Goal: Task Accomplishment & Management: Complete application form

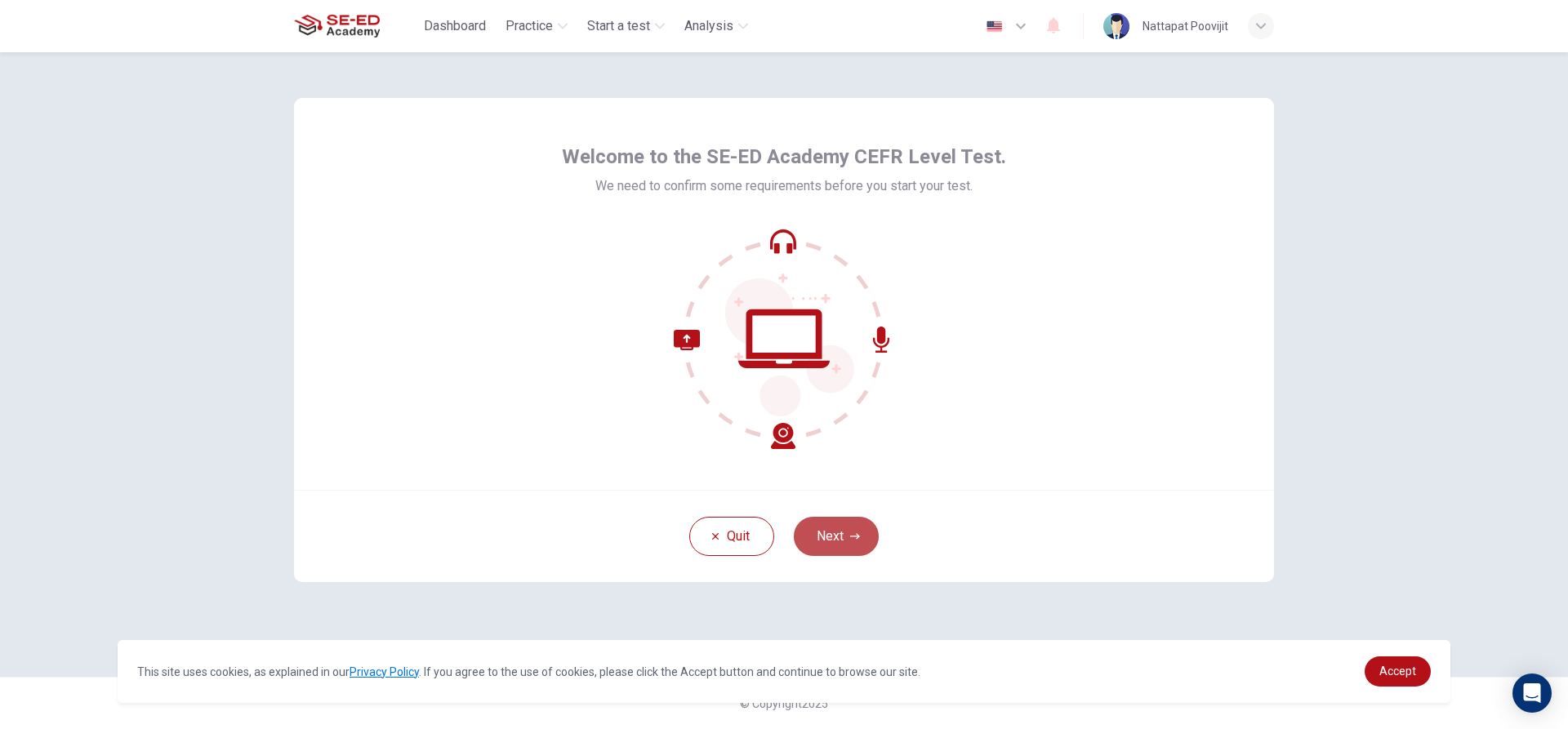
click at [821, 531] on button "Next" at bounding box center [836, 536] width 85 height 40
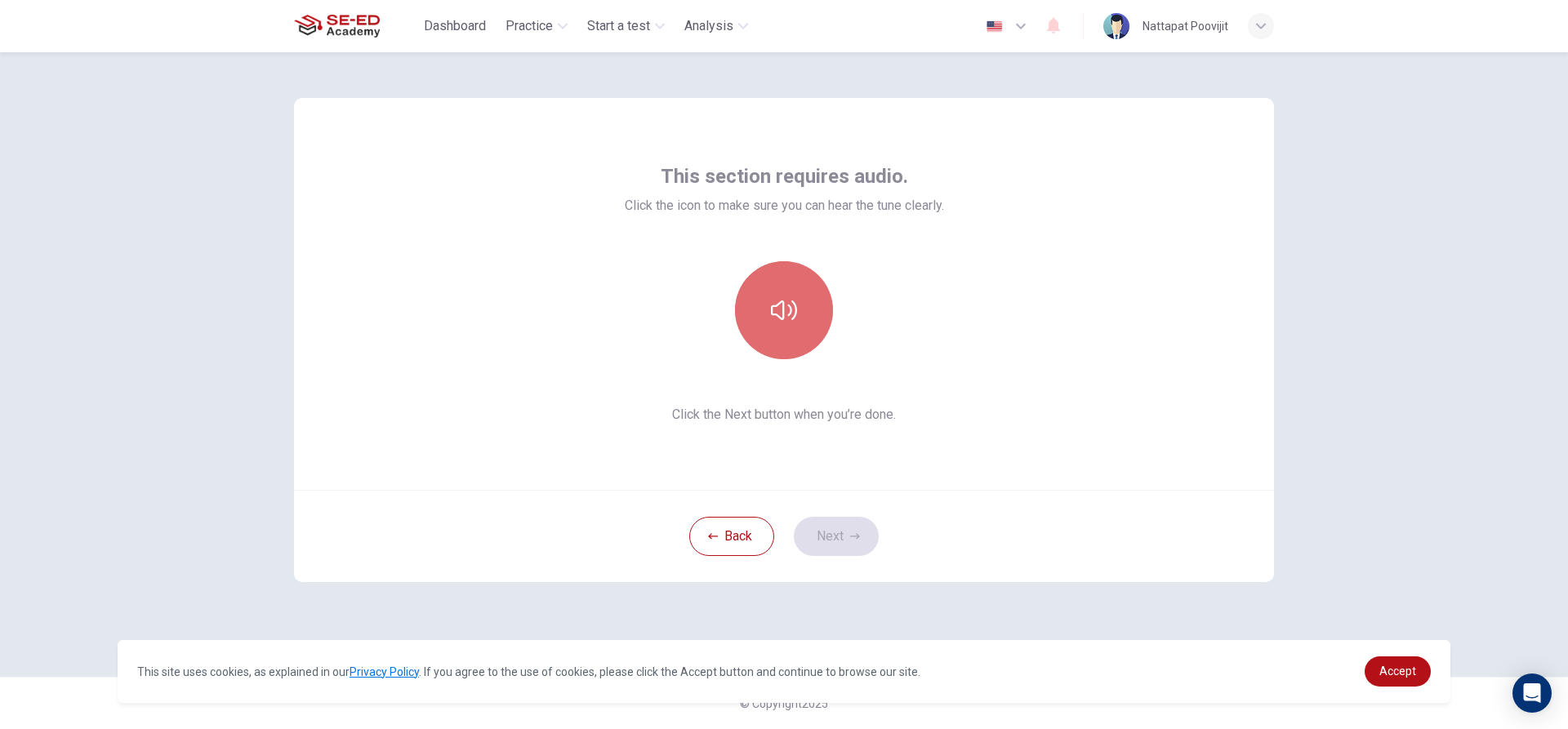
click at [803, 333] on button "button" at bounding box center [784, 311] width 98 height 98
click at [816, 540] on button "Next" at bounding box center [836, 536] width 85 height 40
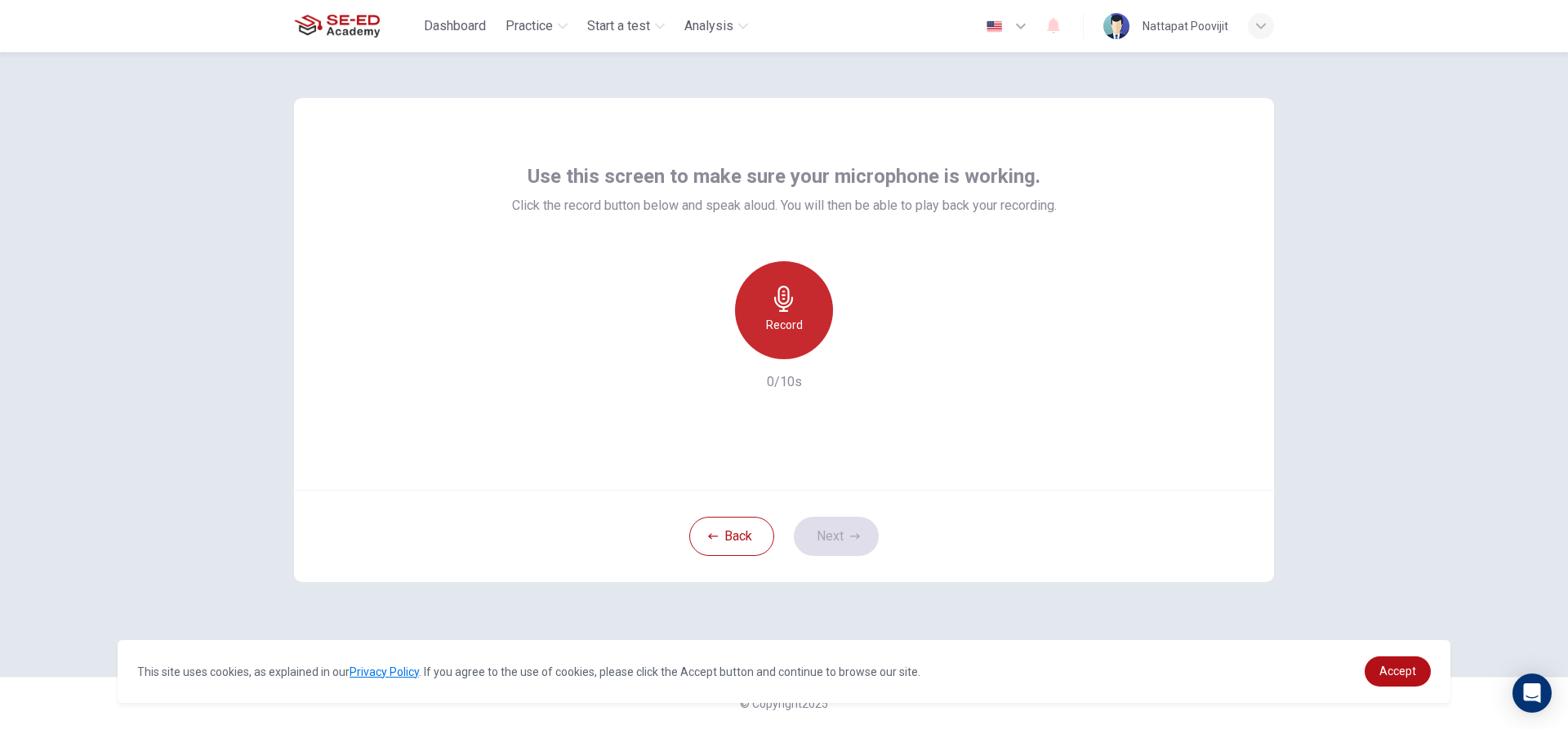
click at [797, 298] on div "Record" at bounding box center [784, 311] width 98 height 98
click at [789, 314] on div "Record" at bounding box center [784, 311] width 98 height 98
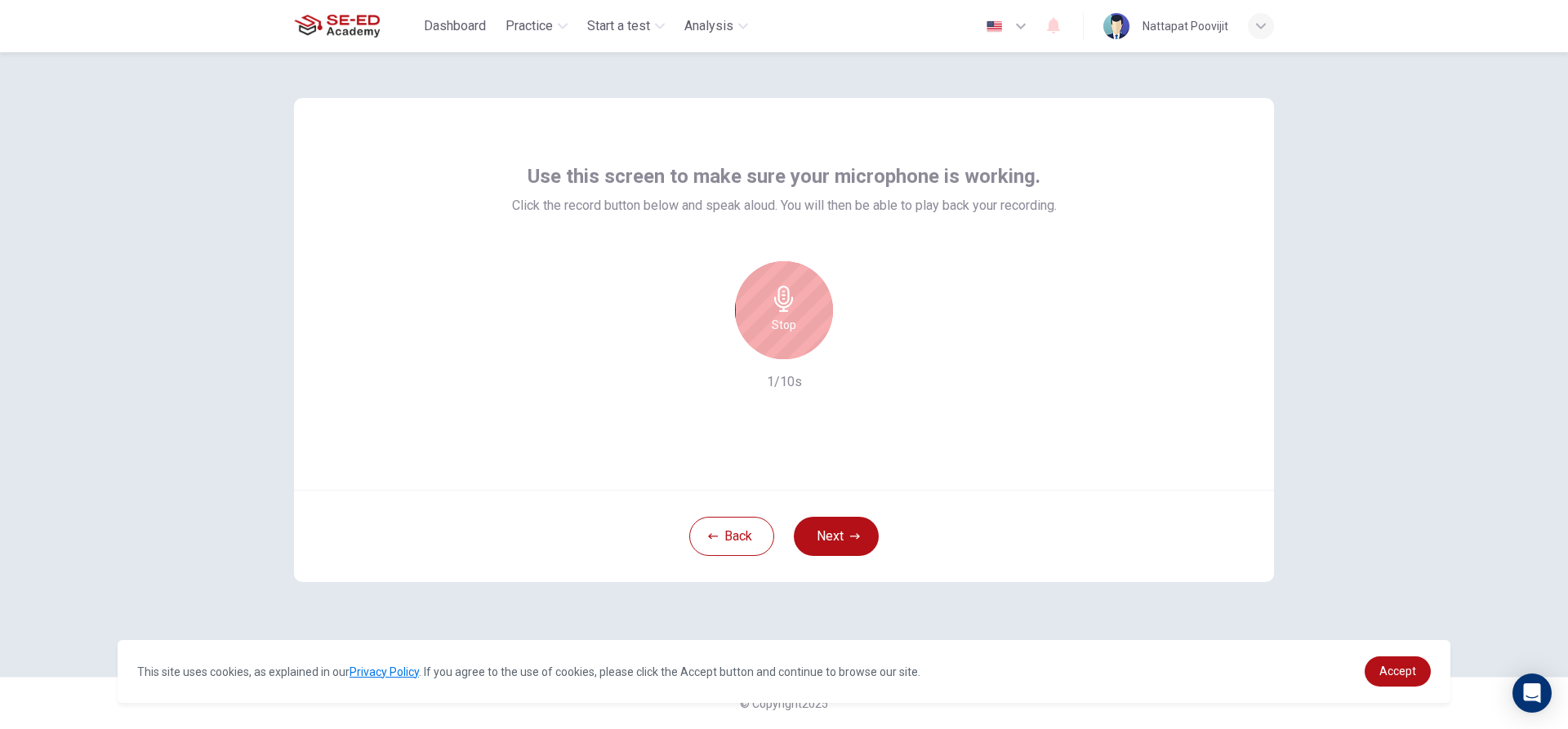
click at [789, 314] on div "Stop" at bounding box center [784, 311] width 98 height 98
click at [789, 314] on div "Record" at bounding box center [784, 311] width 98 height 98
click at [803, 544] on button "Next" at bounding box center [836, 536] width 85 height 40
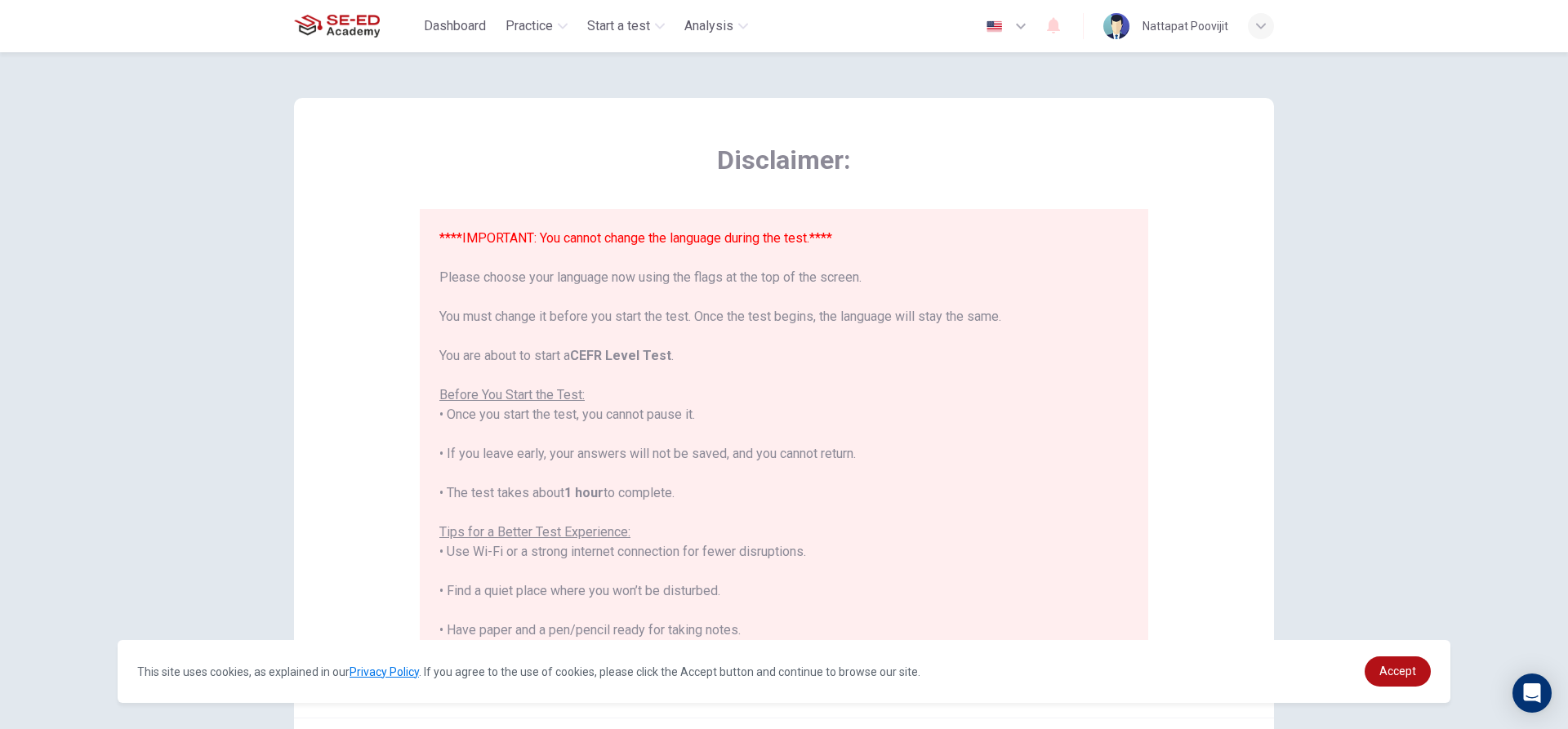
scroll to position [156, 0]
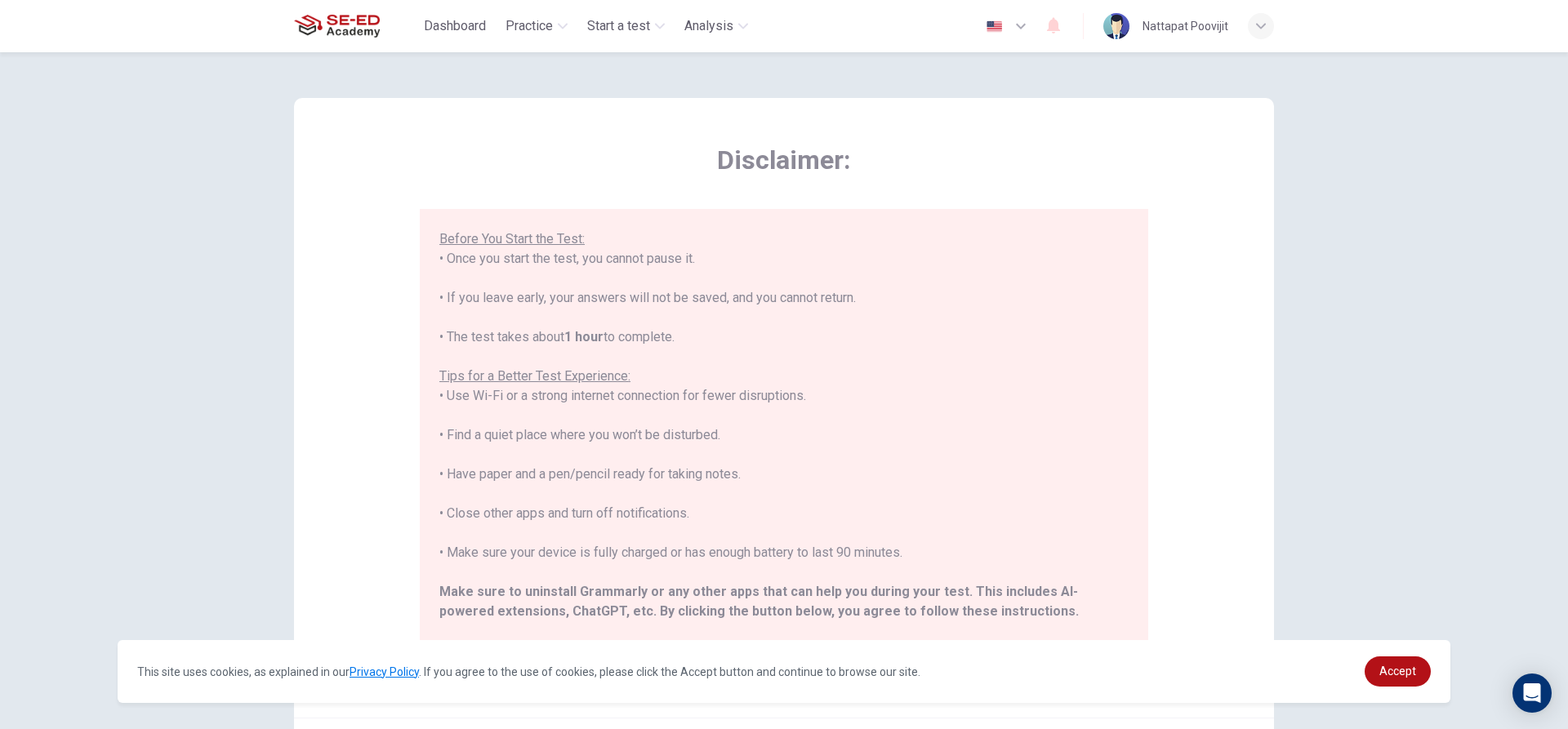
click at [1402, 549] on div "Disclaimer: ****IMPORTANT: You cannot change the language during the test.**** …" at bounding box center [784, 391] width 1568 height 677
click at [1386, 671] on span "Accept" at bounding box center [1398, 671] width 37 height 13
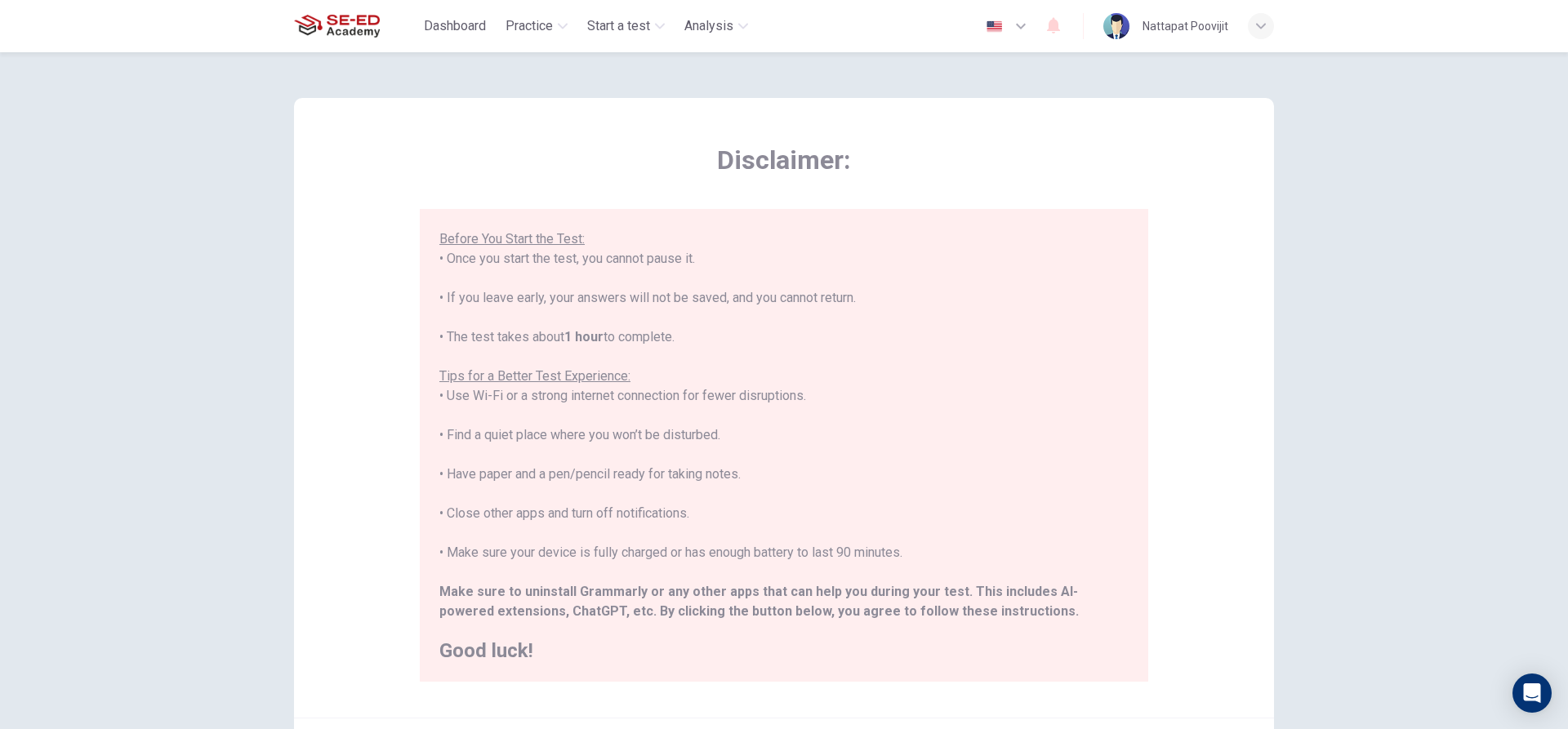
click at [475, 650] on h2 "Good luck!" at bounding box center [784, 651] width 690 height 19
click at [504, 651] on h2 "Good luck!" at bounding box center [784, 651] width 690 height 19
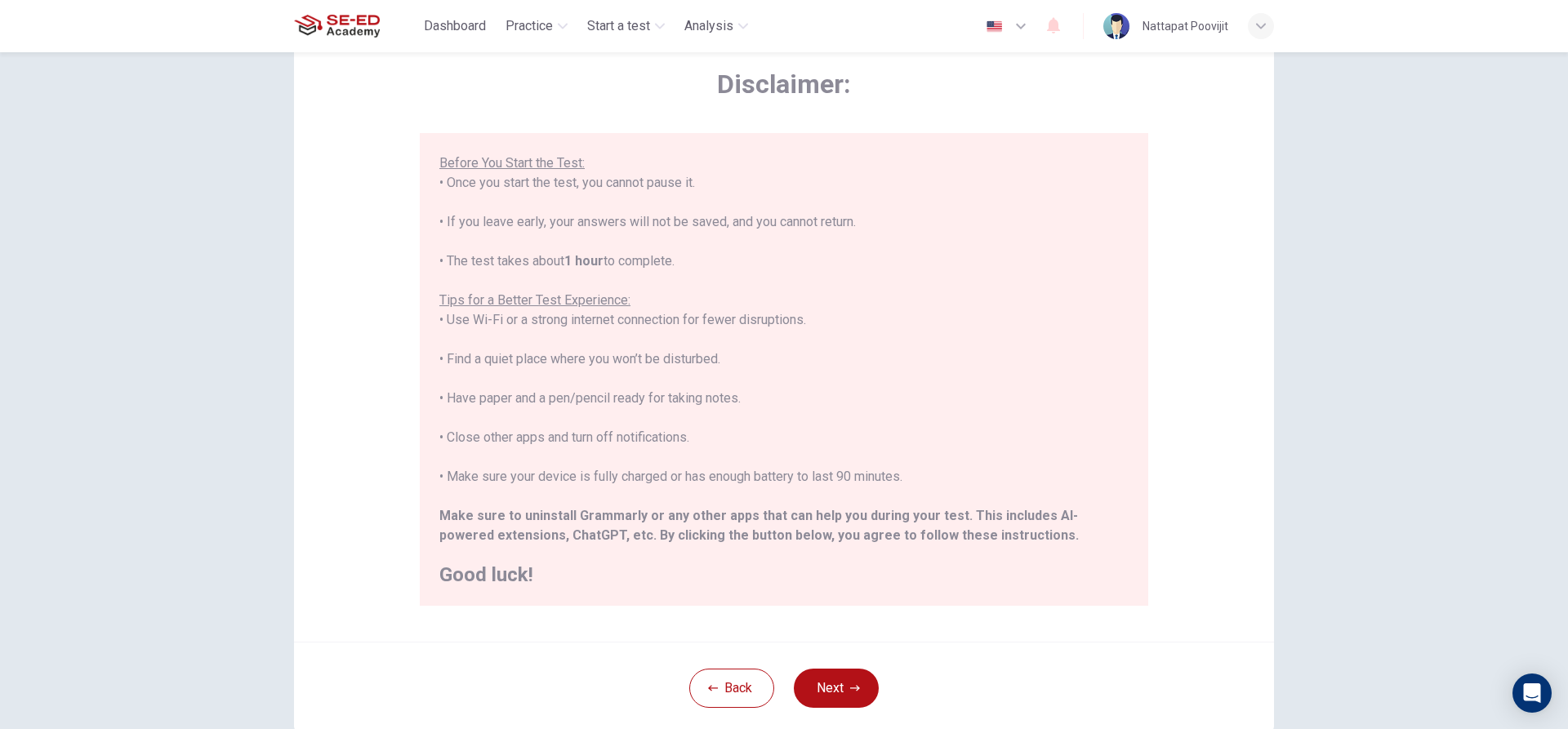
scroll to position [179, 0]
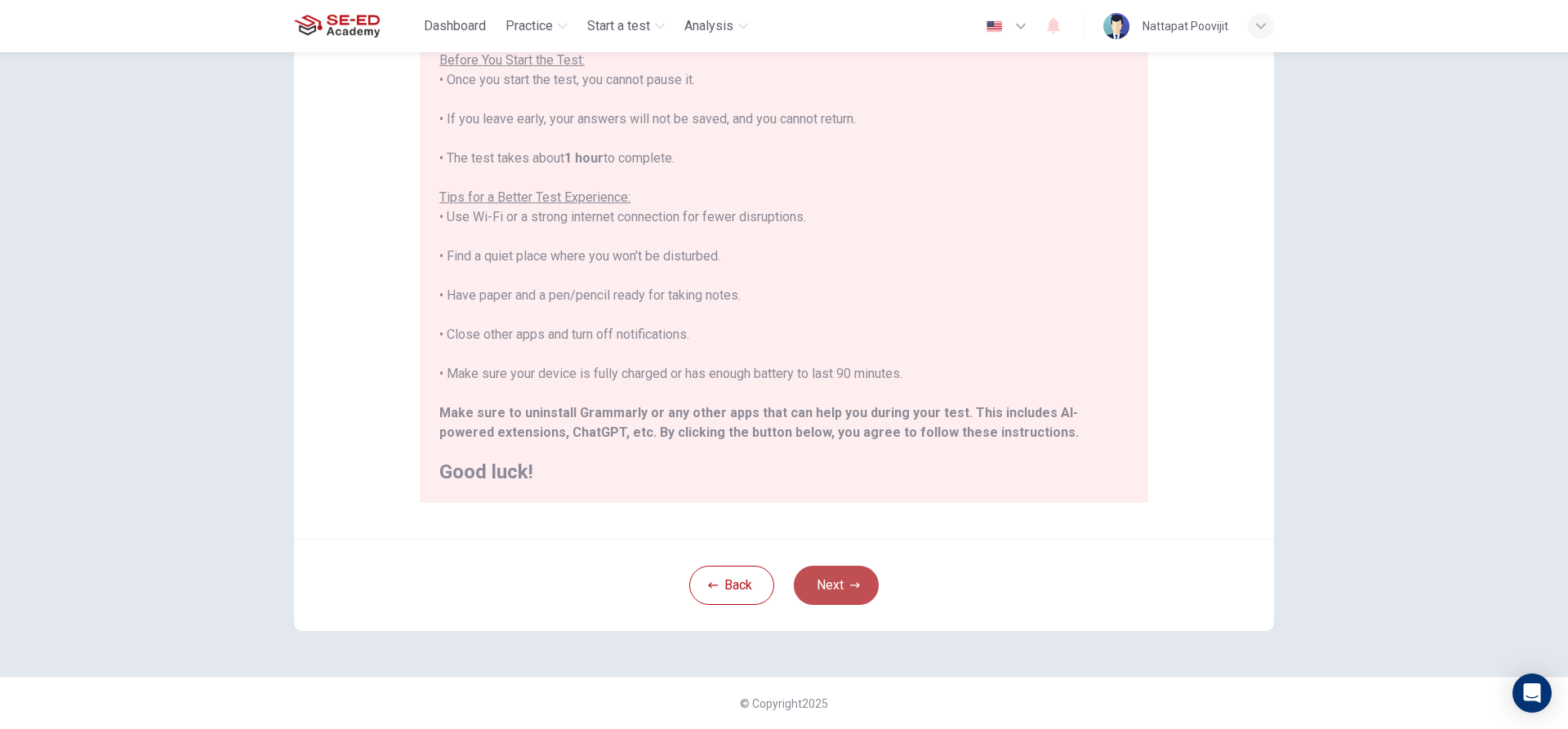
click at [843, 589] on button "Next" at bounding box center [836, 585] width 85 height 40
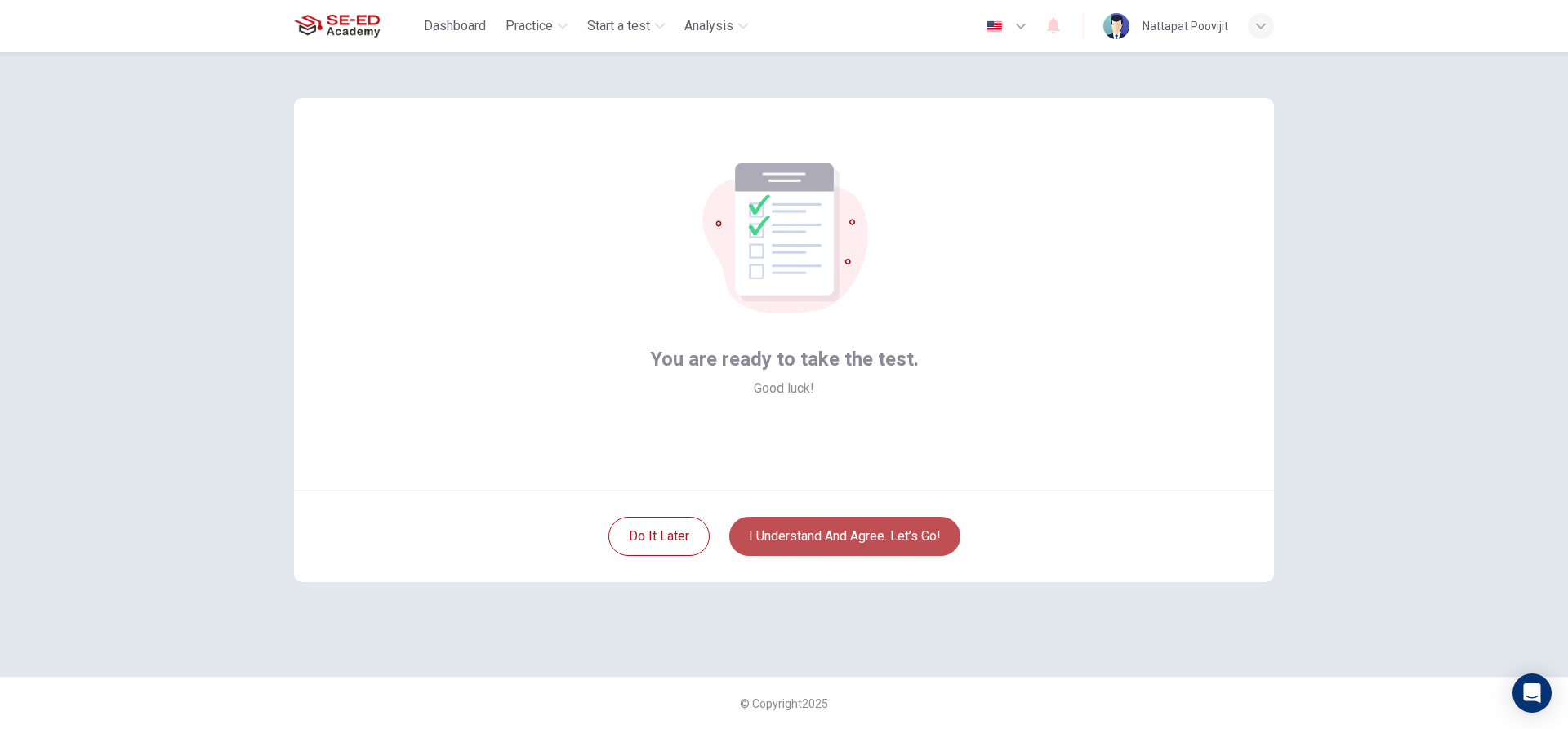
drag, startPoint x: 827, startPoint y: 529, endPoint x: 836, endPoint y: 534, distance: 10.3
click at [836, 534] on button "I understand and agree. Let’s go!" at bounding box center [844, 536] width 231 height 40
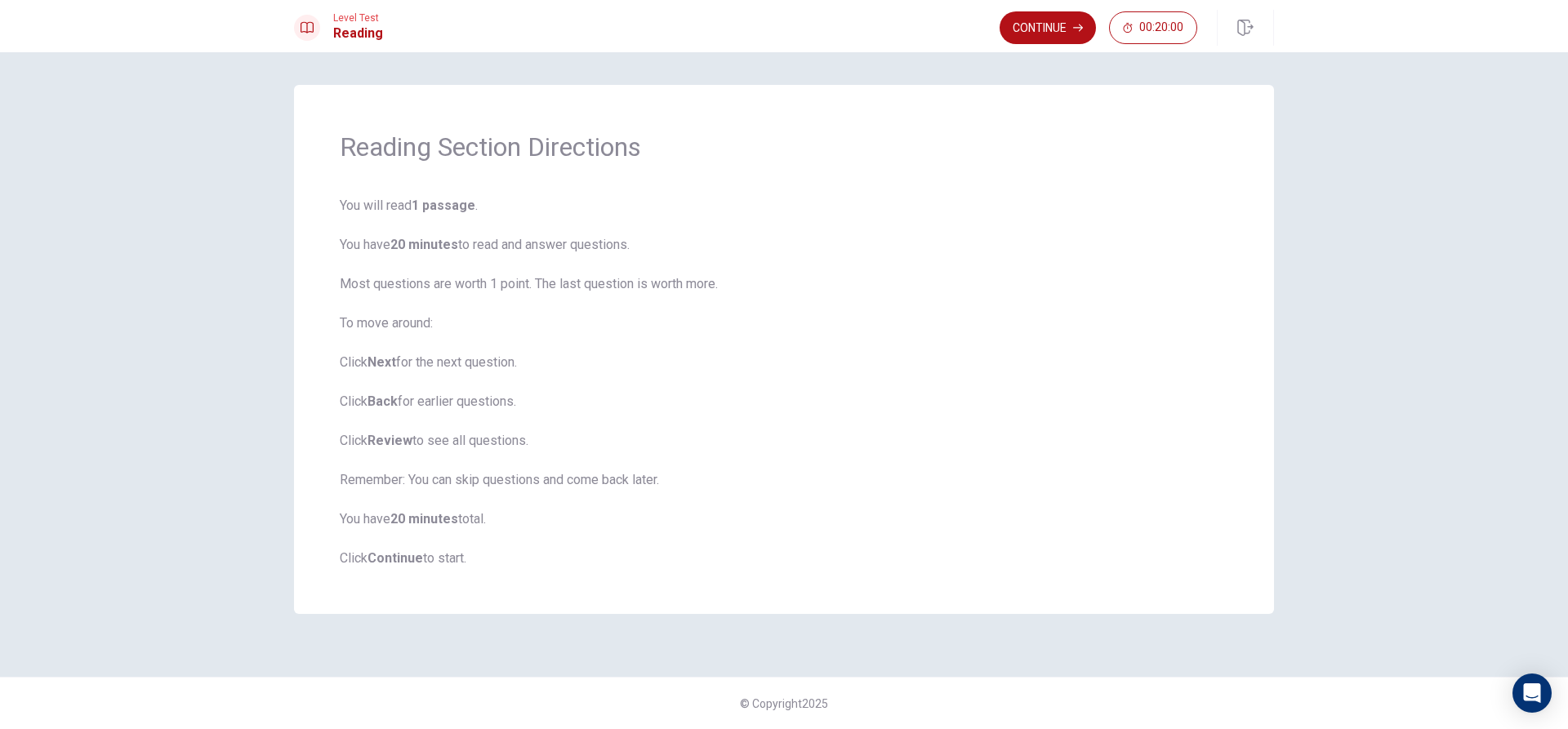
click at [514, 595] on div "Reading Section Directions You will read 1 passage . You have 20 minutes to rea…" at bounding box center [784, 349] width 980 height 529
click at [1021, 21] on button "Continue" at bounding box center [1048, 27] width 97 height 32
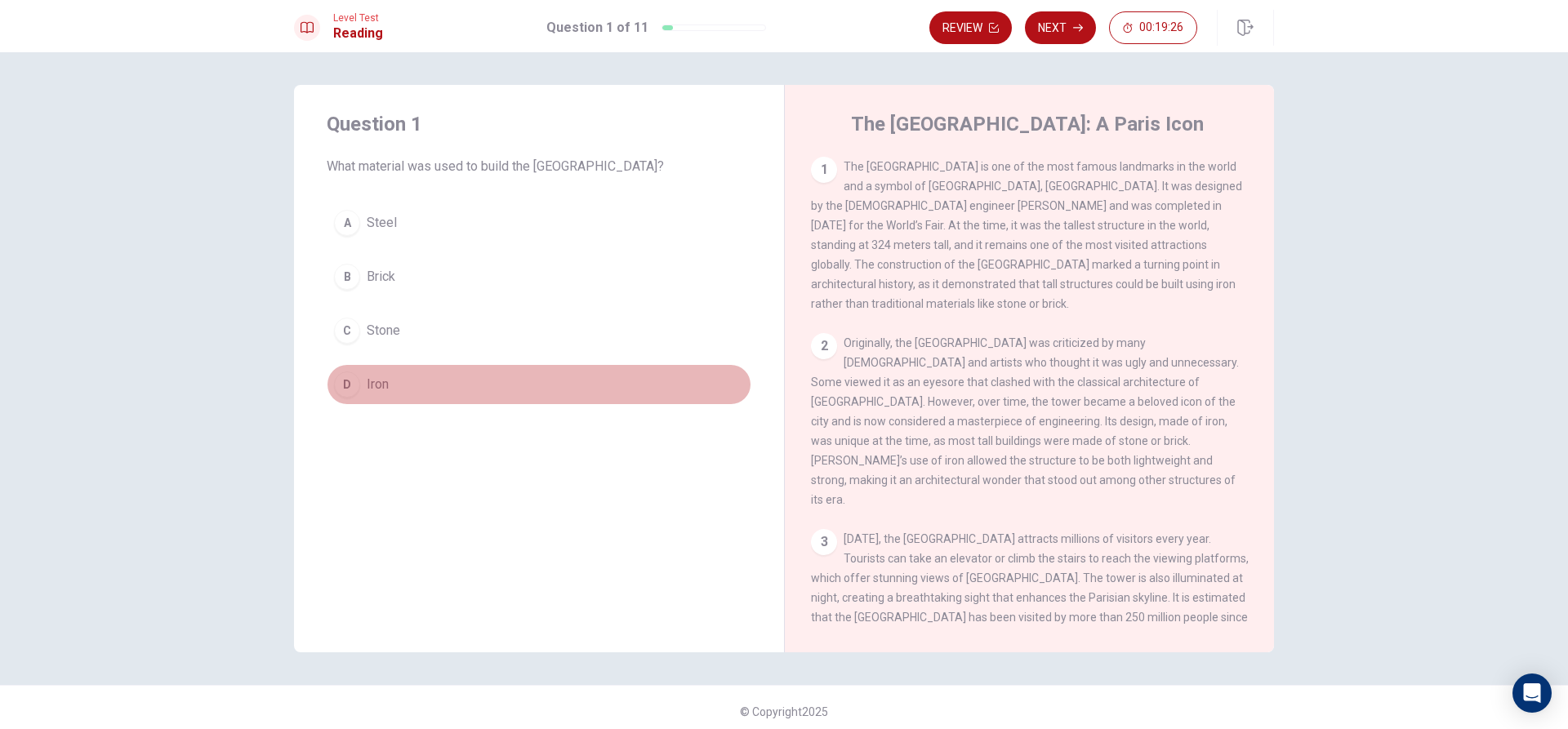
click at [348, 375] on div "D" at bounding box center [347, 384] width 26 height 26
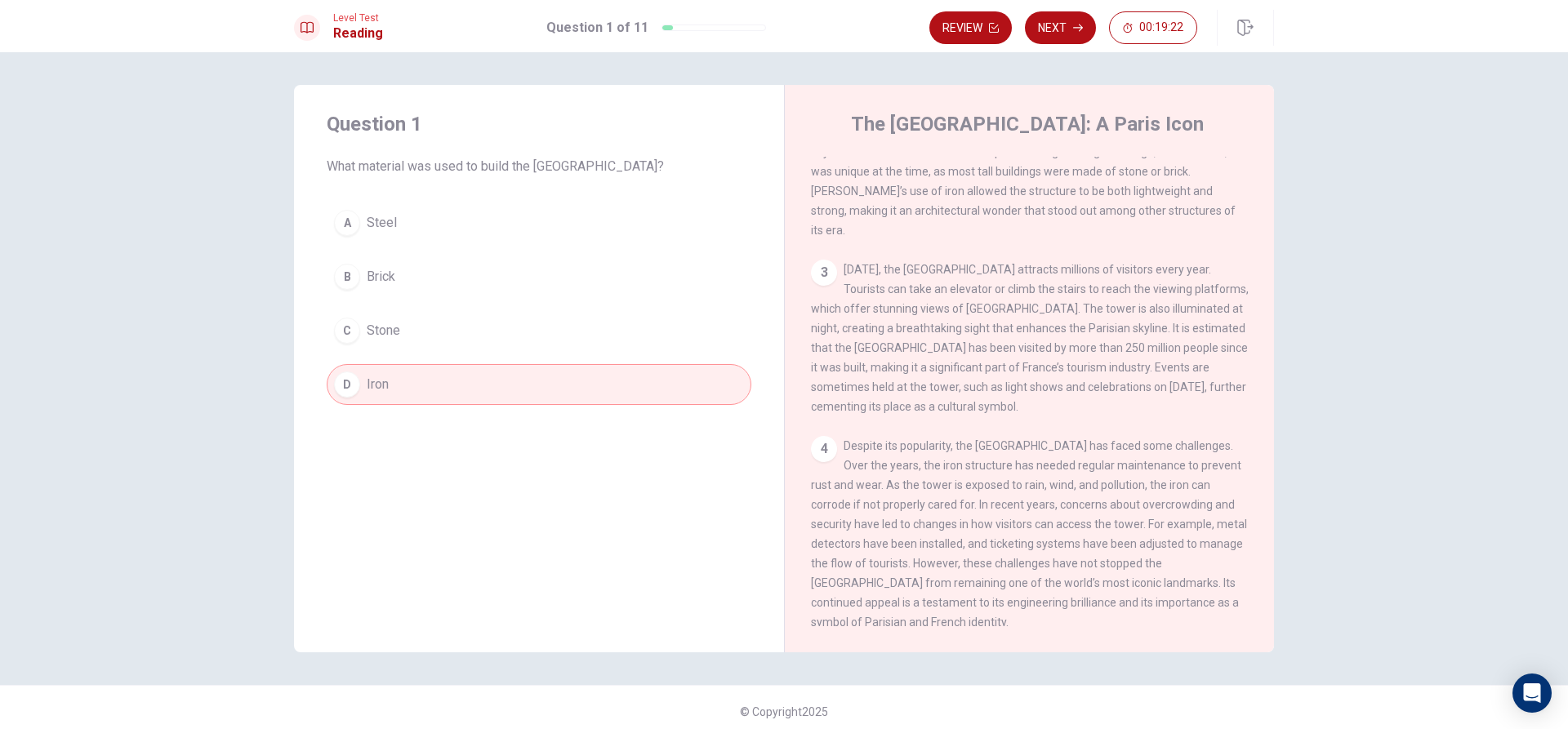
scroll to position [283, 0]
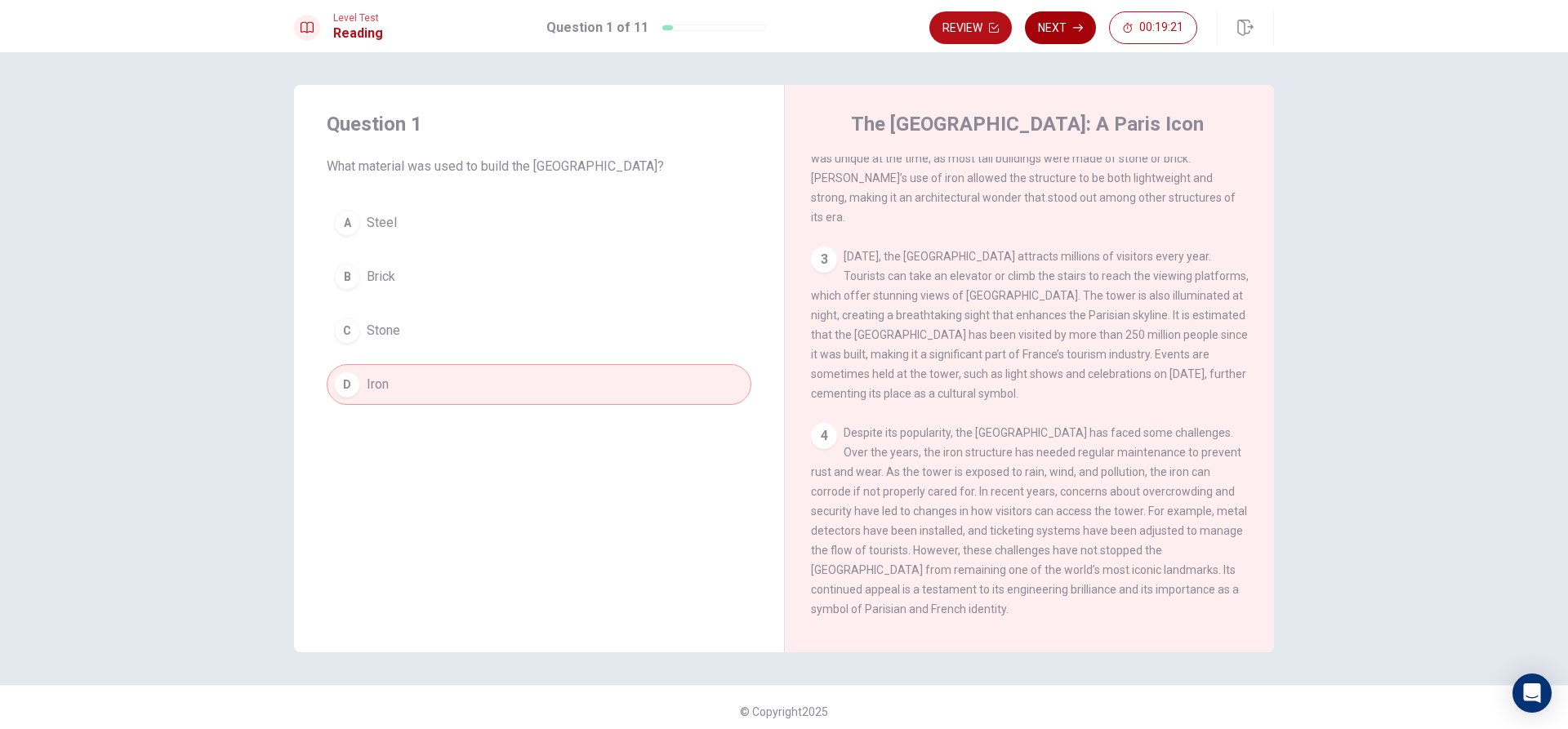
click at [1051, 30] on button "Next" at bounding box center [1060, 27] width 71 height 32
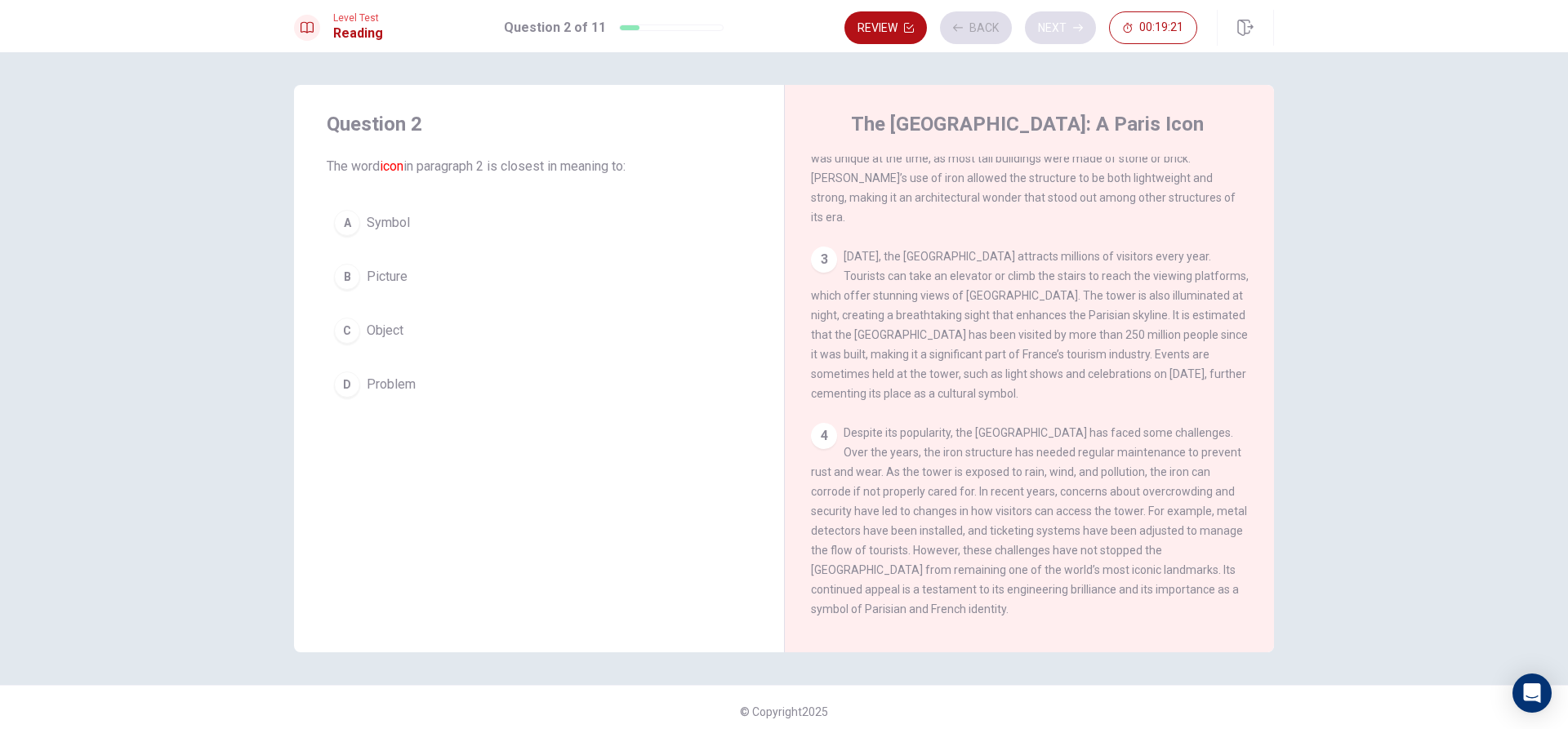
scroll to position [162, 0]
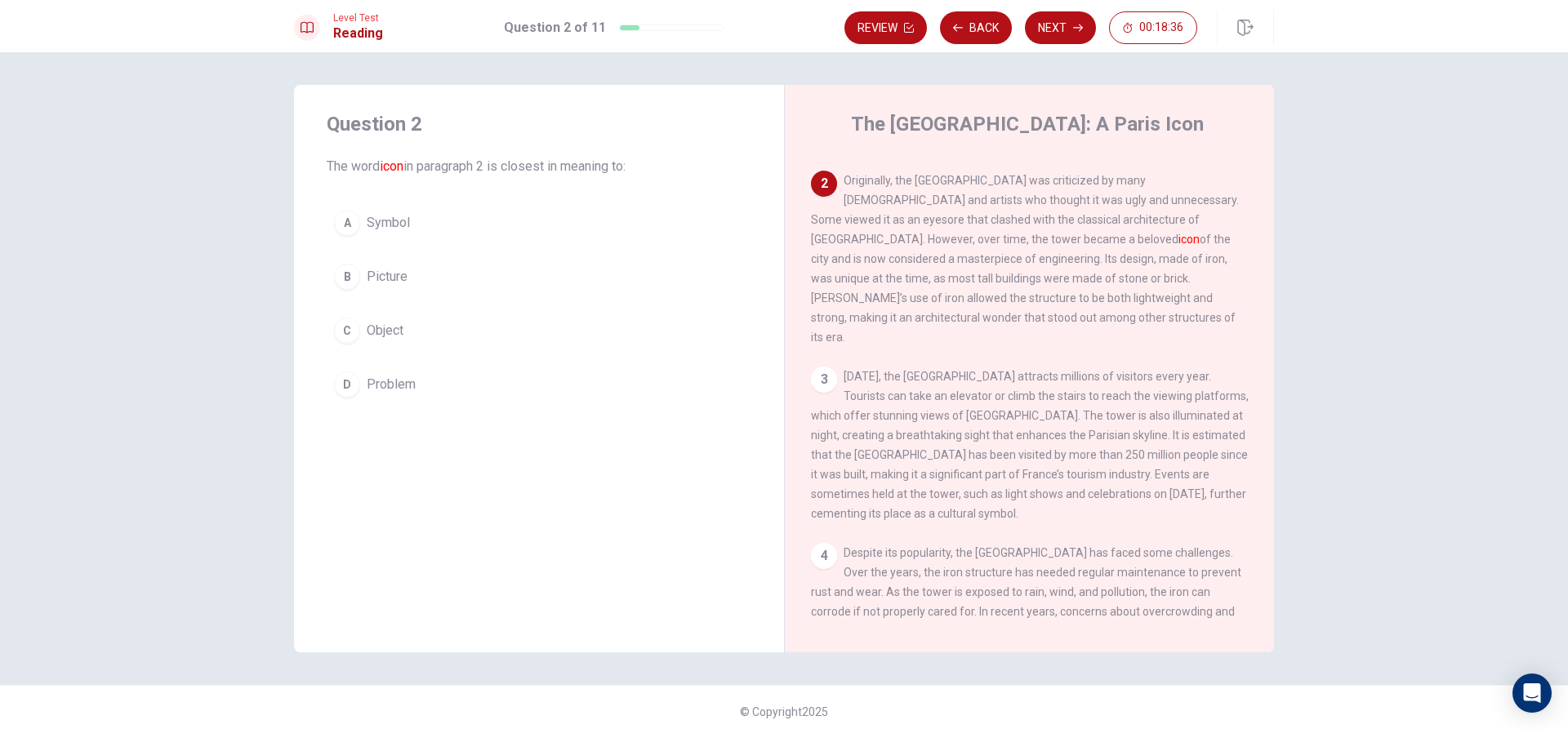
click at [342, 276] on div "B" at bounding box center [347, 276] width 26 height 26
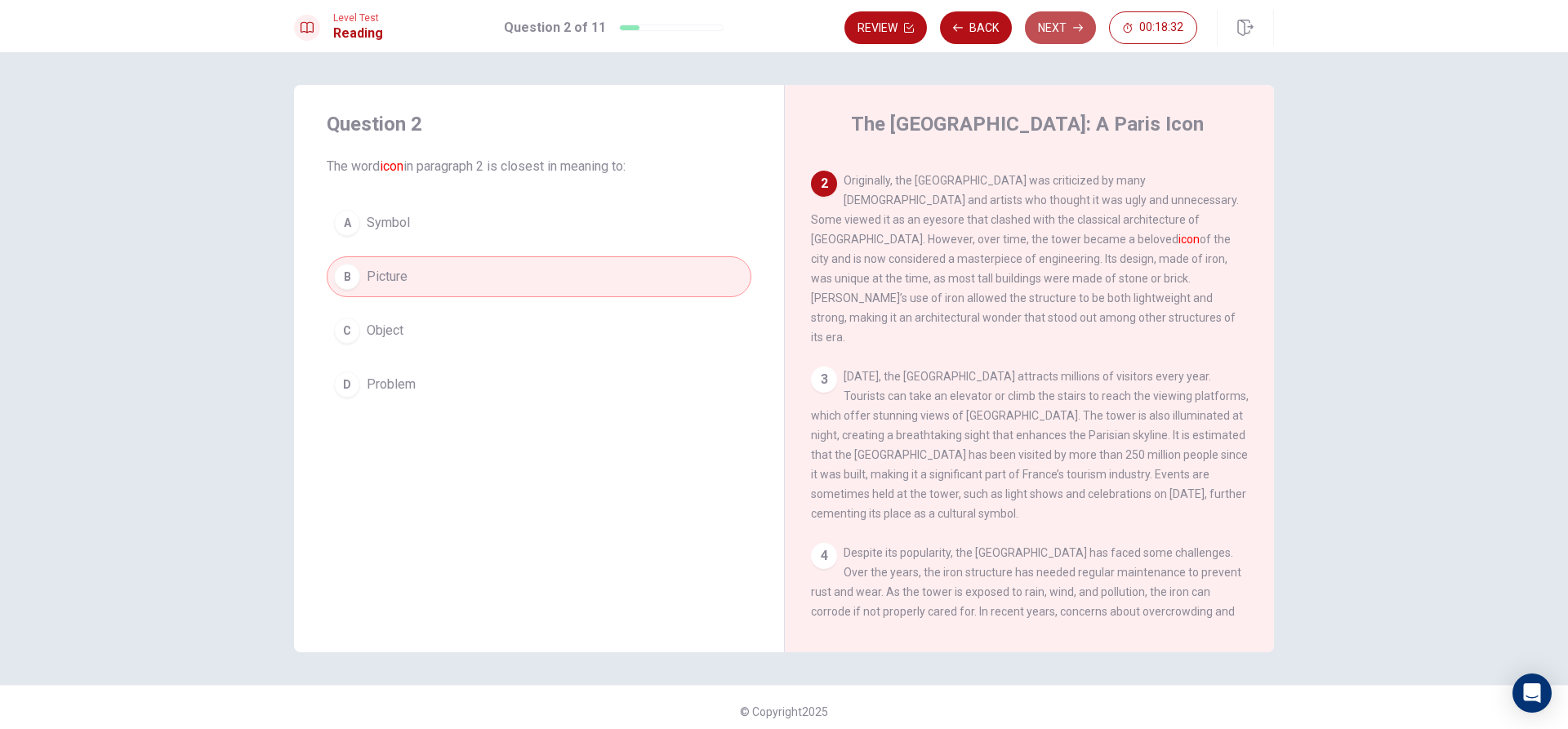
click at [1071, 32] on button "Next" at bounding box center [1060, 27] width 71 height 32
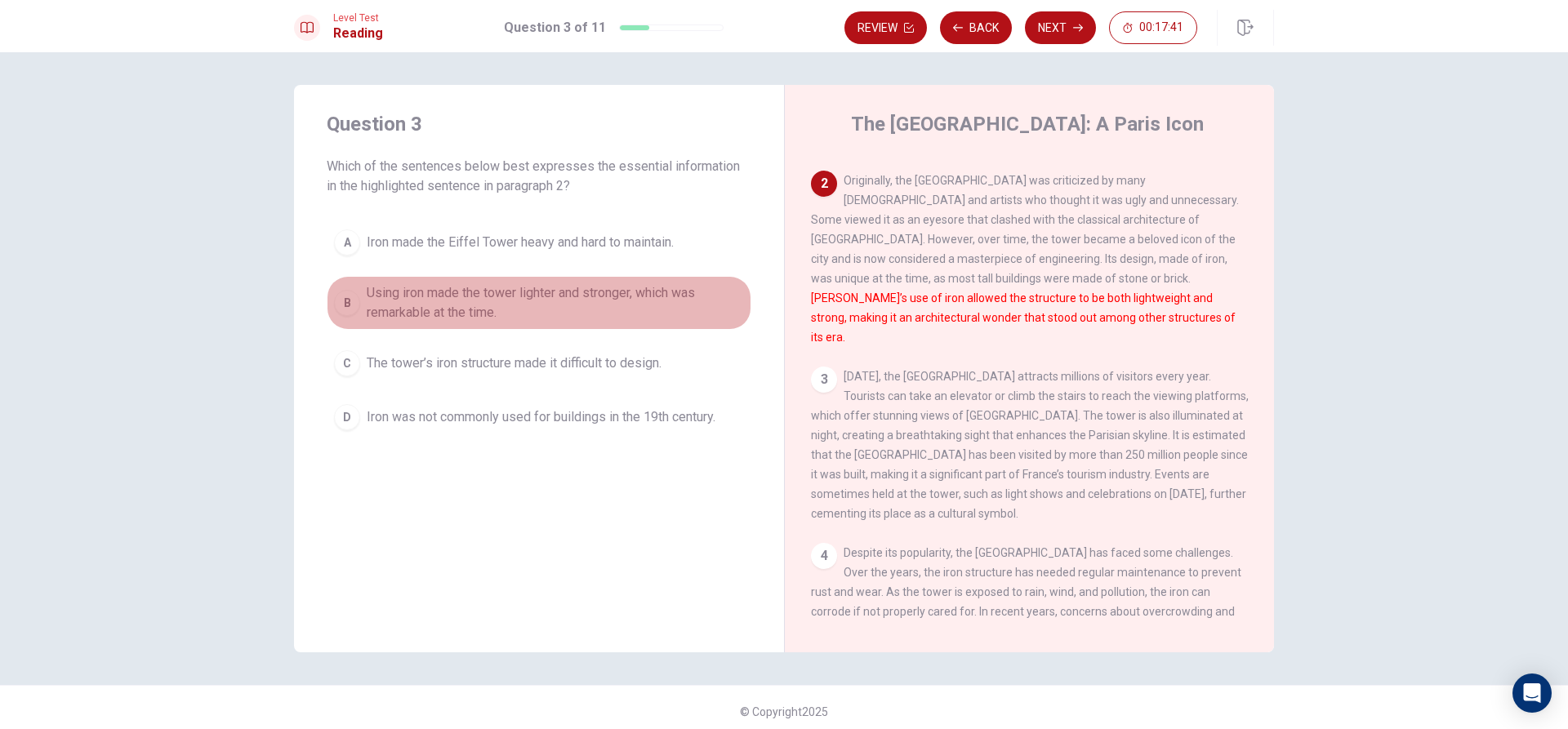
click at [349, 316] on button "B Using iron made the tower lighter and stronger, which was remarkable at the t…" at bounding box center [538, 302] width 425 height 53
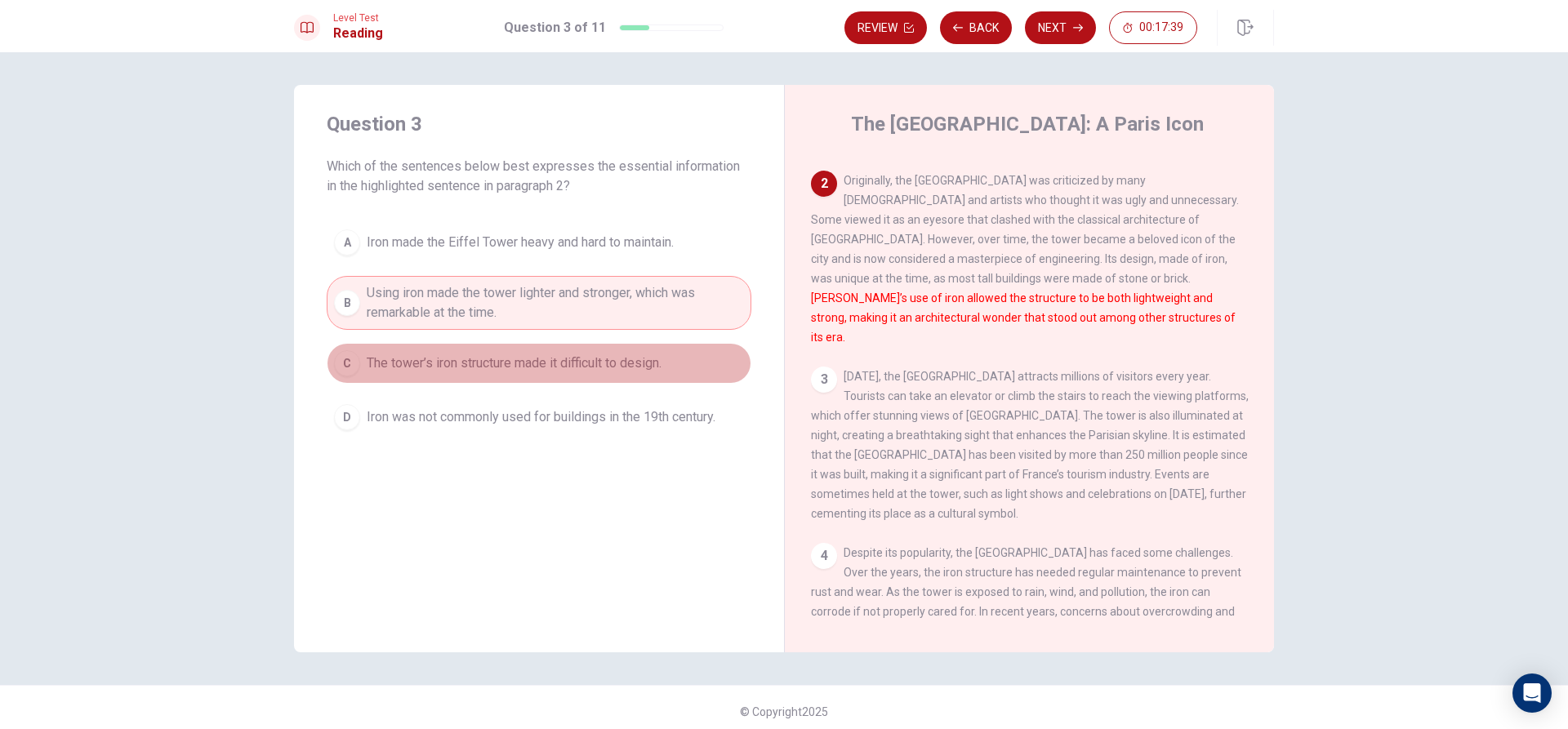
click at [354, 370] on div "C" at bounding box center [347, 363] width 26 height 26
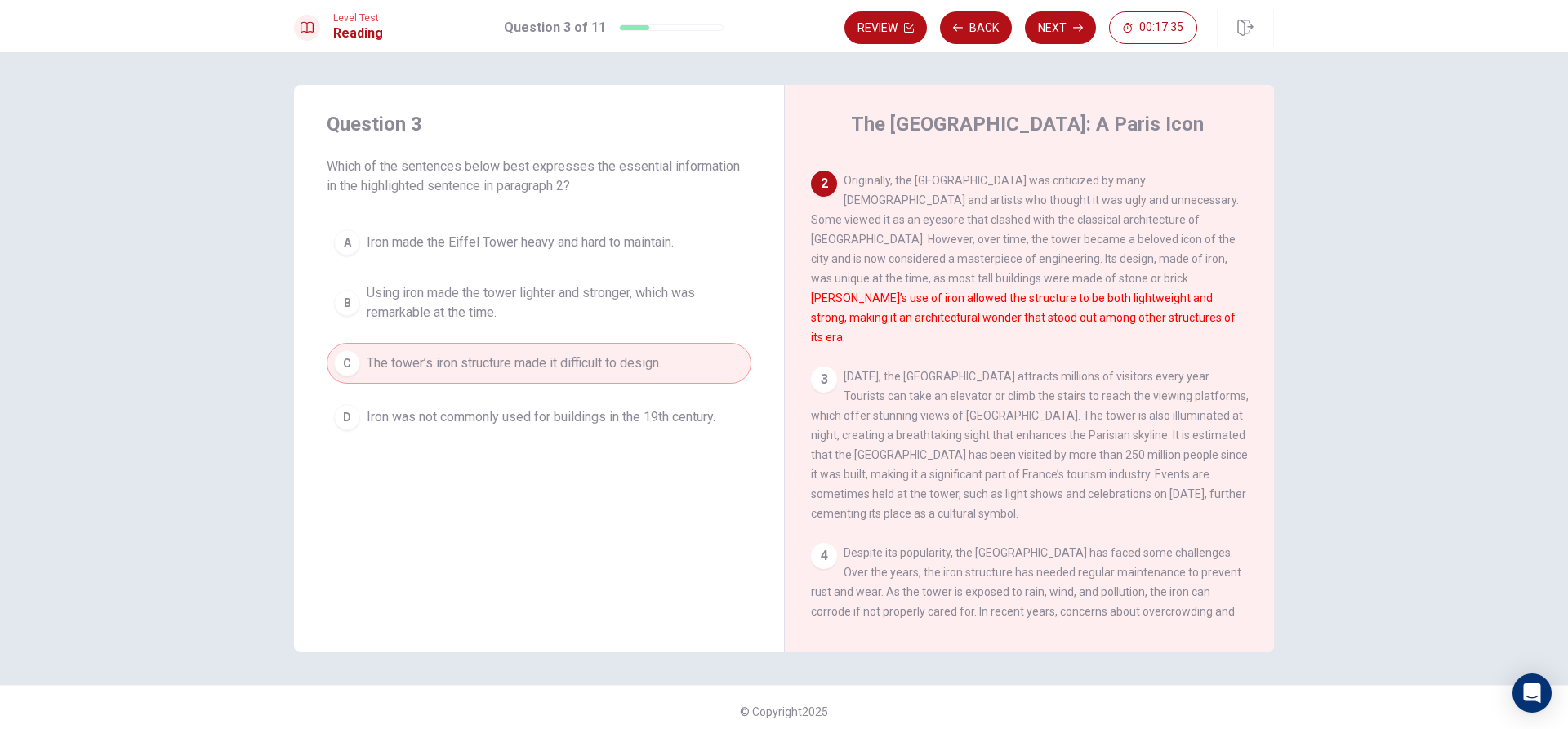
click at [351, 314] on button "B Using iron made the tower lighter and stronger, which was remarkable at the t…" at bounding box center [538, 302] width 425 height 53
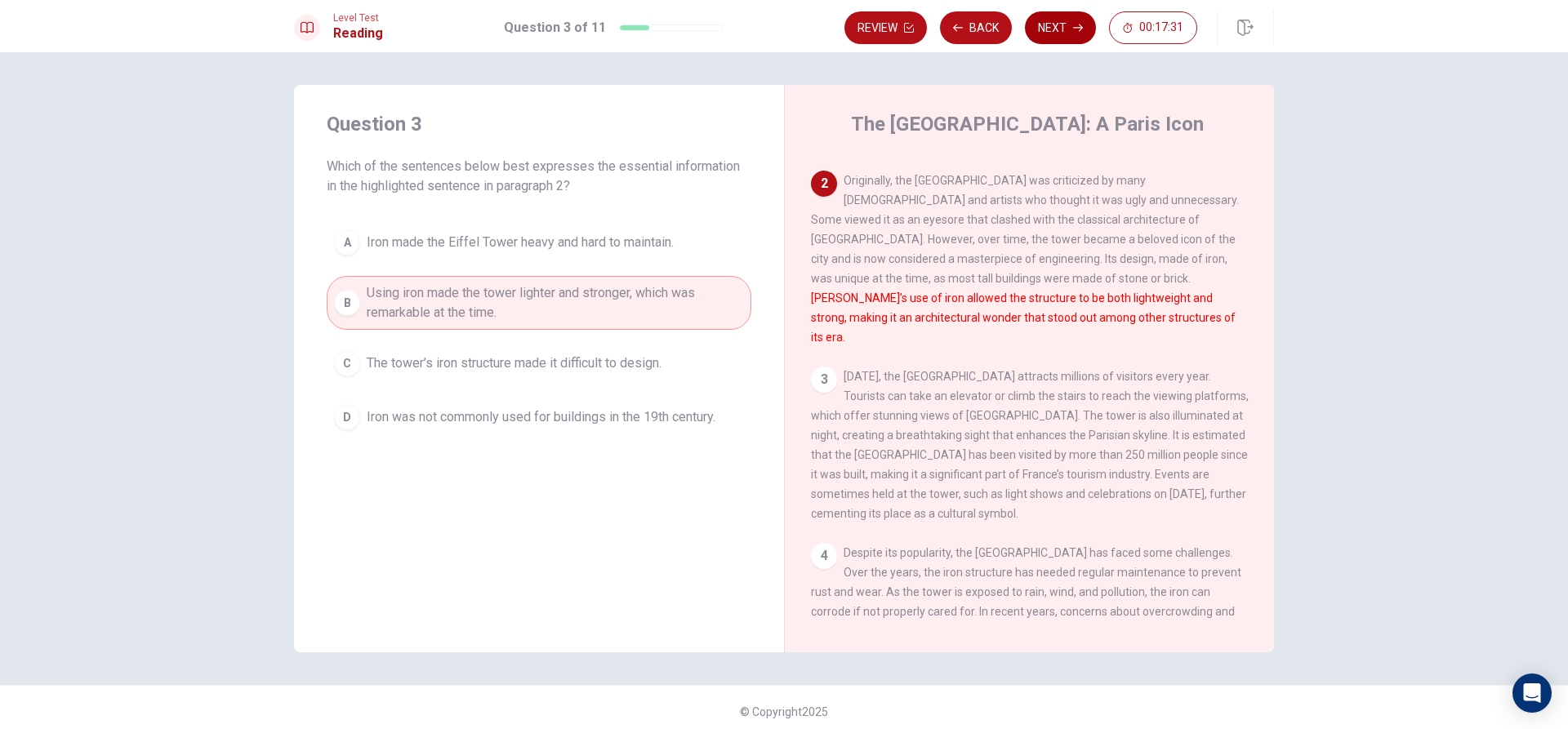
click at [1047, 21] on button "Next" at bounding box center [1060, 27] width 71 height 32
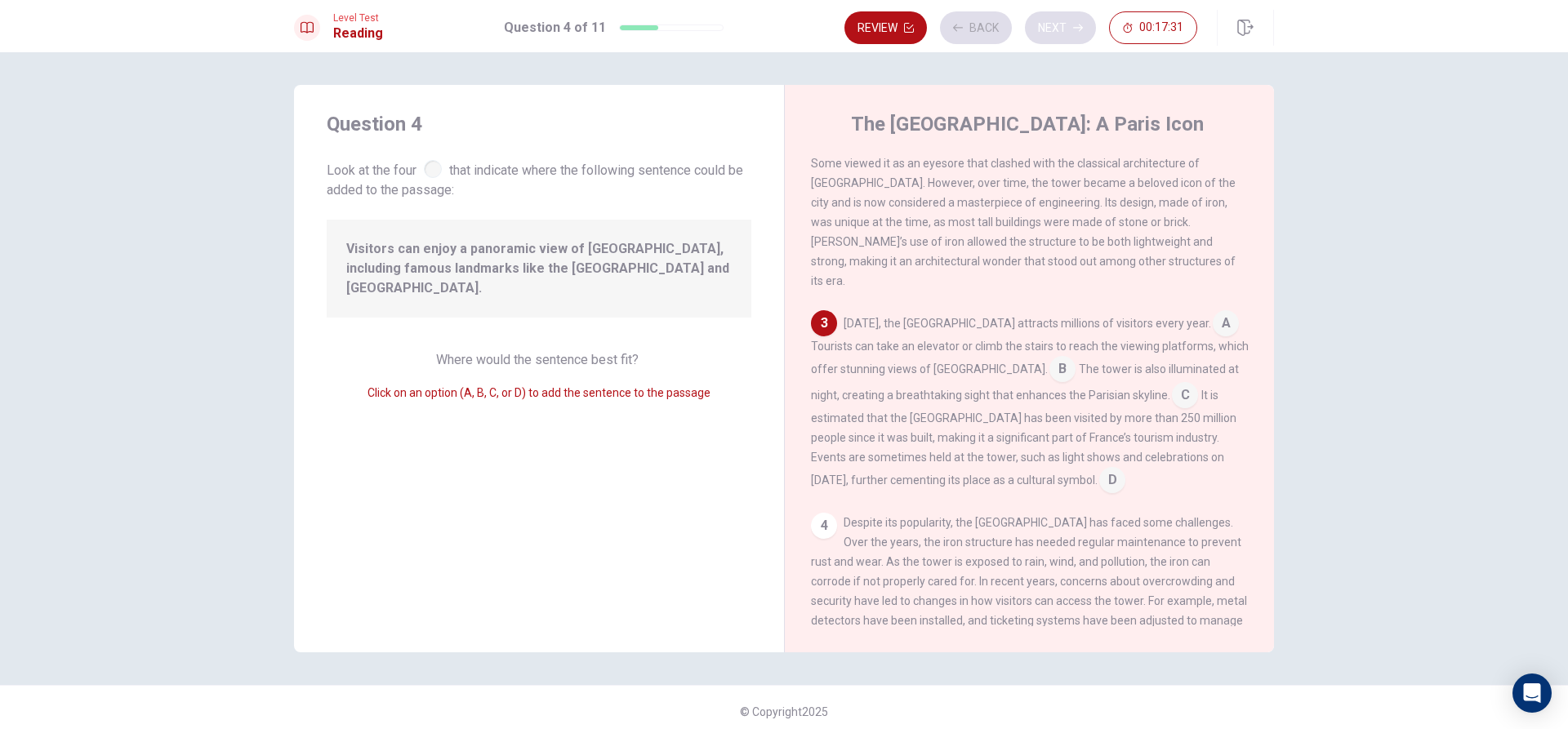
scroll to position [222, 0]
click at [825, 510] on div "4" at bounding box center [824, 523] width 26 height 26
click at [811, 510] on div "4" at bounding box center [824, 523] width 26 height 26
click at [812, 510] on div "4" at bounding box center [824, 523] width 26 height 26
click at [1213, 309] on input at bounding box center [1226, 322] width 26 height 26
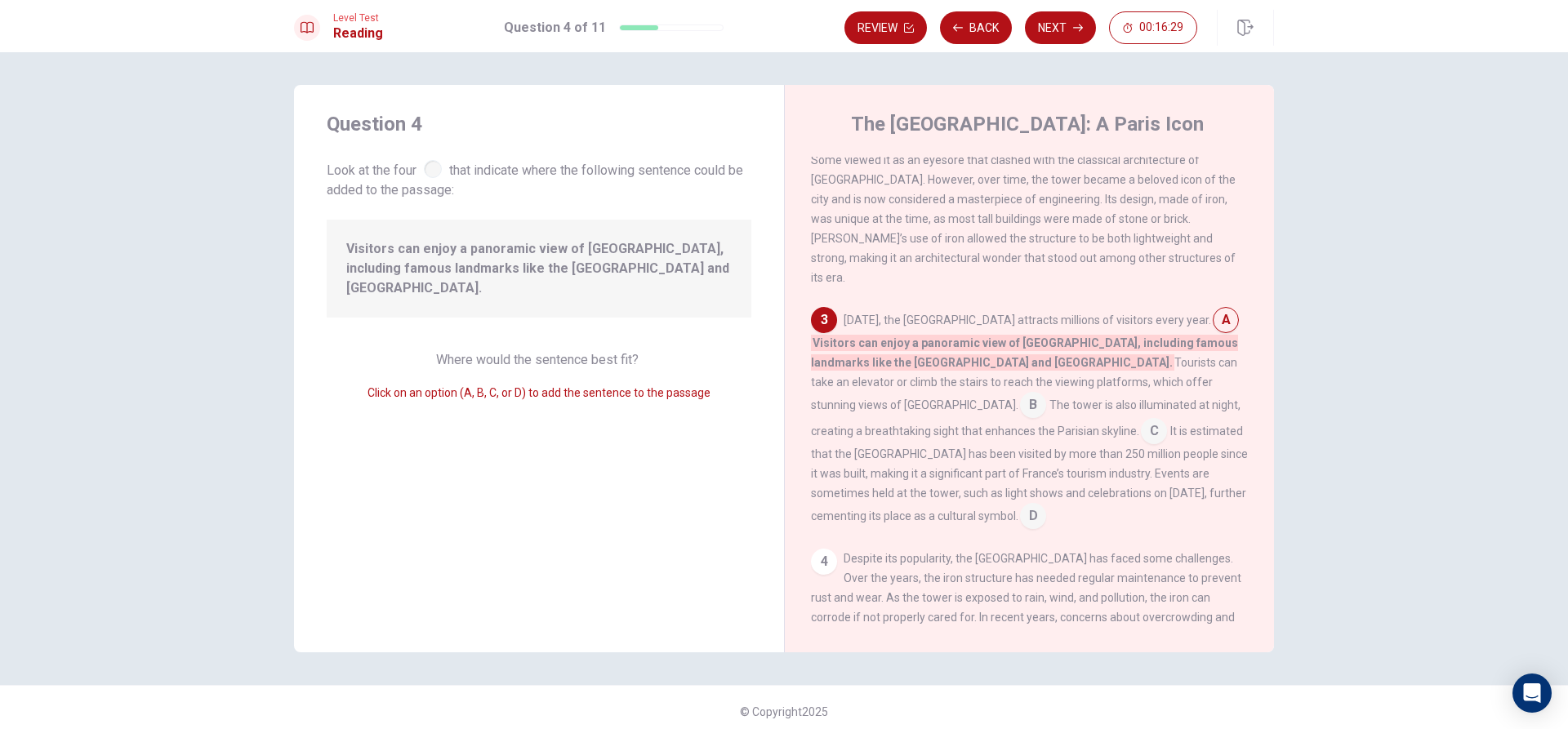
click at [1046, 394] on input at bounding box center [1033, 406] width 26 height 26
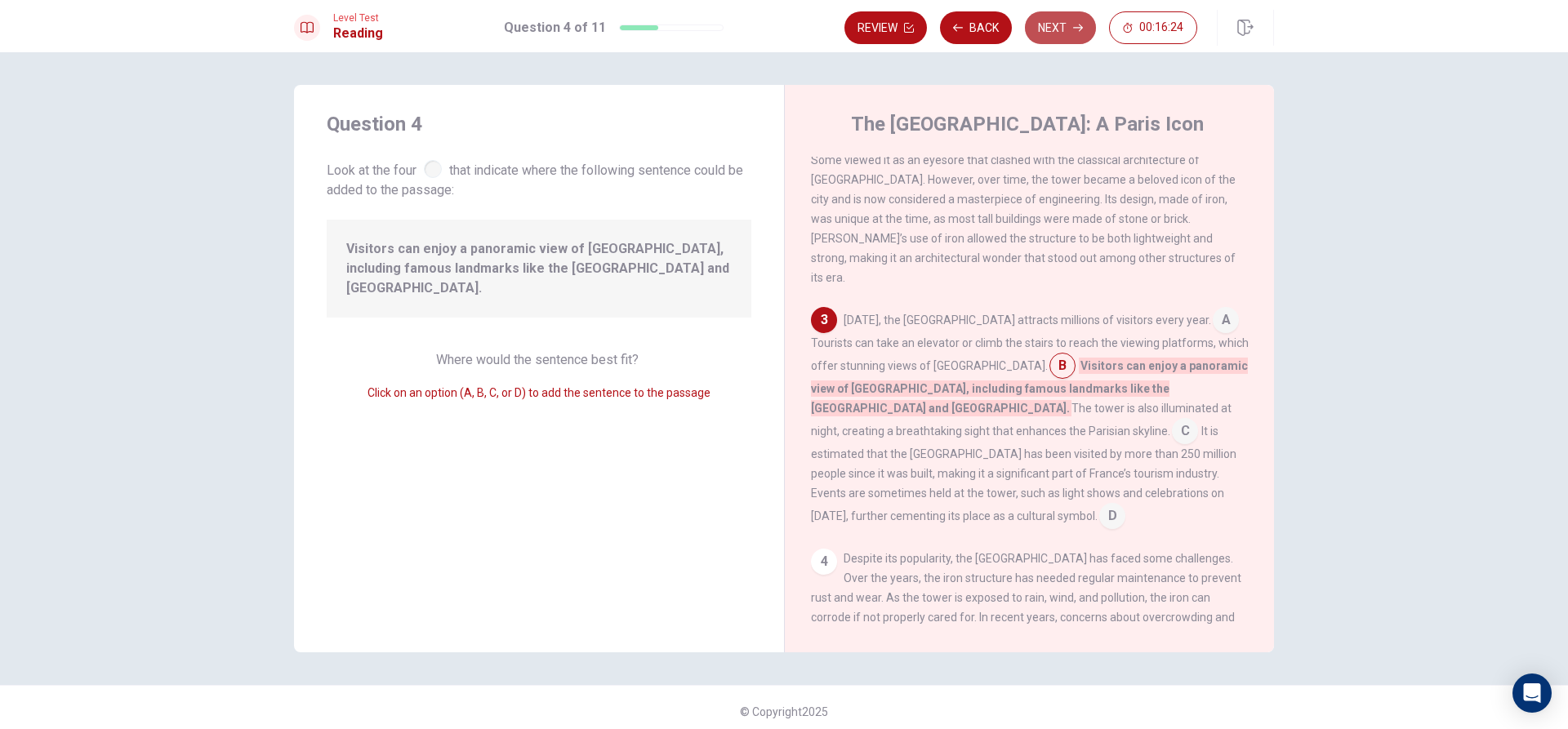
click at [1065, 18] on button "Next" at bounding box center [1060, 27] width 71 height 32
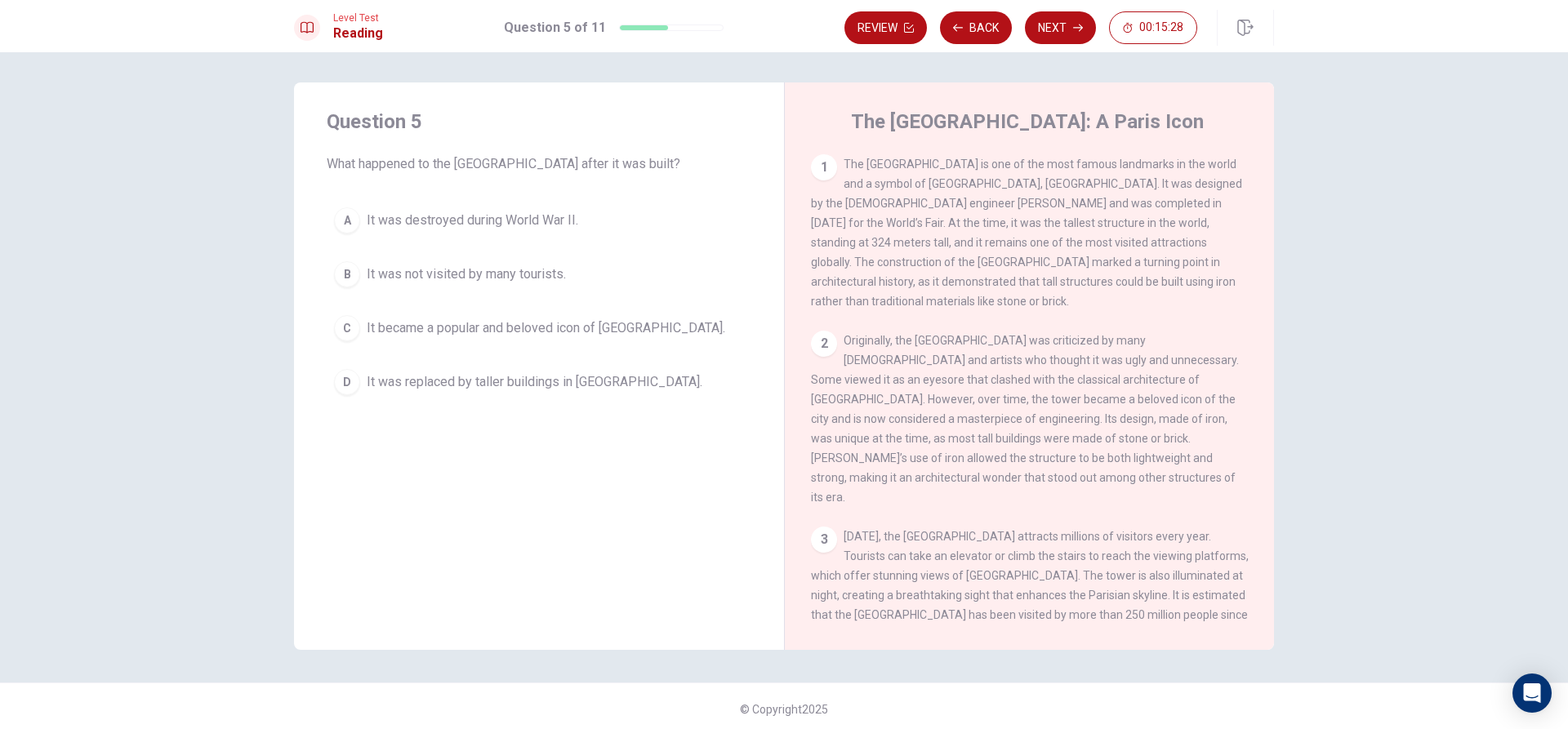
scroll to position [0, 0]
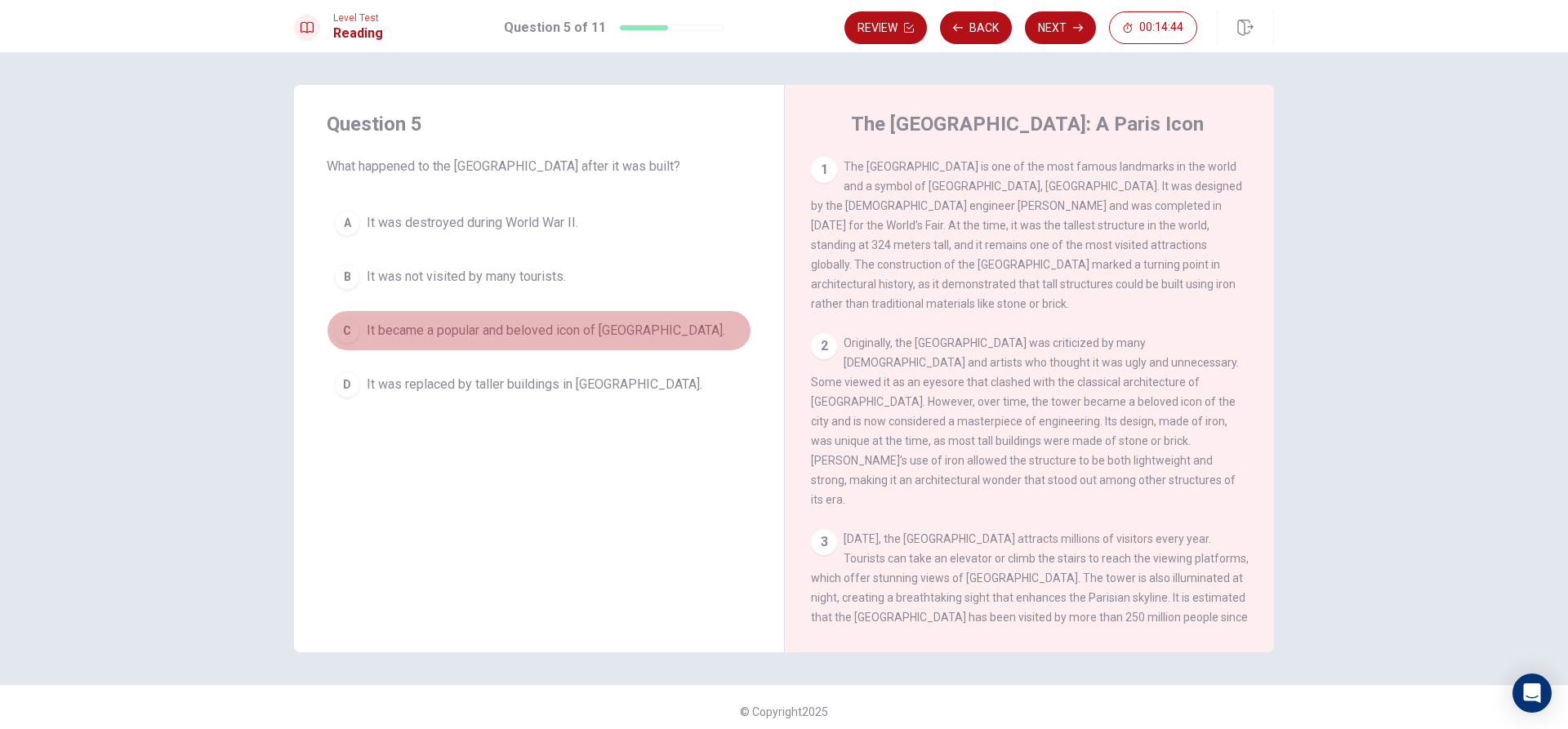
click at [339, 326] on div "C" at bounding box center [347, 331] width 26 height 26
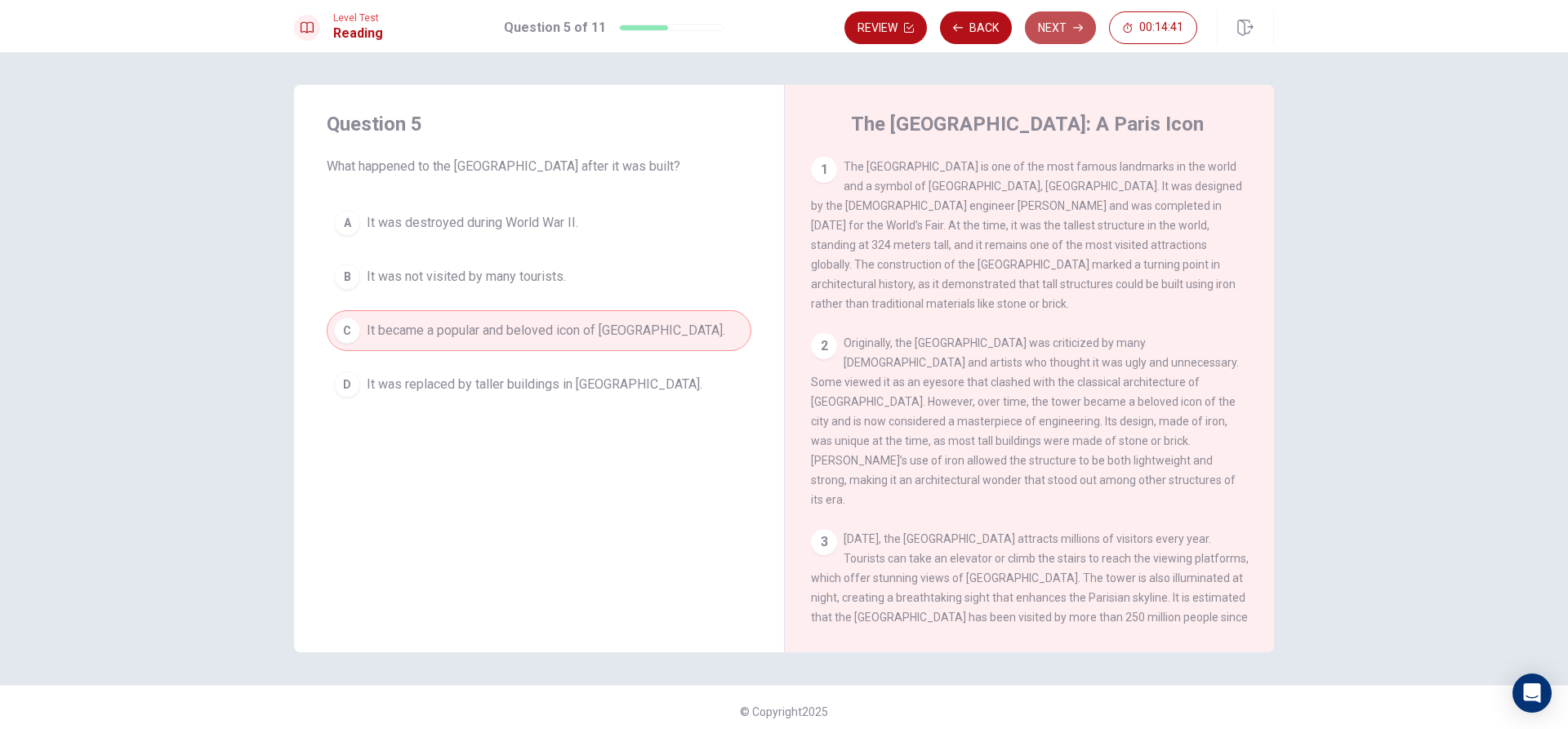
click at [1049, 33] on button "Next" at bounding box center [1060, 27] width 71 height 32
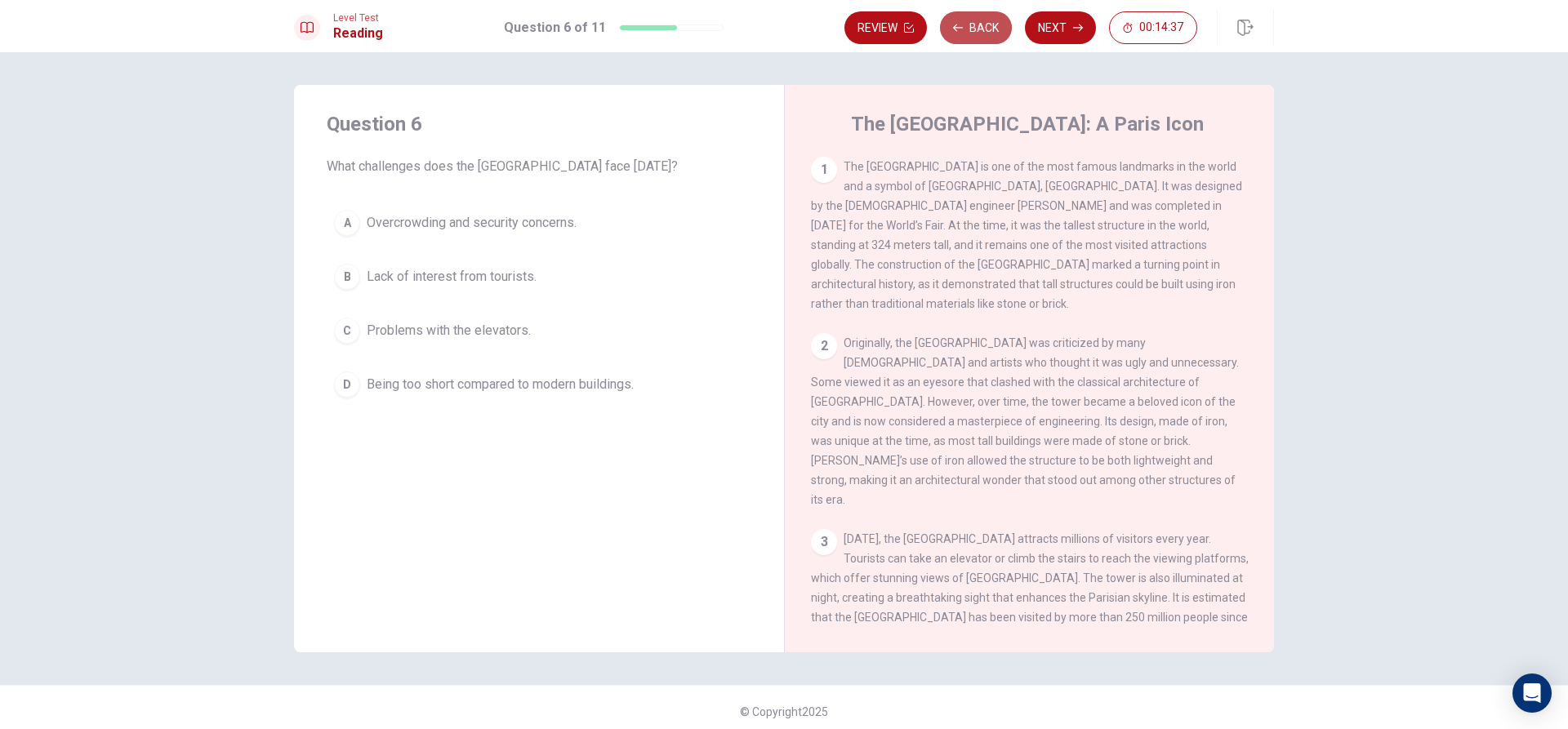
click at [960, 18] on button "Back" at bounding box center [976, 27] width 72 height 32
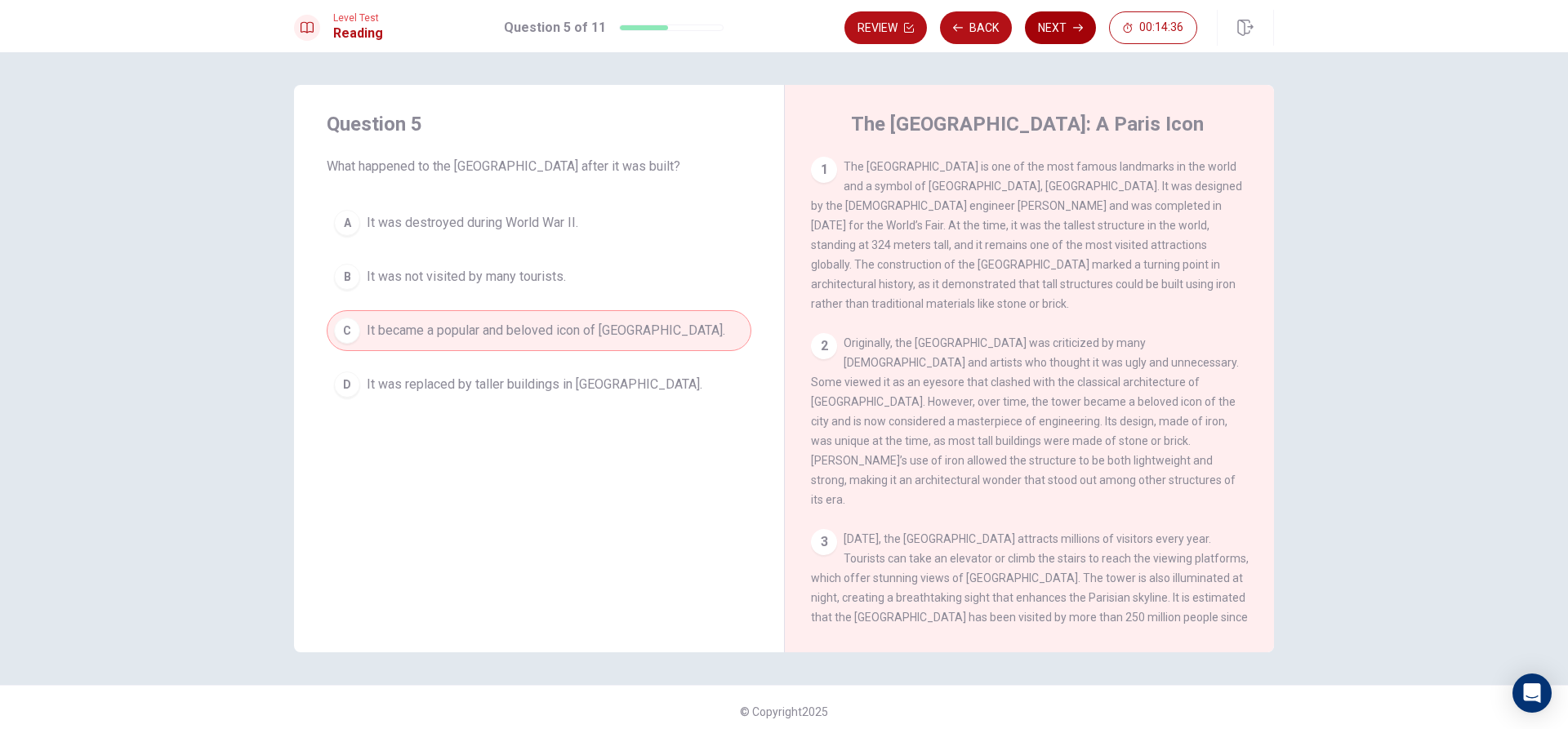
click at [1065, 18] on button "Next" at bounding box center [1060, 27] width 71 height 32
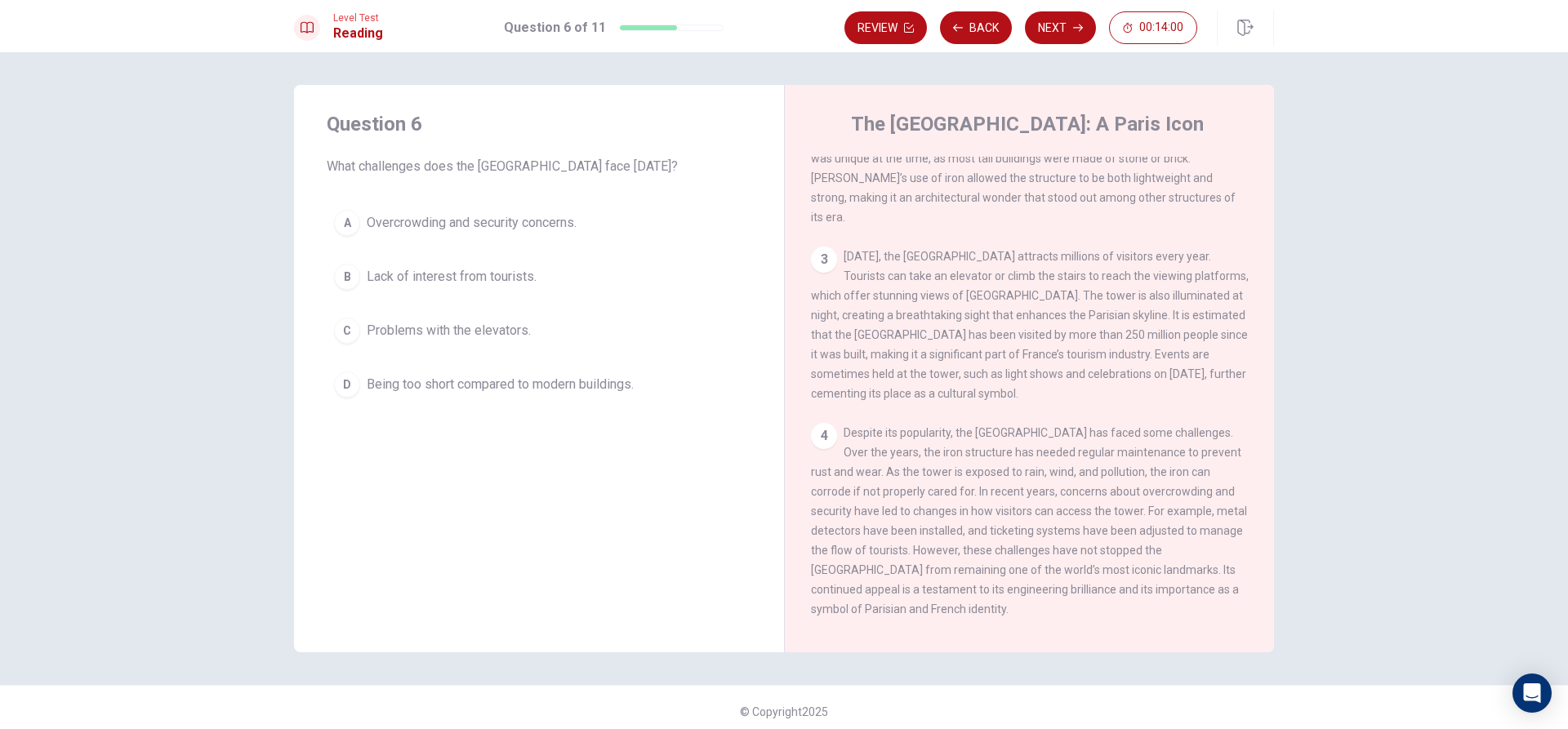
scroll to position [201, 0]
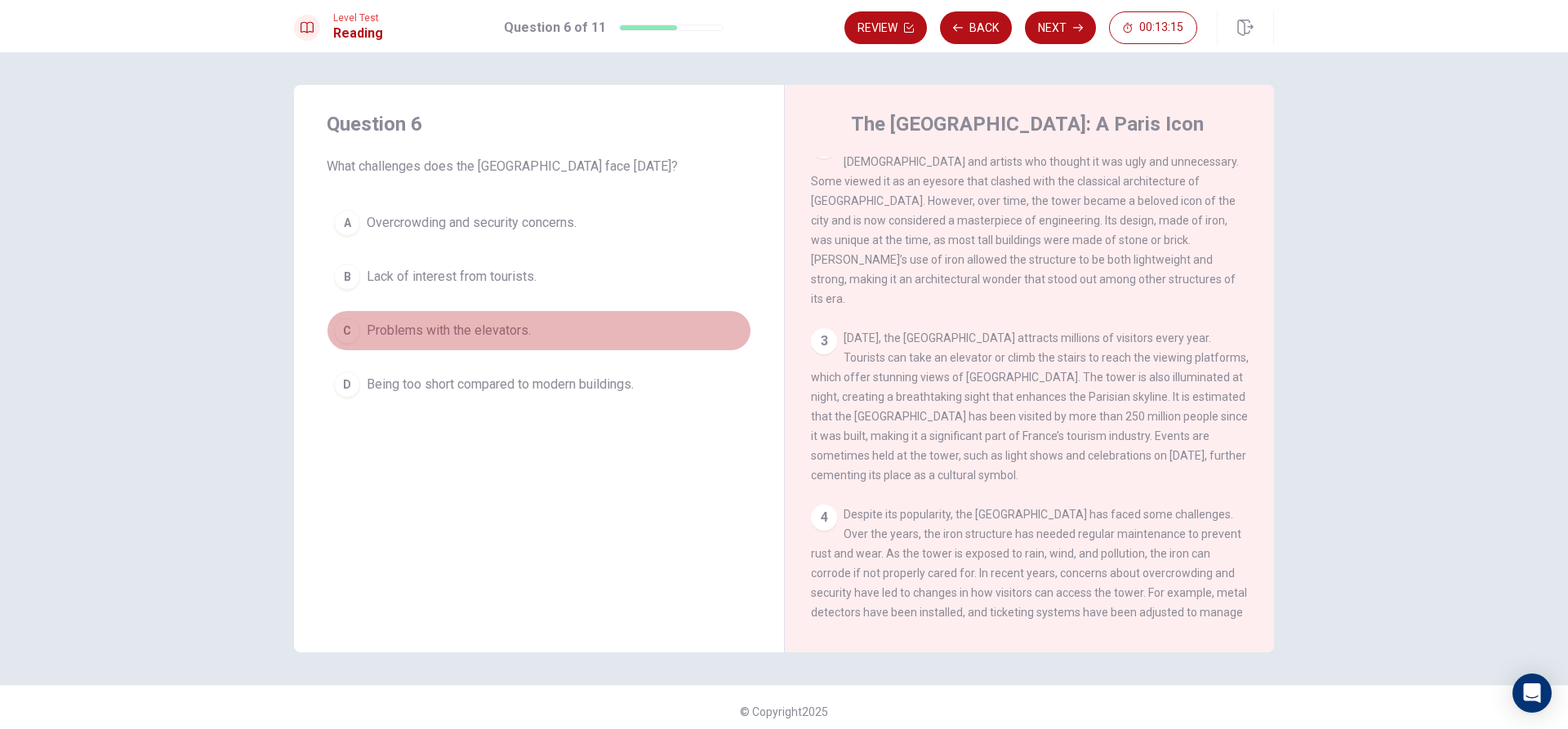
click at [345, 328] on div "C" at bounding box center [347, 331] width 26 height 26
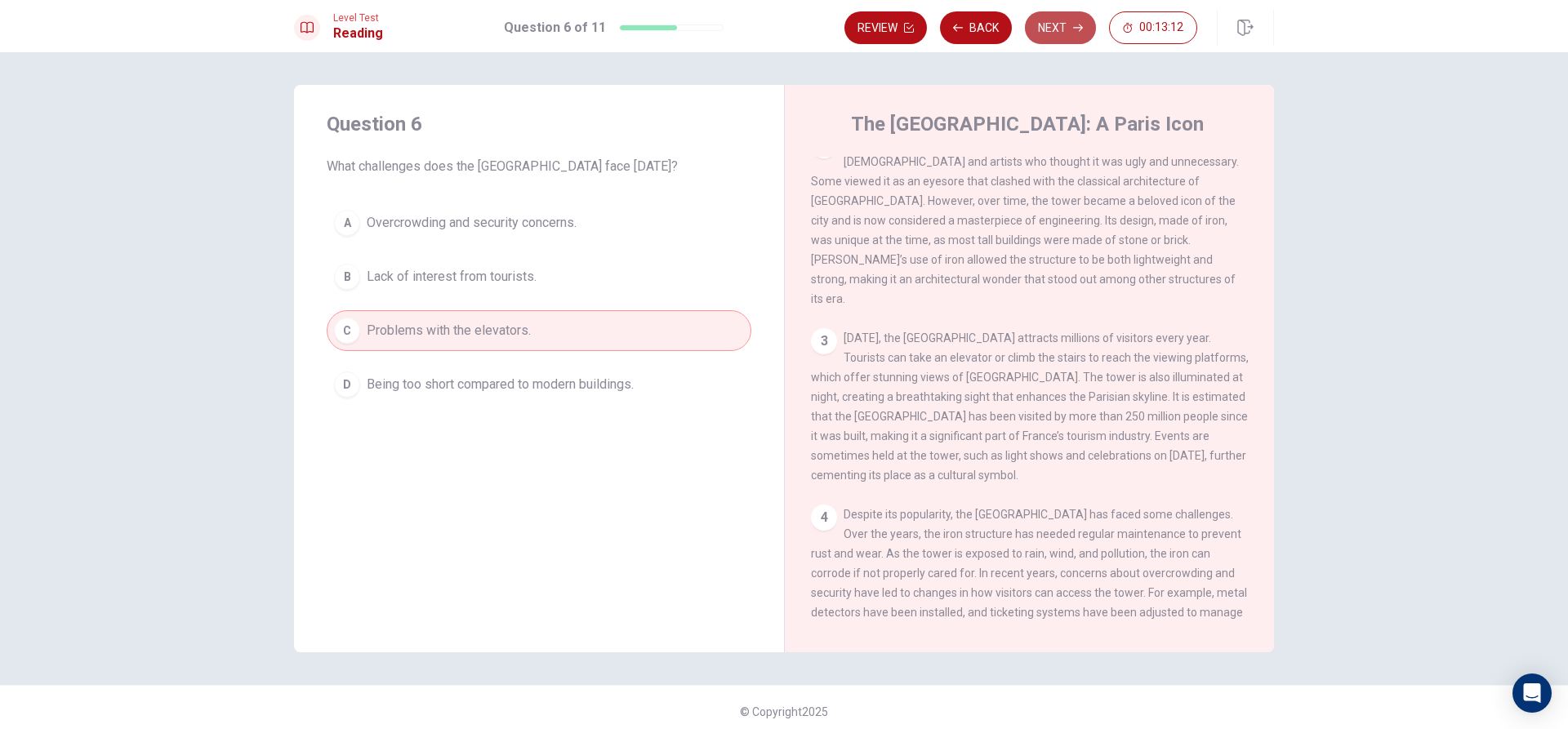
click at [1057, 32] on button "Next" at bounding box center [1060, 27] width 71 height 32
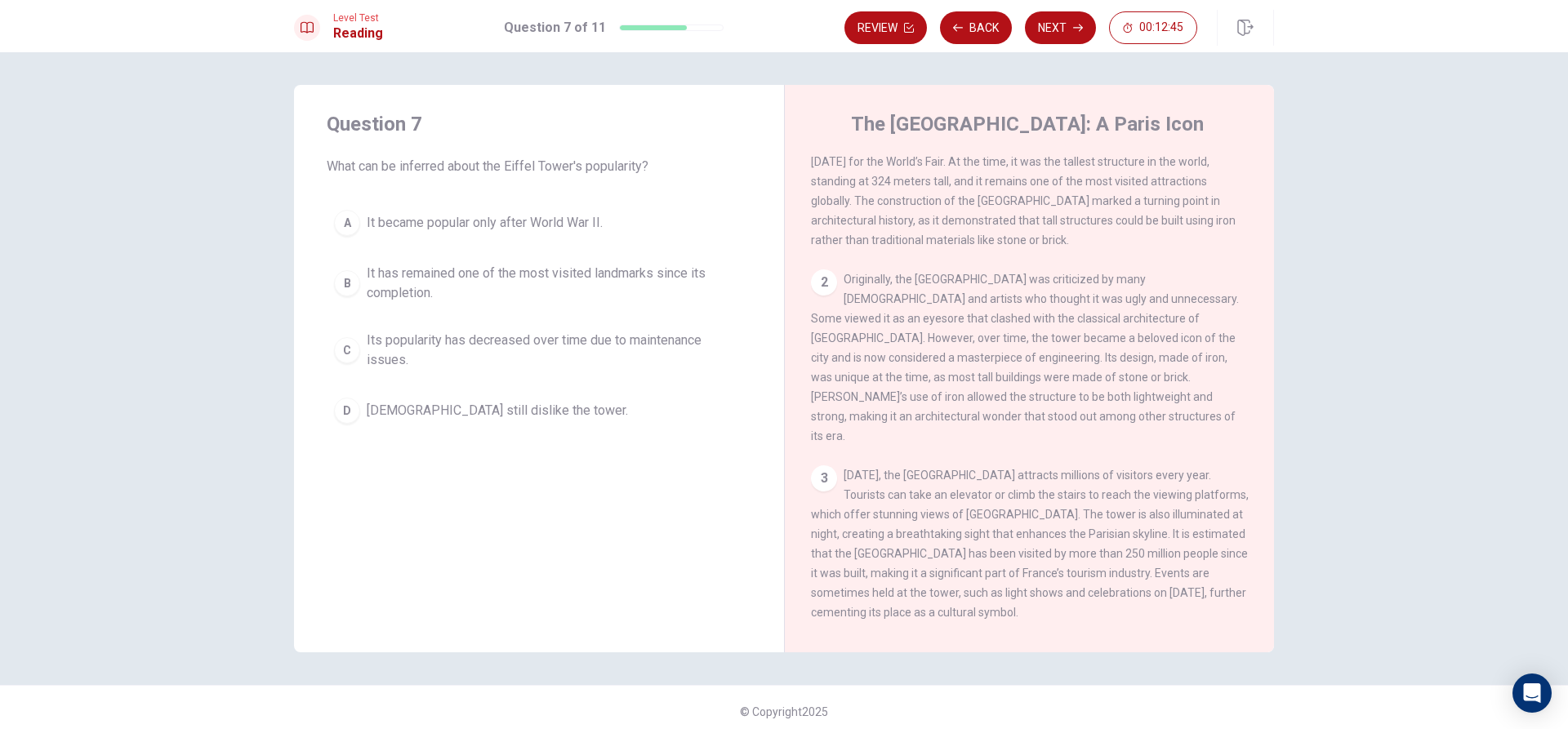
scroll to position [245, 0]
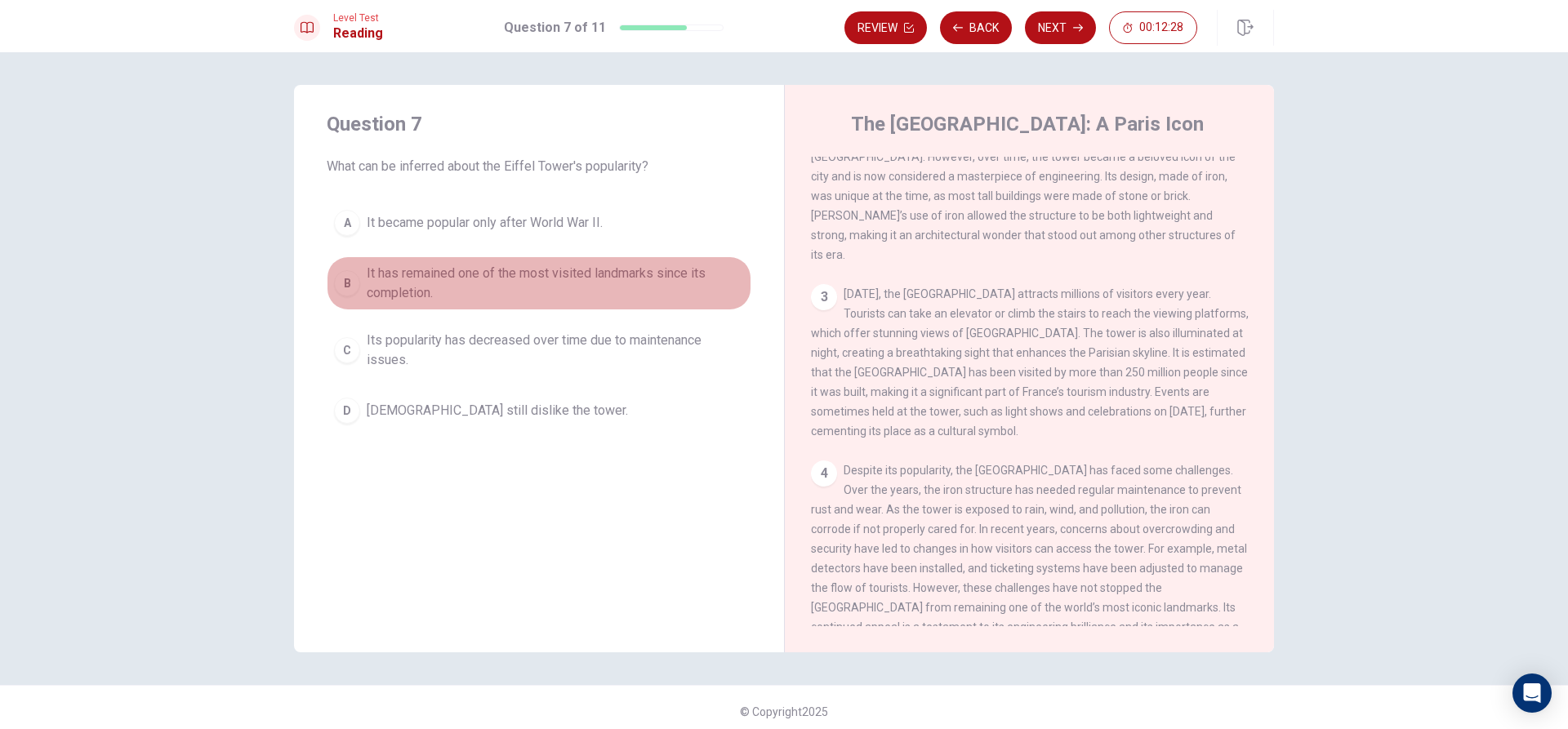
click at [339, 276] on div "B" at bounding box center [347, 283] width 26 height 26
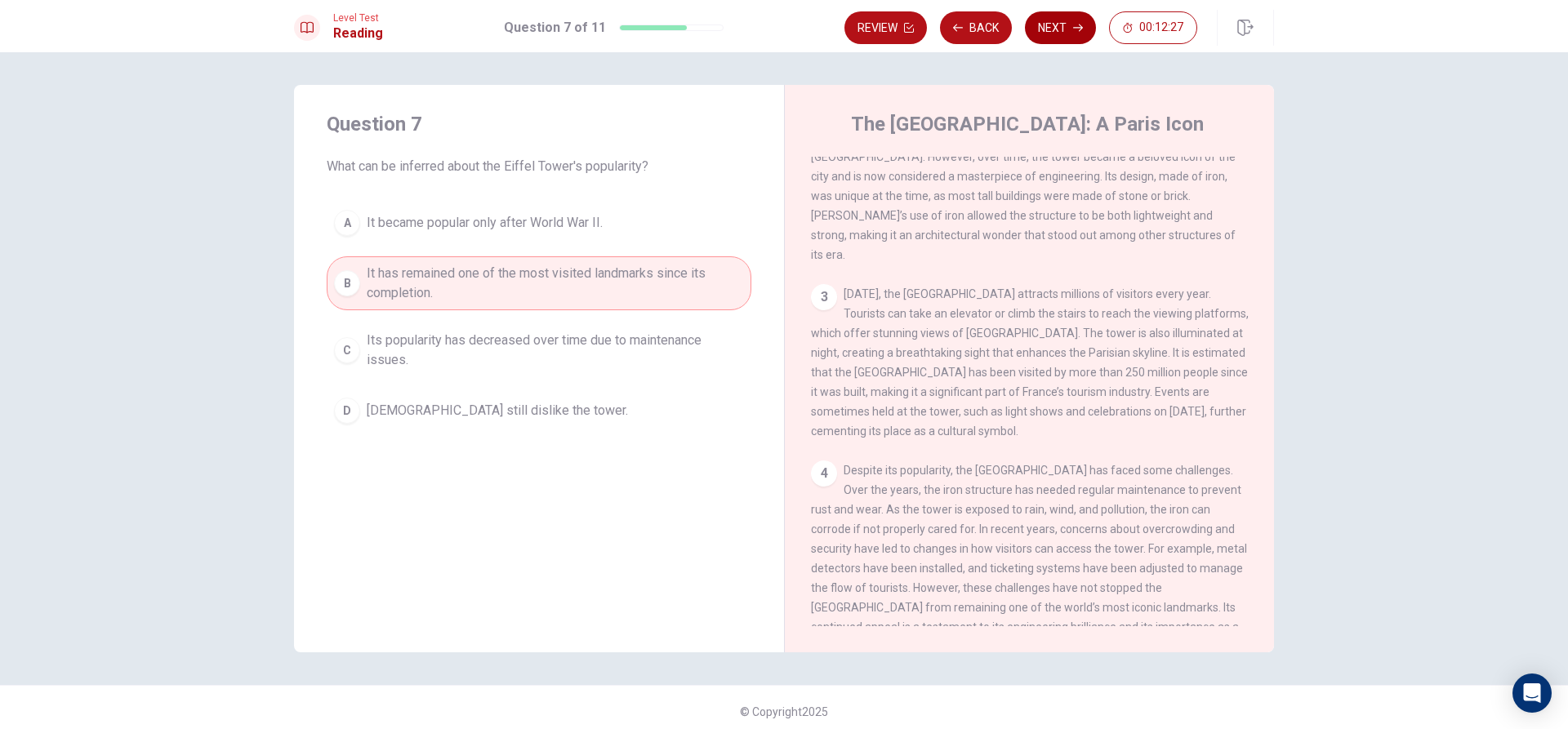
click at [1050, 12] on button "Next" at bounding box center [1060, 27] width 71 height 32
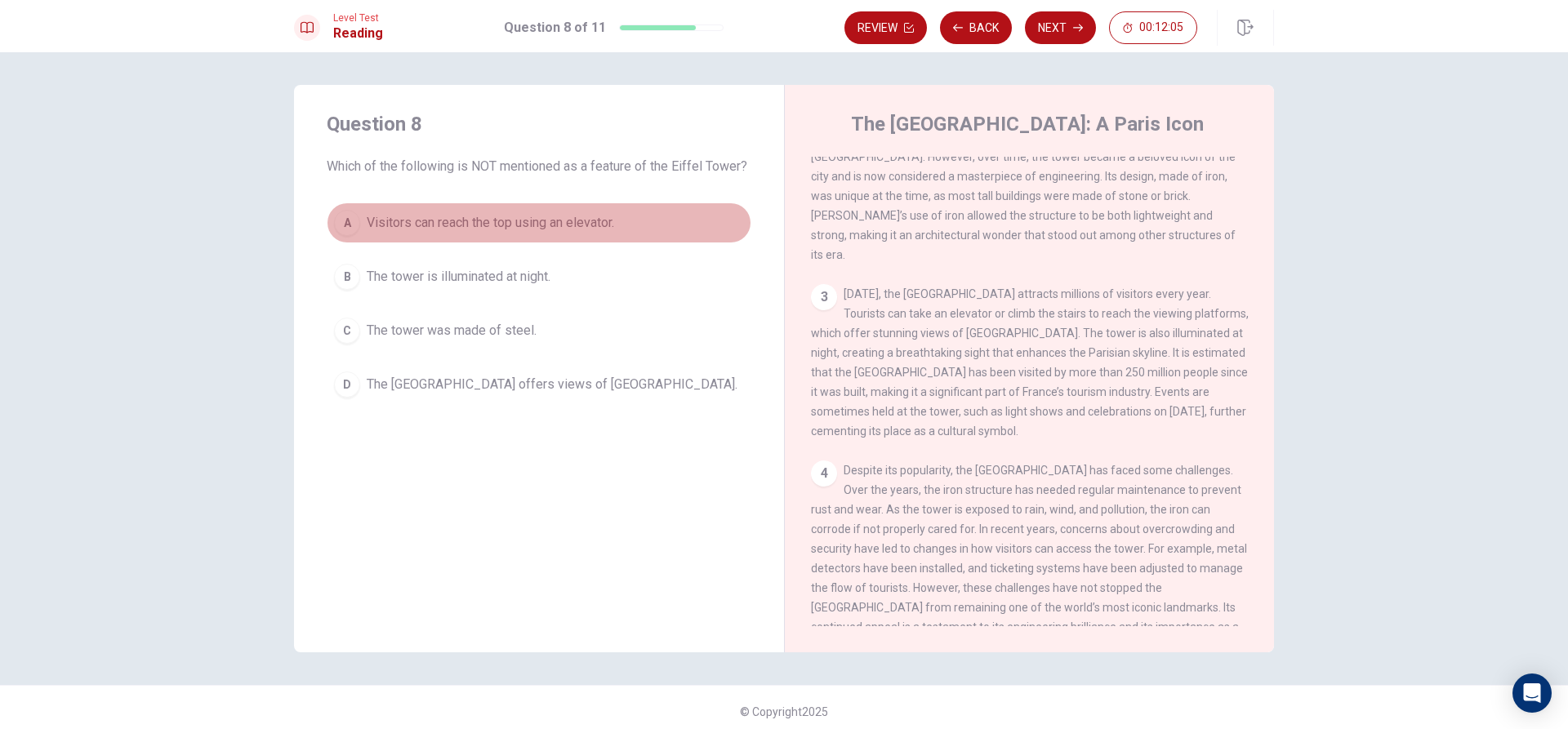
click at [336, 215] on div "A" at bounding box center [347, 223] width 26 height 26
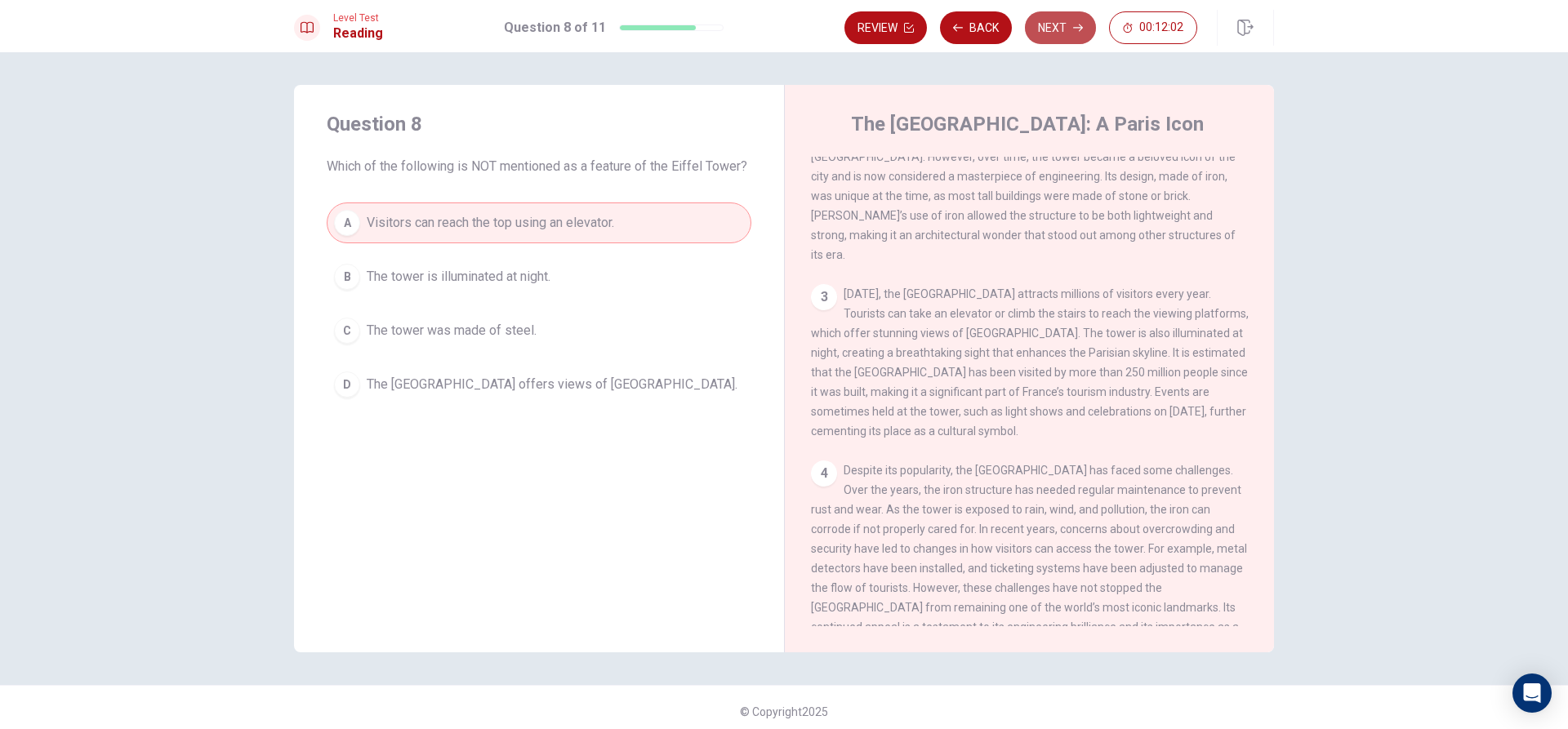
click at [1052, 21] on button "Next" at bounding box center [1060, 27] width 71 height 32
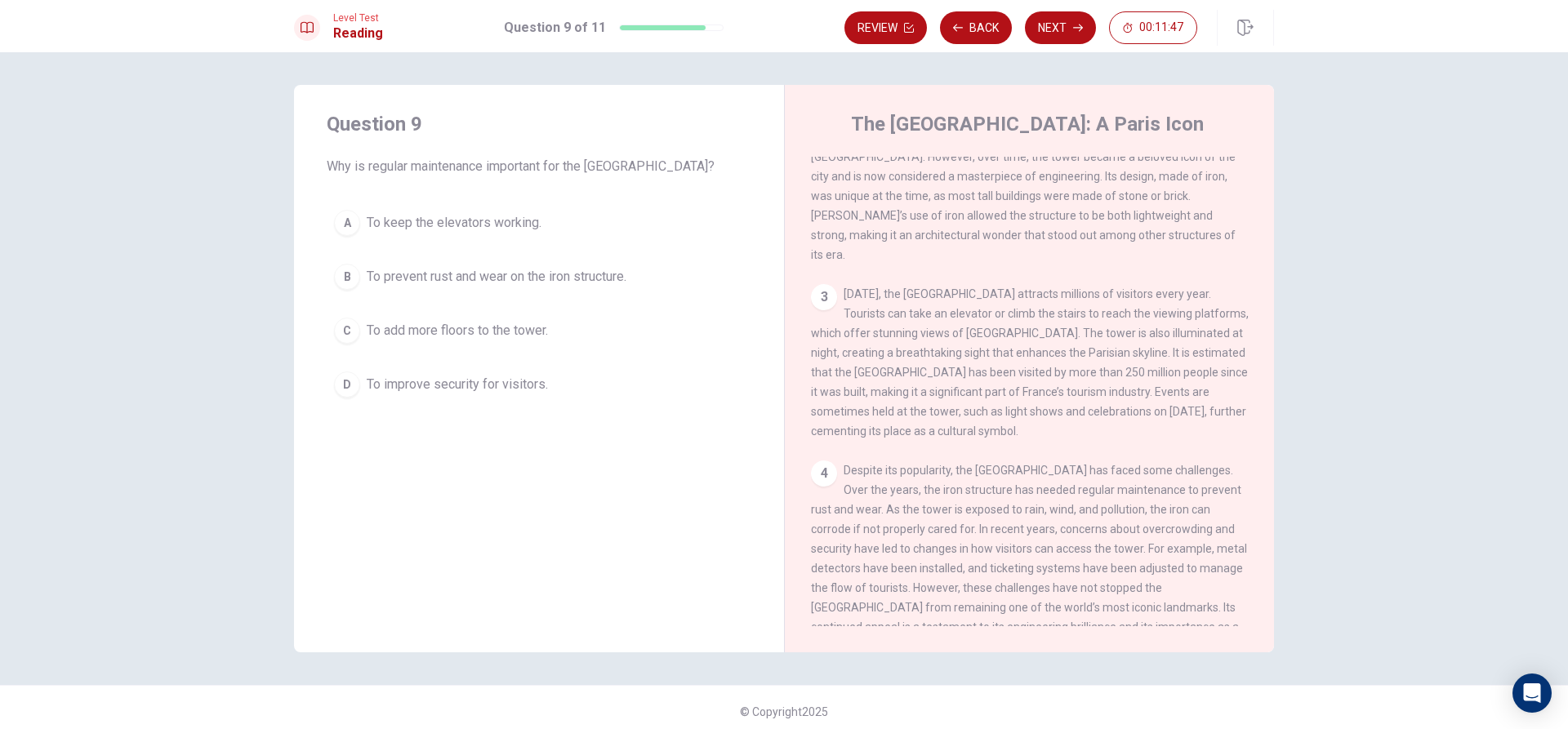
click at [348, 387] on div "D" at bounding box center [347, 384] width 26 height 26
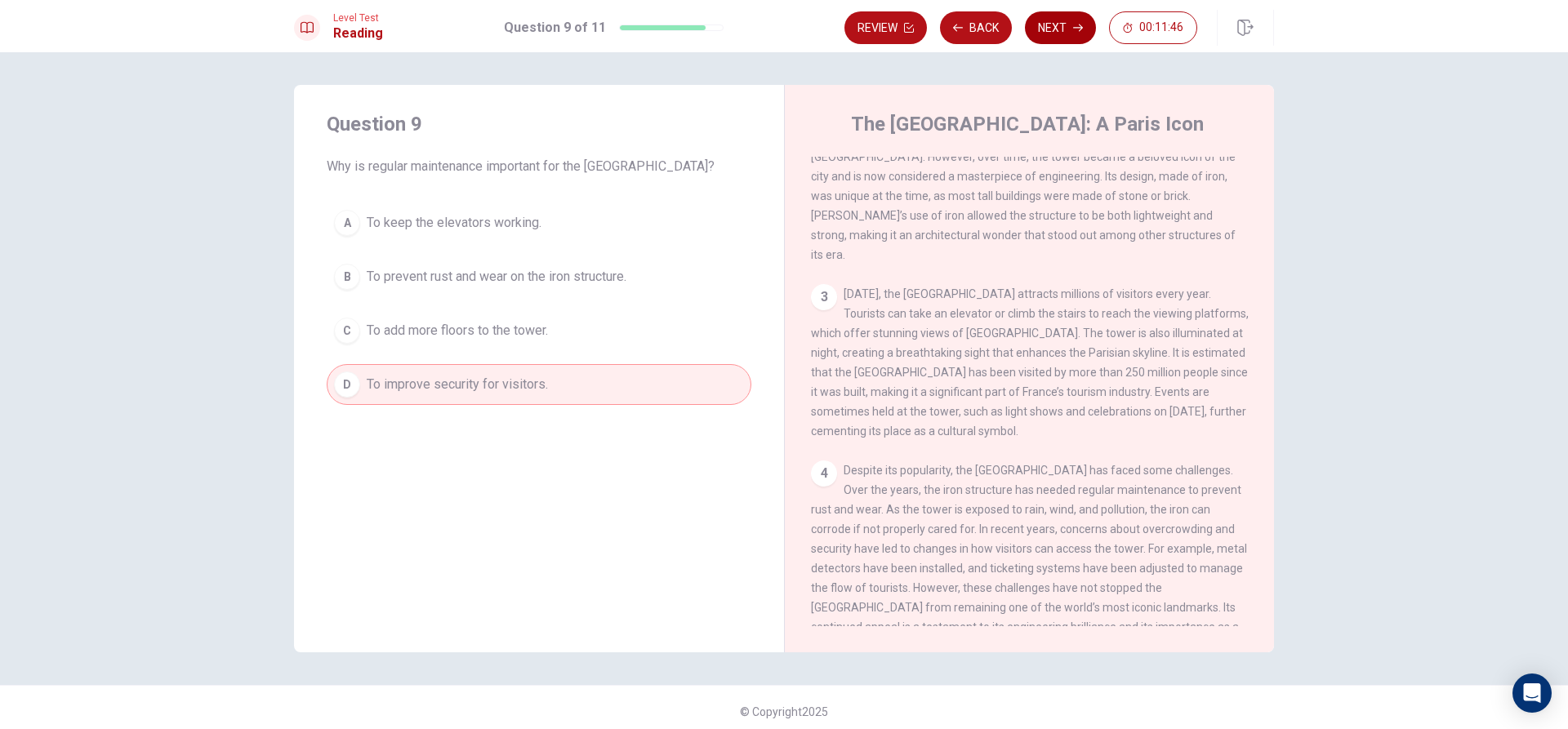
click at [1045, 15] on button "Next" at bounding box center [1060, 27] width 71 height 32
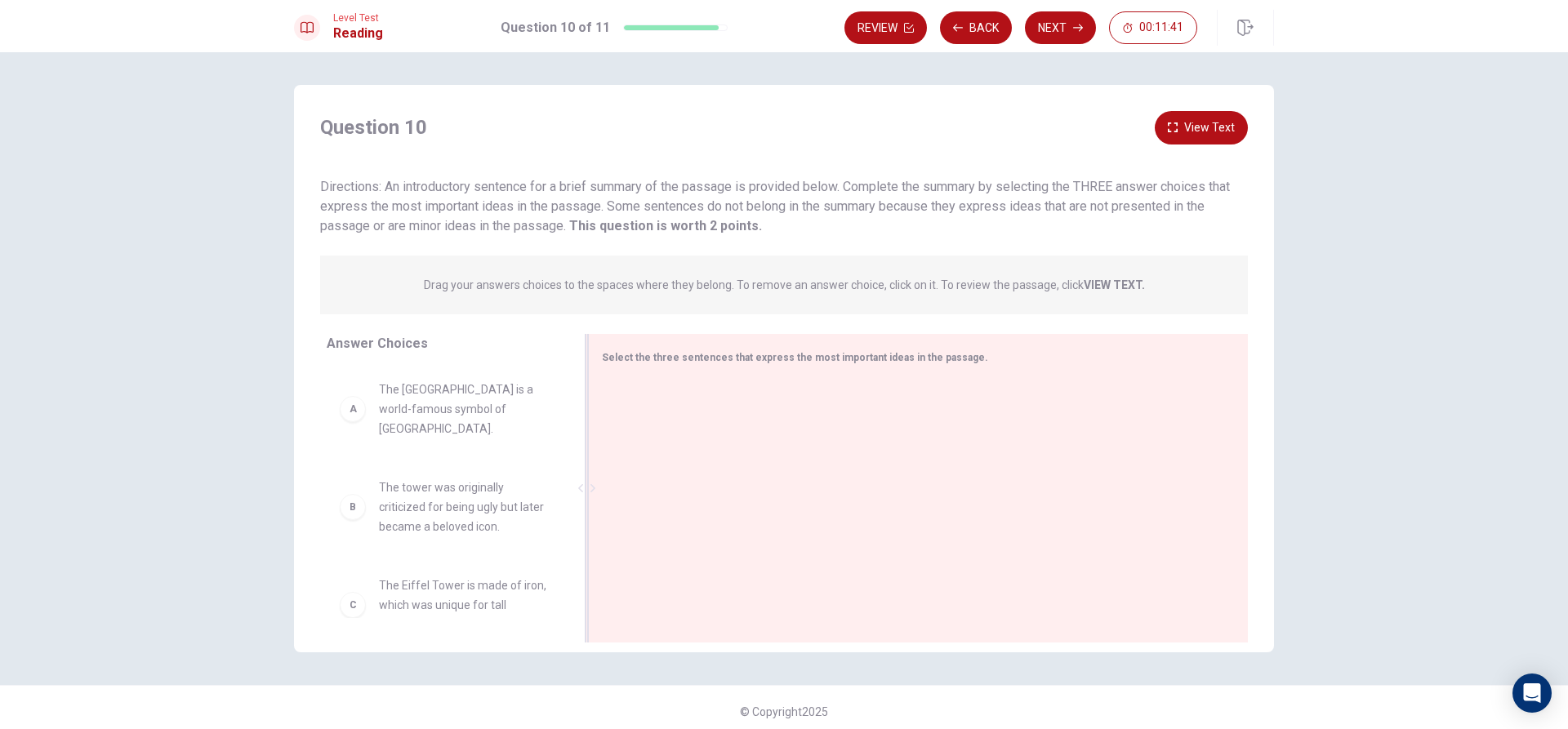
drag, startPoint x: 676, startPoint y: 464, endPoint x: 666, endPoint y: 501, distance: 38.3
click at [666, 500] on div at bounding box center [912, 489] width 620 height 218
drag, startPoint x: 562, startPoint y: 460, endPoint x: 567, endPoint y: 508, distance: 48.3
click at [572, 520] on div "Answer Choices A The Eiffel Tower is a world-famous symbol of [GEOGRAPHIC_DATA]…" at bounding box center [441, 492] width 294 height 317
drag, startPoint x: 562, startPoint y: 468, endPoint x: 577, endPoint y: 501, distance: 36.2
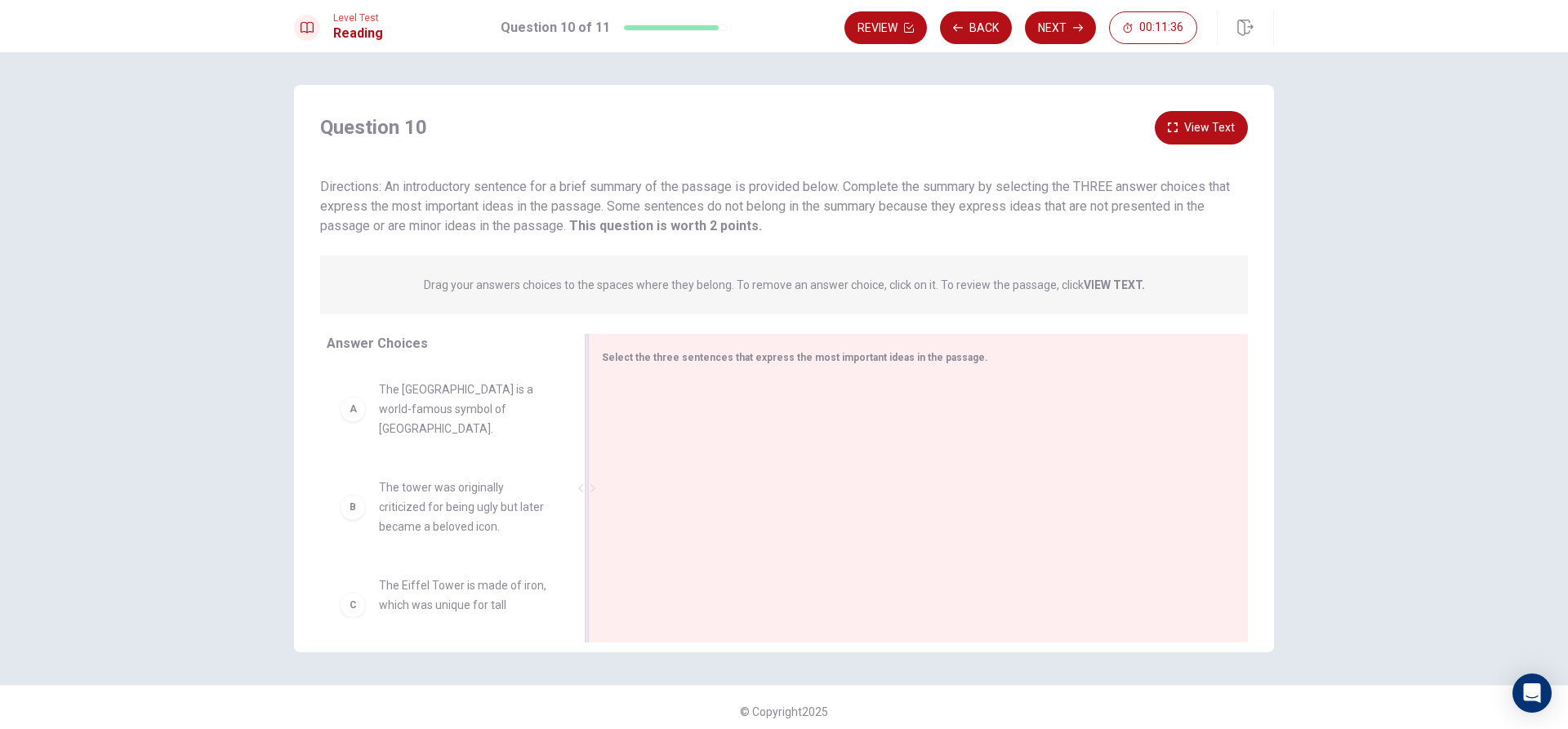
click at [573, 506] on div "Answer Choices A The Eiffel Tower is a world-famous symbol of [GEOGRAPHIC_DATA]…" at bounding box center [784, 492] width 980 height 317
click at [362, 476] on div "C The Eiffel Tower is made of iron, which was unique for tall structures at the…" at bounding box center [444, 483] width 209 height 59
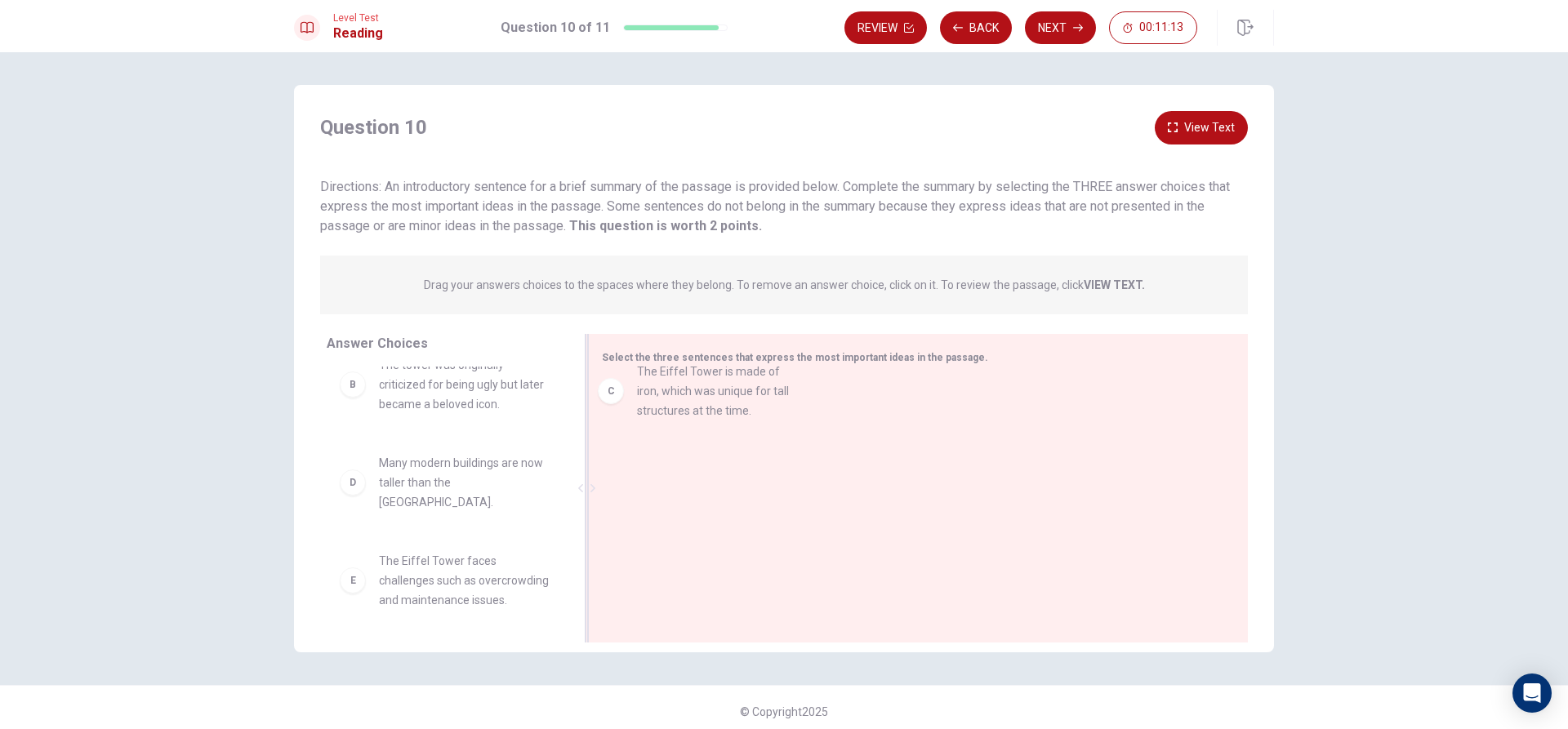
drag, startPoint x: 351, startPoint y: 465, endPoint x: 624, endPoint y: 394, distance: 282.1
drag, startPoint x: 559, startPoint y: 485, endPoint x: 577, endPoint y: 485, distance: 18.0
click at [577, 485] on div "Answer Choices A The Eiffel Tower is a world-famous symbol of [GEOGRAPHIC_DATA]…" at bounding box center [784, 492] width 980 height 317
drag, startPoint x: 577, startPoint y: 485, endPoint x: 578, endPoint y: 474, distance: 11.0
click at [578, 474] on div at bounding box center [587, 488] width 20 height 309
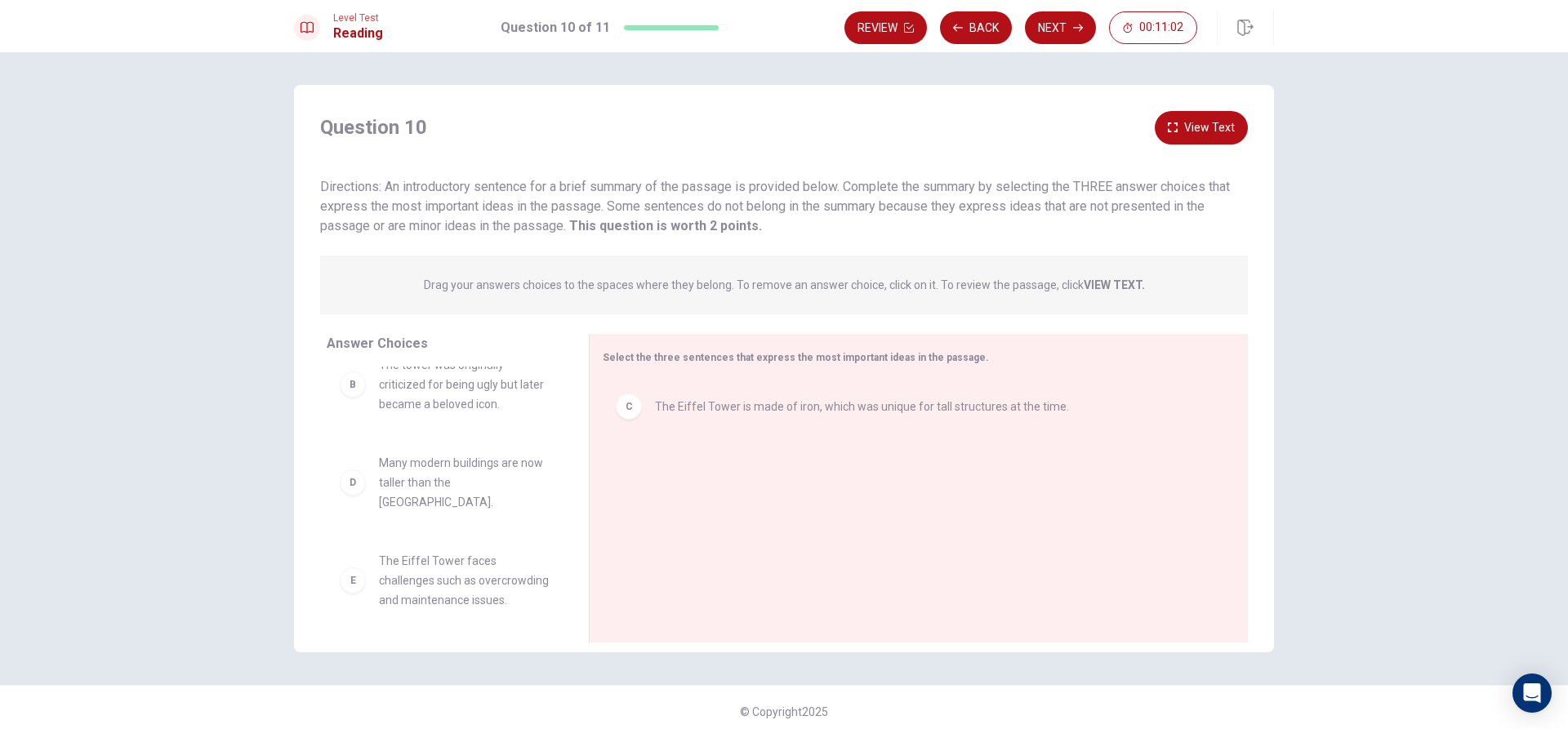
drag, startPoint x: 560, startPoint y: 482, endPoint x: 565, endPoint y: 452, distance: 30.4
click at [567, 449] on div "A The Eiffel Tower is a world-famous symbol of [GEOGRAPHIC_DATA]. B The tower w…" at bounding box center [451, 492] width 249 height 252
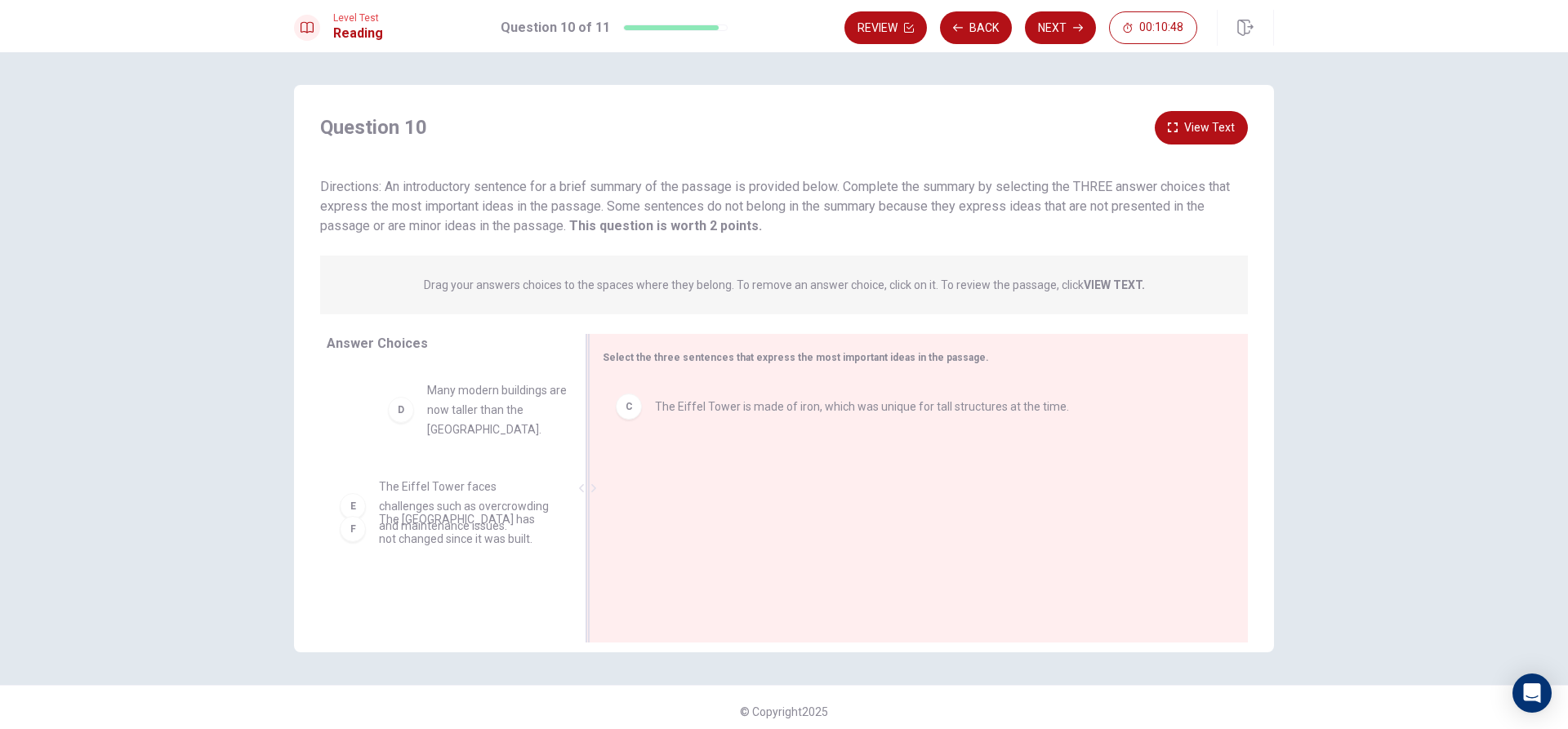
scroll to position [161, 0]
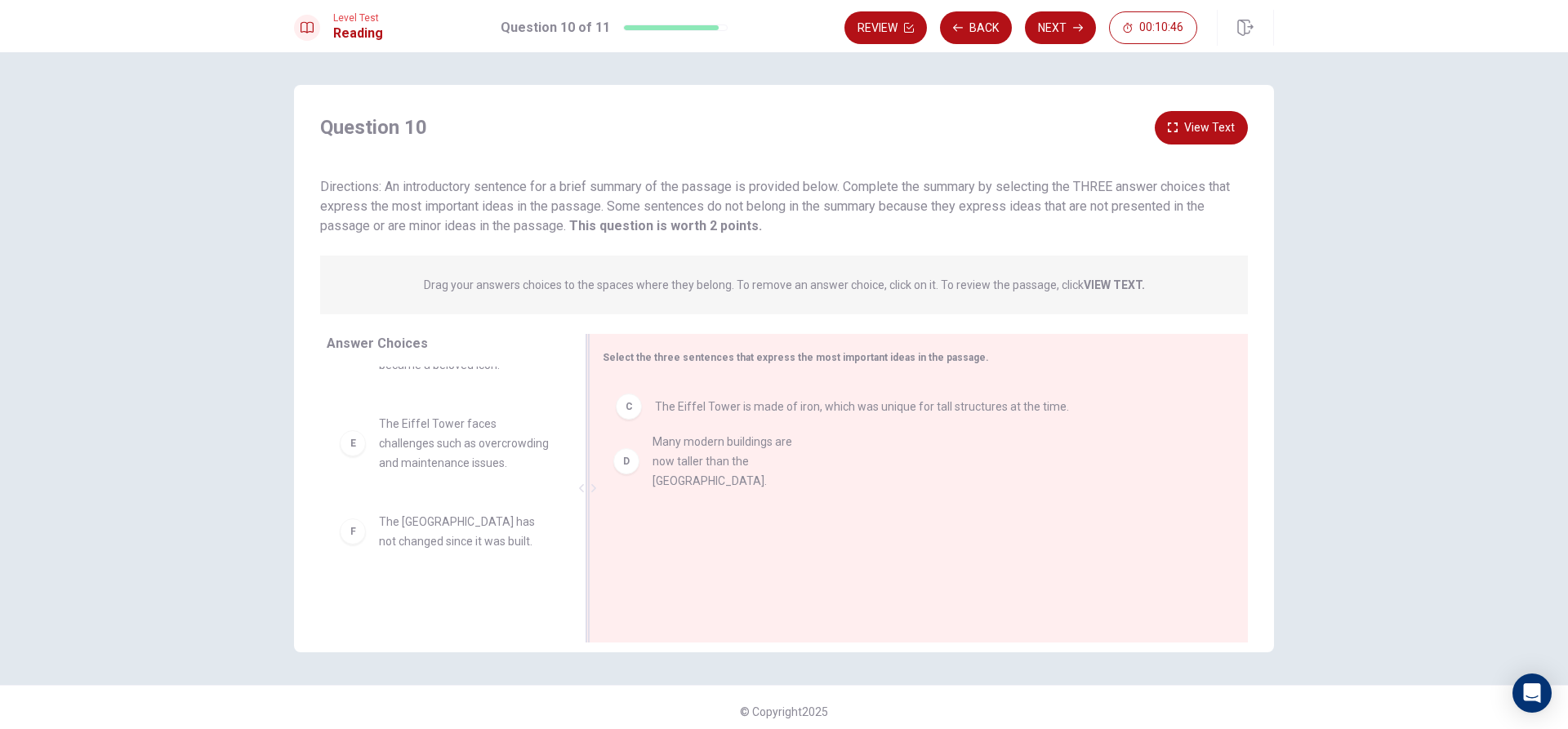
drag, startPoint x: 355, startPoint y: 409, endPoint x: 644, endPoint y: 455, distance: 292.6
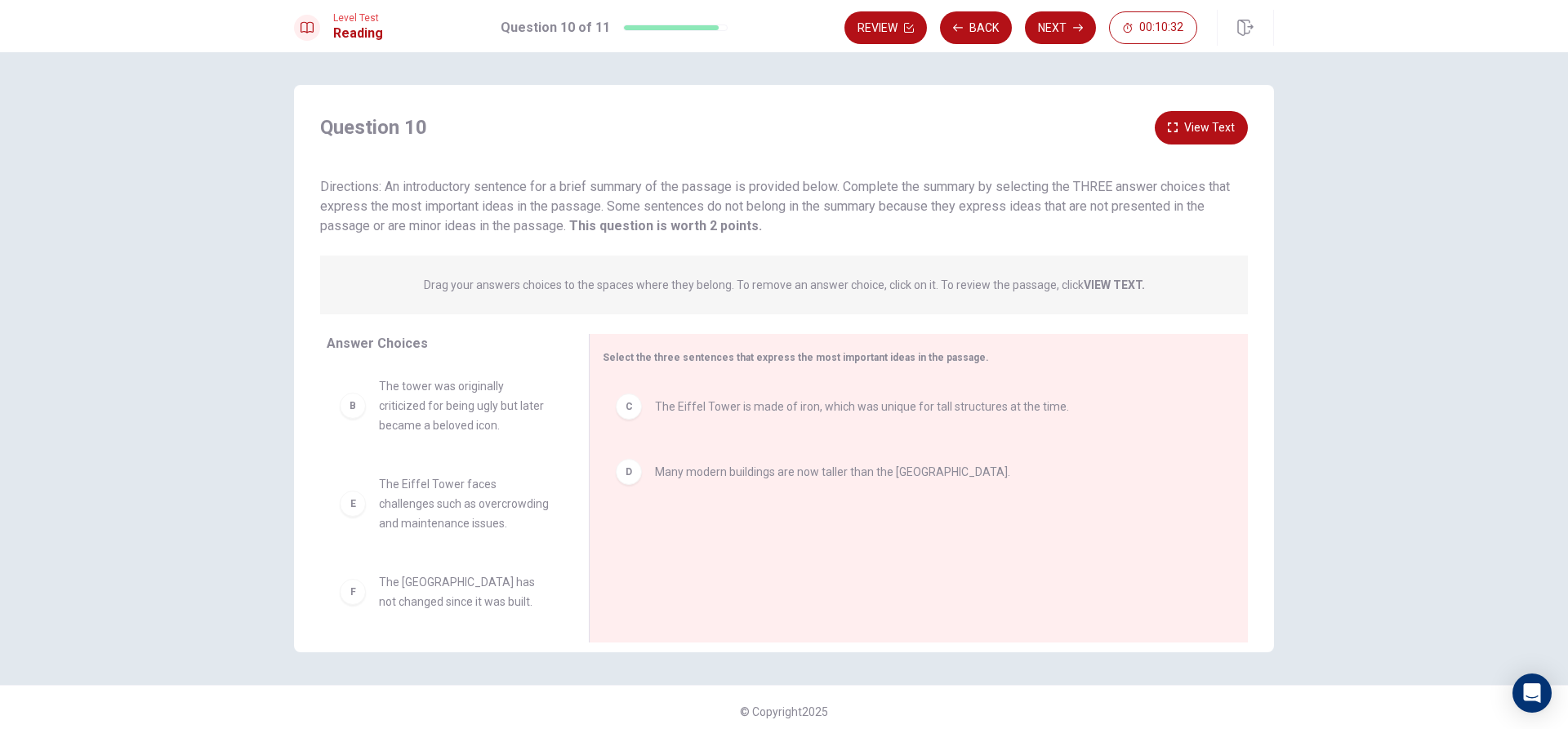
scroll to position [108, 0]
drag, startPoint x: 438, startPoint y: 591, endPoint x: 735, endPoint y: 525, distance: 304.2
drag, startPoint x: 573, startPoint y: 547, endPoint x: 573, endPoint y: 562, distance: 15.0
click at [577, 562] on div at bounding box center [587, 488] width 20 height 309
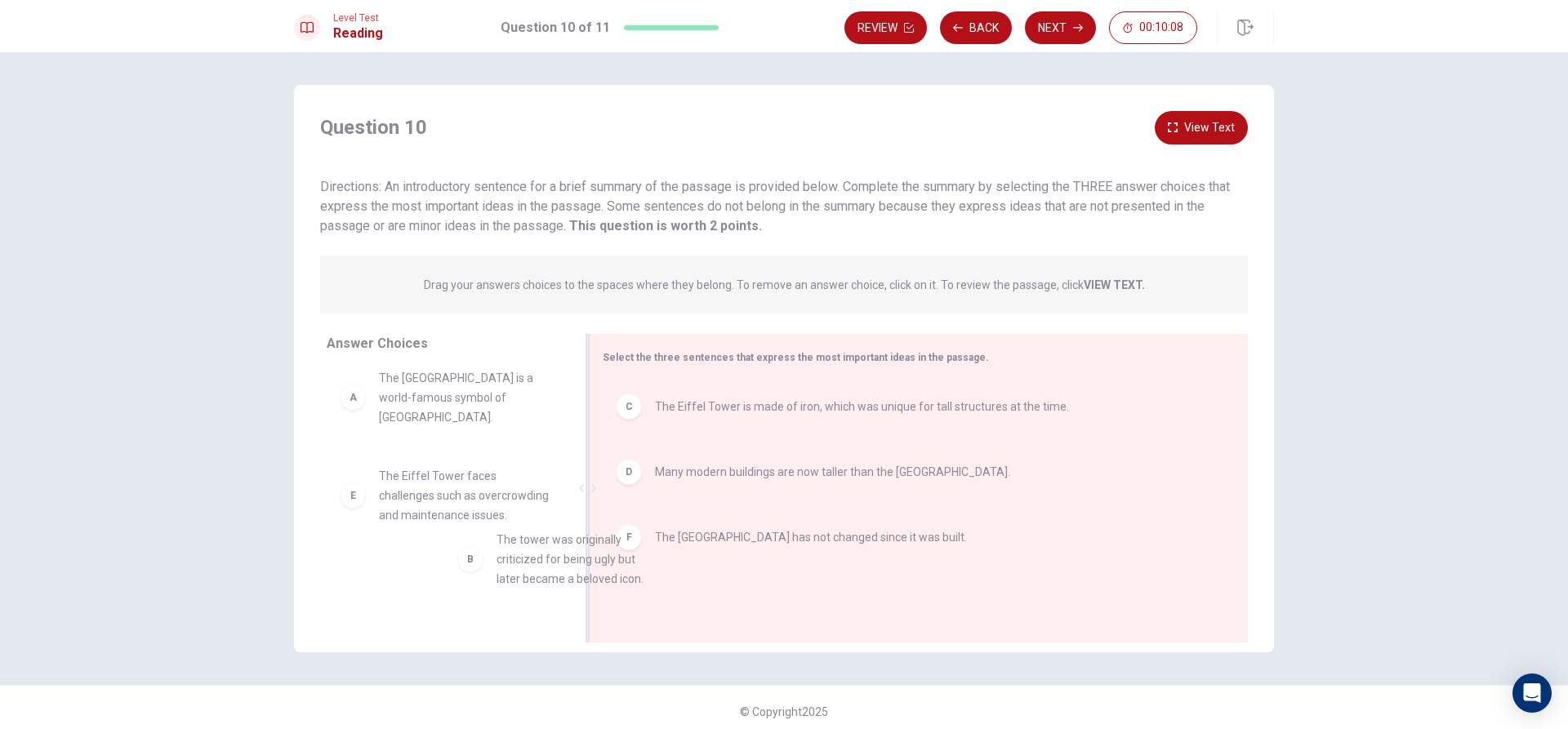
scroll to position [11, 0]
drag, startPoint x: 426, startPoint y: 500, endPoint x: 691, endPoint y: 620, distance: 290.9
drag, startPoint x: 472, startPoint y: 498, endPoint x: 776, endPoint y: 630, distance: 331.4
drag, startPoint x: 360, startPoint y: 487, endPoint x: 632, endPoint y: 594, distance: 292.3
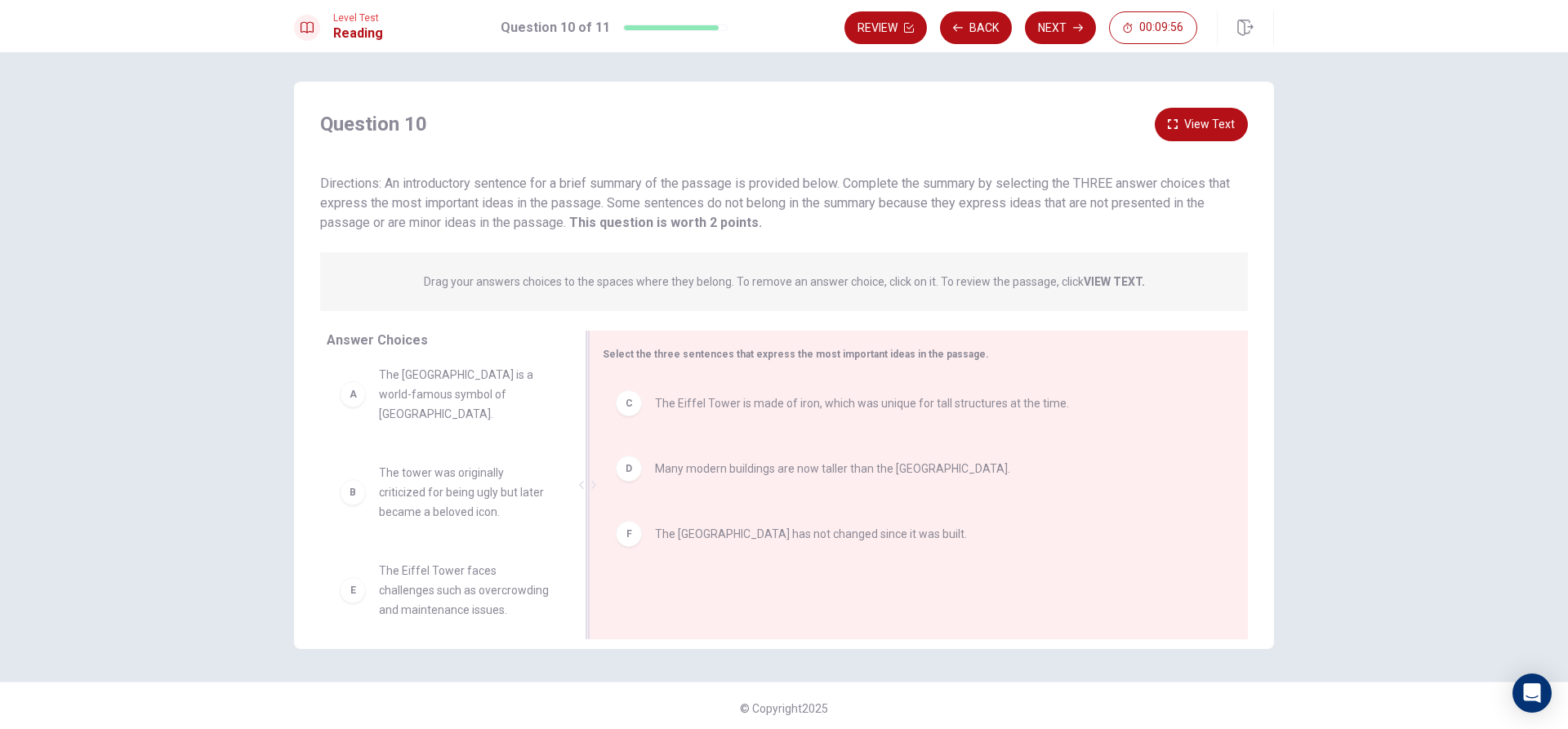
scroll to position [8, 0]
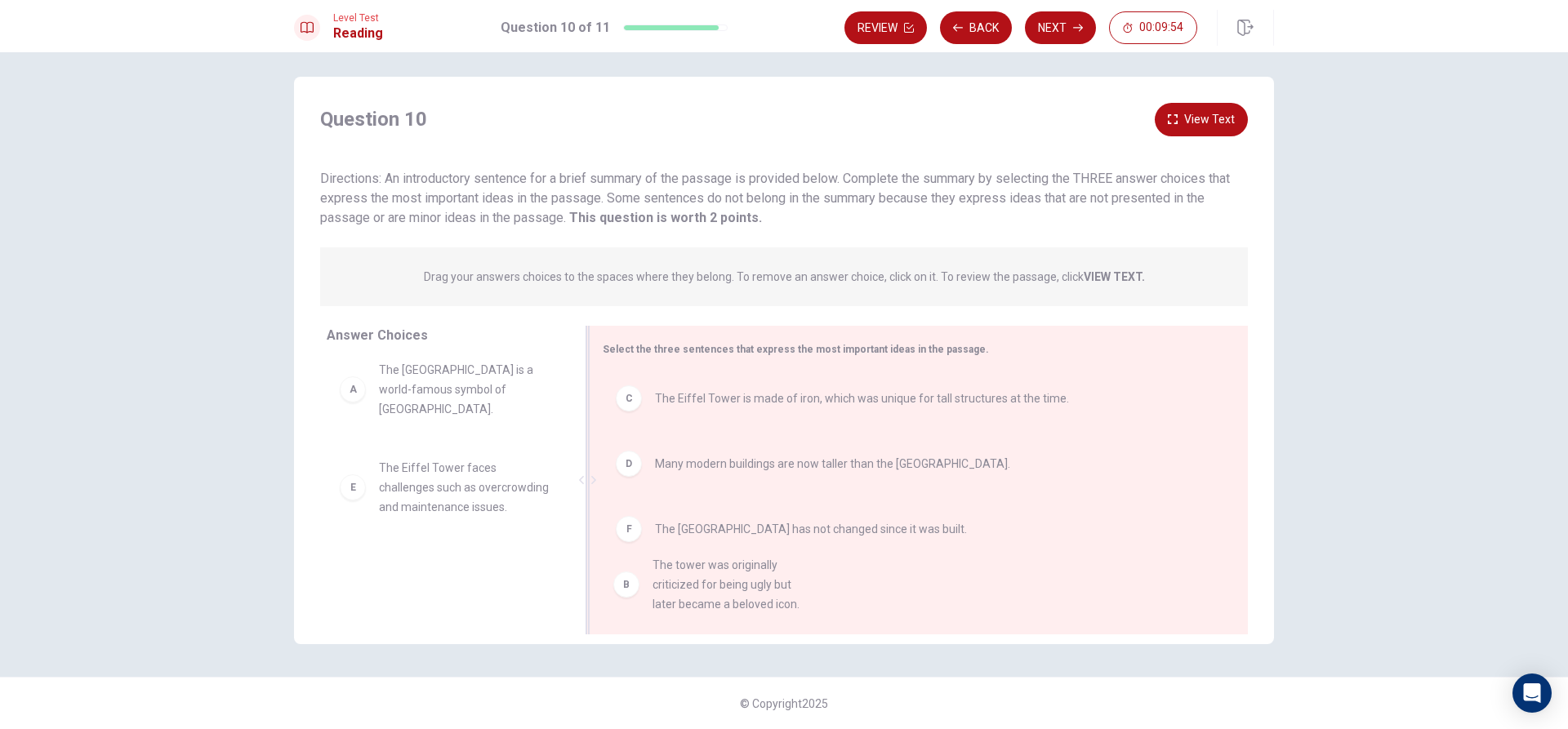
drag, startPoint x: 406, startPoint y: 476, endPoint x: 689, endPoint y: 596, distance: 307.4
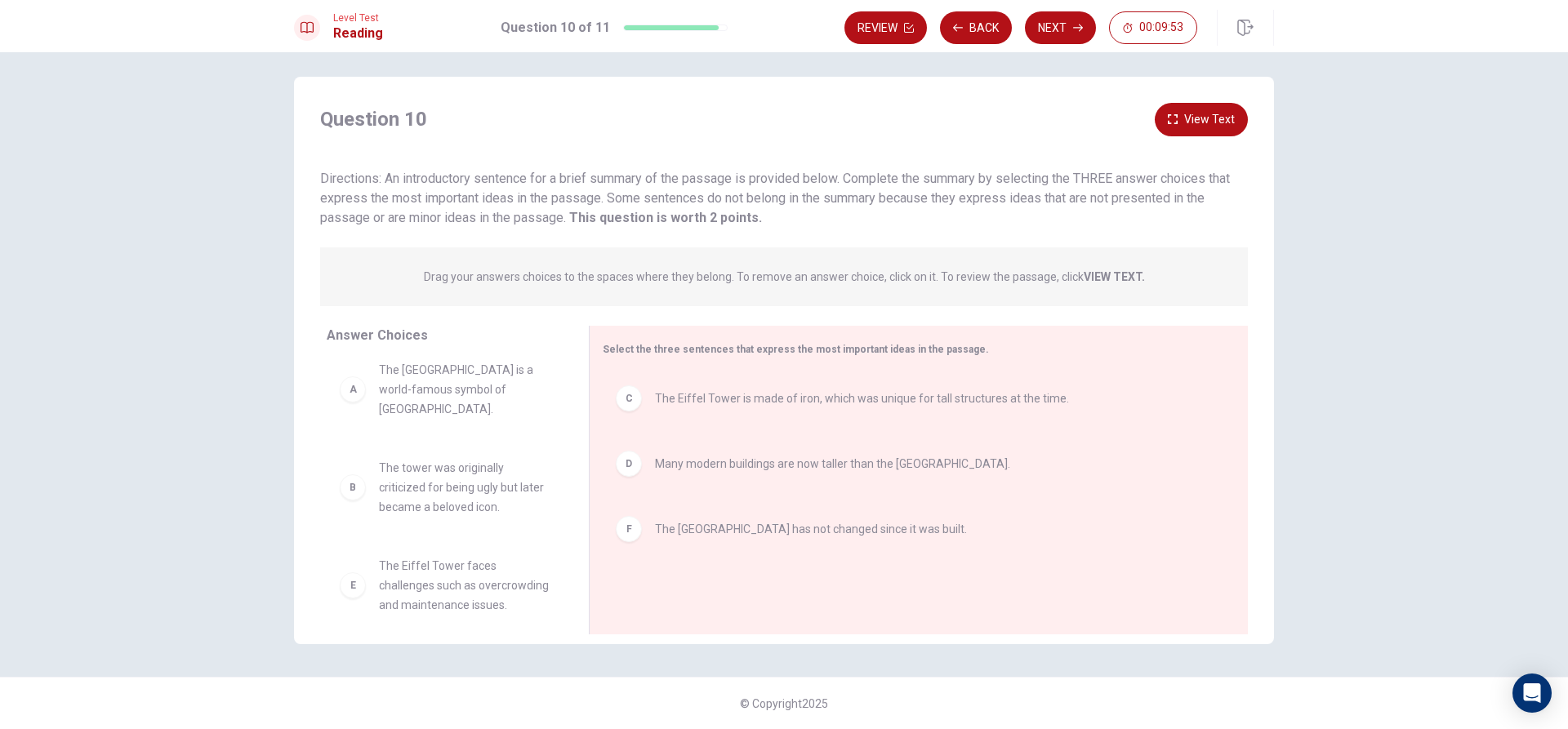
scroll to position [15, 0]
drag, startPoint x: 485, startPoint y: 582, endPoint x: 772, endPoint y: 604, distance: 287.8
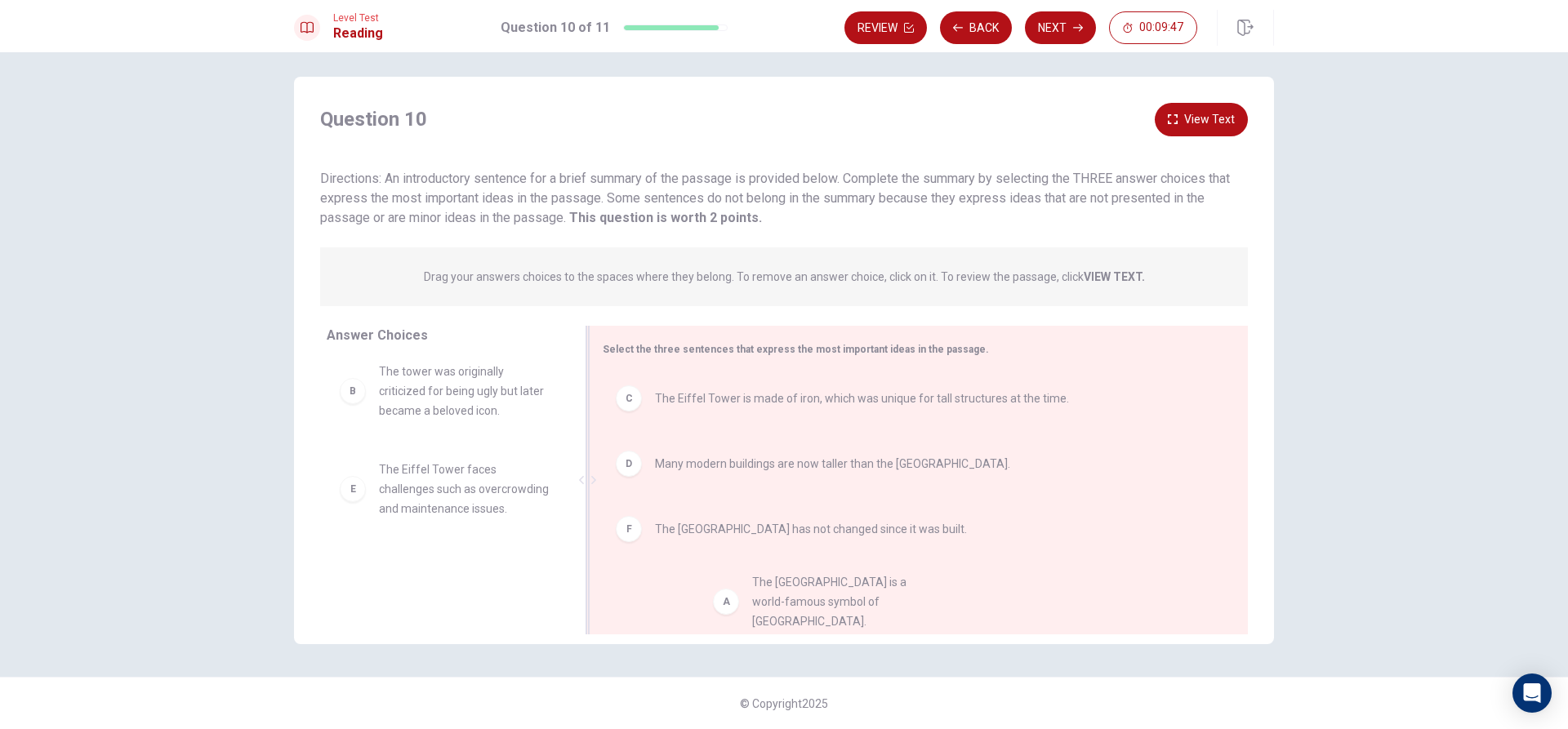
drag, startPoint x: 443, startPoint y: 396, endPoint x: 808, endPoint y: 605, distance: 420.6
drag, startPoint x: 655, startPoint y: 433, endPoint x: 677, endPoint y: 511, distance: 81.0
click at [677, 511] on div "C The Eiffel Tower is made of iron, which was unique for tall structures at the…" at bounding box center [913, 481] width 619 height 218
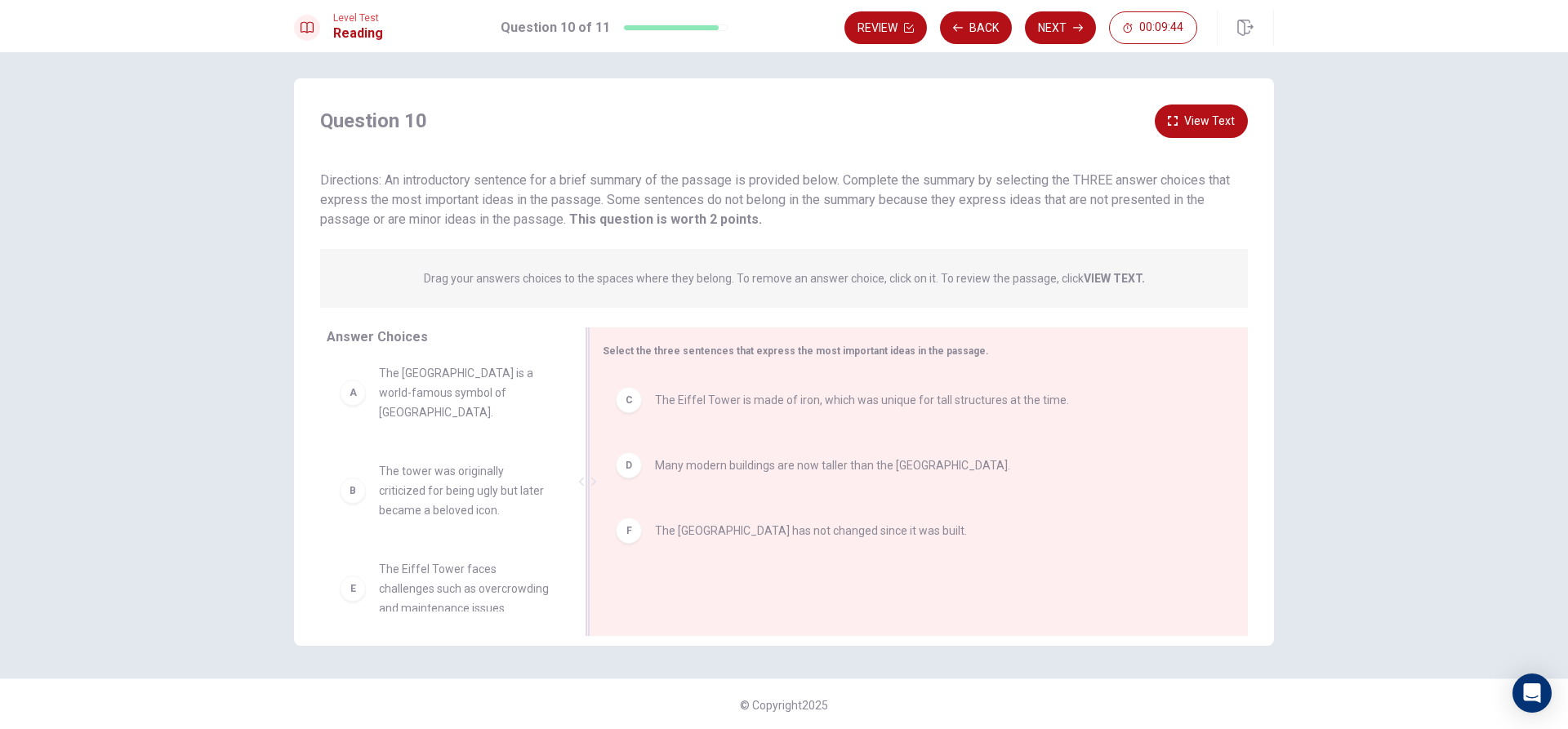
scroll to position [8, 0]
click at [1069, 34] on button "Next" at bounding box center [1060, 27] width 71 height 32
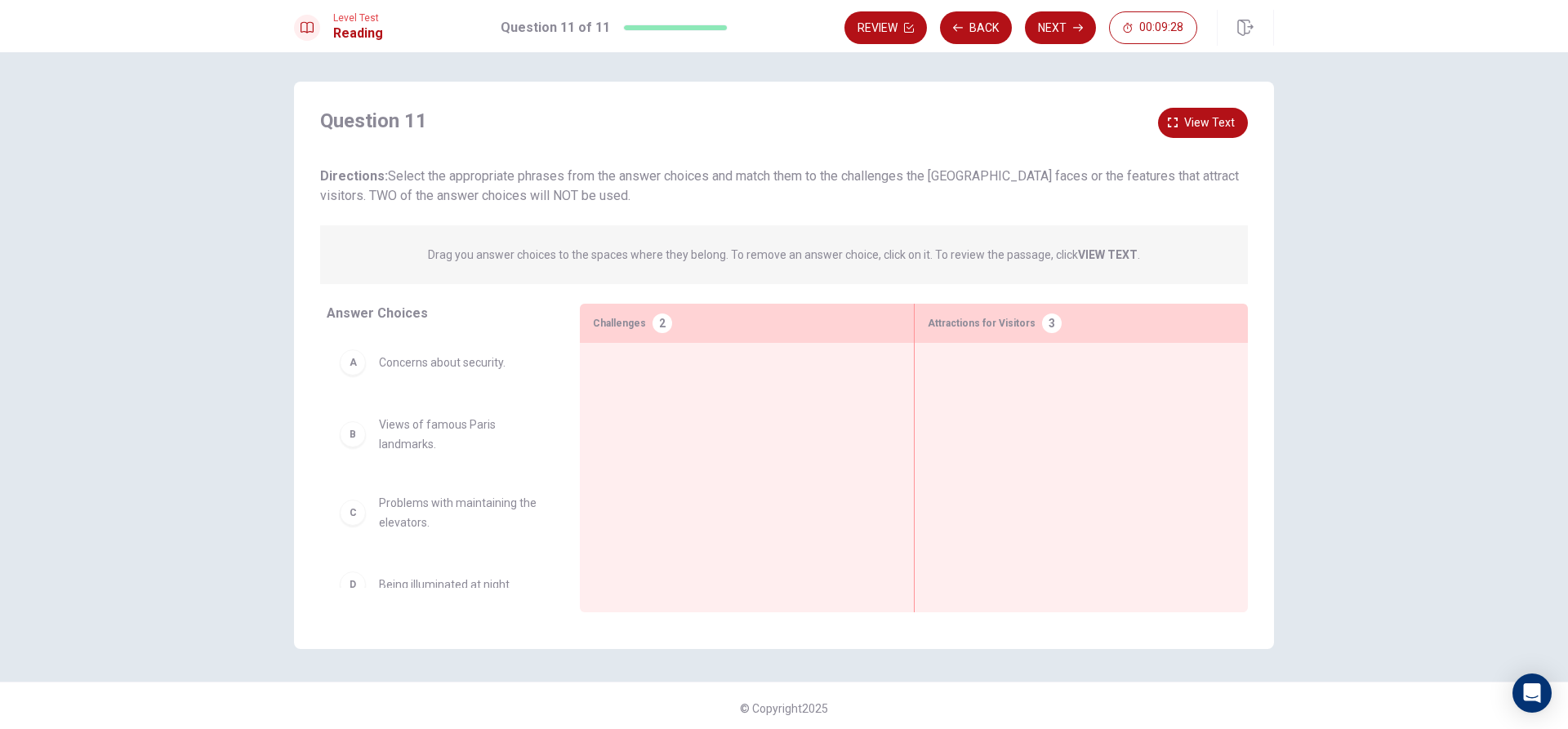
scroll to position [0, 0]
drag, startPoint x: 351, startPoint y: 522, endPoint x: 946, endPoint y: 391, distance: 609.3
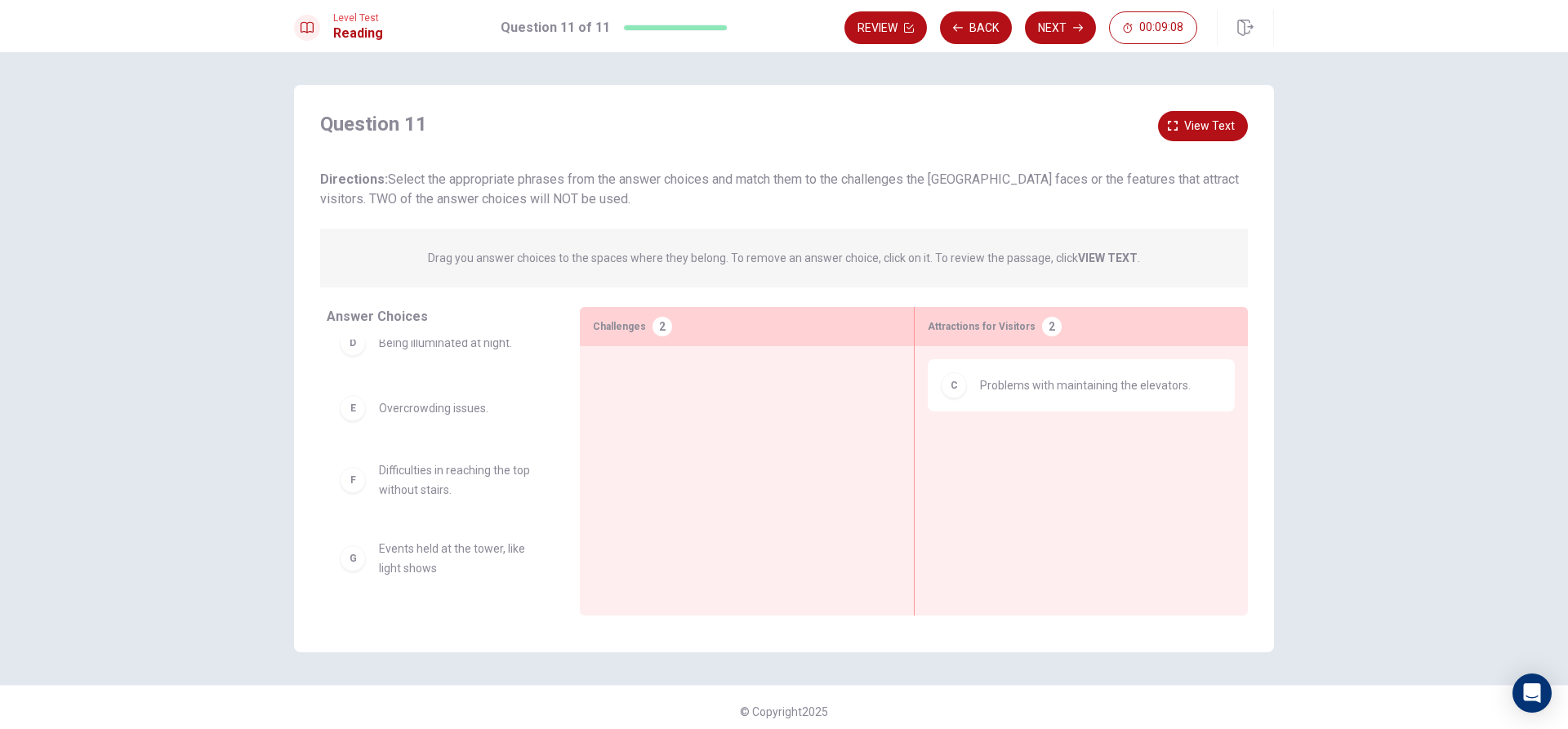
scroll to position [85, 0]
drag, startPoint x: 353, startPoint y: 500, endPoint x: 630, endPoint y: 408, distance: 291.9
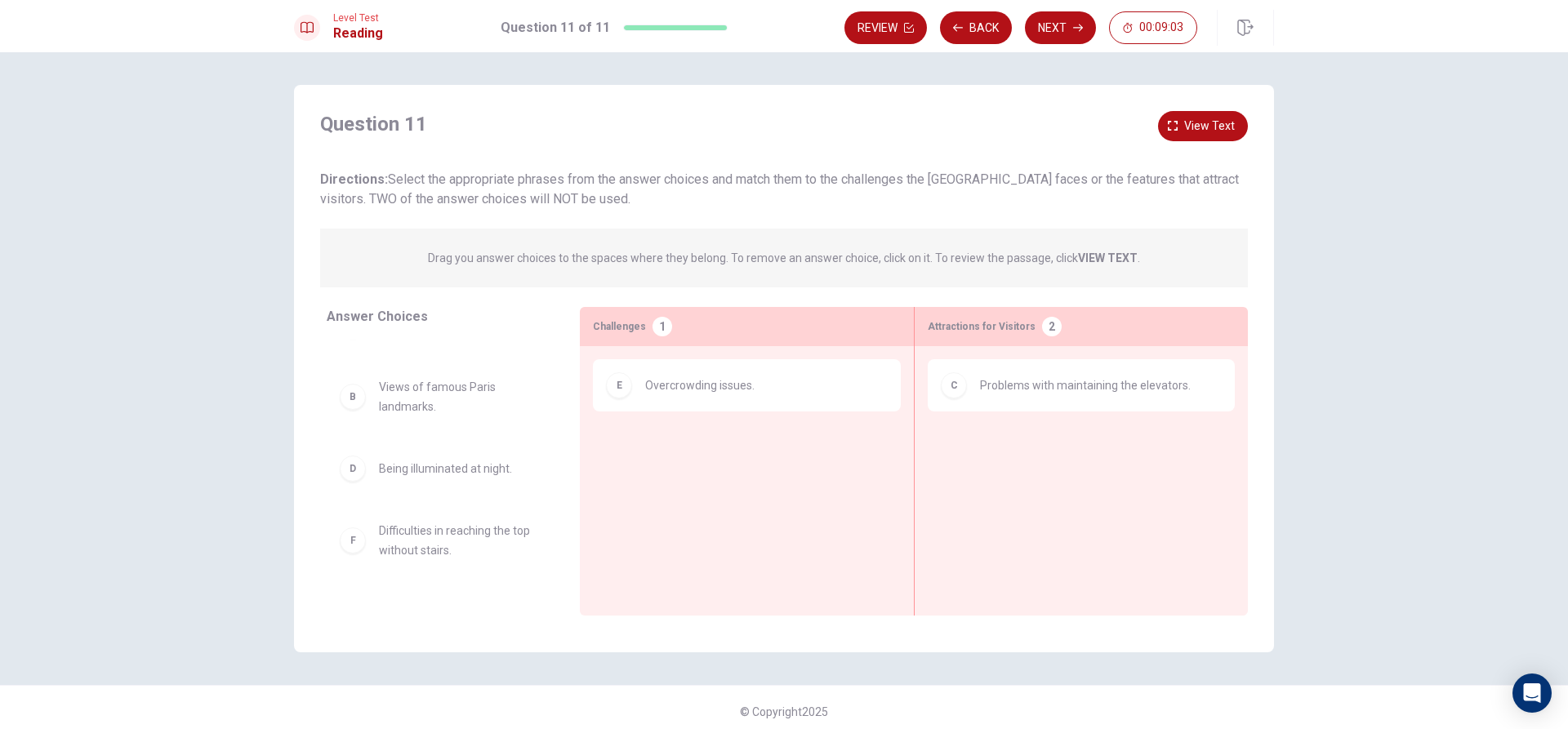
scroll to position [4, 0]
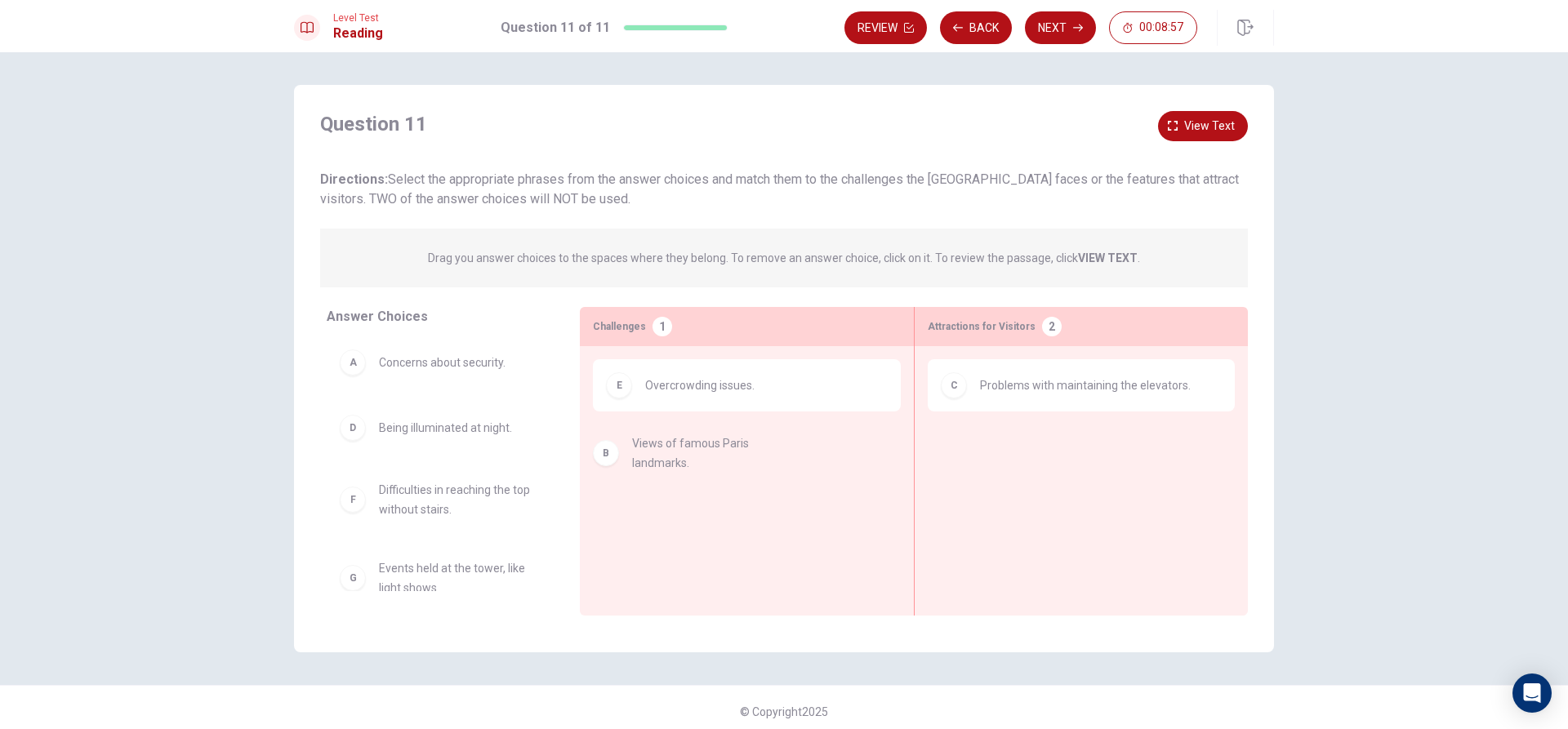
drag, startPoint x: 344, startPoint y: 442, endPoint x: 606, endPoint y: 464, distance: 262.9
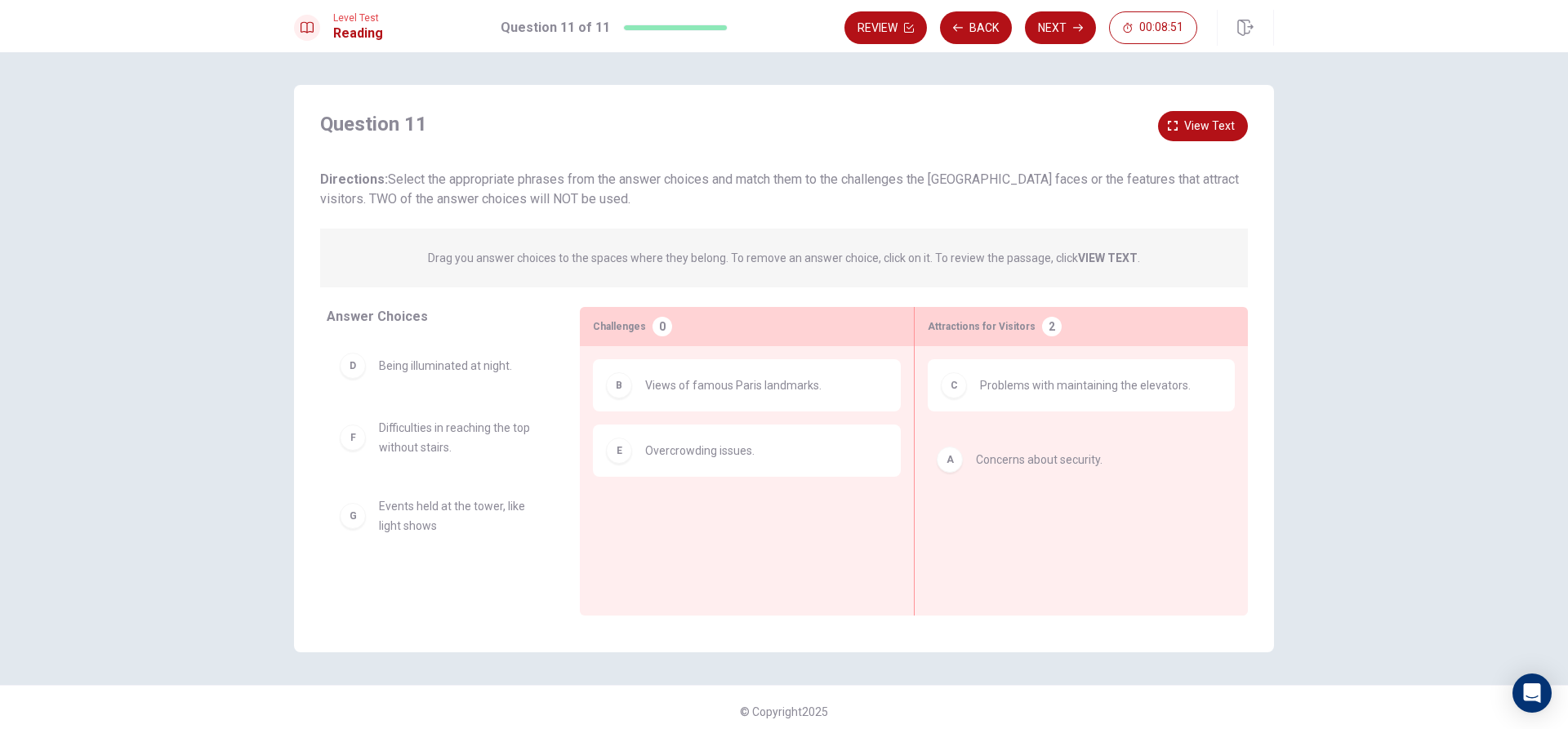
drag, startPoint x: 359, startPoint y: 367, endPoint x: 965, endPoint y: 463, distance: 613.6
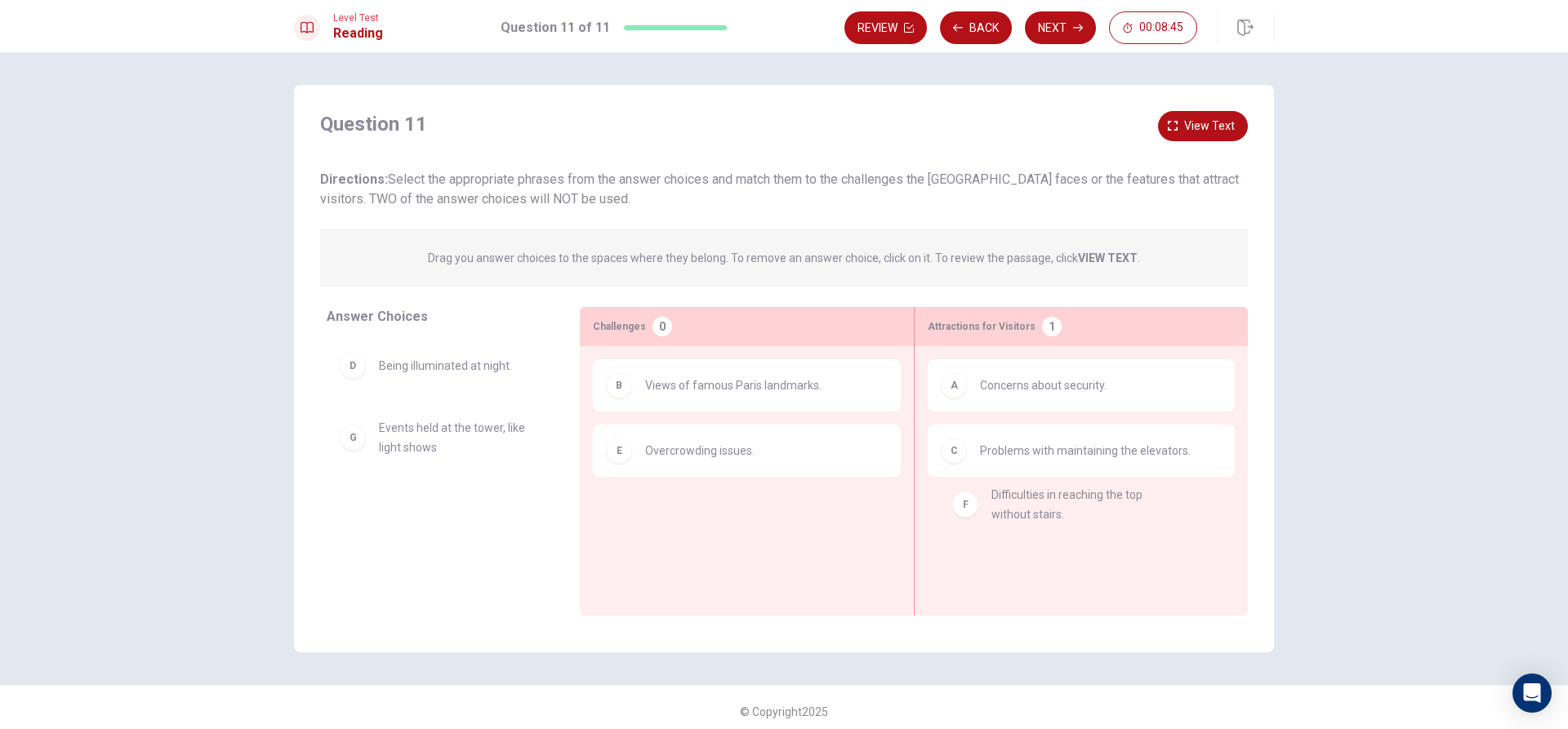
drag, startPoint x: 346, startPoint y: 445, endPoint x: 967, endPoint y: 512, distance: 624.6
drag, startPoint x: 960, startPoint y: 529, endPoint x: 608, endPoint y: 503, distance: 353.0
drag, startPoint x: 1053, startPoint y: 528, endPoint x: 695, endPoint y: 512, distance: 358.4
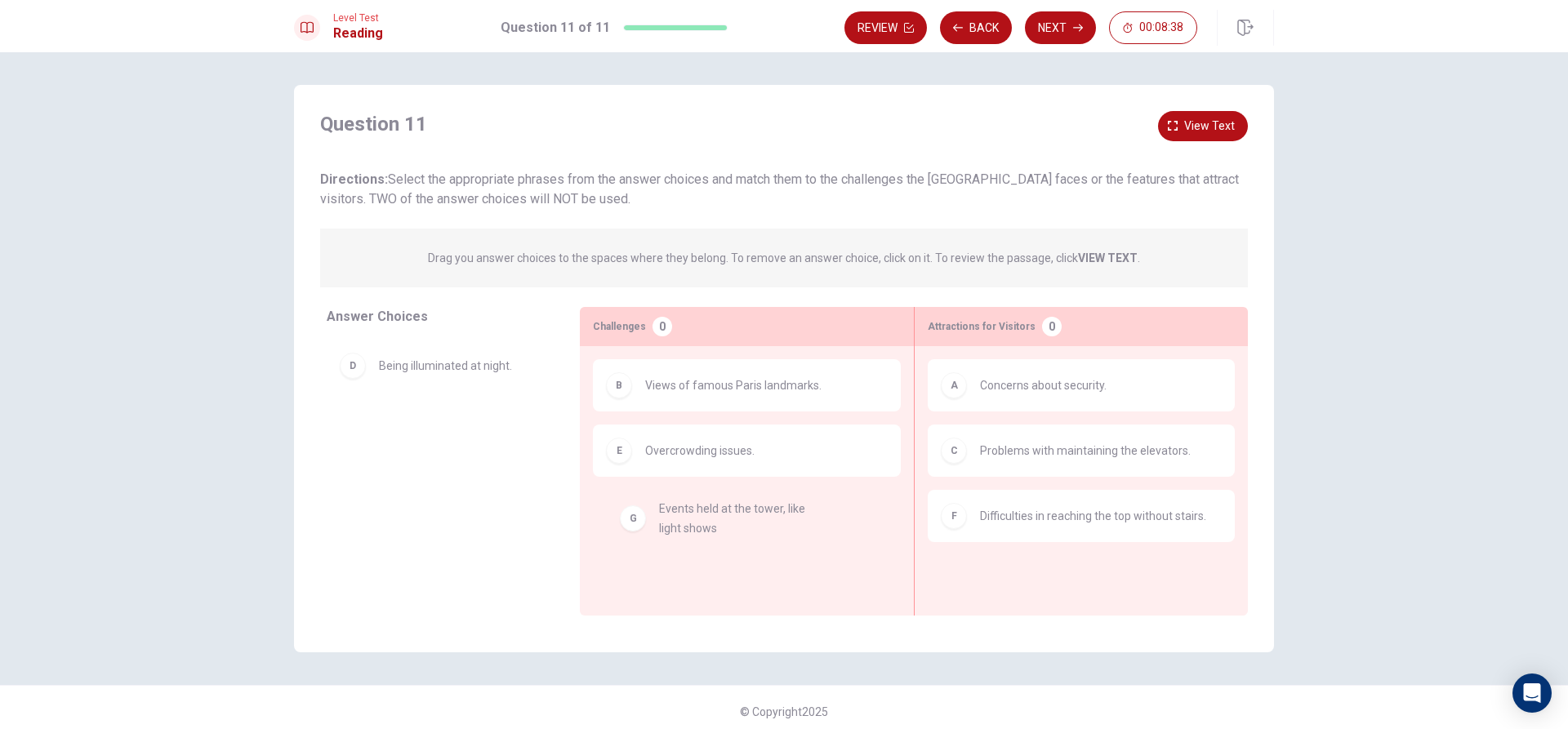
drag, startPoint x: 359, startPoint y: 445, endPoint x: 651, endPoint y: 526, distance: 303.0
drag, startPoint x: 355, startPoint y: 375, endPoint x: 1049, endPoint y: 606, distance: 731.4
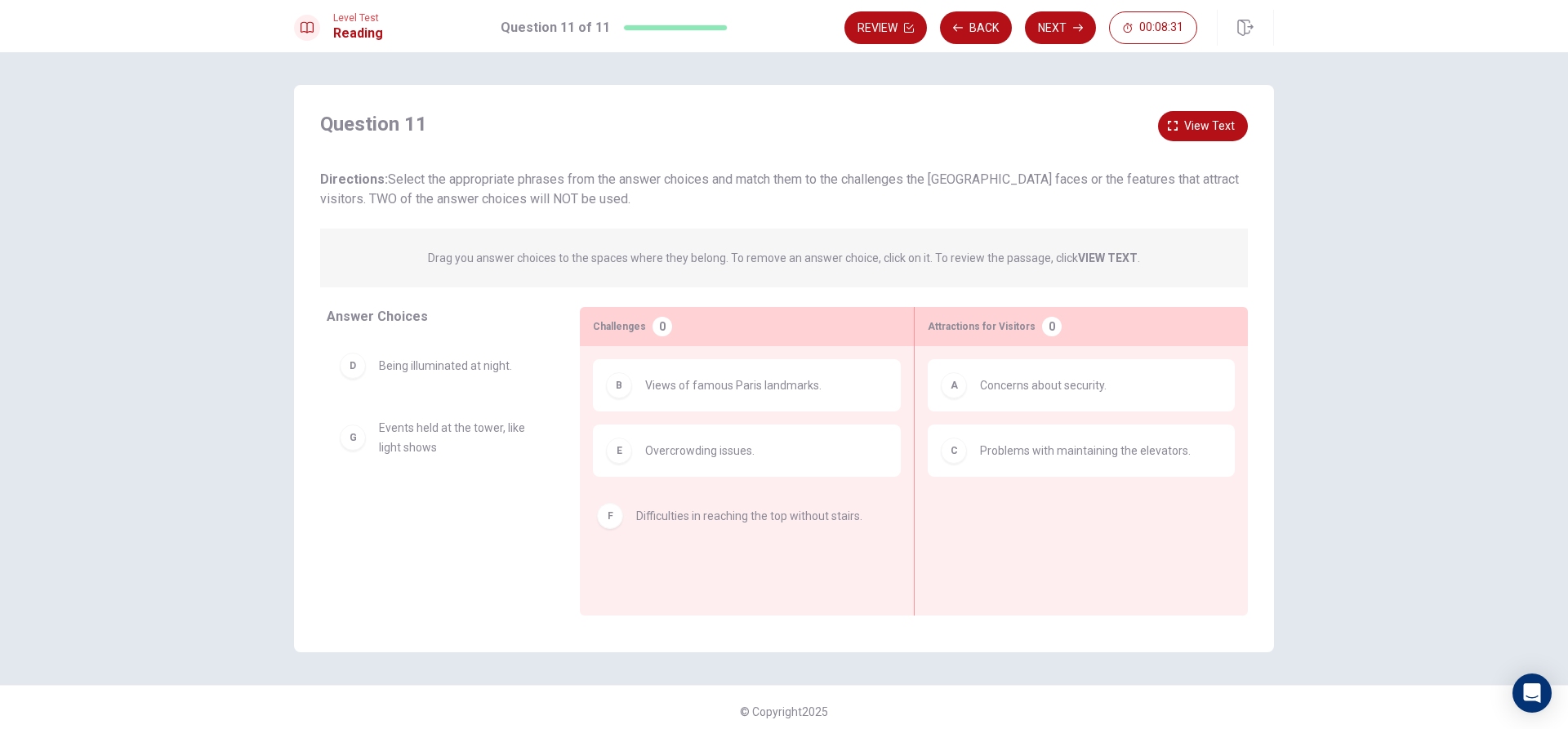
drag, startPoint x: 964, startPoint y: 517, endPoint x: 612, endPoint y: 520, distance: 352.0
drag, startPoint x: 1050, startPoint y: 520, endPoint x: 1043, endPoint y: 556, distance: 36.7
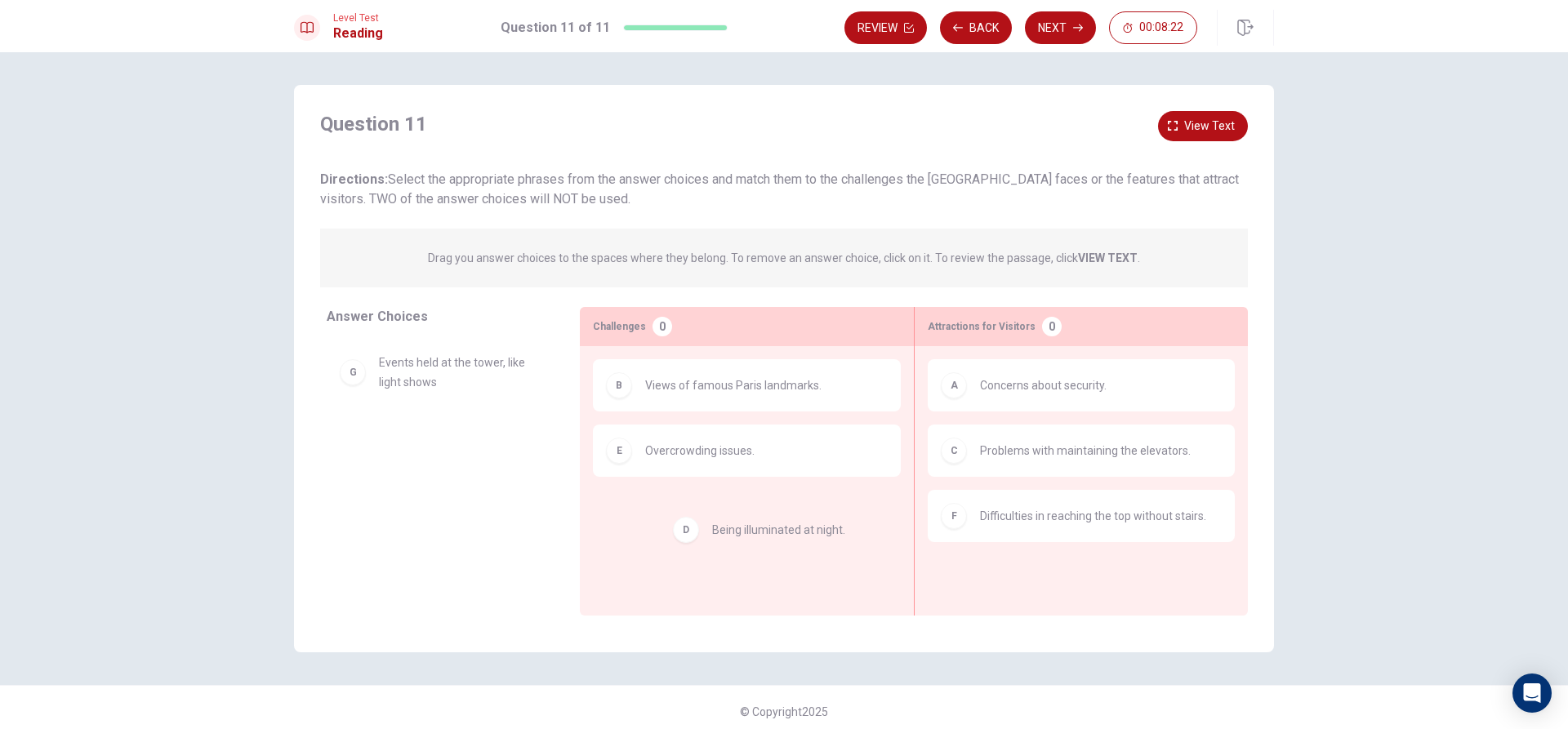
drag, startPoint x: 344, startPoint y: 382, endPoint x: 678, endPoint y: 547, distance: 372.5
drag, startPoint x: 459, startPoint y: 448, endPoint x: 463, endPoint y: 467, distance: 19.4
click at [982, 537] on div "F Difficulties in reaching the top without stairs." at bounding box center [1081, 516] width 307 height 53
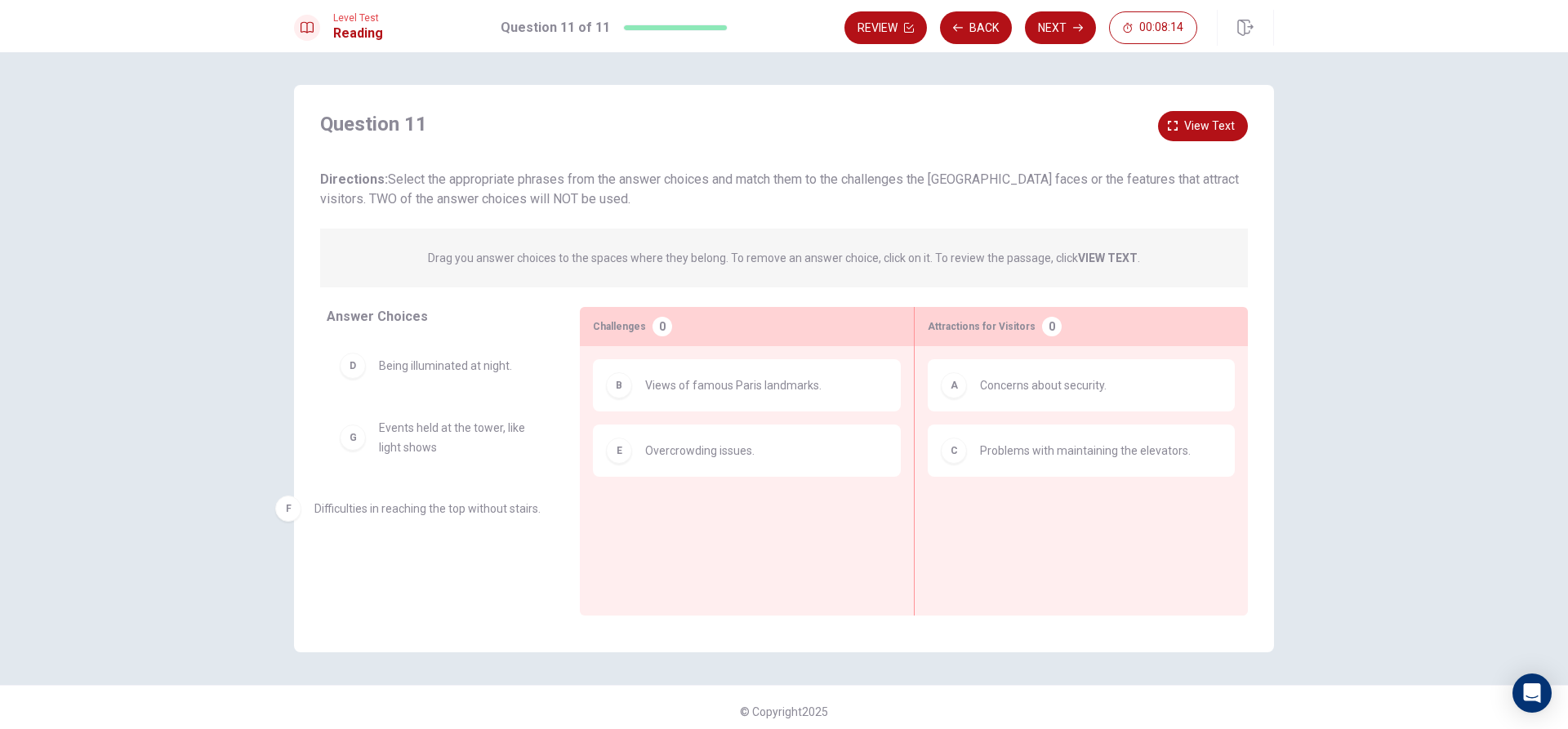
drag, startPoint x: 982, startPoint y: 537, endPoint x: 314, endPoint y: 535, distance: 668.0
drag, startPoint x: 369, startPoint y: 515, endPoint x: 411, endPoint y: 517, distance: 42.0
drag, startPoint x: 389, startPoint y: 454, endPoint x: 1040, endPoint y: 555, distance: 658.8
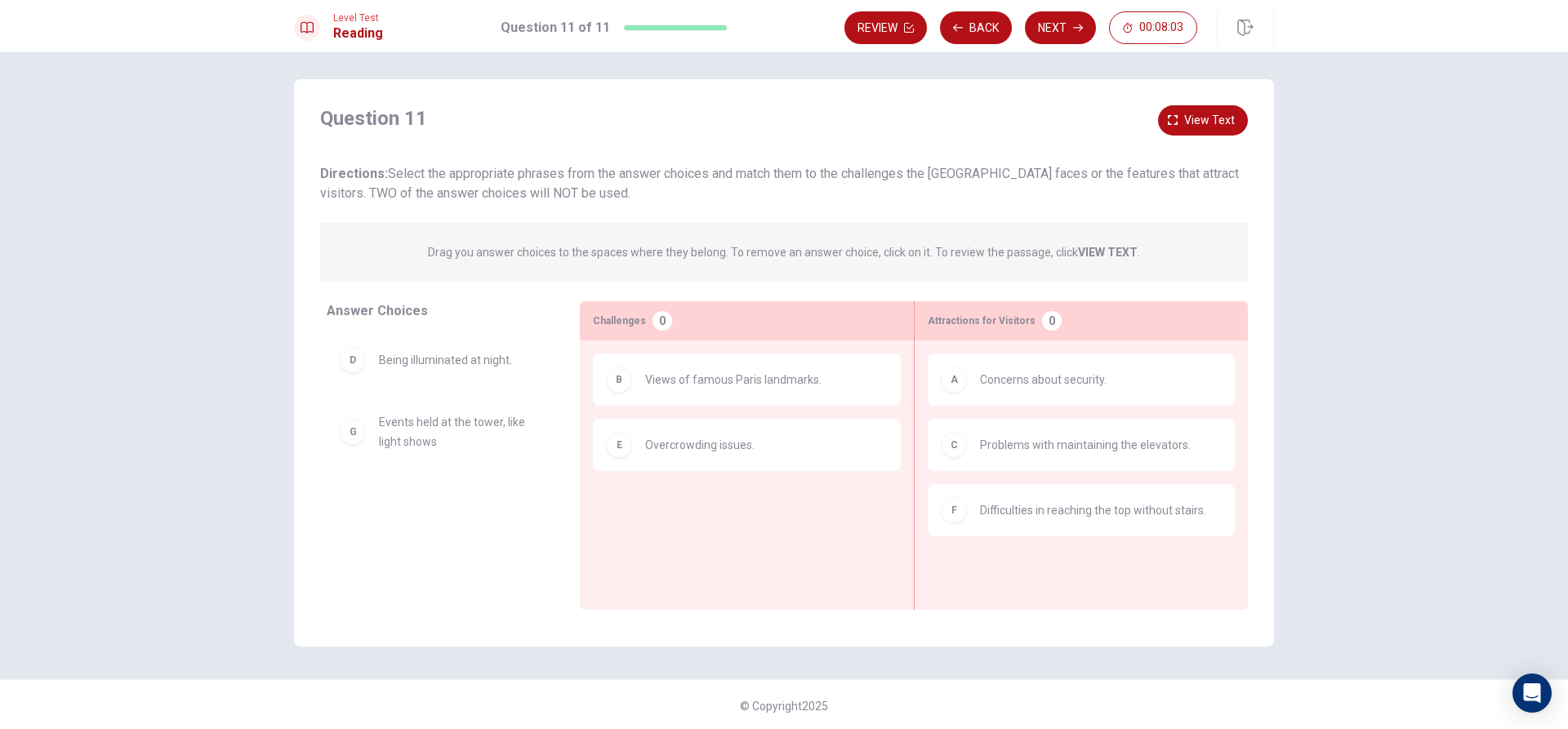
scroll to position [8, 0]
drag, startPoint x: 355, startPoint y: 427, endPoint x: 638, endPoint y: 512, distance: 295.5
drag, startPoint x: 369, startPoint y: 431, endPoint x: 688, endPoint y: 521, distance: 331.5
drag, startPoint x: 412, startPoint y: 430, endPoint x: 706, endPoint y: 520, distance: 307.5
drag, startPoint x: 481, startPoint y: 359, endPoint x: 756, endPoint y: 510, distance: 313.7
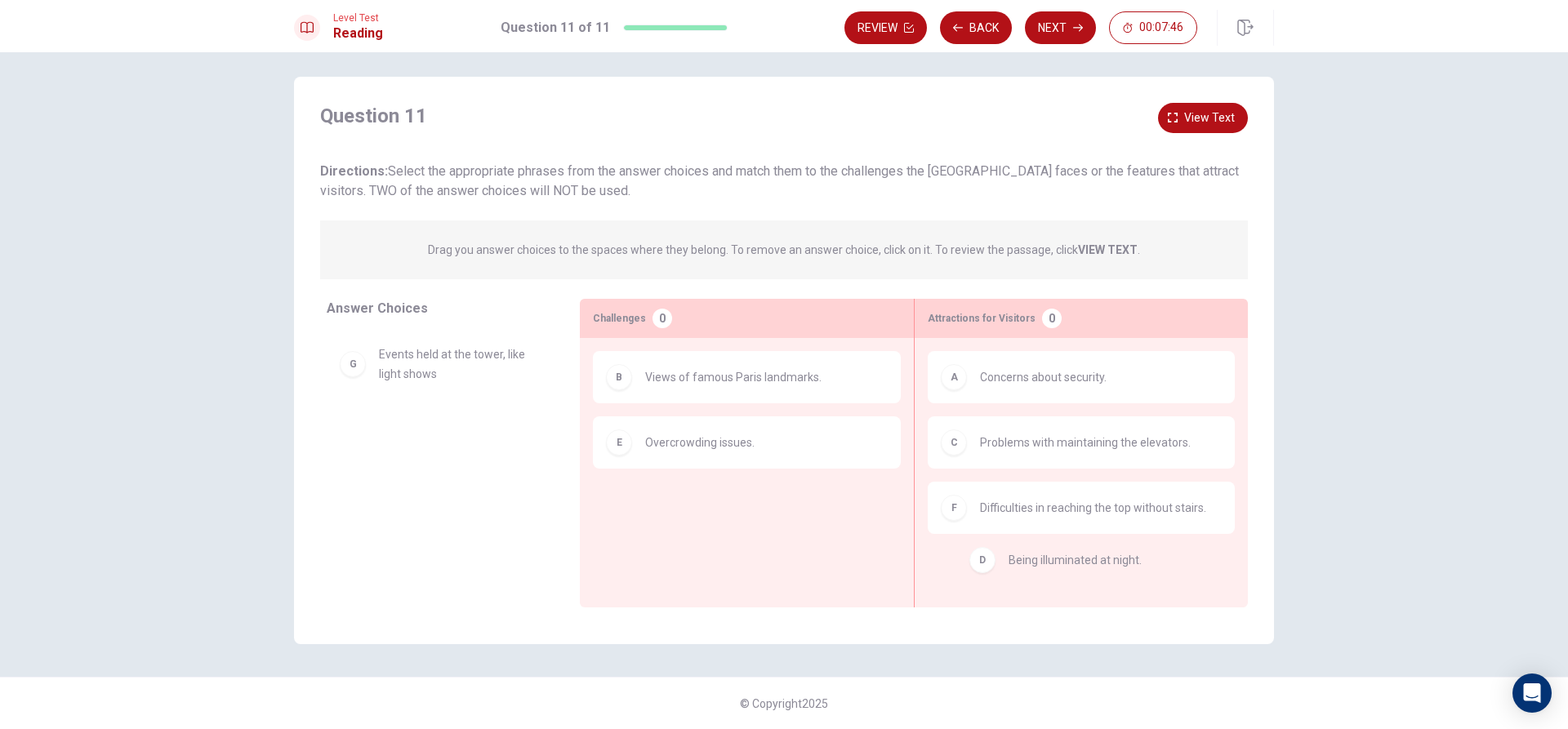
drag, startPoint x: 501, startPoint y: 366, endPoint x: 1169, endPoint y: 582, distance: 702.1
drag, startPoint x: 379, startPoint y: 426, endPoint x: 1018, endPoint y: 572, distance: 655.5
click at [1081, 13] on button "Next" at bounding box center [1060, 27] width 71 height 32
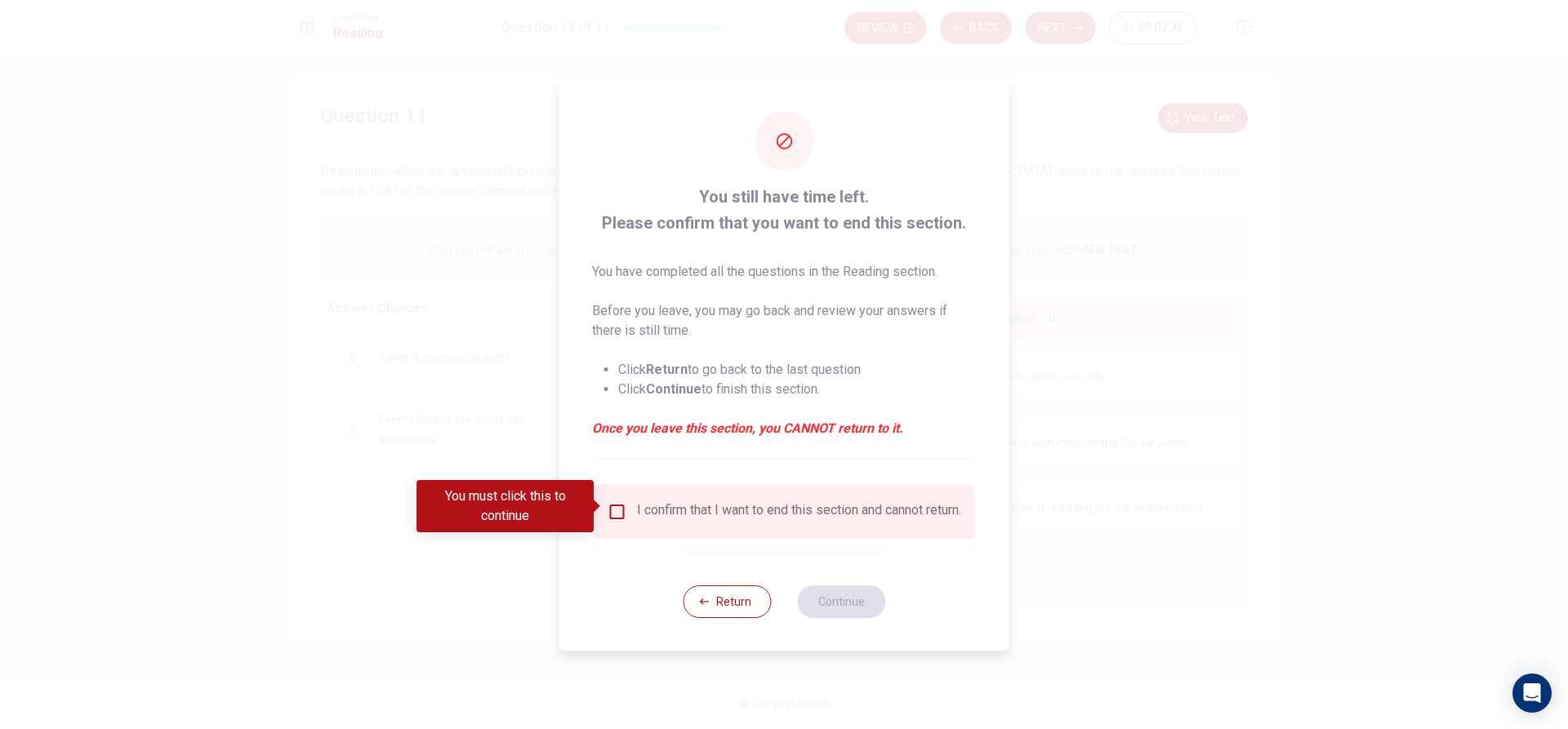
click at [1142, 511] on div at bounding box center [784, 364] width 1568 height 729
click at [699, 609] on button "Return" at bounding box center [727, 601] width 88 height 32
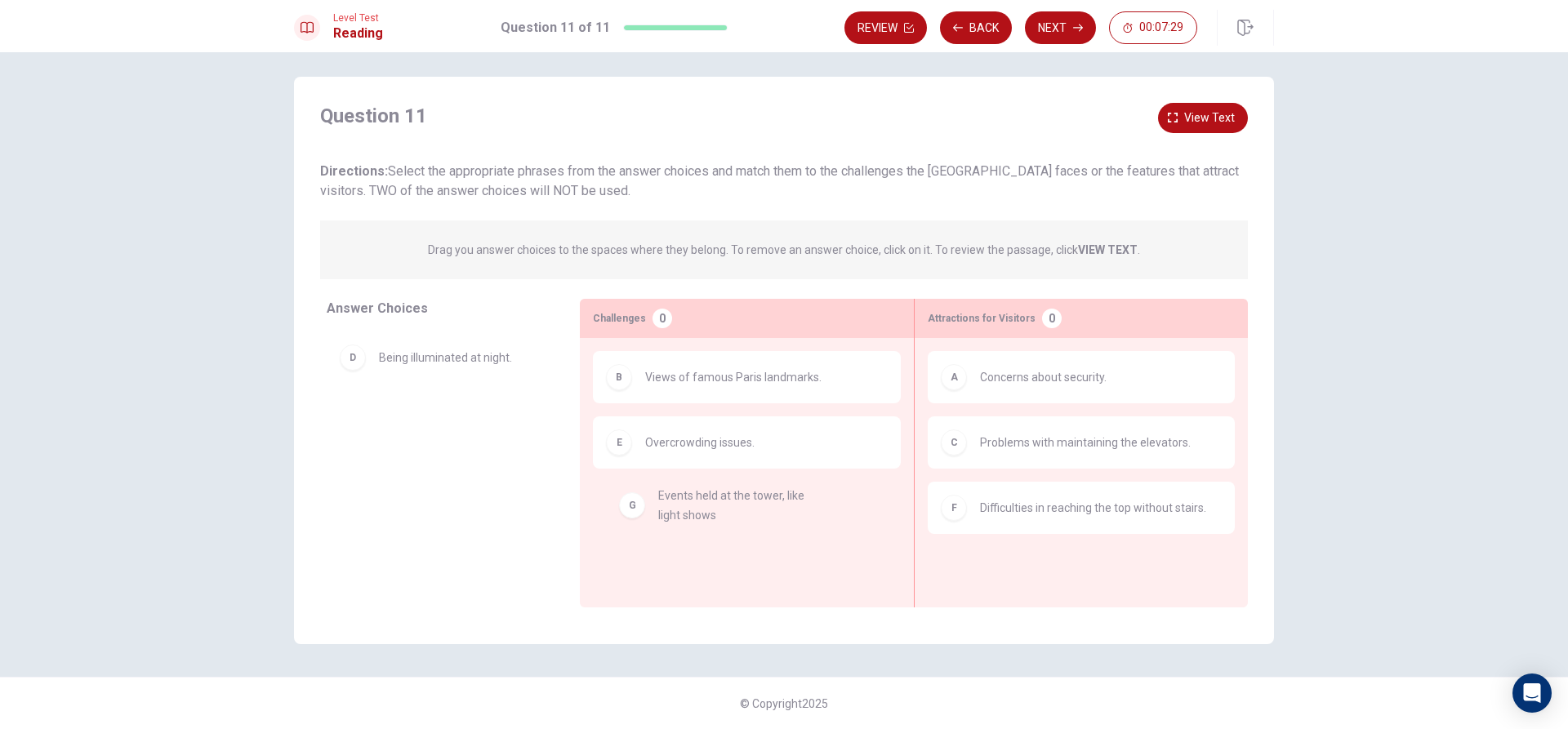
drag, startPoint x: 417, startPoint y: 439, endPoint x: 713, endPoint y: 525, distance: 308.2
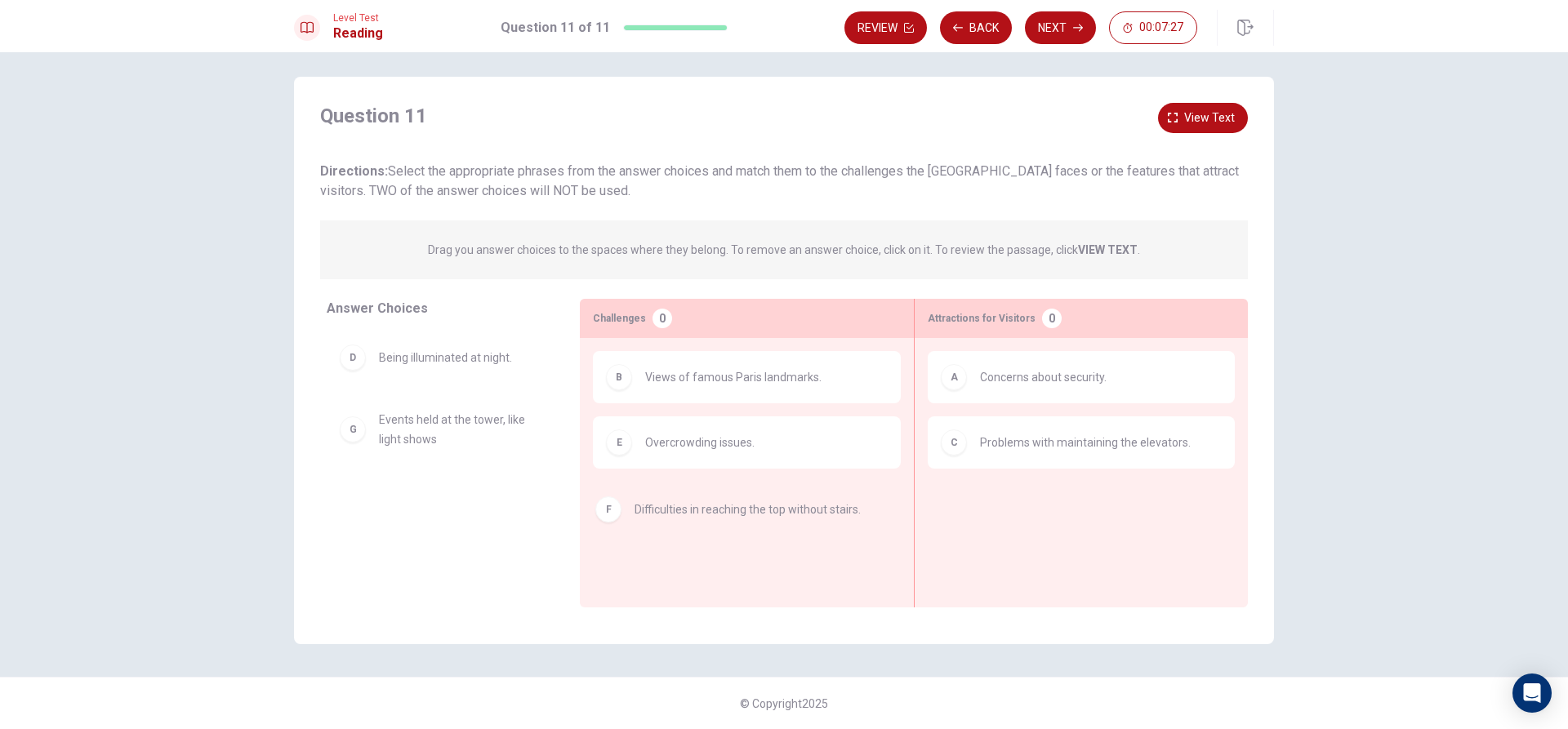
drag, startPoint x: 1026, startPoint y: 500, endPoint x: 679, endPoint y: 504, distance: 347.0
drag, startPoint x: 954, startPoint y: 523, endPoint x: 325, endPoint y: 526, distance: 629.0
drag, startPoint x: 376, startPoint y: 434, endPoint x: 636, endPoint y: 518, distance: 273.2
drag, startPoint x: 442, startPoint y: 360, endPoint x: 731, endPoint y: 517, distance: 328.9
drag, startPoint x: 433, startPoint y: 433, endPoint x: 1037, endPoint y: 526, distance: 611.1
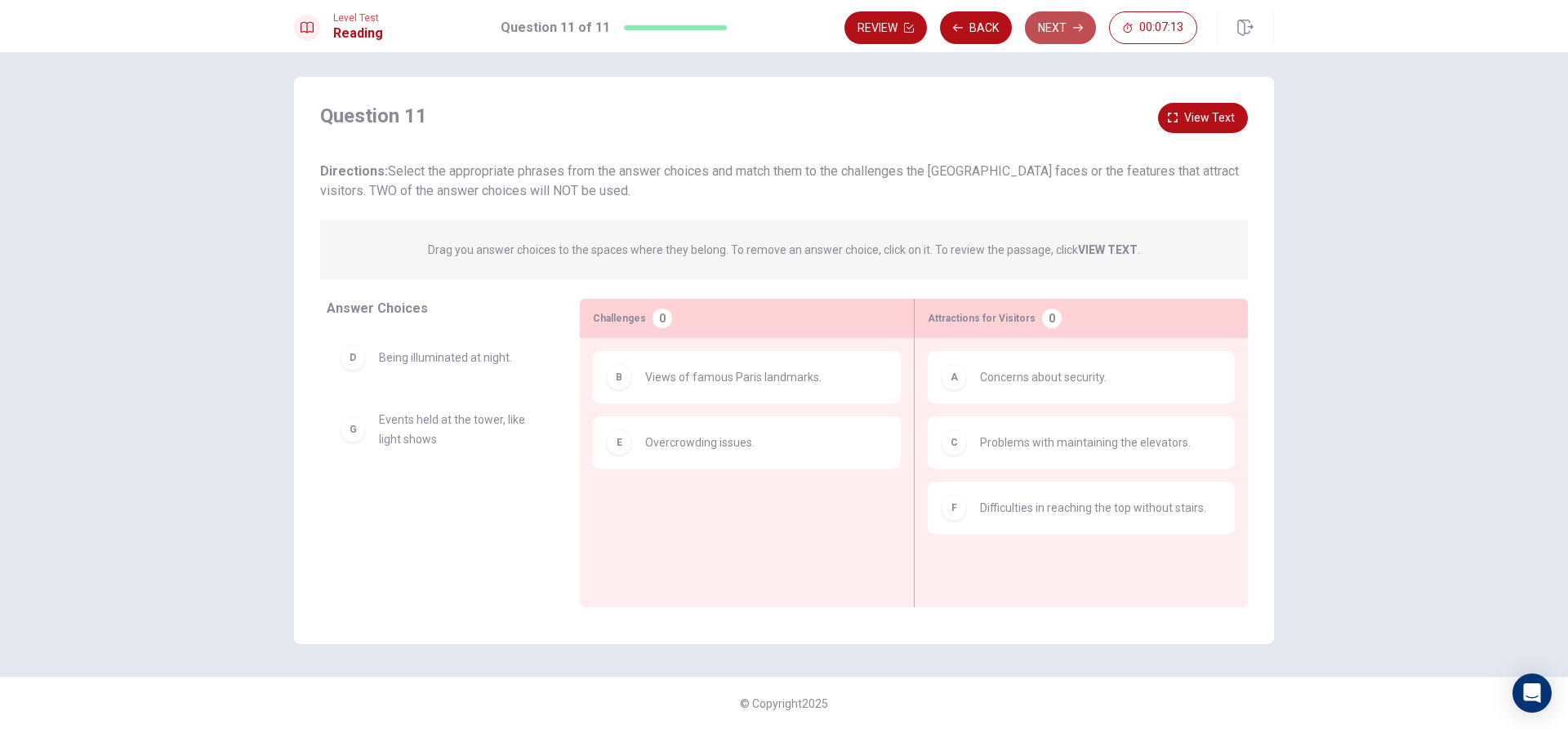
click at [1057, 25] on button "Next" at bounding box center [1060, 27] width 71 height 32
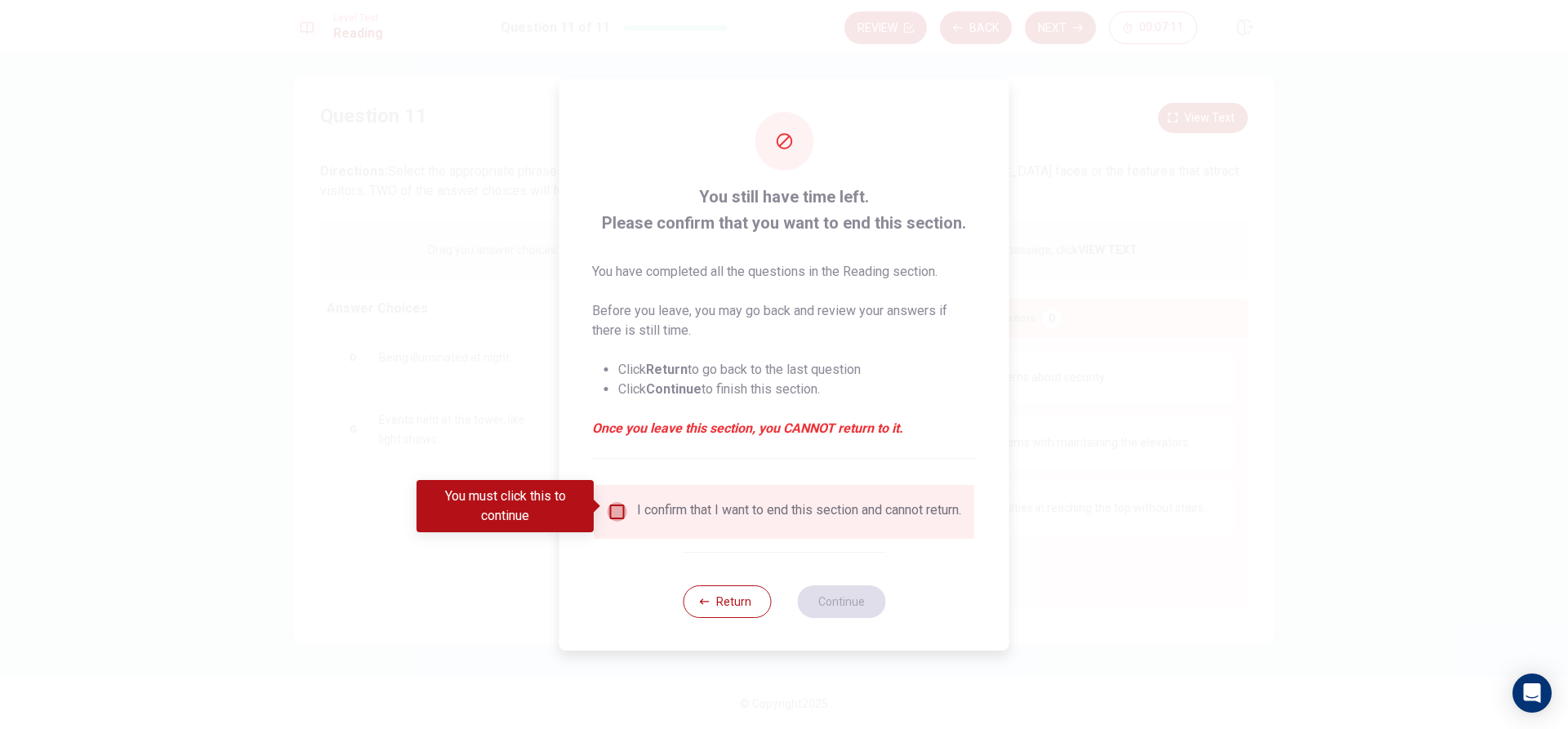
click at [620, 505] on input "You must click this to continue" at bounding box center [617, 511] width 19 height 19
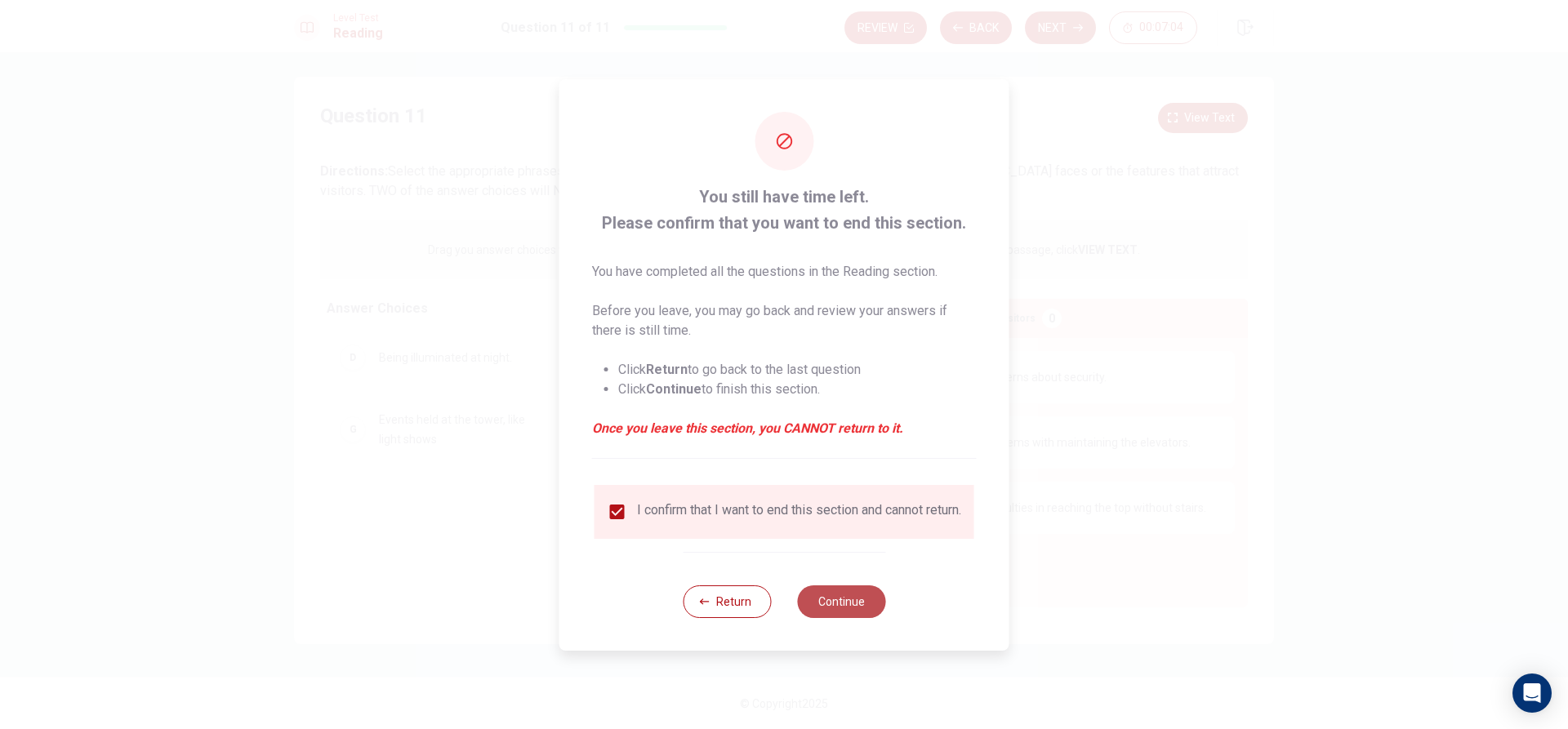
click at [842, 598] on button "Continue" at bounding box center [842, 601] width 88 height 32
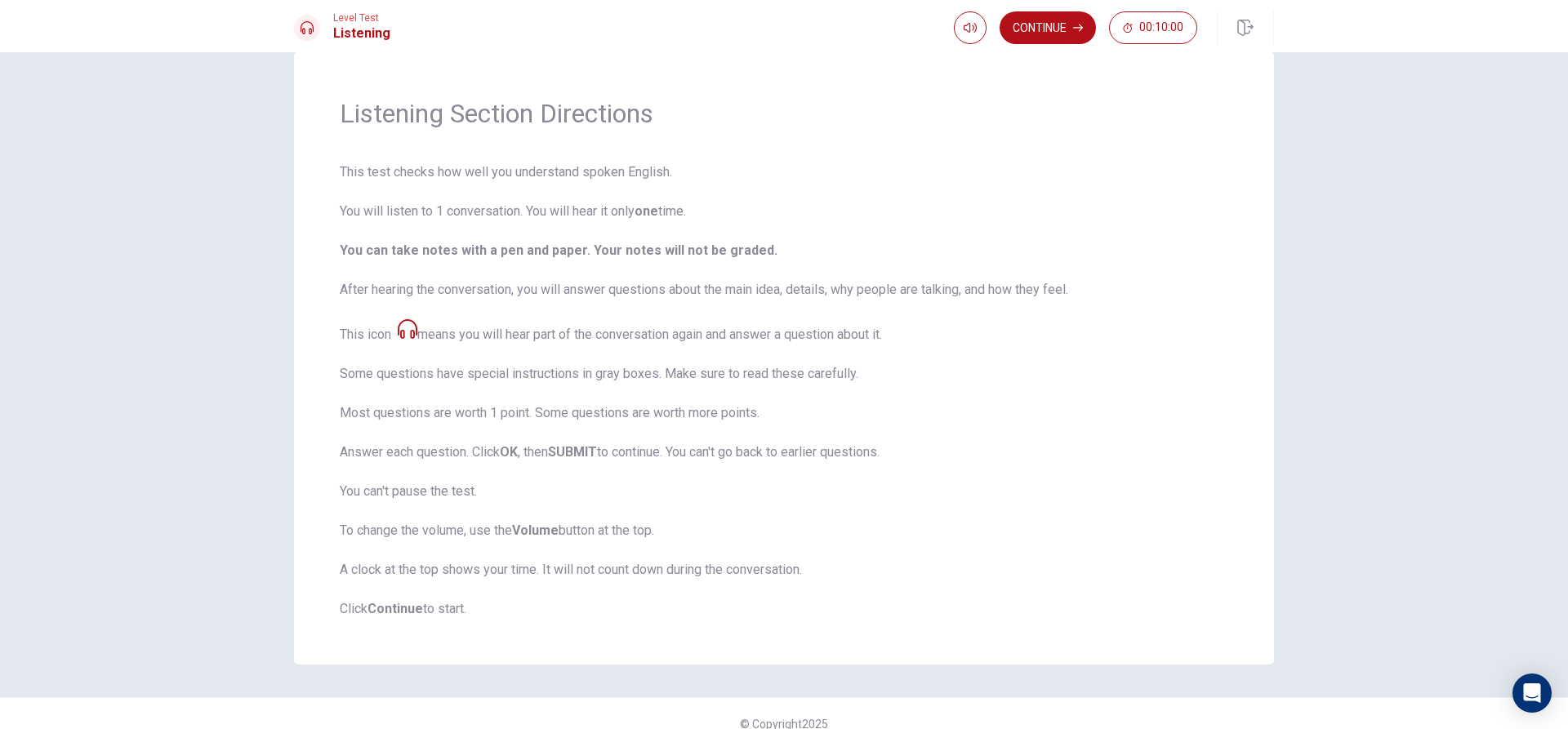
scroll to position [0, 0]
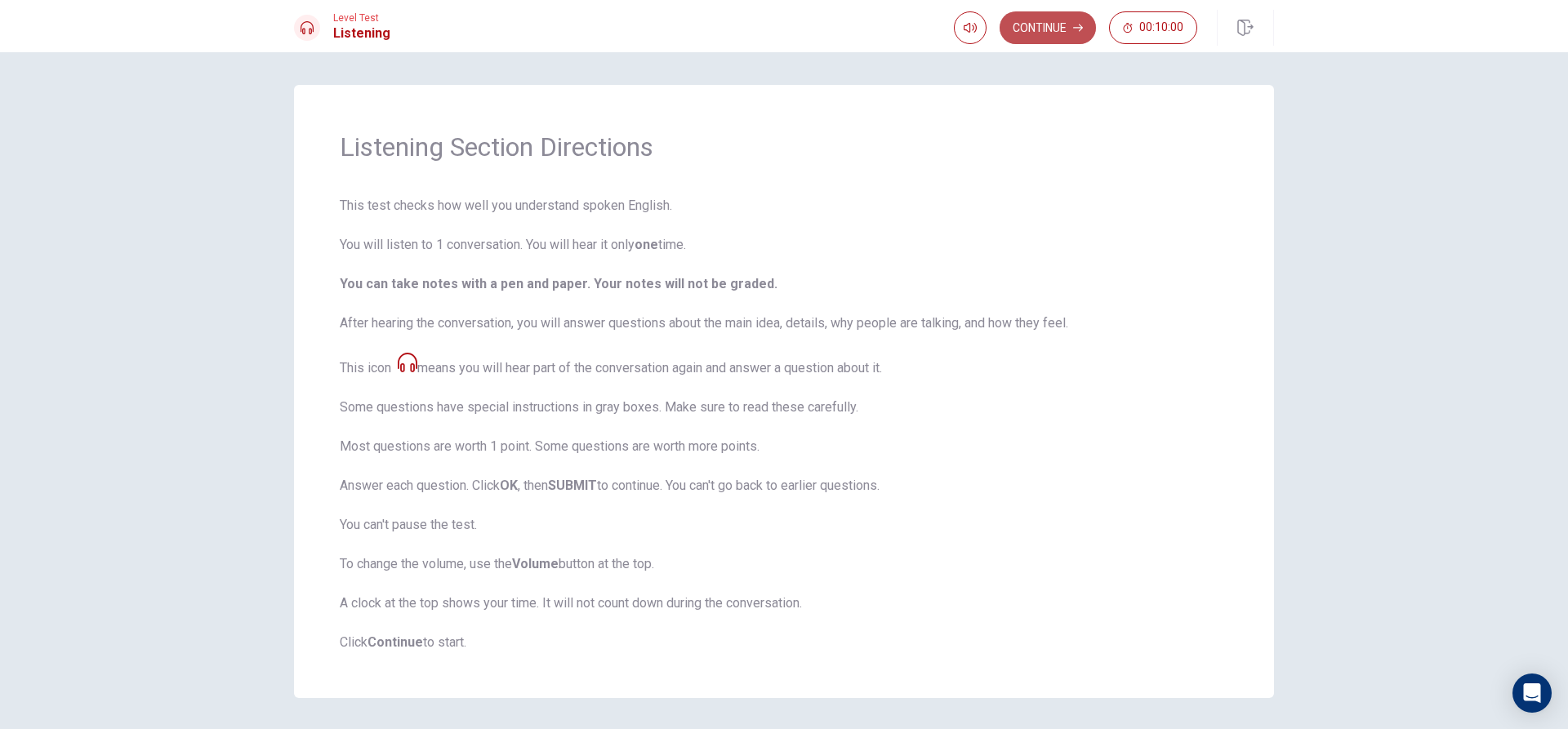
click at [1038, 34] on button "Continue" at bounding box center [1048, 27] width 97 height 32
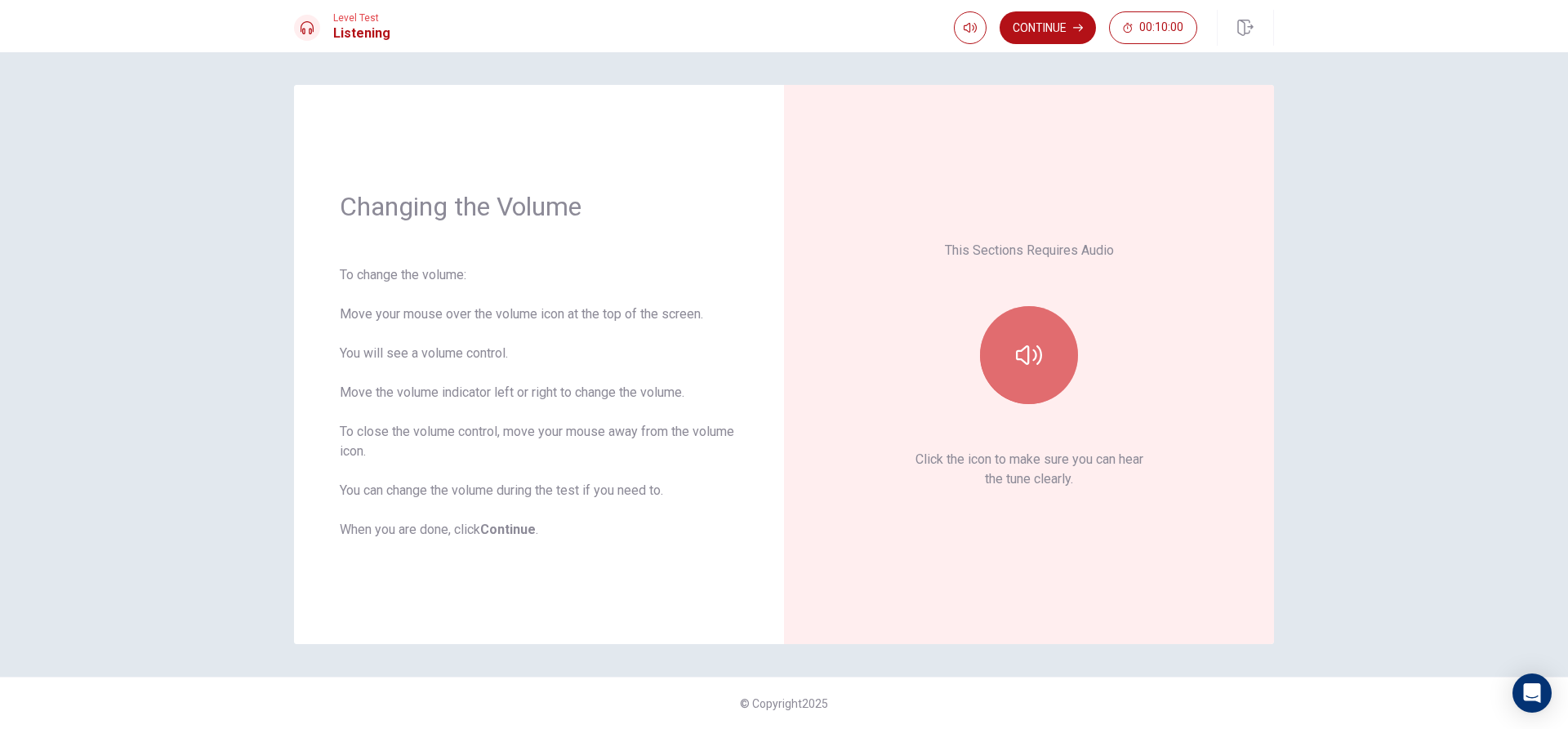
click at [1029, 383] on button "button" at bounding box center [1029, 355] width 98 height 98
click at [1044, 378] on button "button" at bounding box center [1029, 355] width 98 height 98
click at [1039, 32] on button "Continue" at bounding box center [1048, 27] width 97 height 32
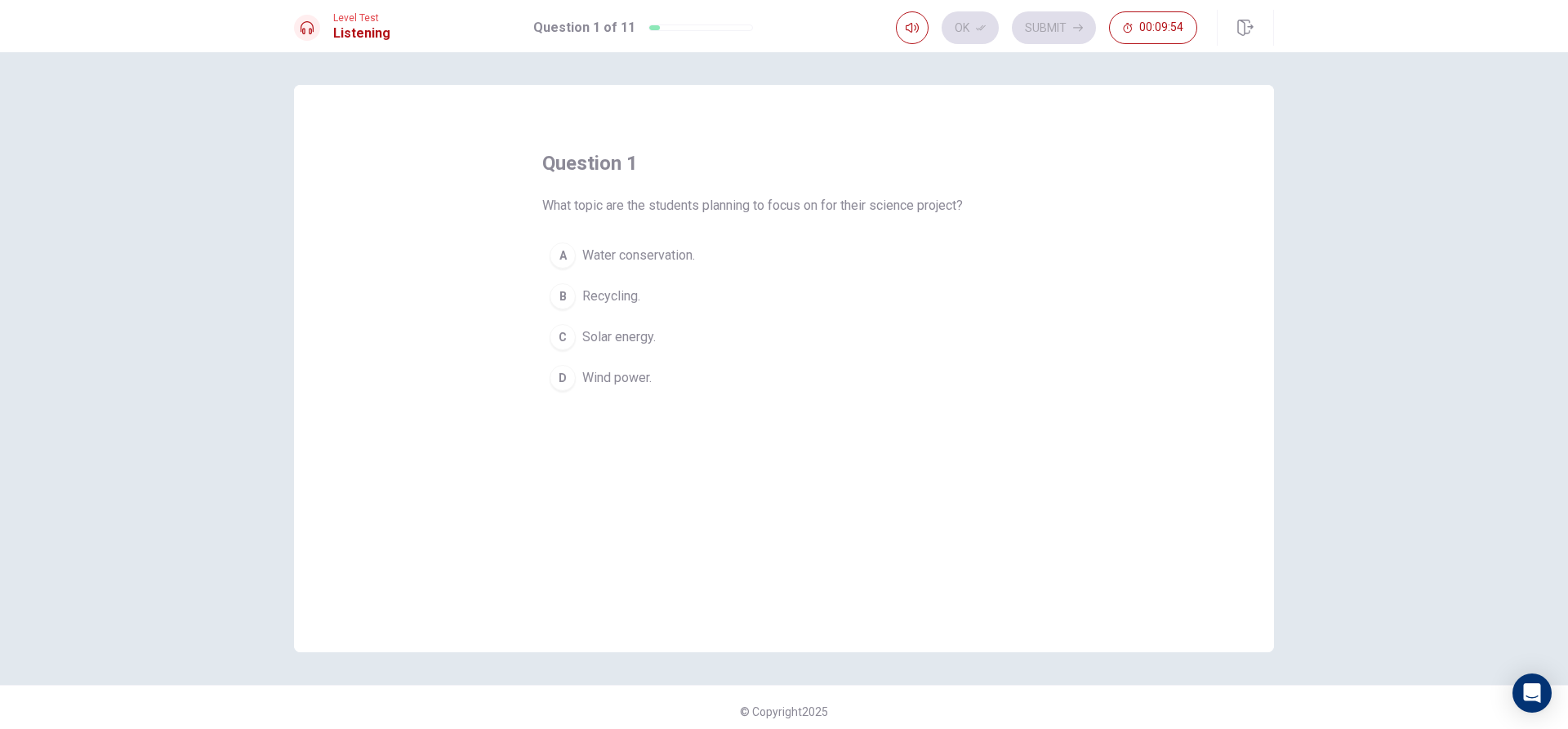
click at [558, 376] on div "D" at bounding box center [562, 378] width 26 height 26
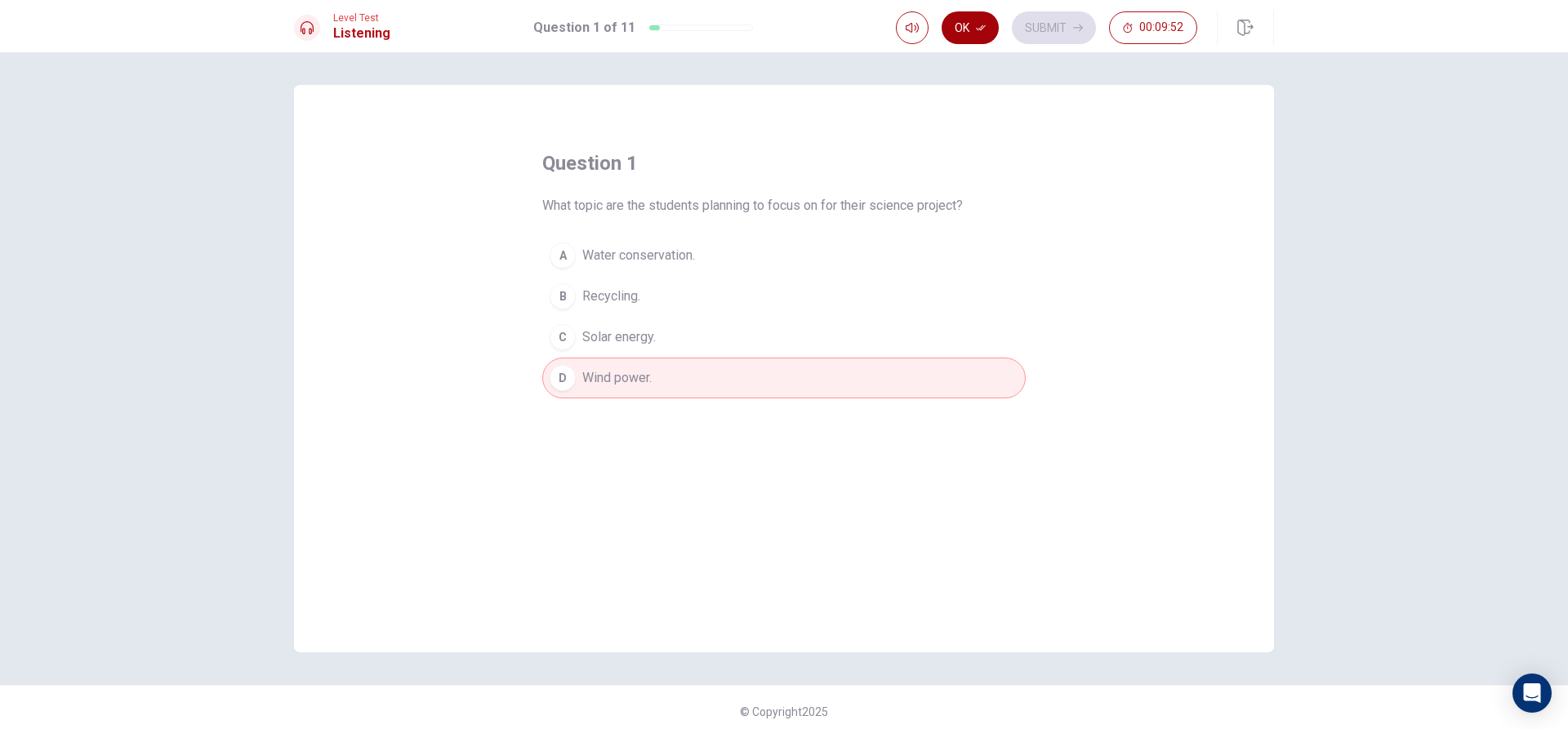
click at [964, 25] on button "Ok" at bounding box center [971, 27] width 57 height 32
click at [1045, 36] on button "Submit" at bounding box center [1054, 27] width 84 height 32
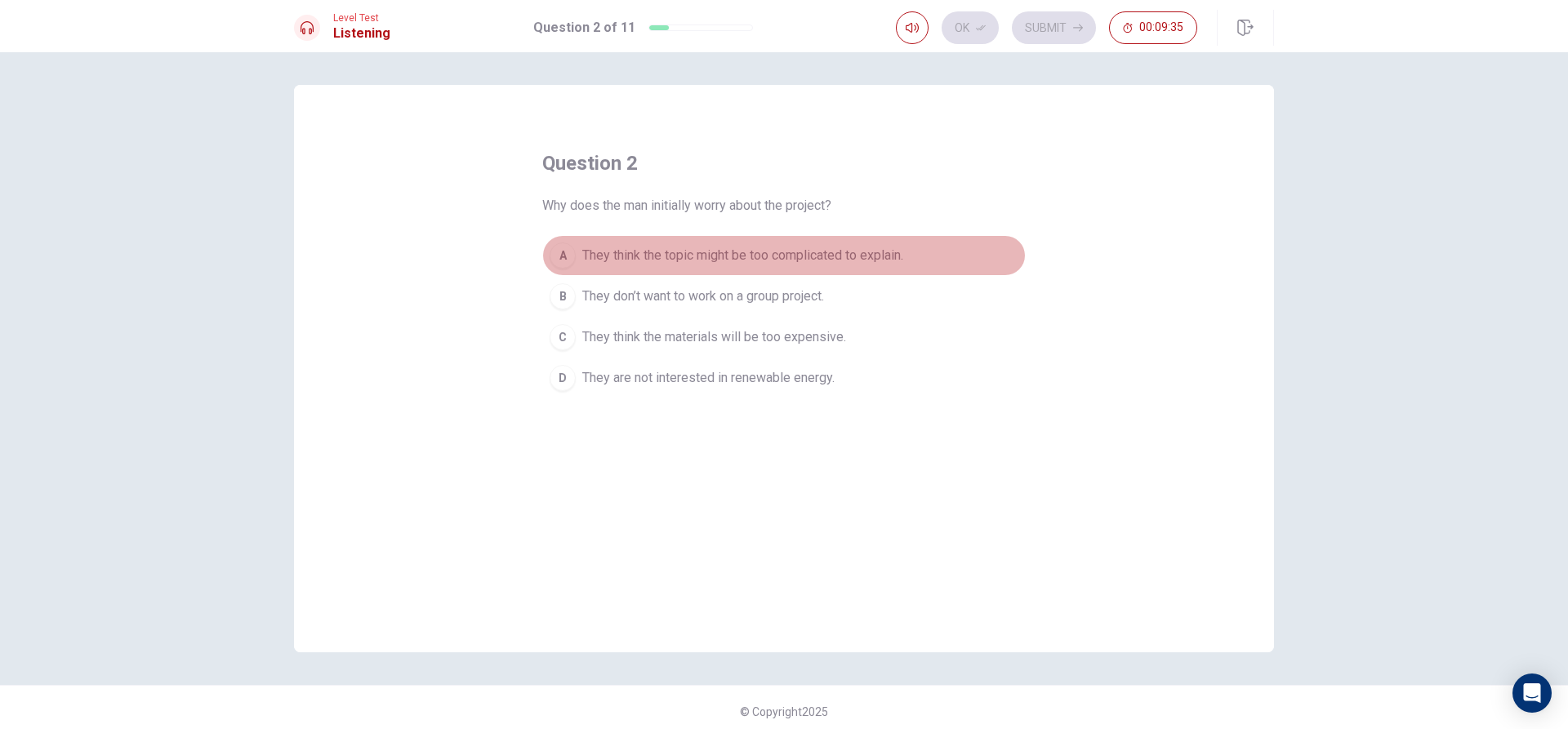
click at [566, 259] on div "A" at bounding box center [562, 255] width 26 height 26
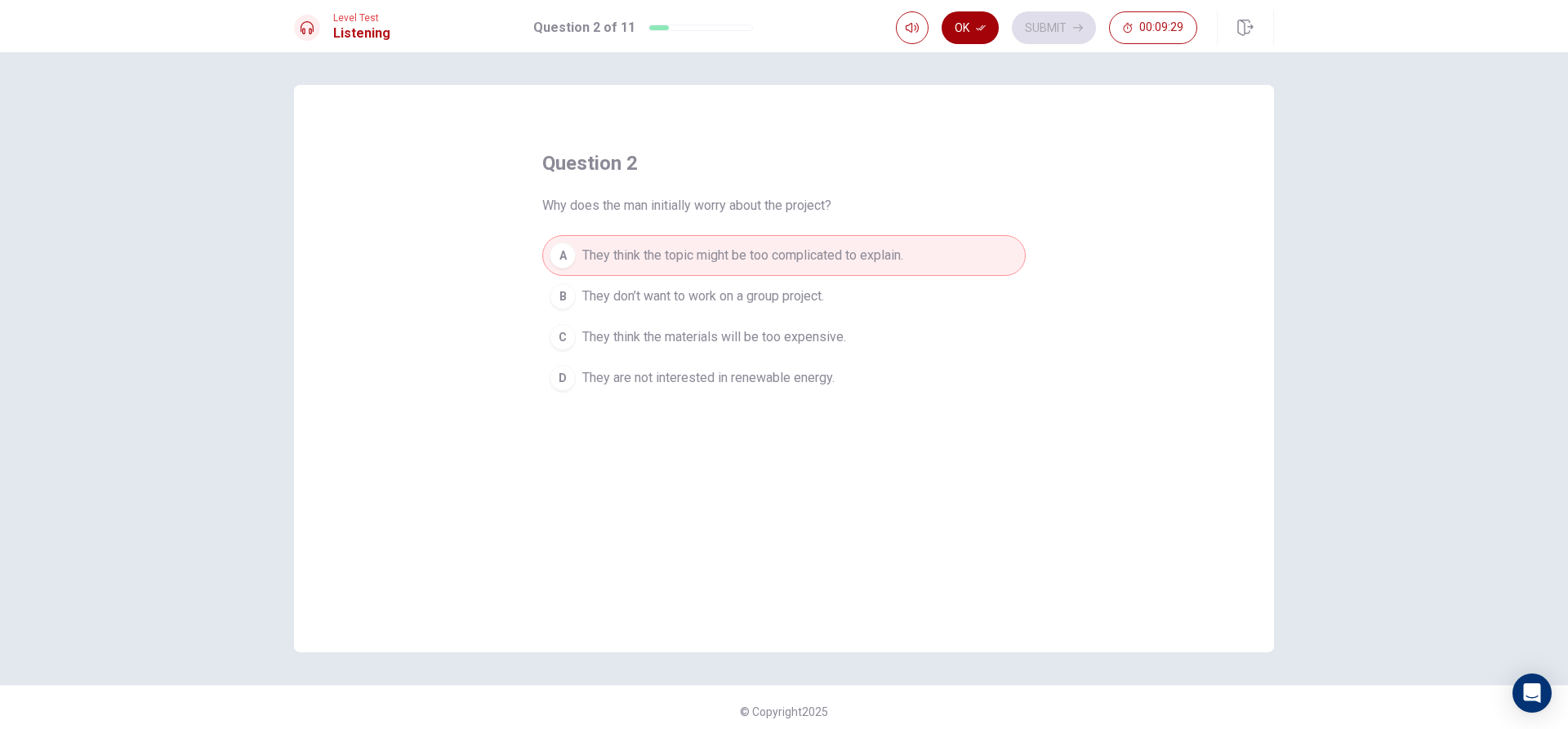
click at [976, 17] on button "Ok" at bounding box center [971, 27] width 57 height 32
click at [1055, 20] on button "Submit" at bounding box center [1054, 27] width 84 height 32
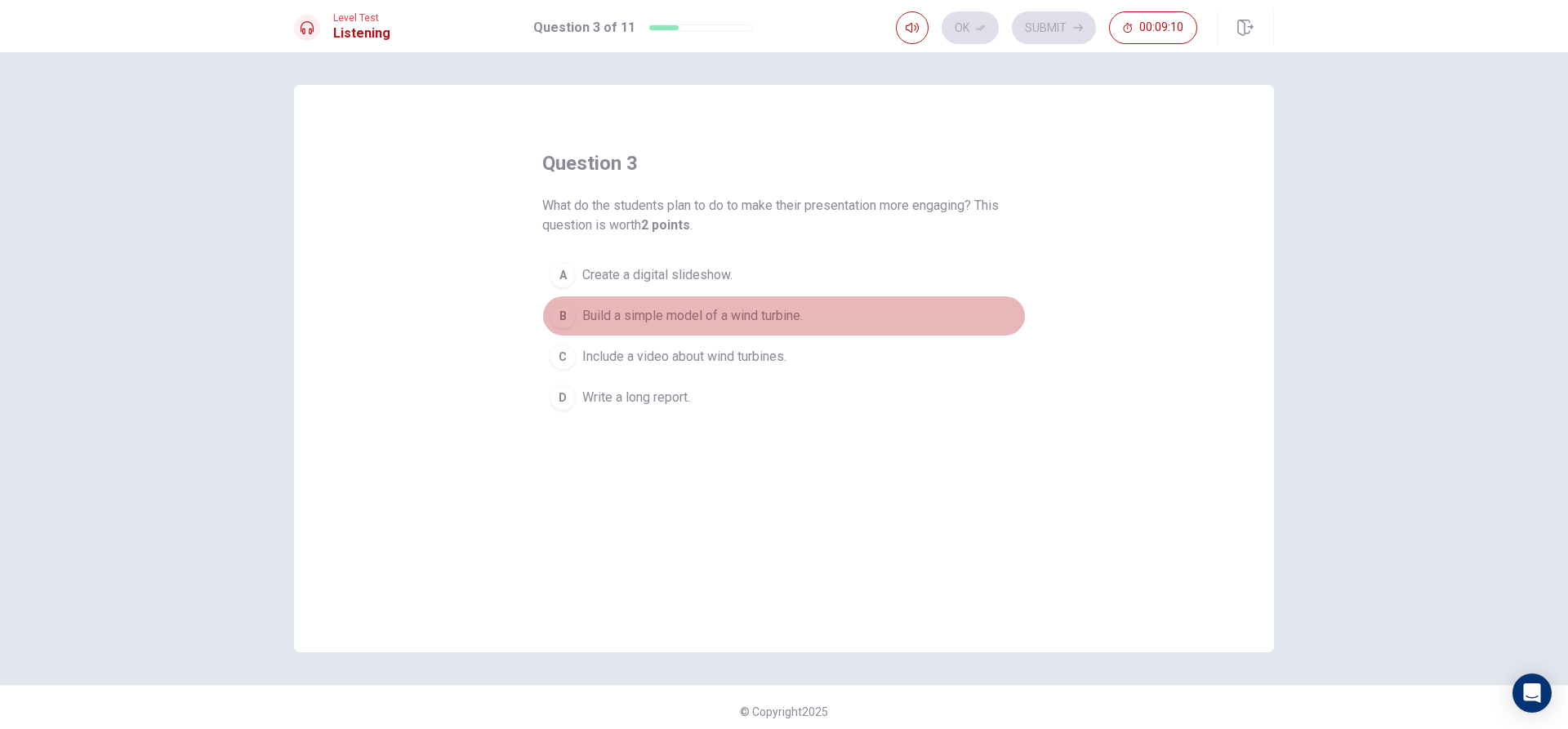
click at [556, 314] on div "B" at bounding box center [562, 316] width 26 height 26
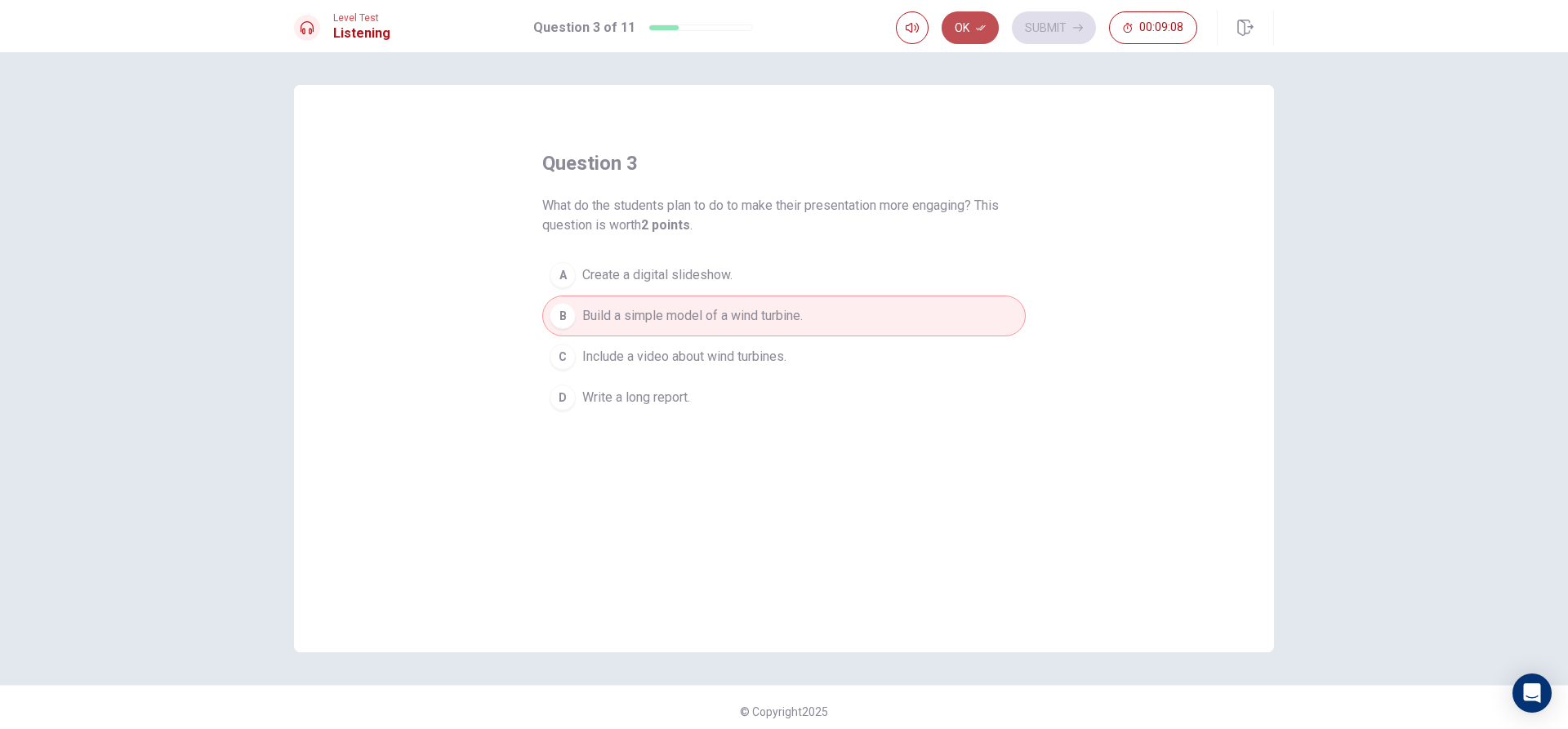
click at [965, 31] on button "Ok" at bounding box center [971, 27] width 57 height 32
click at [1047, 18] on button "Submit" at bounding box center [1054, 27] width 84 height 32
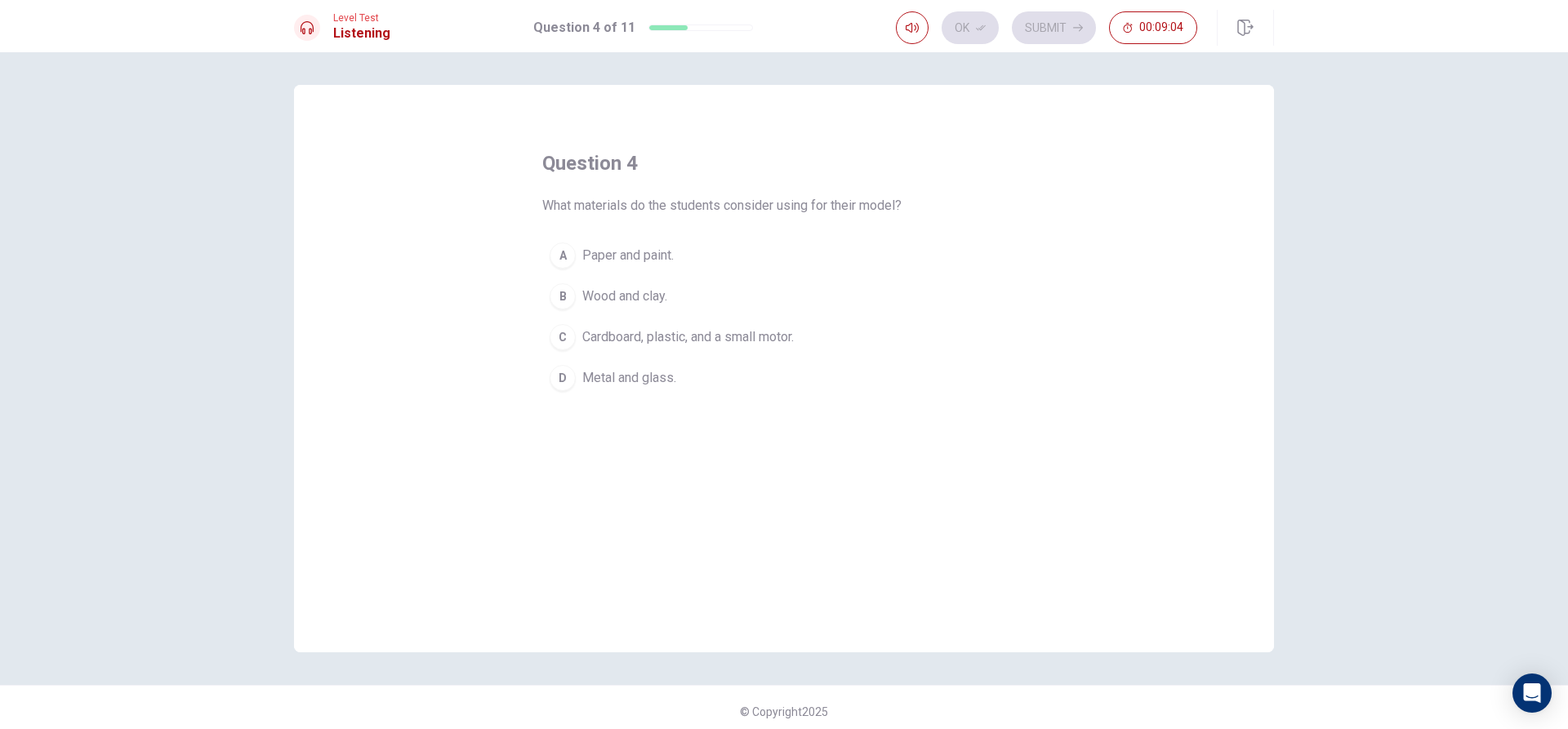
click at [555, 336] on div "C" at bounding box center [562, 337] width 26 height 26
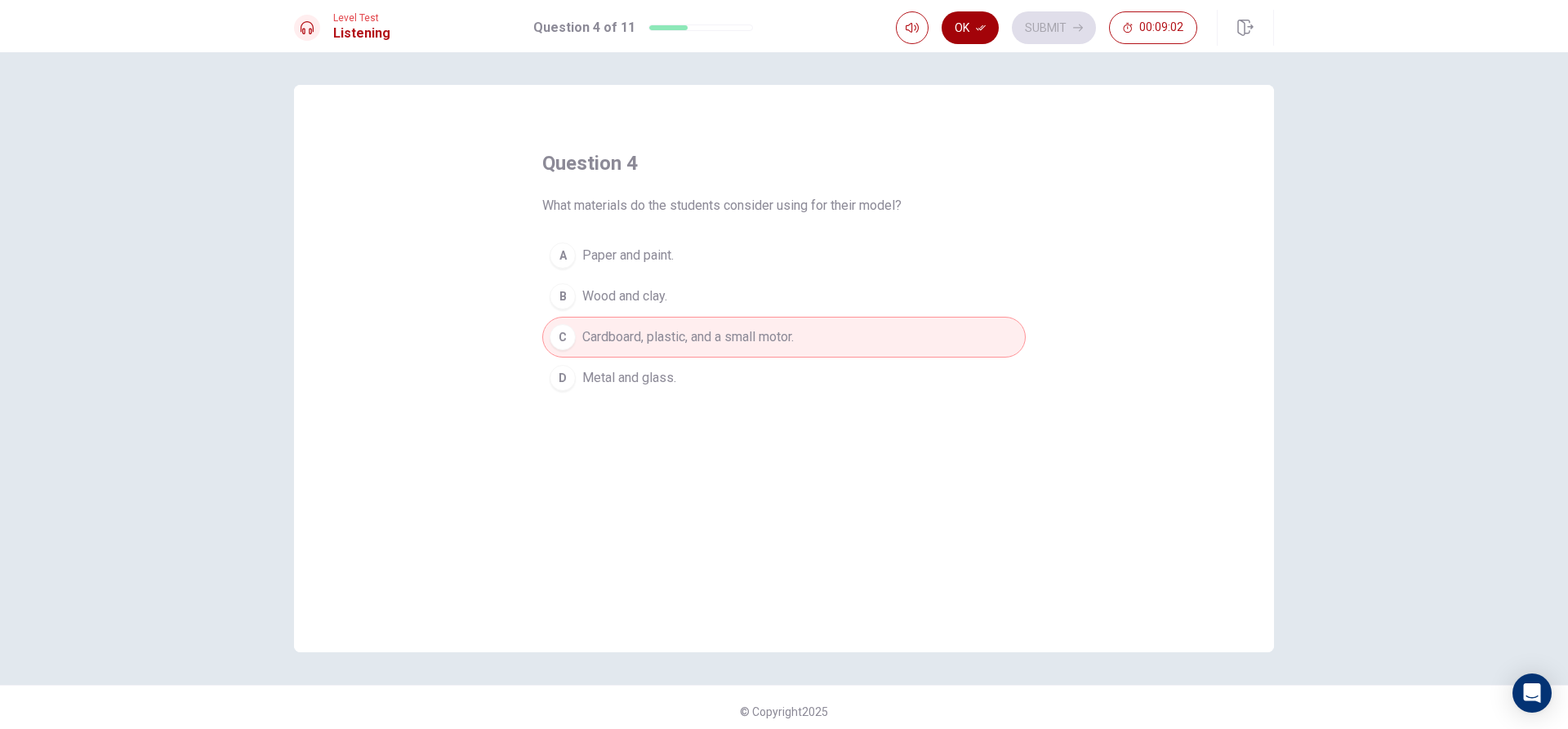
click at [980, 29] on icon "button" at bounding box center [981, 28] width 10 height 6
click at [1043, 25] on button "Submit" at bounding box center [1054, 27] width 84 height 32
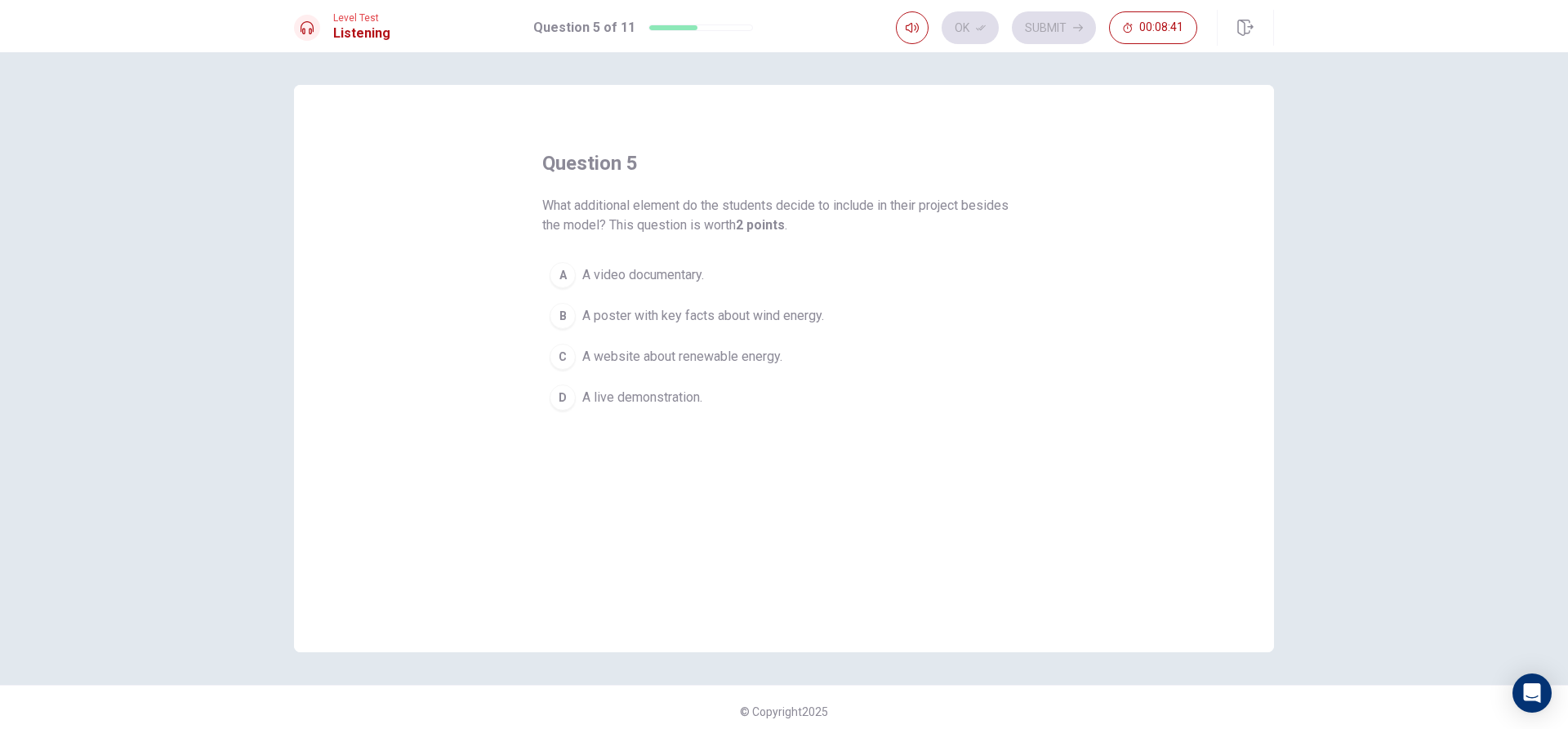
click at [560, 304] on div "B" at bounding box center [562, 316] width 26 height 26
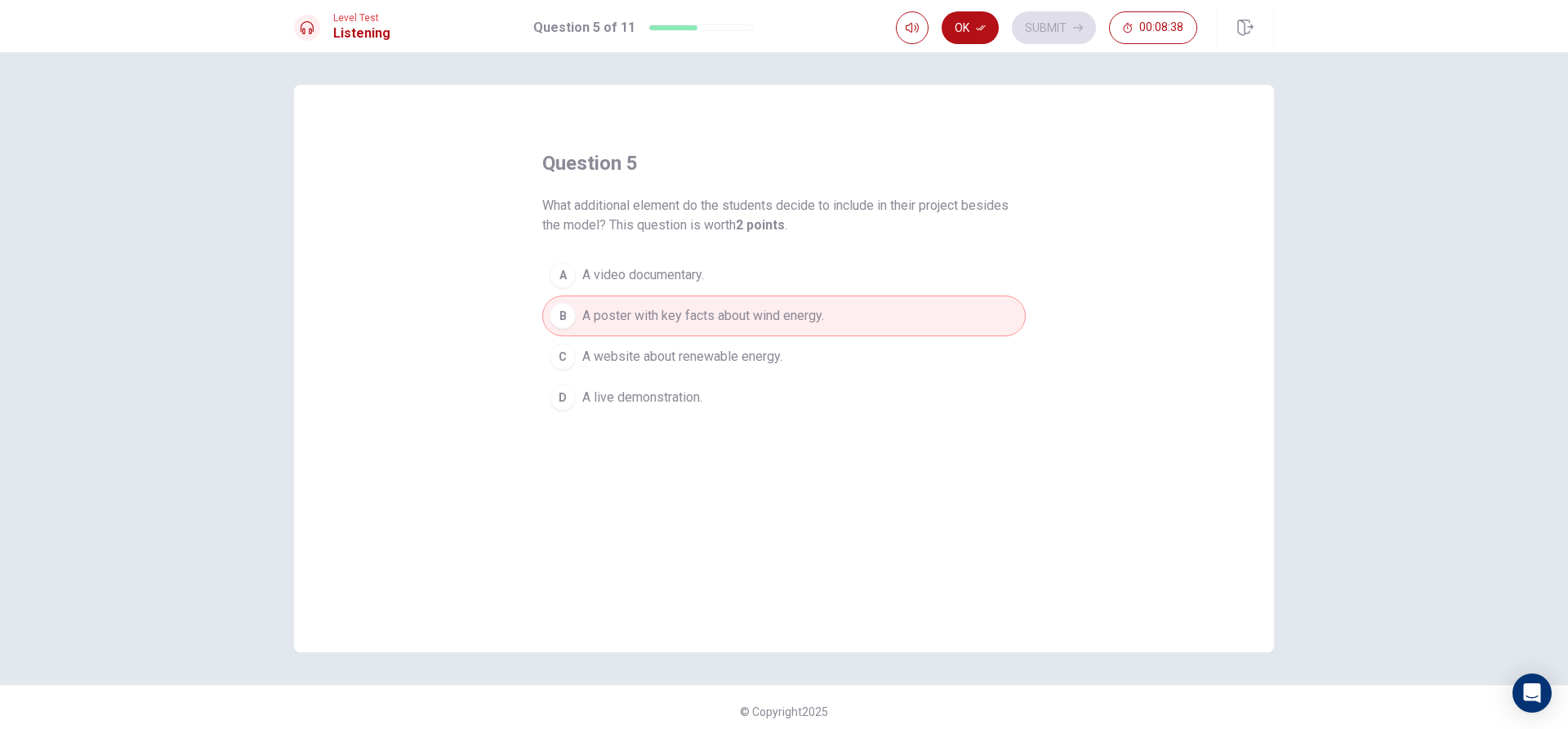
click at [961, 18] on button "Ok" at bounding box center [971, 27] width 57 height 32
click at [1087, 32] on button "Submit" at bounding box center [1054, 27] width 84 height 32
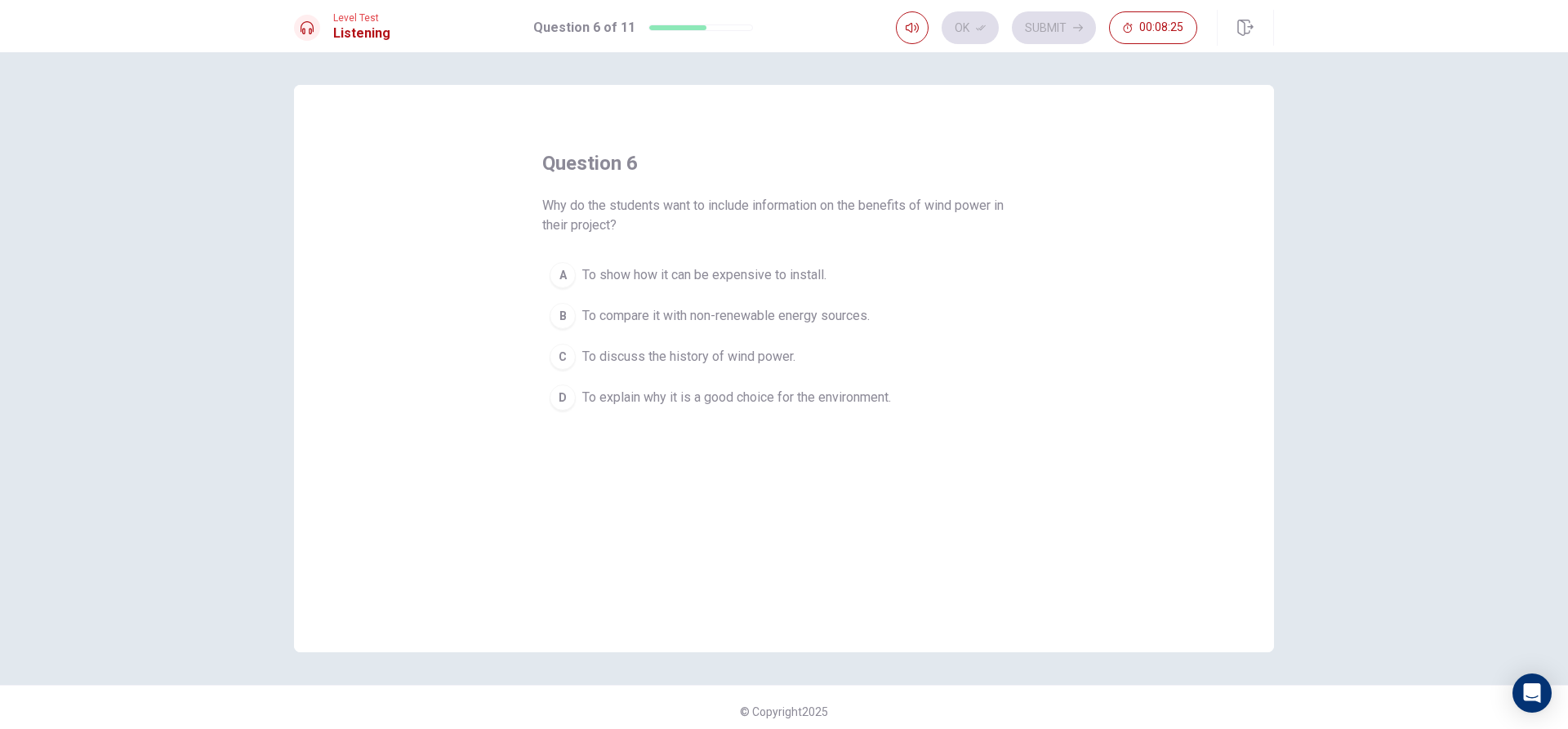
click at [556, 316] on div "B" at bounding box center [562, 316] width 26 height 26
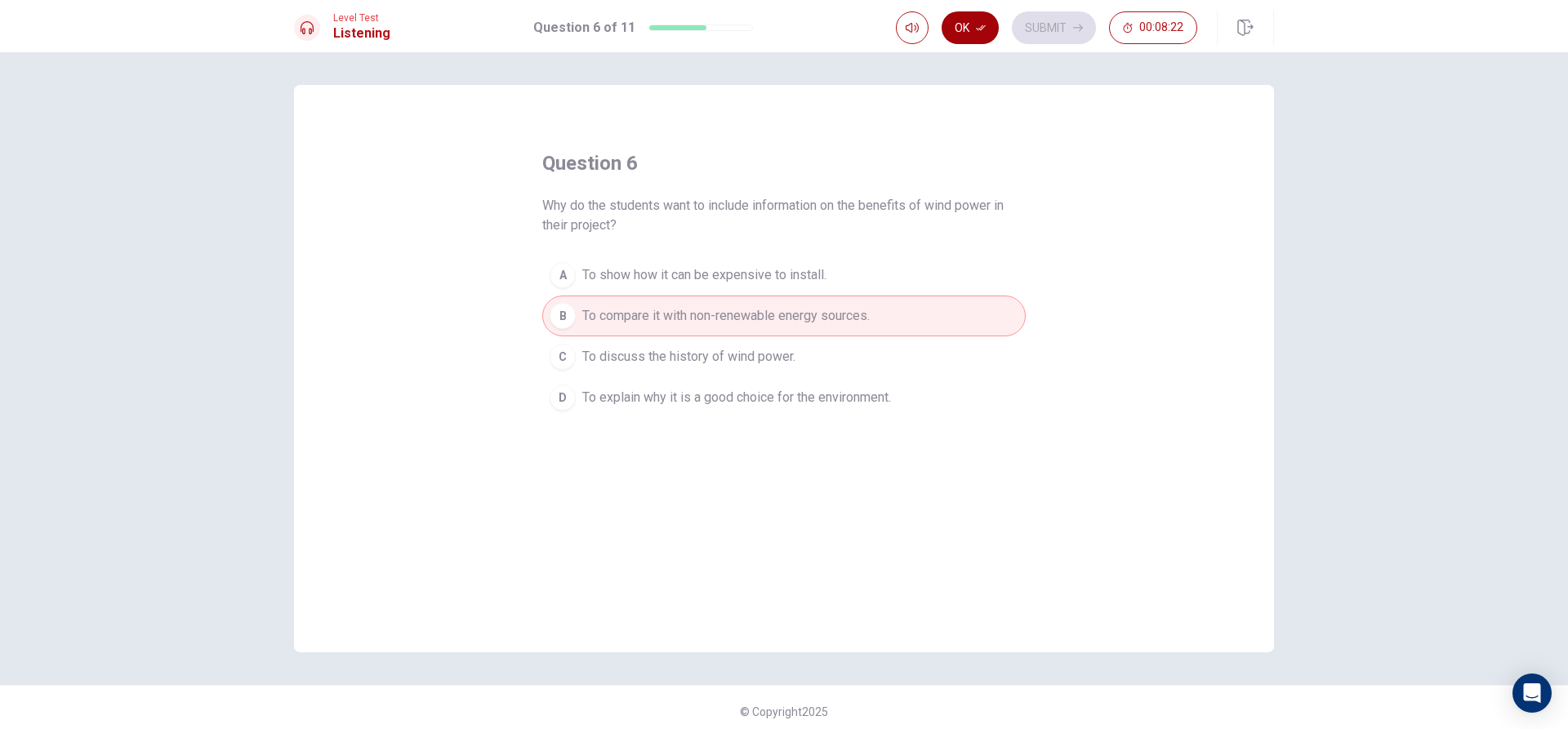
click at [956, 18] on button "Ok" at bounding box center [971, 27] width 57 height 32
click at [1036, 24] on button "Submit" at bounding box center [1054, 27] width 84 height 32
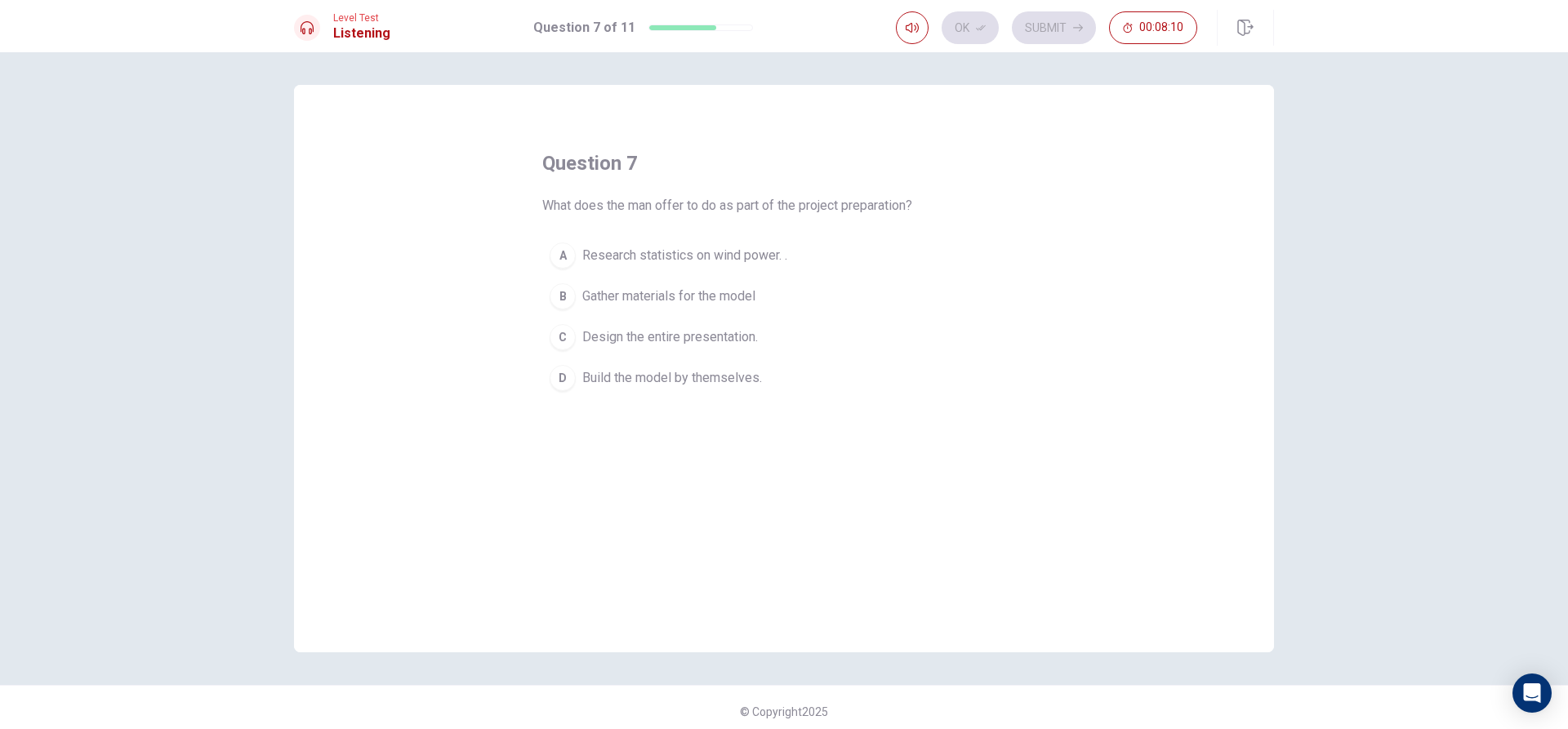
click at [562, 302] on div "B" at bounding box center [562, 296] width 26 height 26
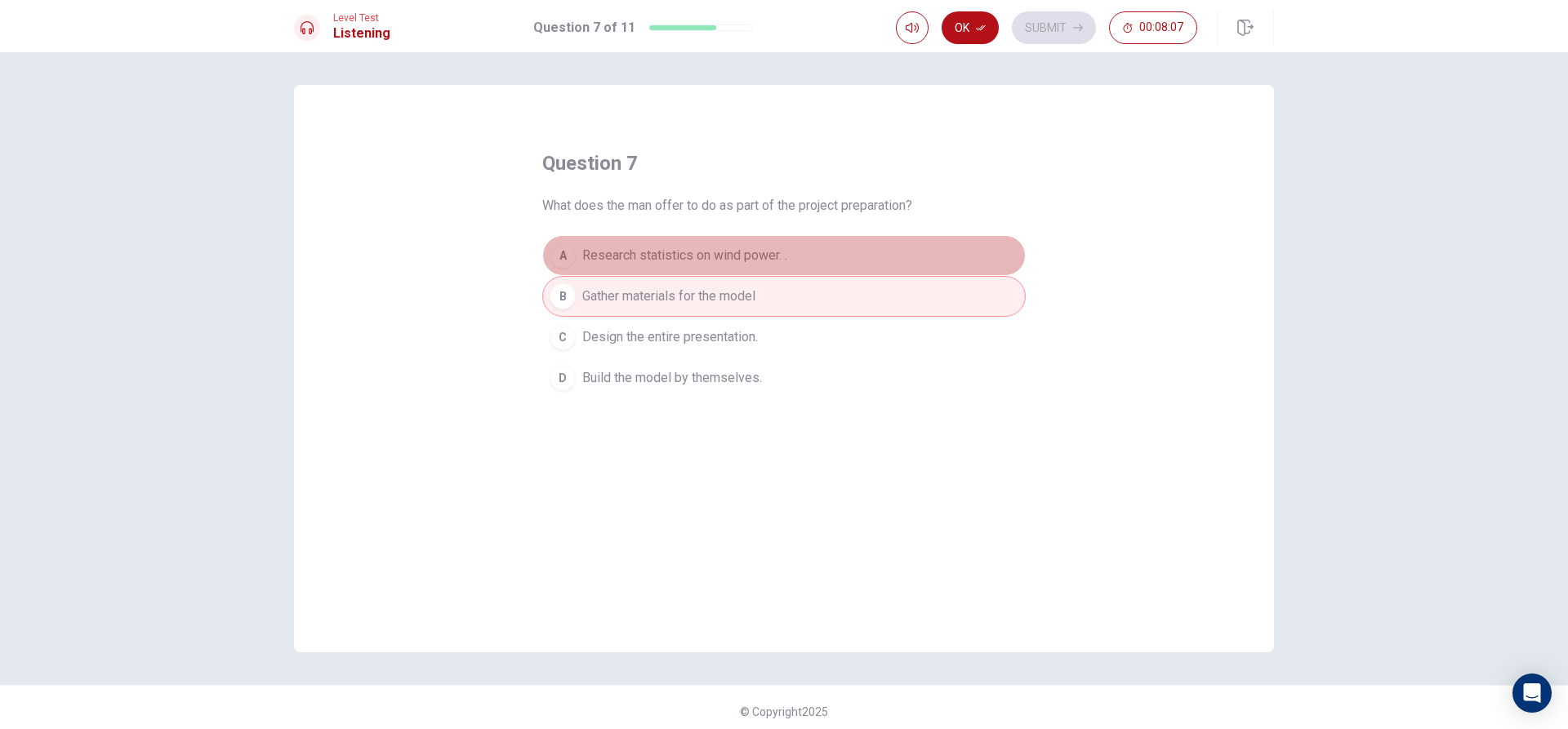
click at [550, 255] on div "A" at bounding box center [562, 255] width 26 height 26
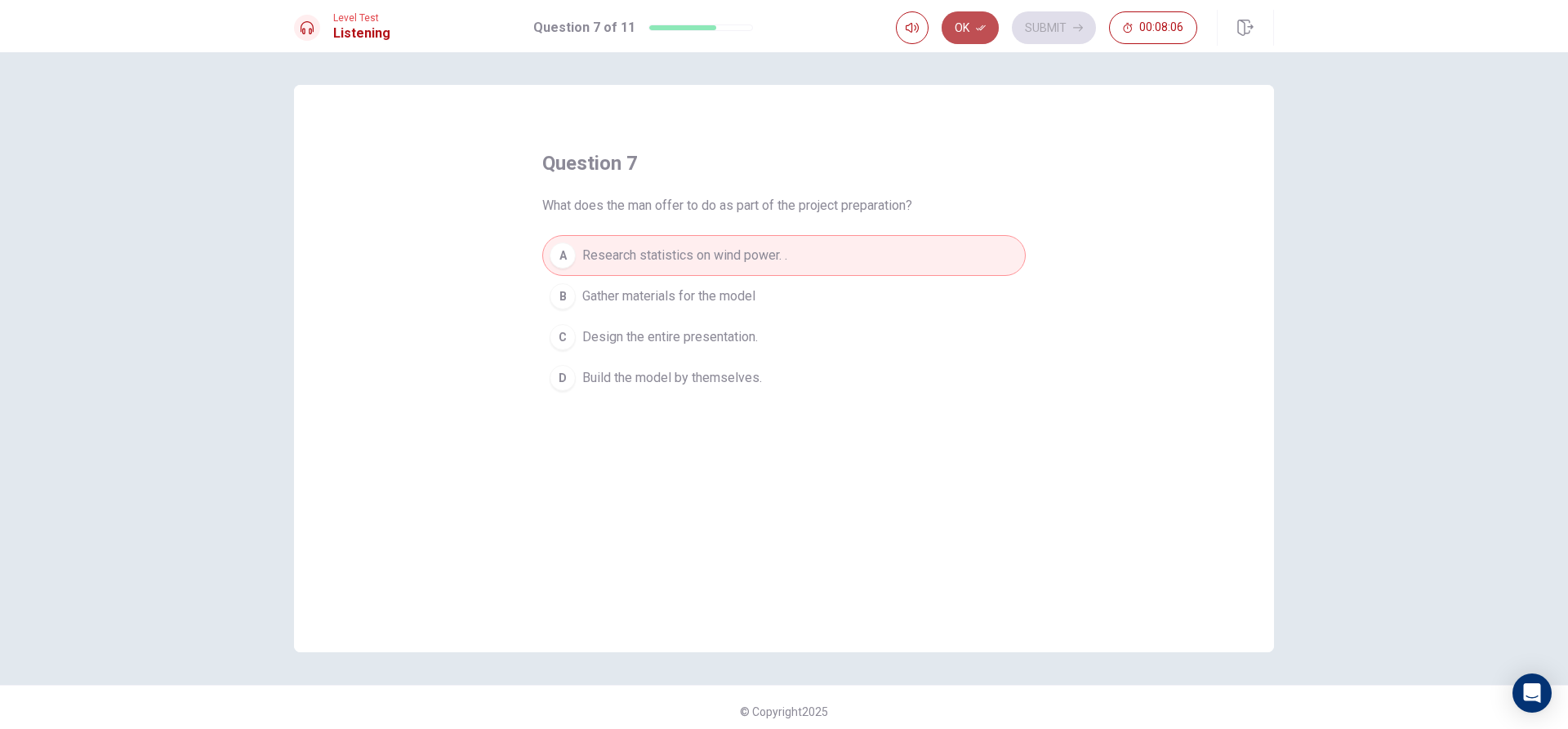
click at [979, 29] on icon "button" at bounding box center [981, 28] width 10 height 10
click at [1034, 18] on button "Submit" at bounding box center [1054, 27] width 84 height 32
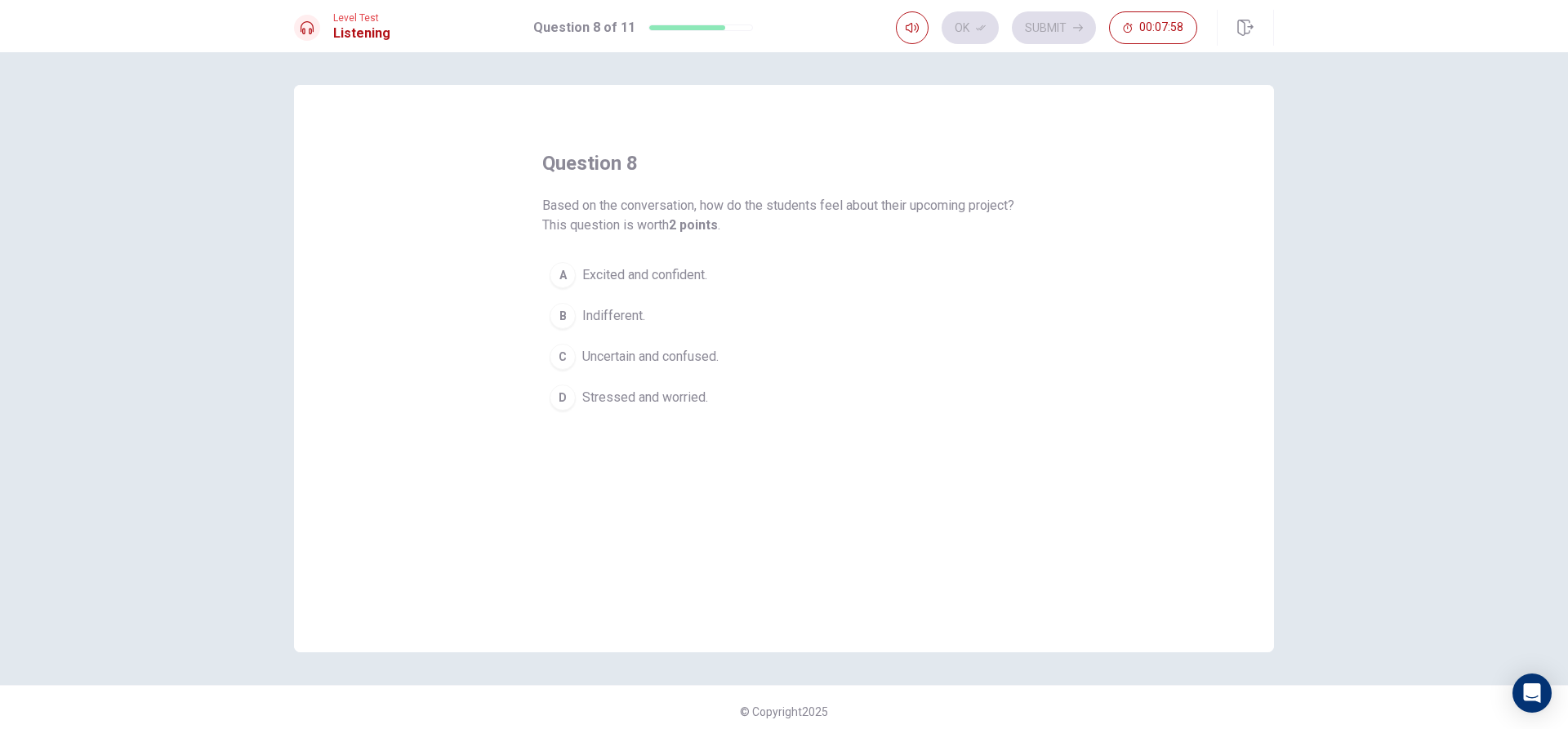
click at [569, 276] on div "A" at bounding box center [562, 275] width 26 height 26
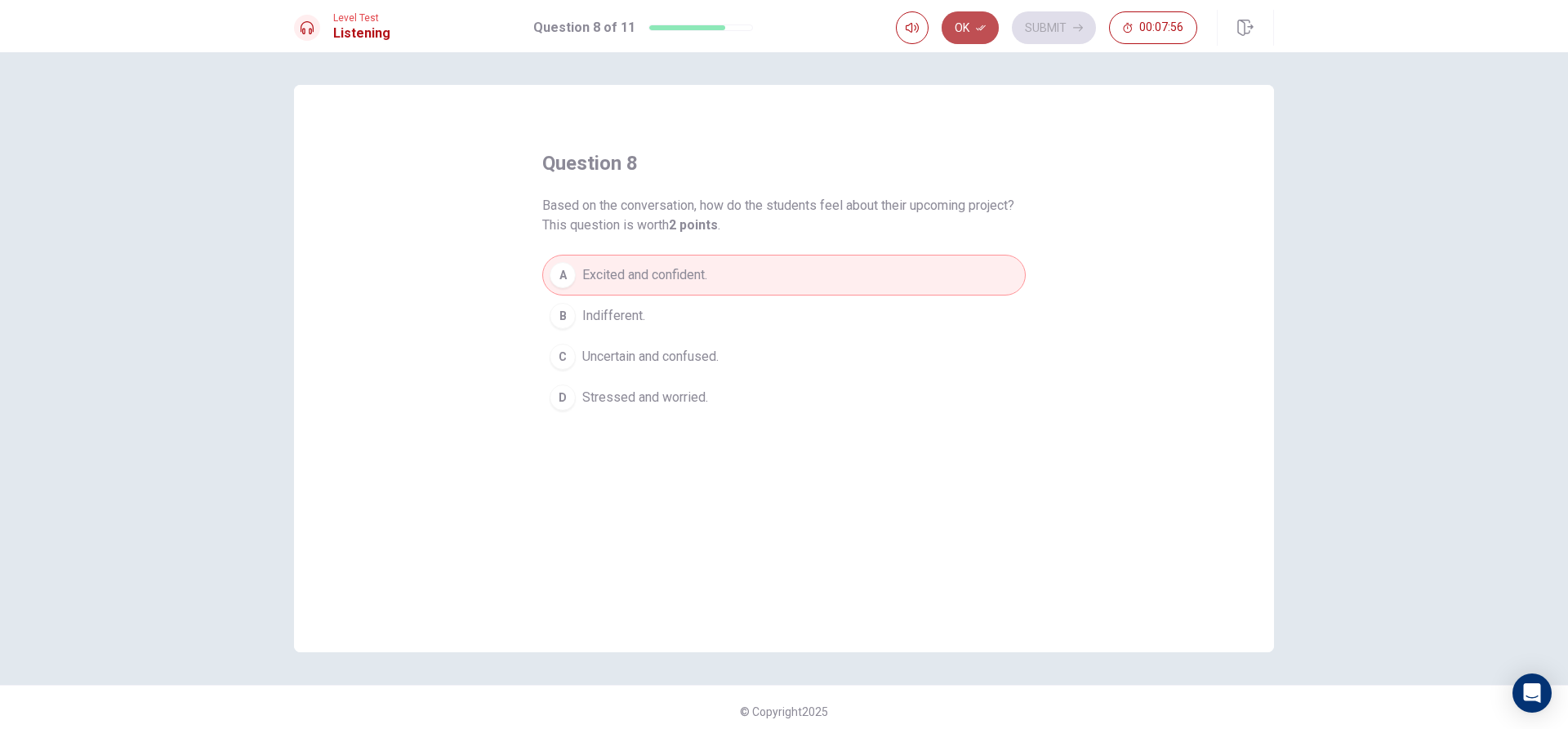
click at [988, 29] on button "Ok" at bounding box center [971, 27] width 57 height 32
click at [1036, 15] on button "Submit" at bounding box center [1054, 27] width 84 height 32
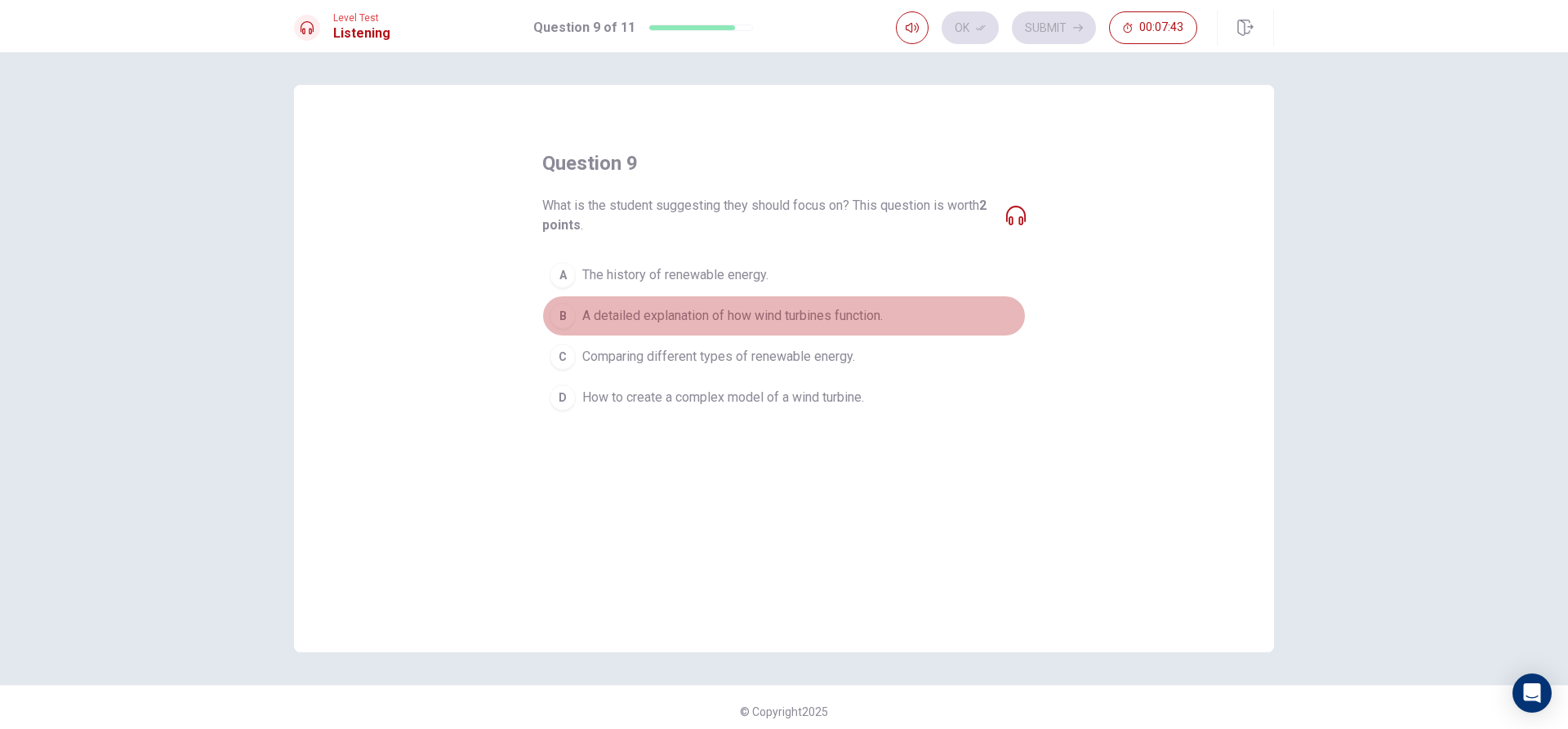
click at [567, 311] on div "B" at bounding box center [562, 316] width 26 height 26
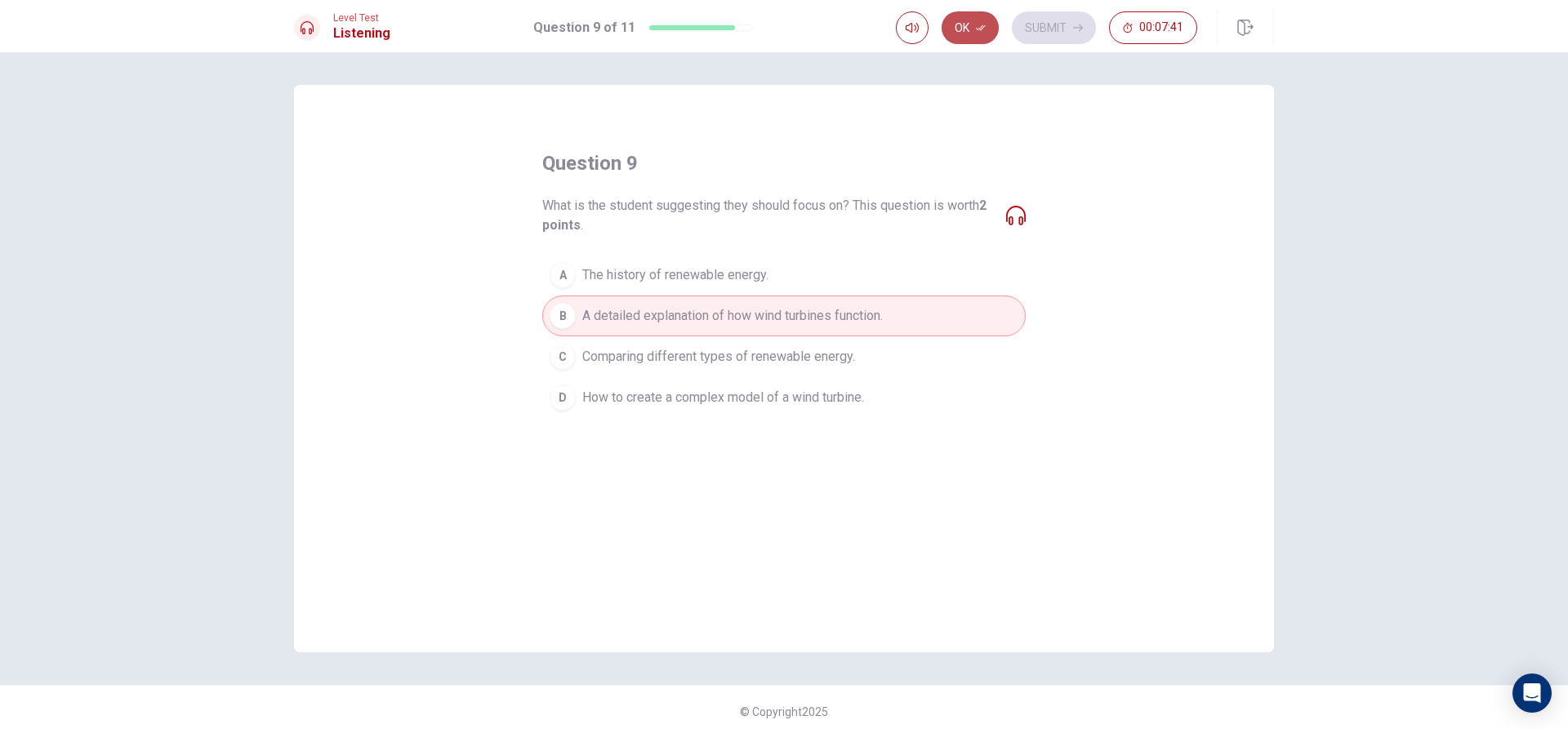
click at [973, 19] on button "Ok" at bounding box center [971, 27] width 57 height 32
click at [1043, 25] on button "Submit" at bounding box center [1054, 27] width 84 height 32
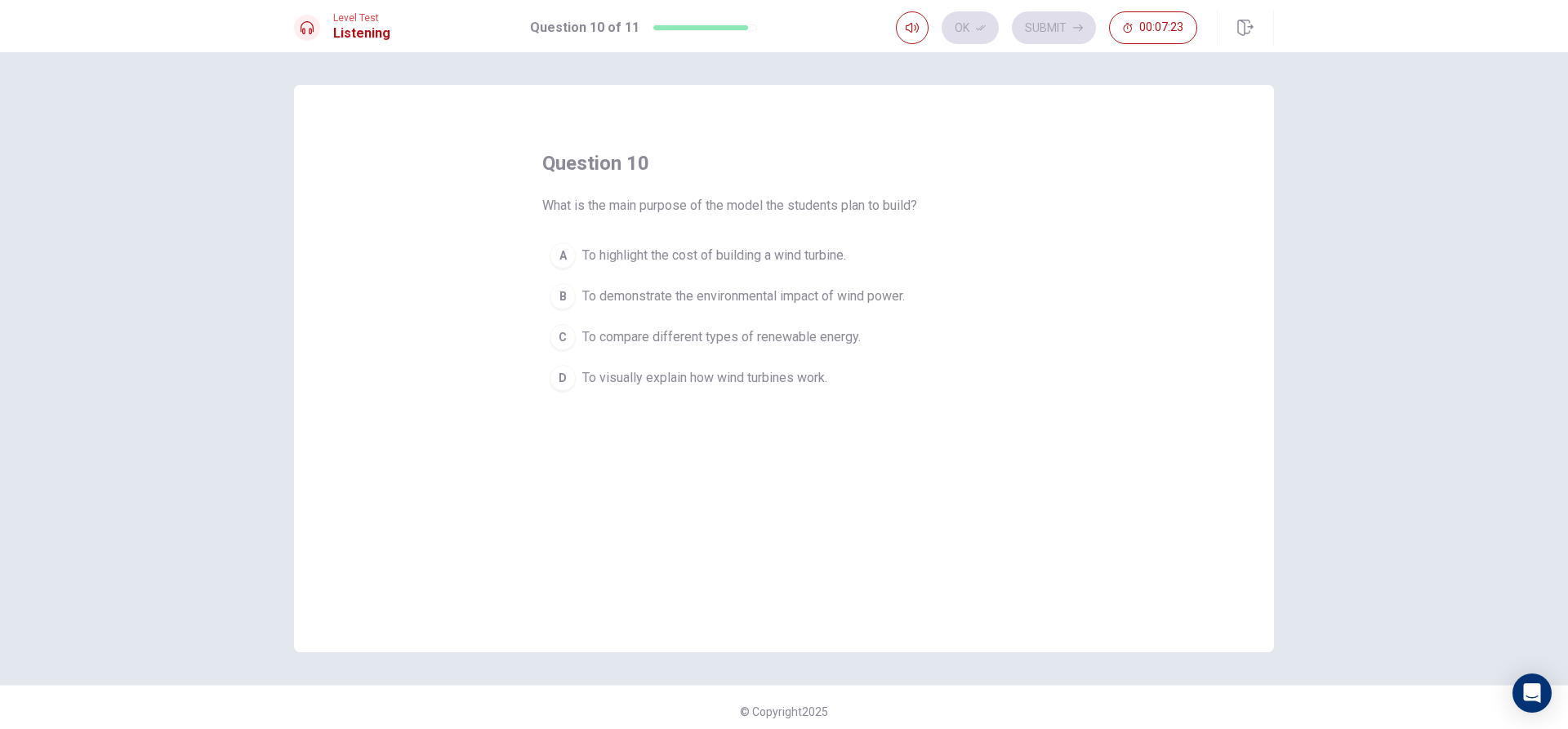
click at [569, 373] on div "D" at bounding box center [562, 378] width 26 height 26
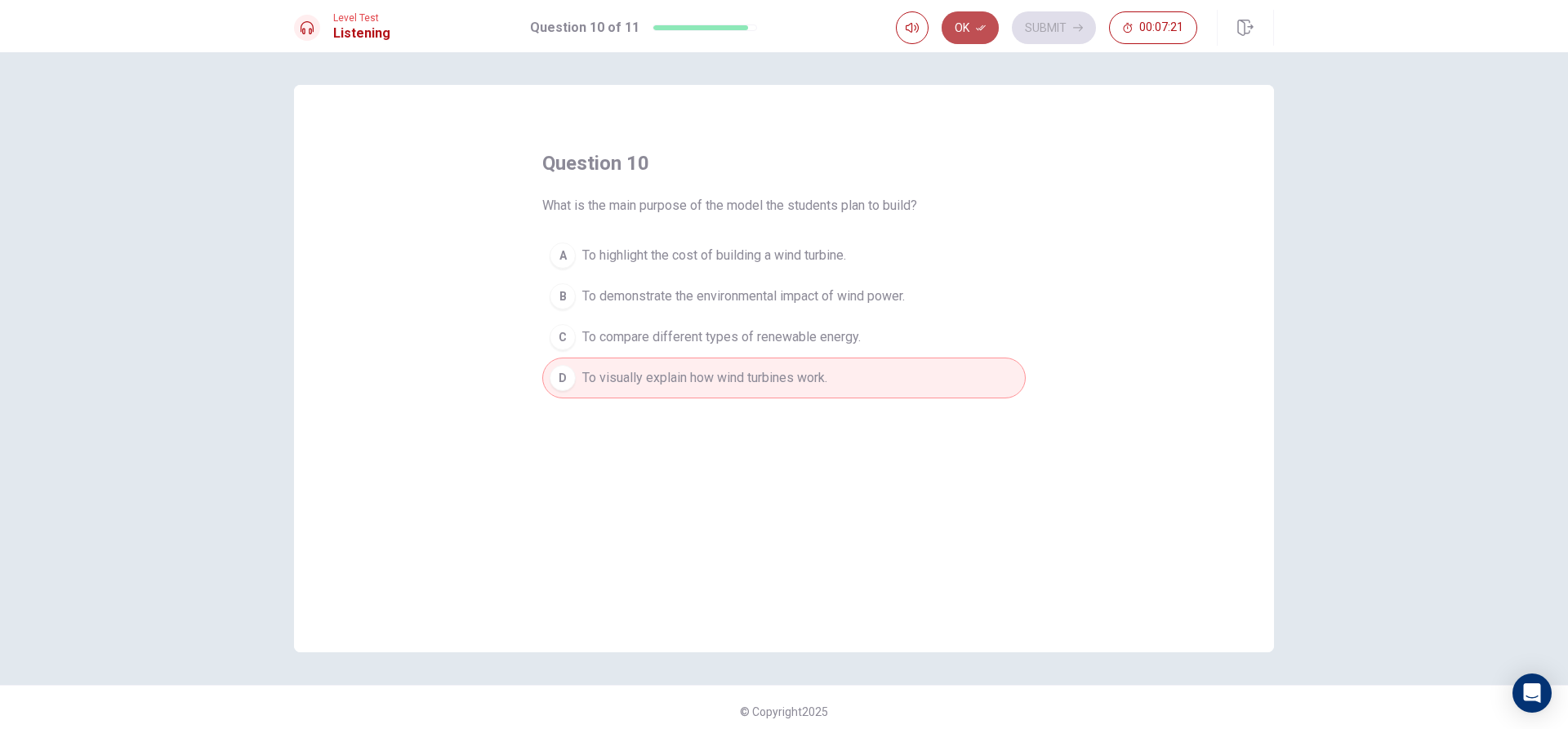
click at [973, 16] on button "Ok" at bounding box center [971, 27] width 57 height 32
click at [1033, 28] on button "Submit" at bounding box center [1054, 27] width 84 height 32
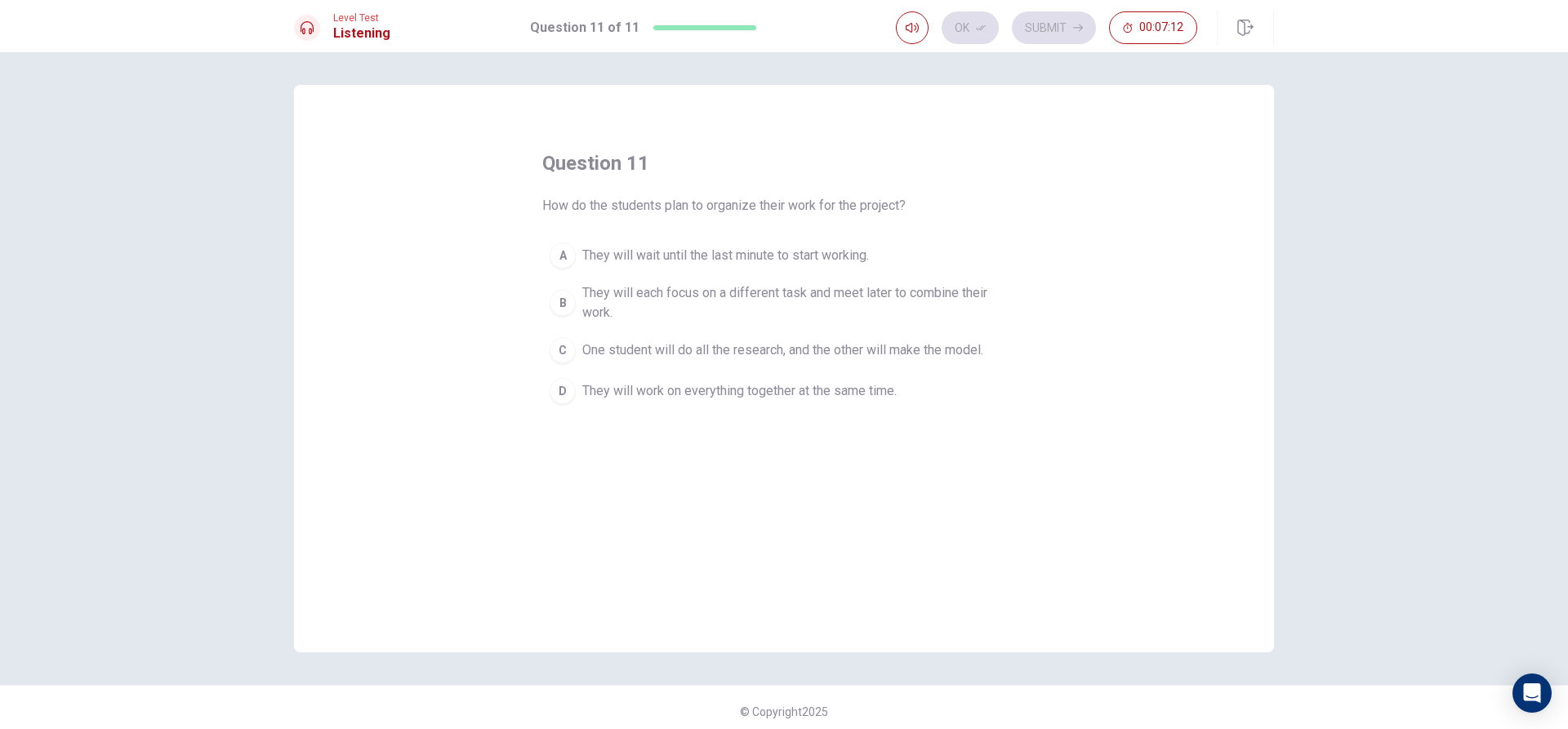
click at [568, 296] on div "B" at bounding box center [562, 303] width 26 height 26
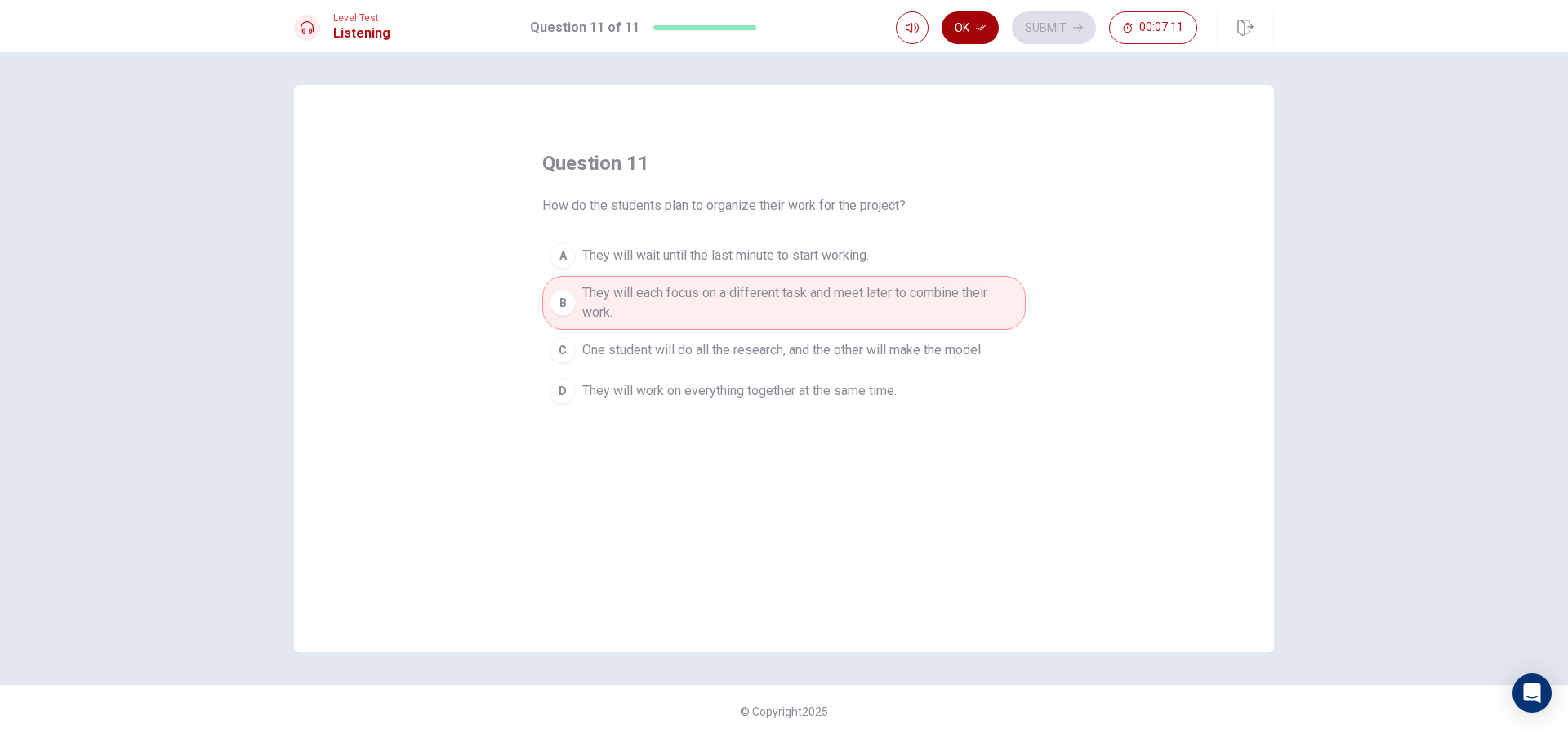
click at [980, 25] on icon "button" at bounding box center [981, 28] width 10 height 10
click at [1041, 28] on button "Submit" at bounding box center [1054, 27] width 84 height 32
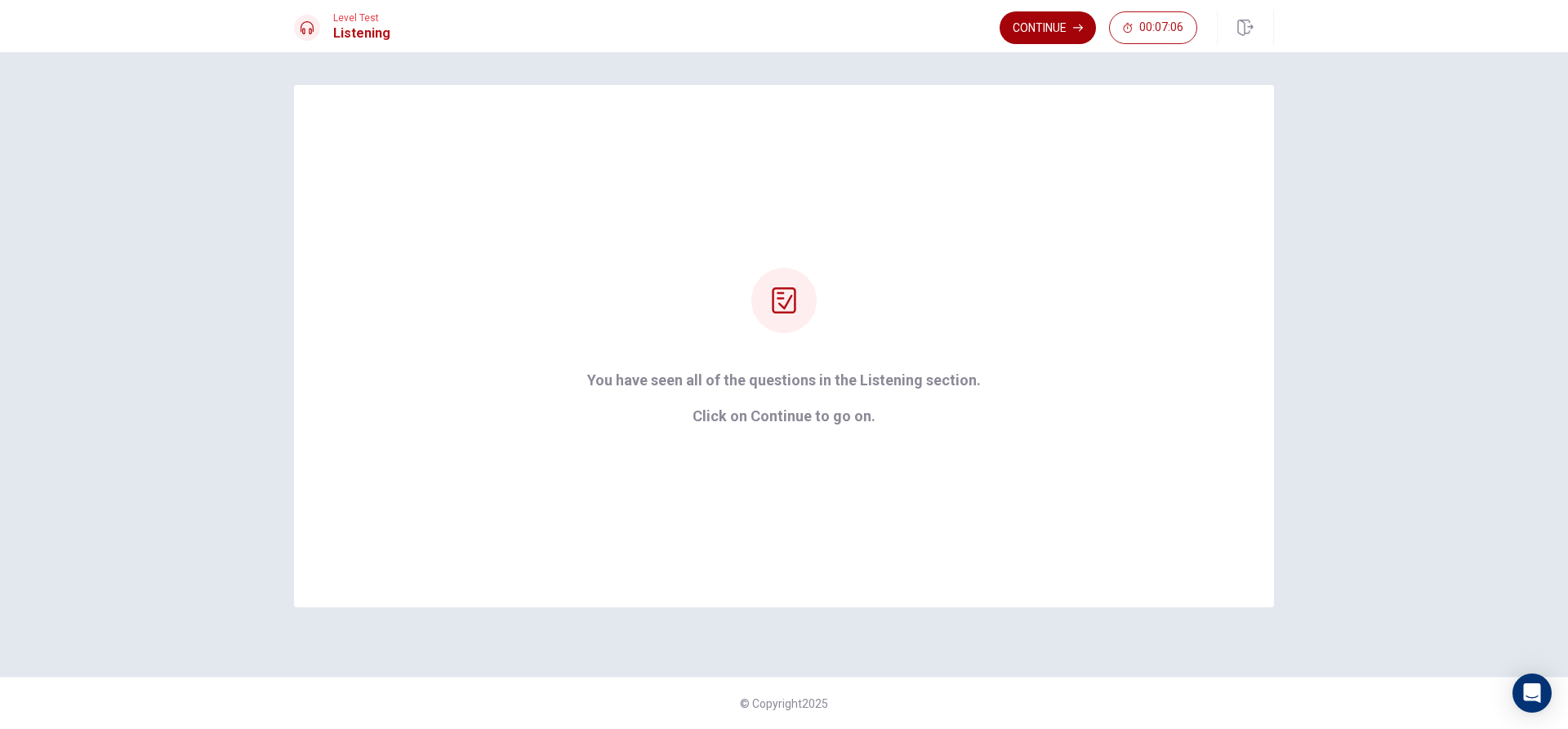
click at [1067, 25] on button "Continue" at bounding box center [1048, 27] width 97 height 32
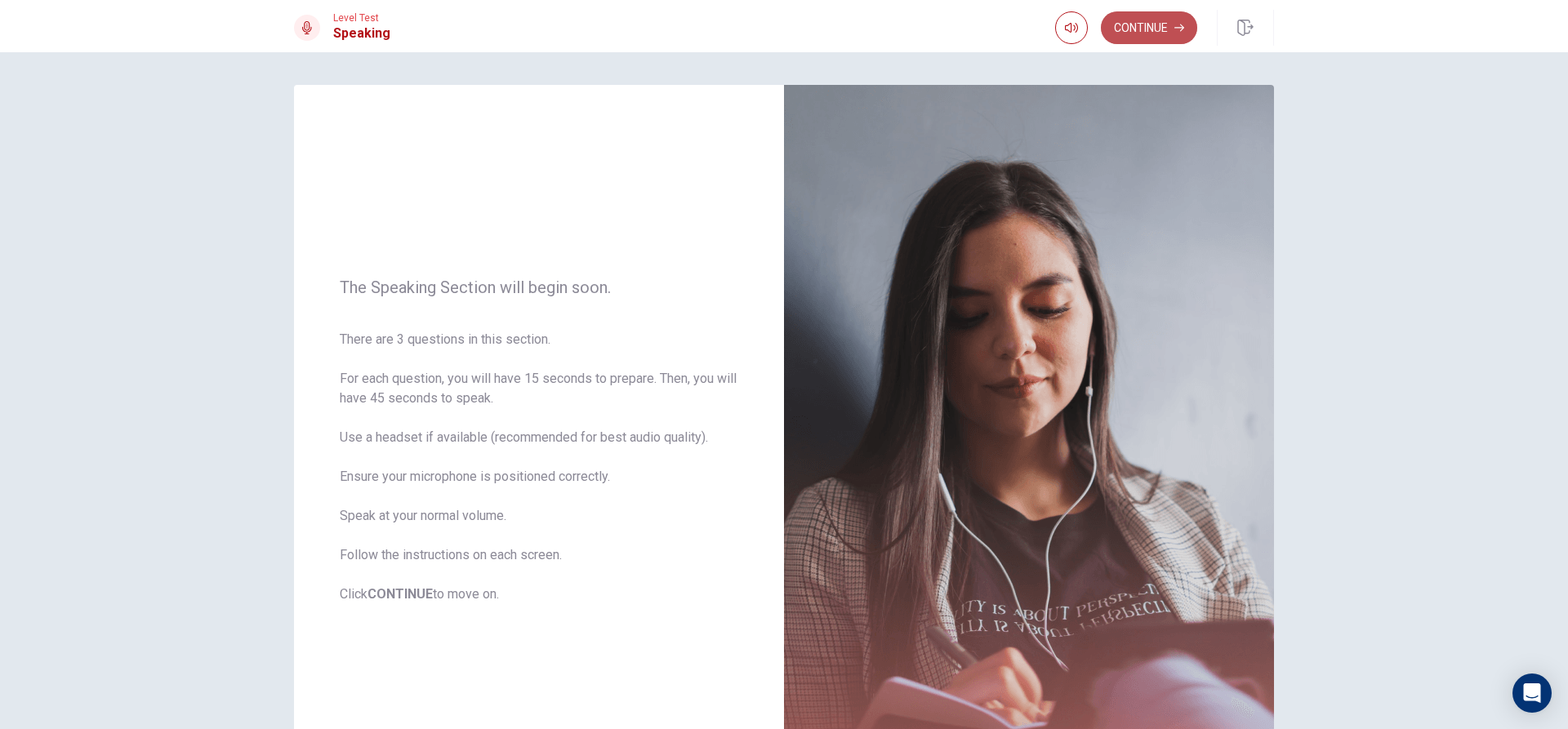
click at [1185, 18] on button "Continue" at bounding box center [1149, 27] width 97 height 32
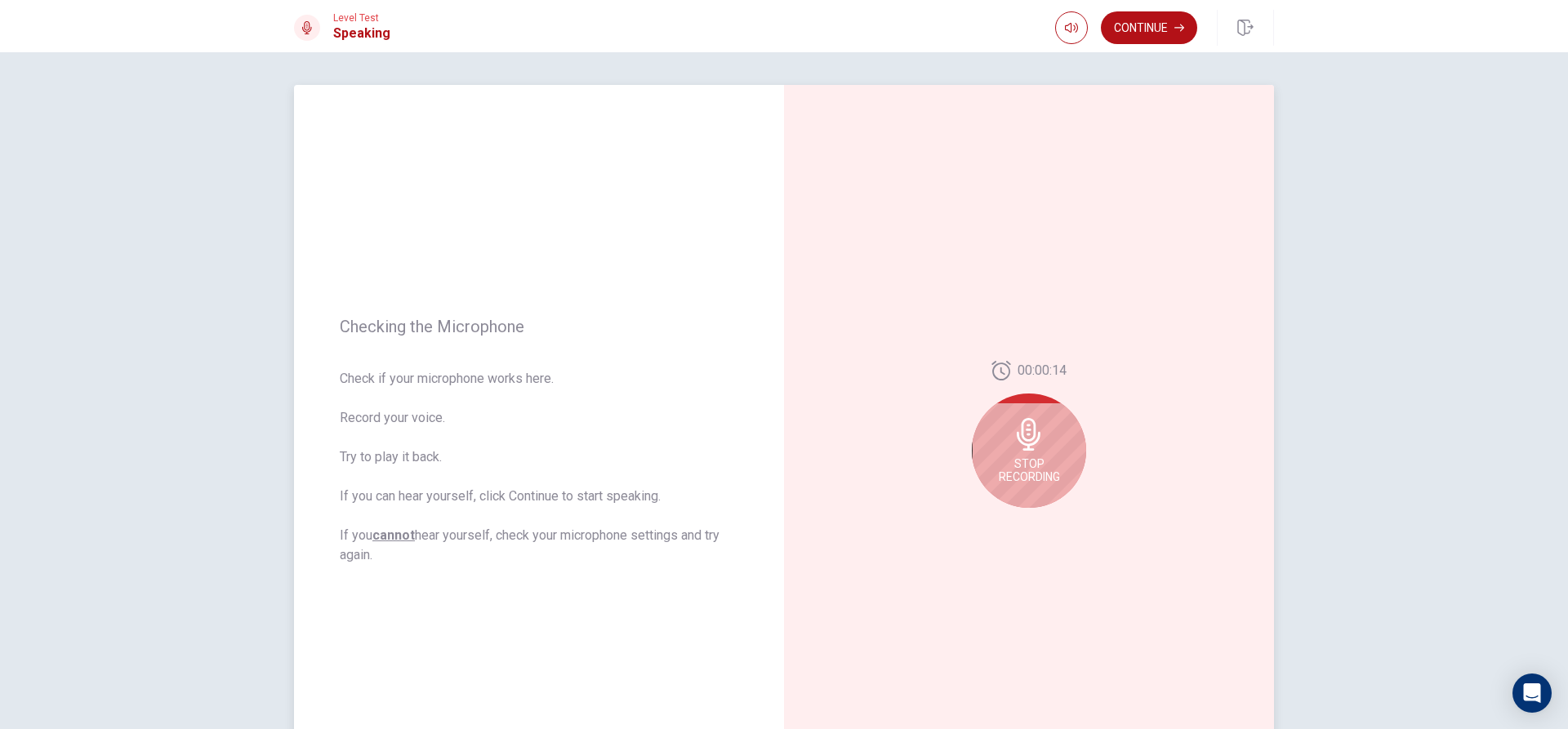
click at [993, 433] on div "Stop Recording" at bounding box center [1029, 451] width 114 height 114
click at [1044, 522] on icon "Play Audio" at bounding box center [1046, 521] width 7 height 10
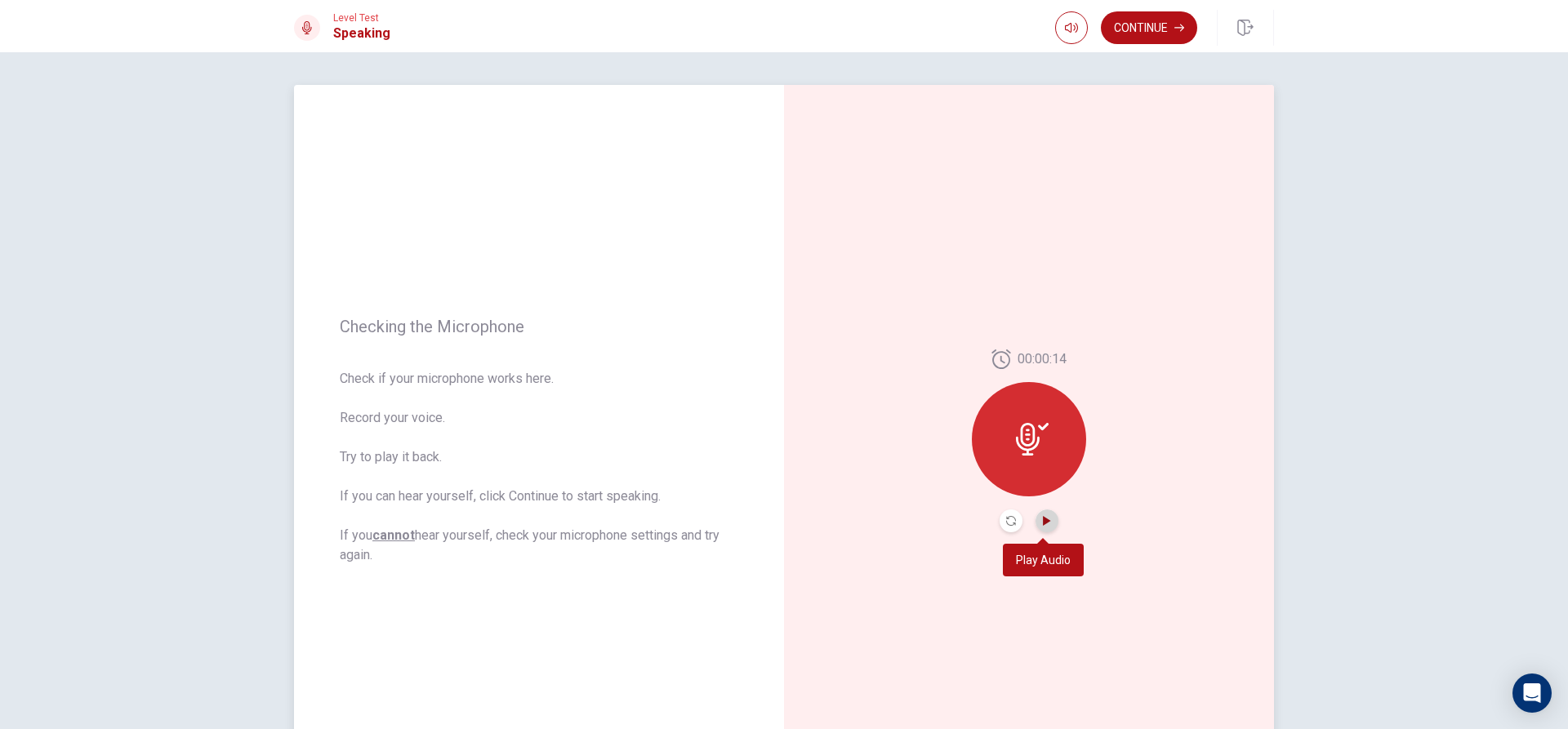
click at [1044, 522] on icon "Play Audio" at bounding box center [1046, 521] width 7 height 10
click at [1044, 523] on icon "Play Audio" at bounding box center [1046, 521] width 7 height 10
click at [1047, 524] on button "Play Audio" at bounding box center [1047, 521] width 23 height 23
click at [1040, 516] on button "Play Audio" at bounding box center [1047, 521] width 23 height 23
click at [1009, 456] on div at bounding box center [1029, 440] width 114 height 114
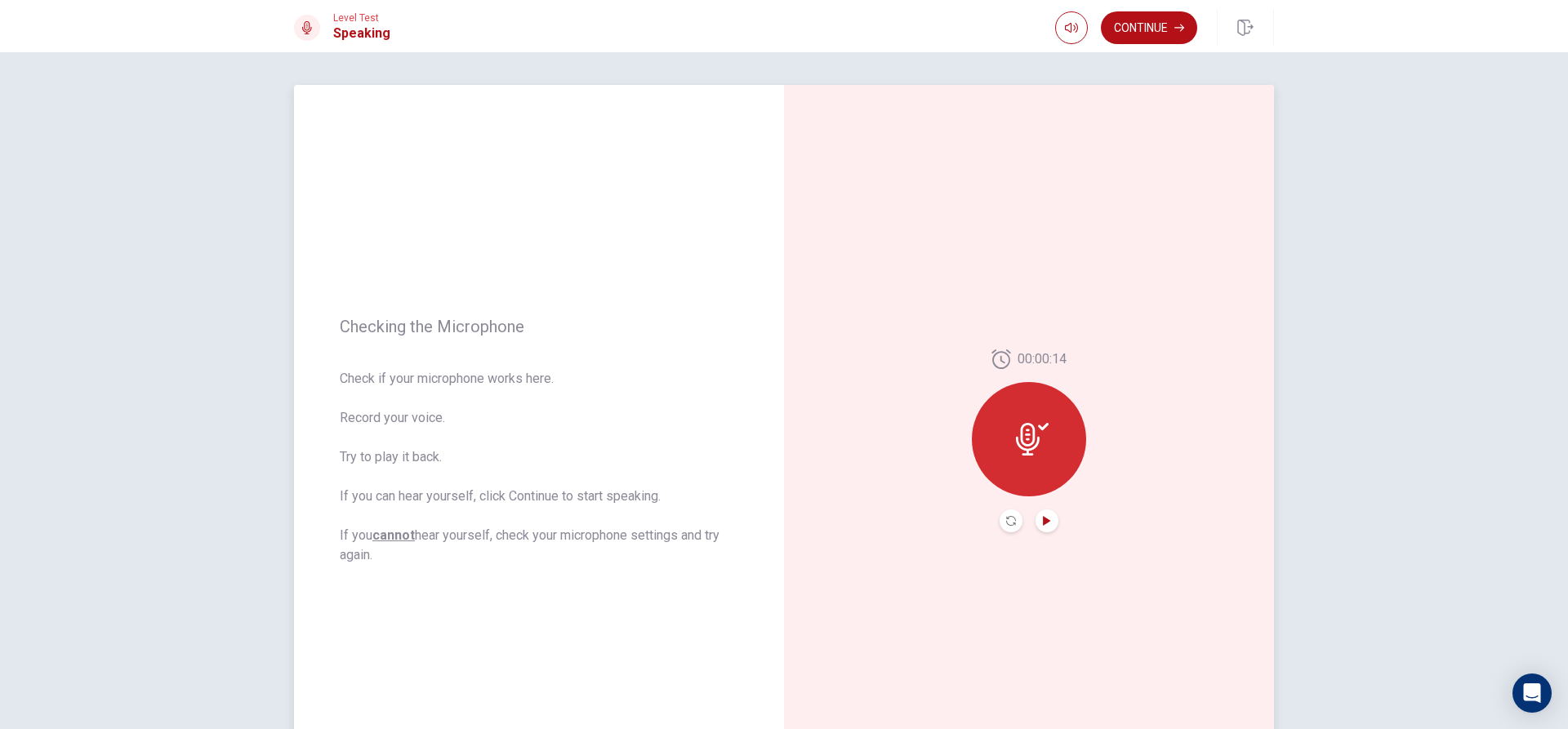
click at [1010, 459] on div at bounding box center [1029, 440] width 114 height 114
click at [1007, 519] on icon "Record Again" at bounding box center [1011, 521] width 10 height 10
click at [1010, 484] on div "Stop Recording" at bounding box center [1029, 451] width 114 height 114
click at [1143, 25] on button "Continue" at bounding box center [1149, 27] width 97 height 32
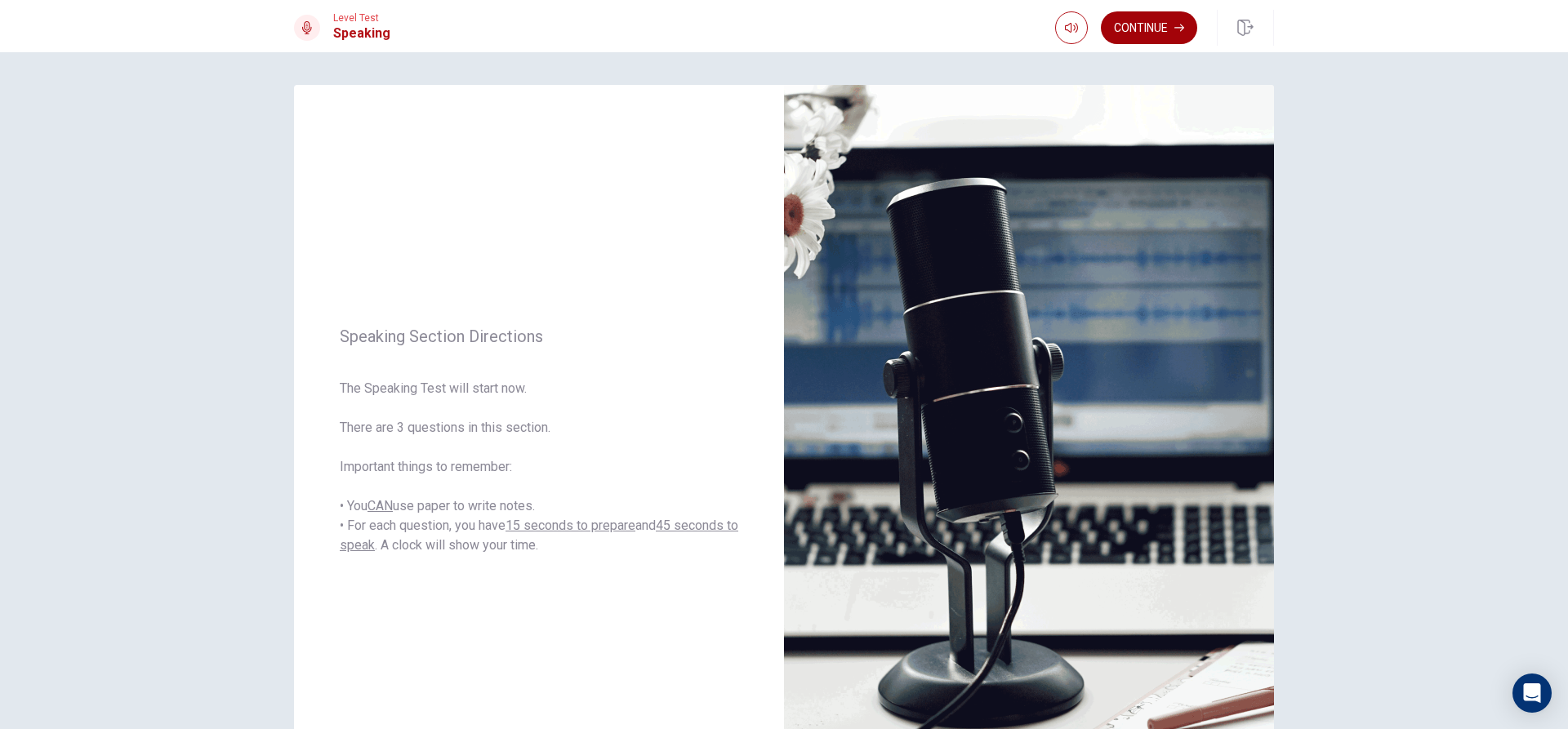
click at [1128, 31] on button "Continue" at bounding box center [1149, 27] width 97 height 32
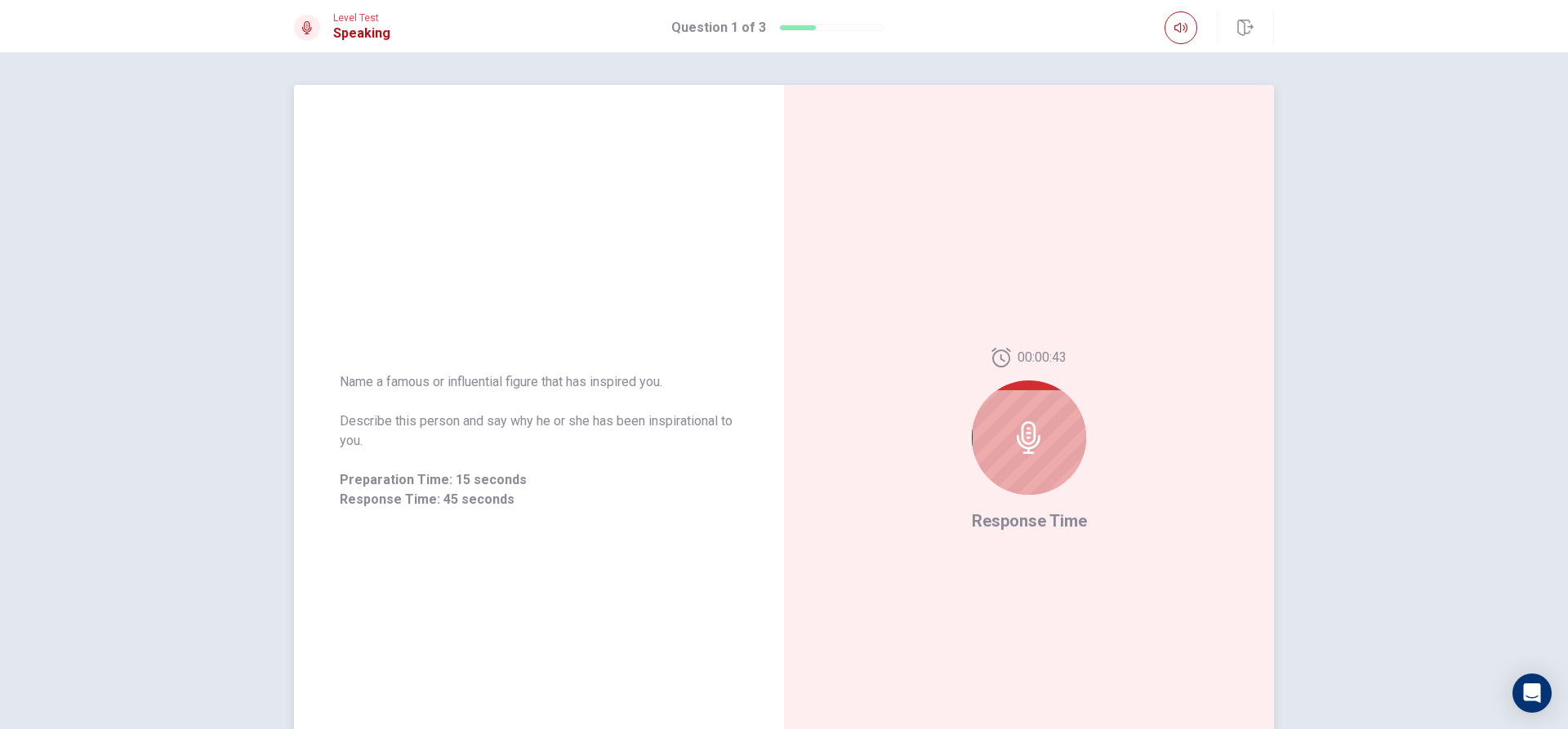
click at [982, 405] on div at bounding box center [1029, 438] width 114 height 114
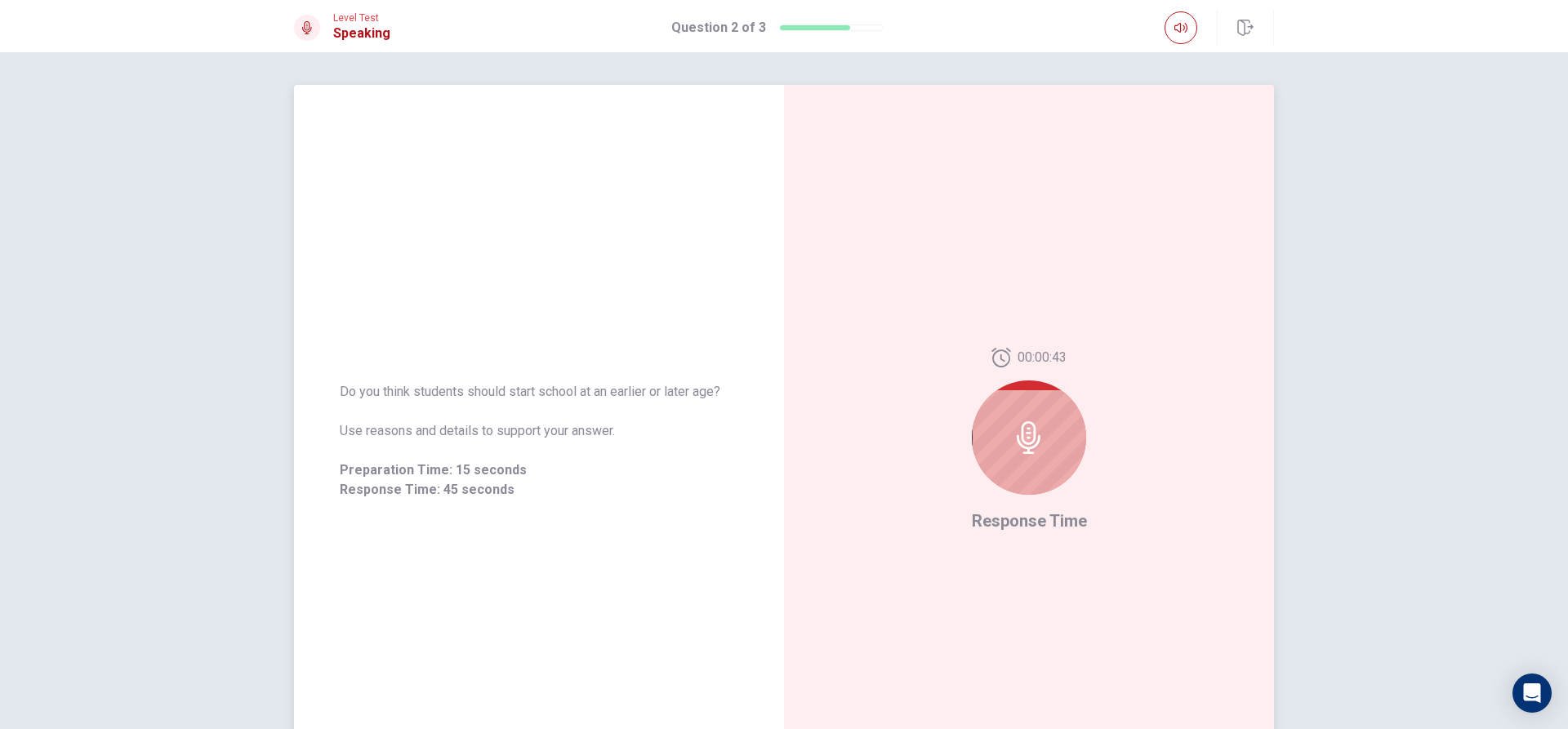
click at [1048, 429] on div at bounding box center [1029, 438] width 114 height 114
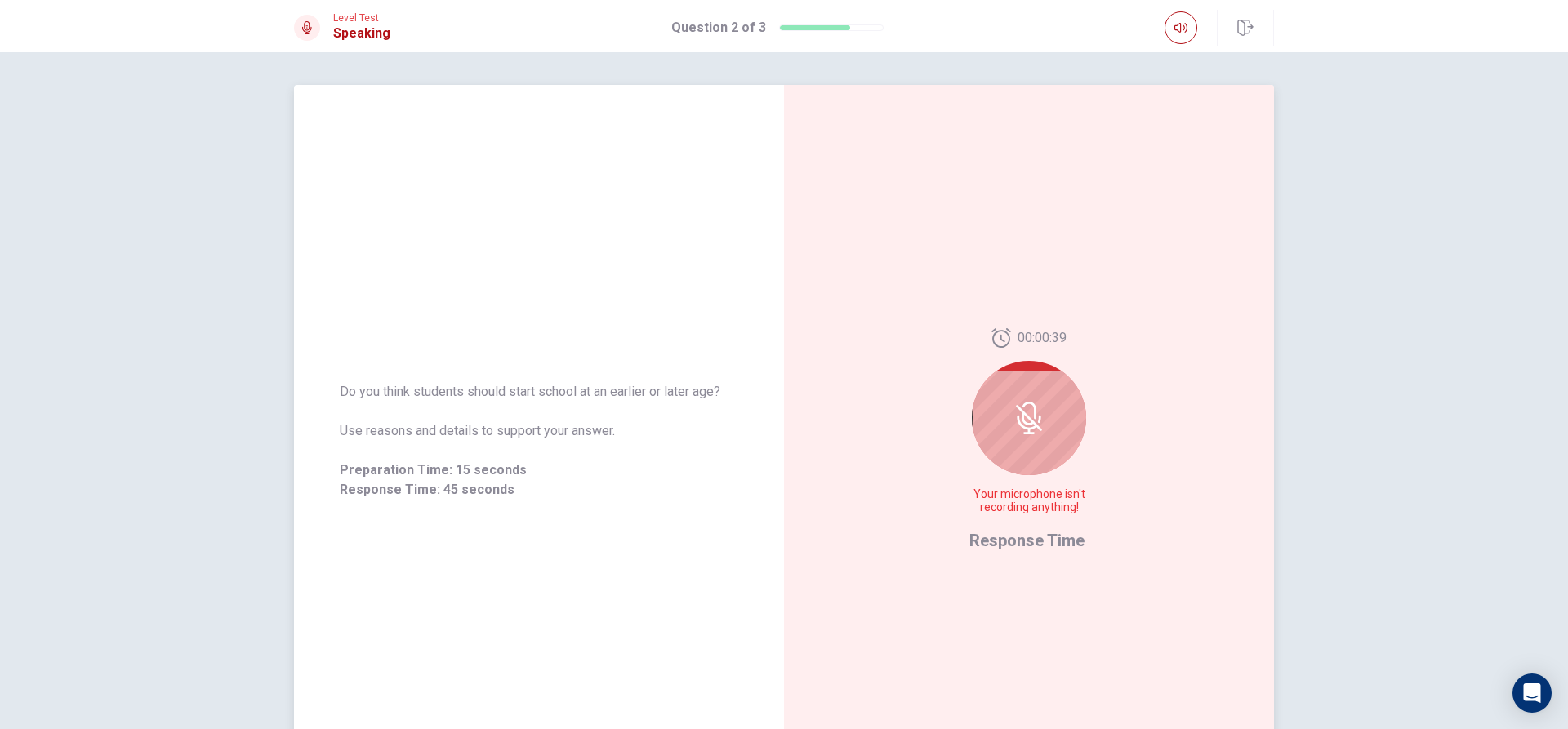
click at [1030, 455] on div at bounding box center [1029, 418] width 114 height 114
click at [1027, 407] on icon at bounding box center [1029, 417] width 32 height 32
click at [996, 427] on div at bounding box center [1029, 418] width 114 height 114
click at [1023, 423] on icon at bounding box center [1028, 418] width 13 height 15
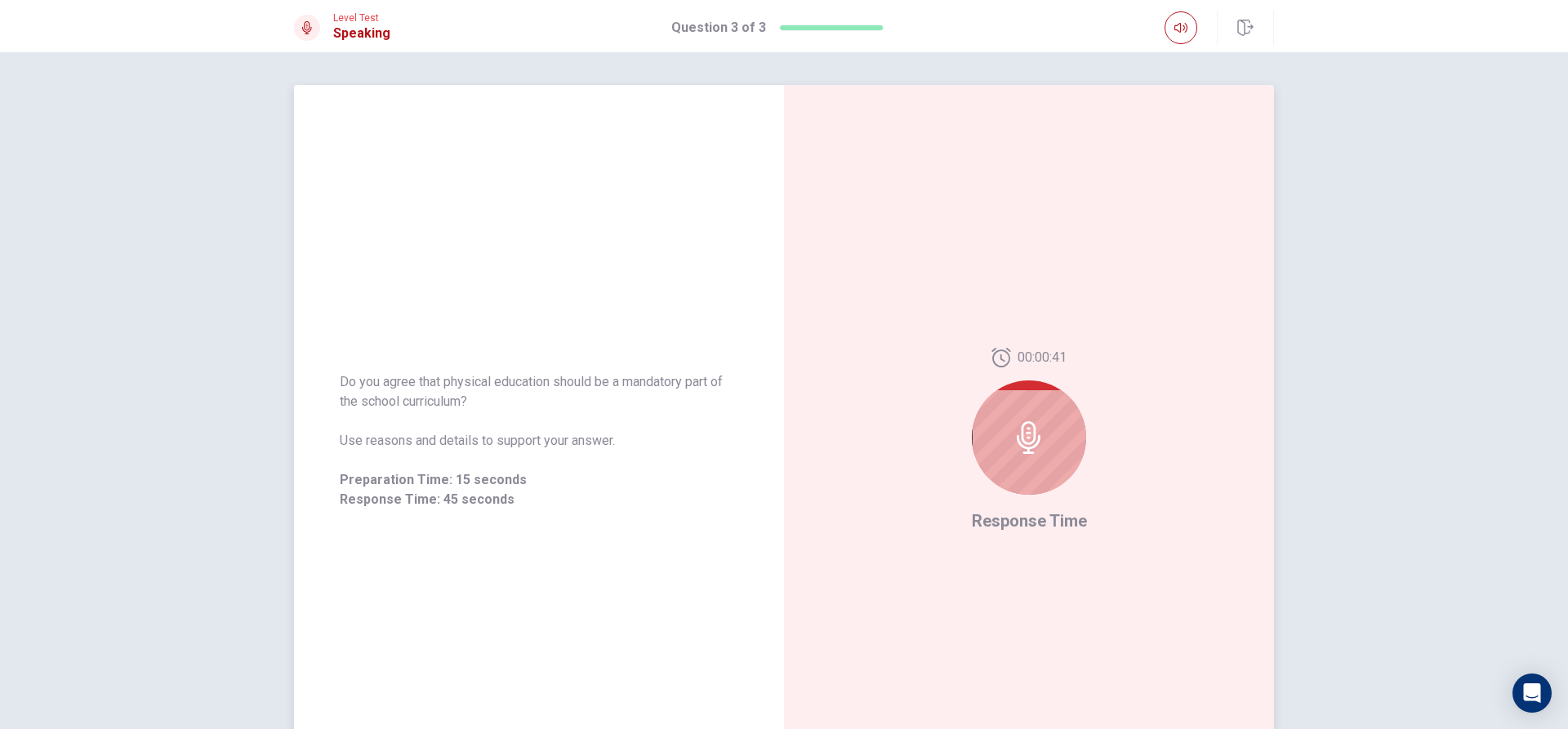
click at [1031, 450] on icon at bounding box center [1029, 437] width 32 height 32
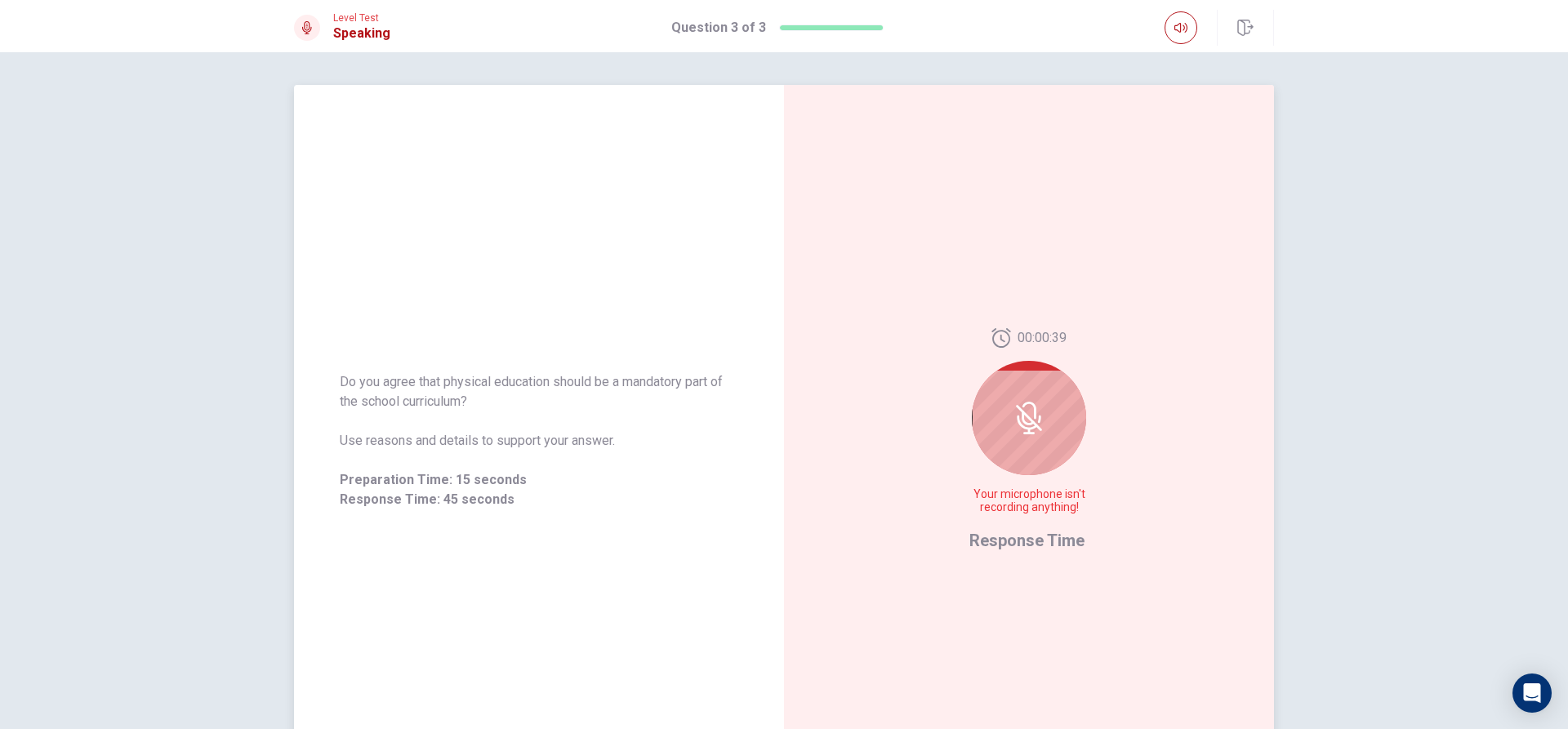
click at [1019, 441] on div at bounding box center [1029, 418] width 114 height 114
click at [1005, 464] on div at bounding box center [1029, 418] width 114 height 114
click at [1005, 464] on div at bounding box center [1029, 418] width 114 height 114
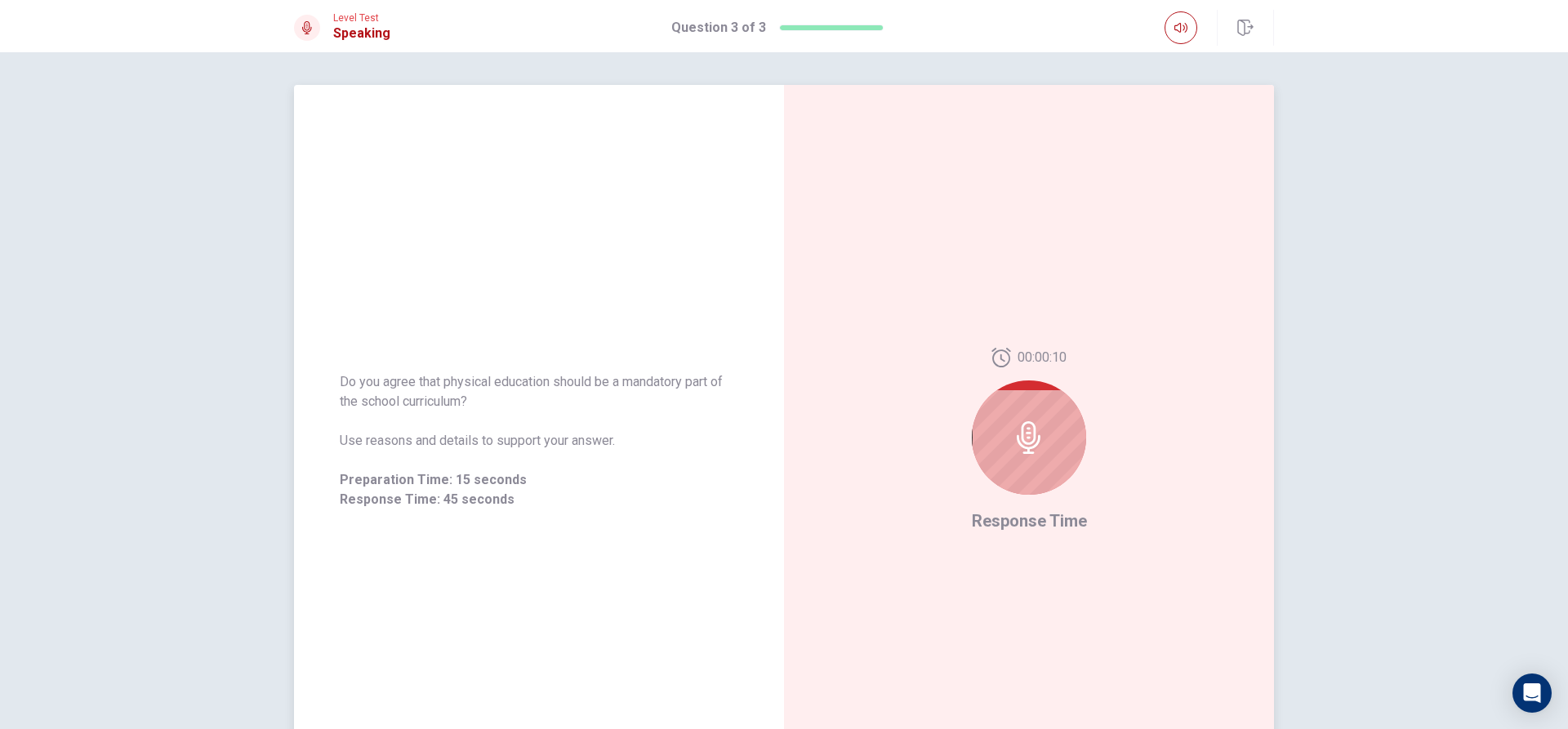
click at [1021, 464] on div at bounding box center [1029, 438] width 114 height 114
click at [1026, 434] on icon at bounding box center [1029, 437] width 32 height 32
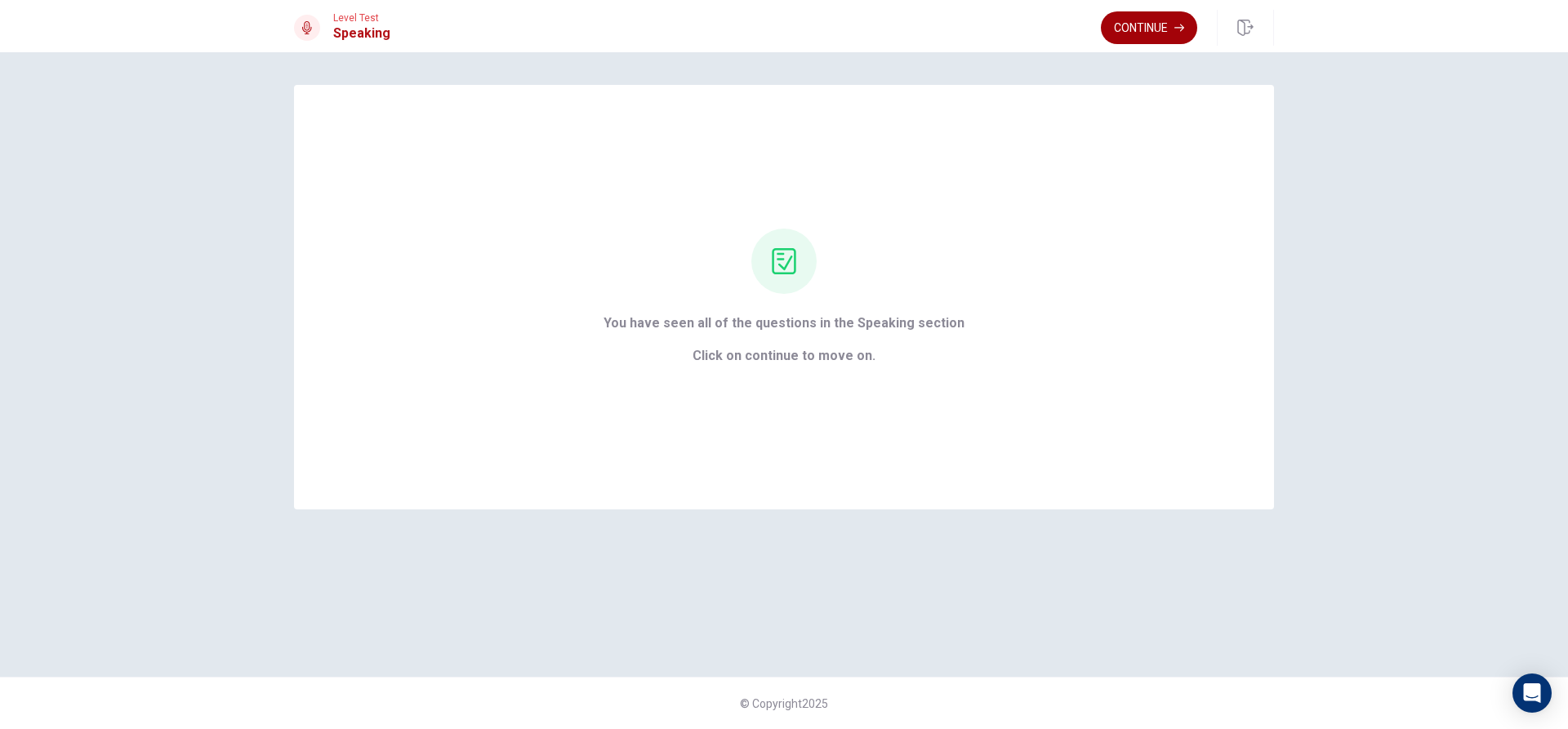
click at [1159, 23] on button "Continue" at bounding box center [1149, 27] width 97 height 32
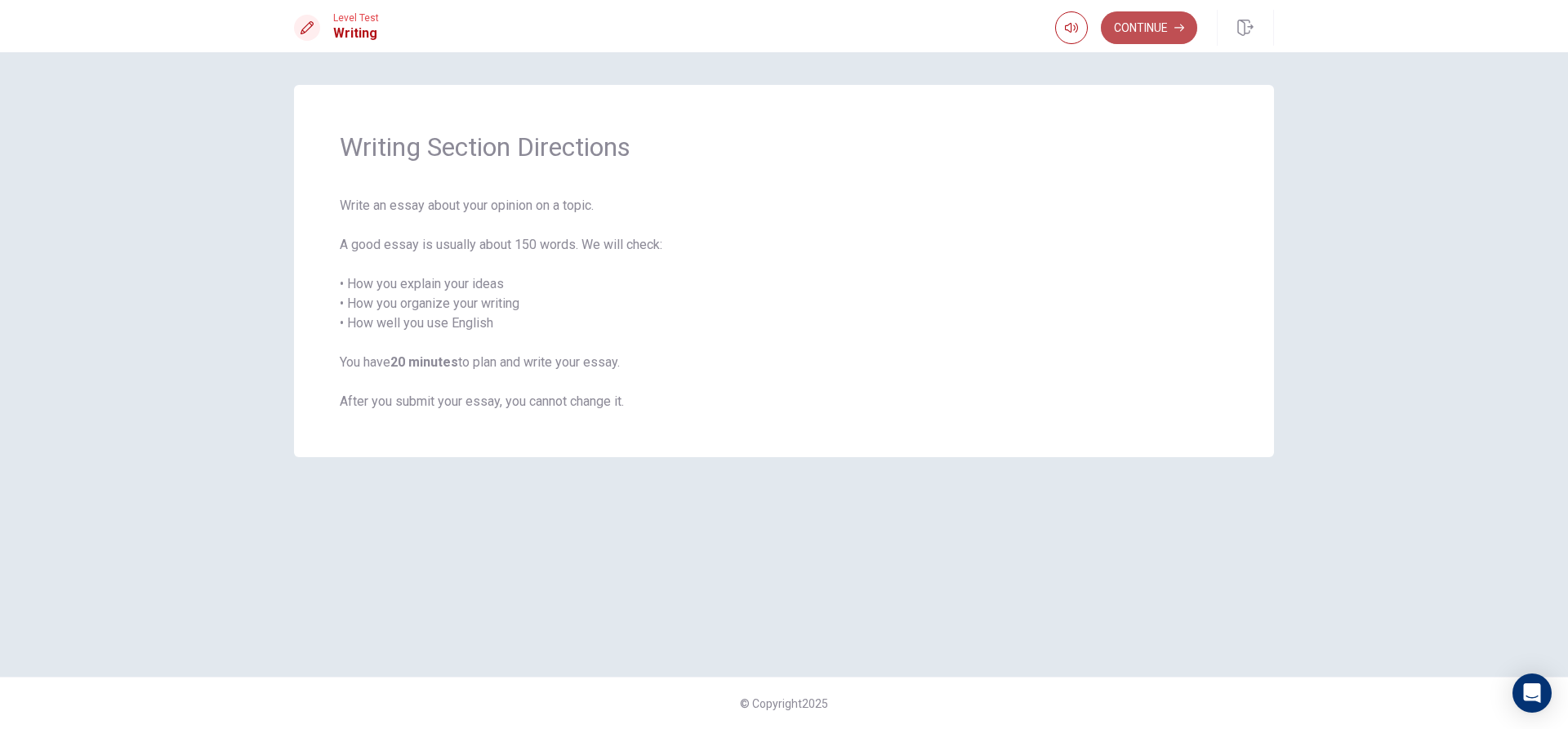
click at [1141, 29] on button "Continue" at bounding box center [1149, 27] width 97 height 32
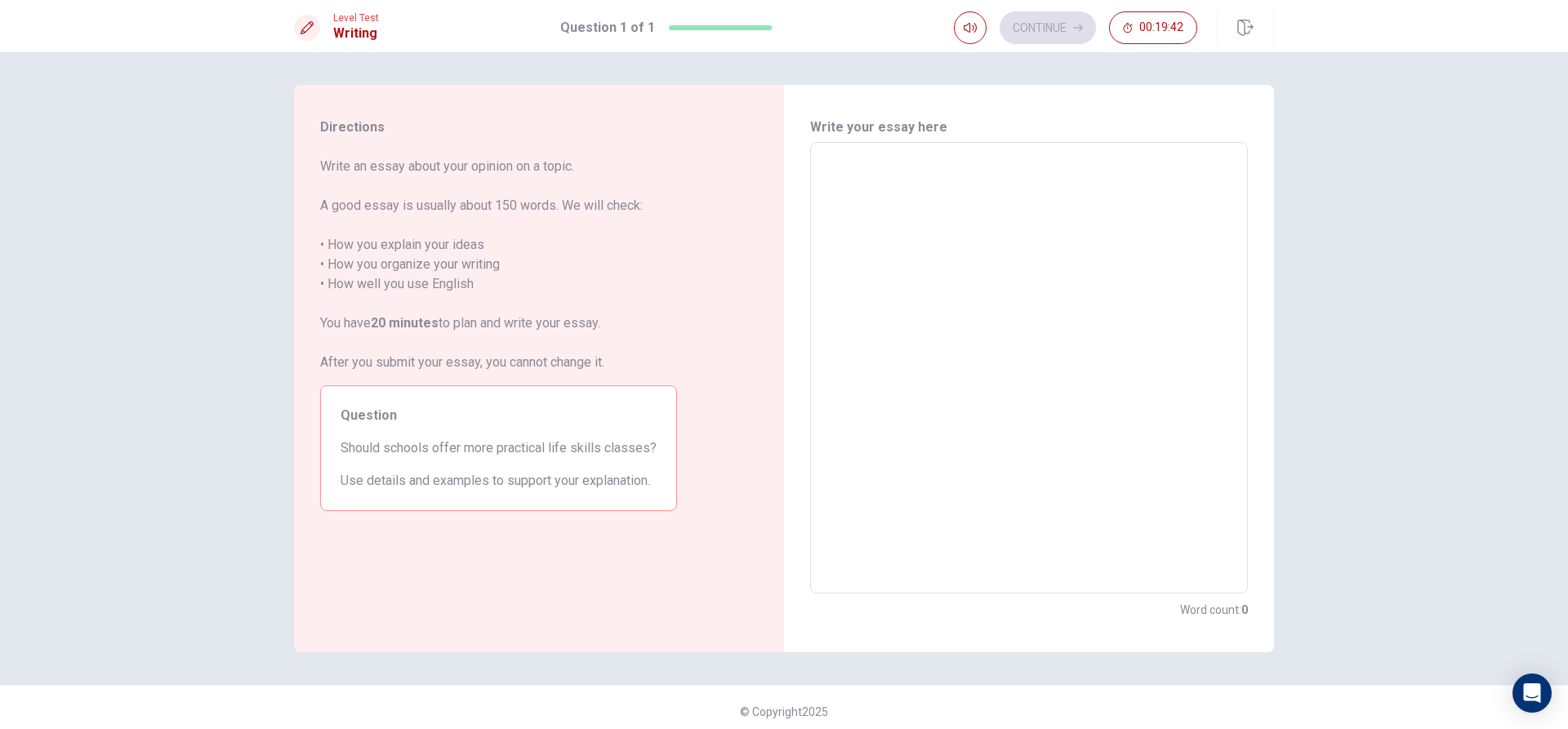
click at [832, 177] on textarea at bounding box center [1029, 368] width 415 height 425
type textarea "Y"
type textarea "x"
type textarea "Ye"
type textarea "x"
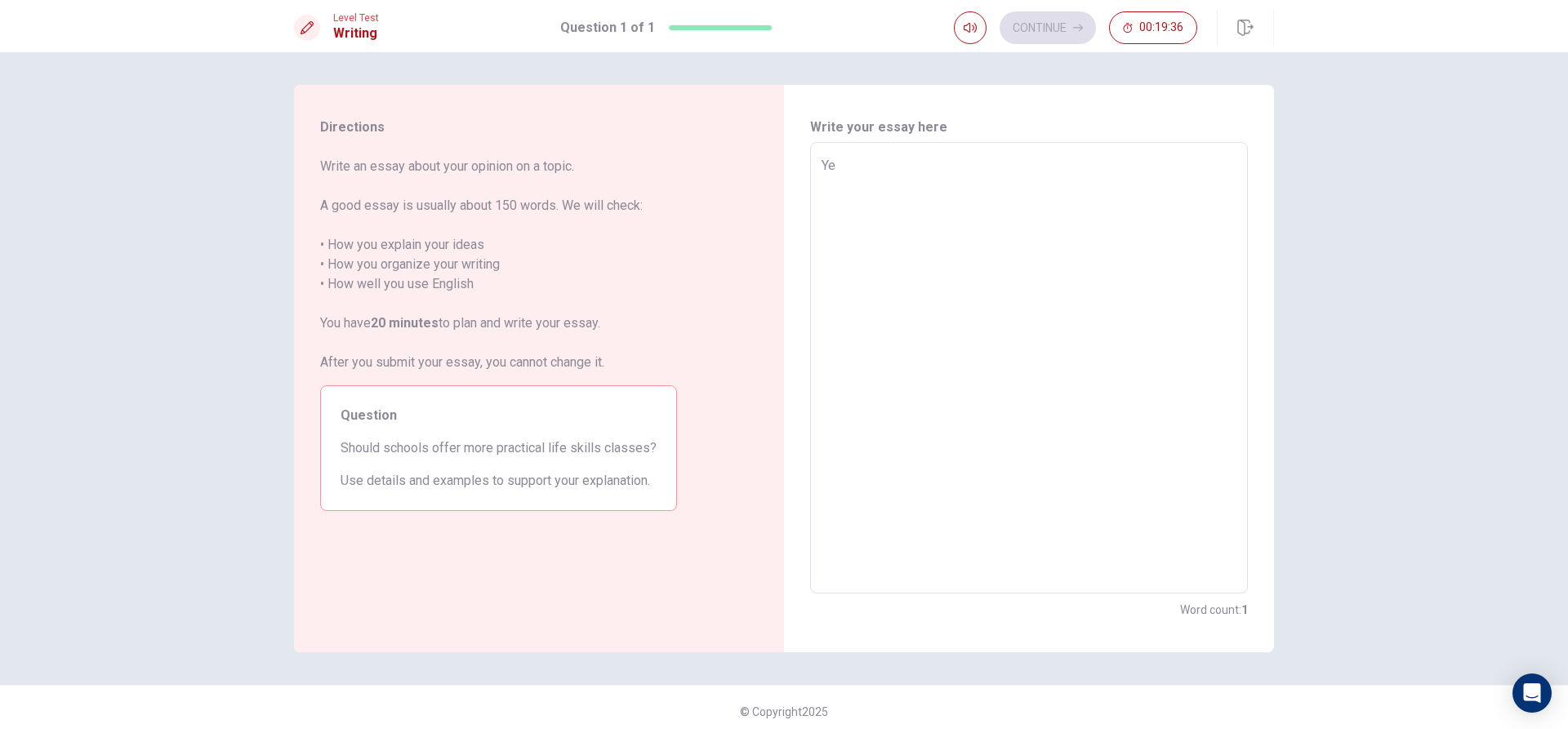
type textarea "Yea"
type textarea "x"
type textarea "Ye"
type textarea "x"
type textarea "Yes"
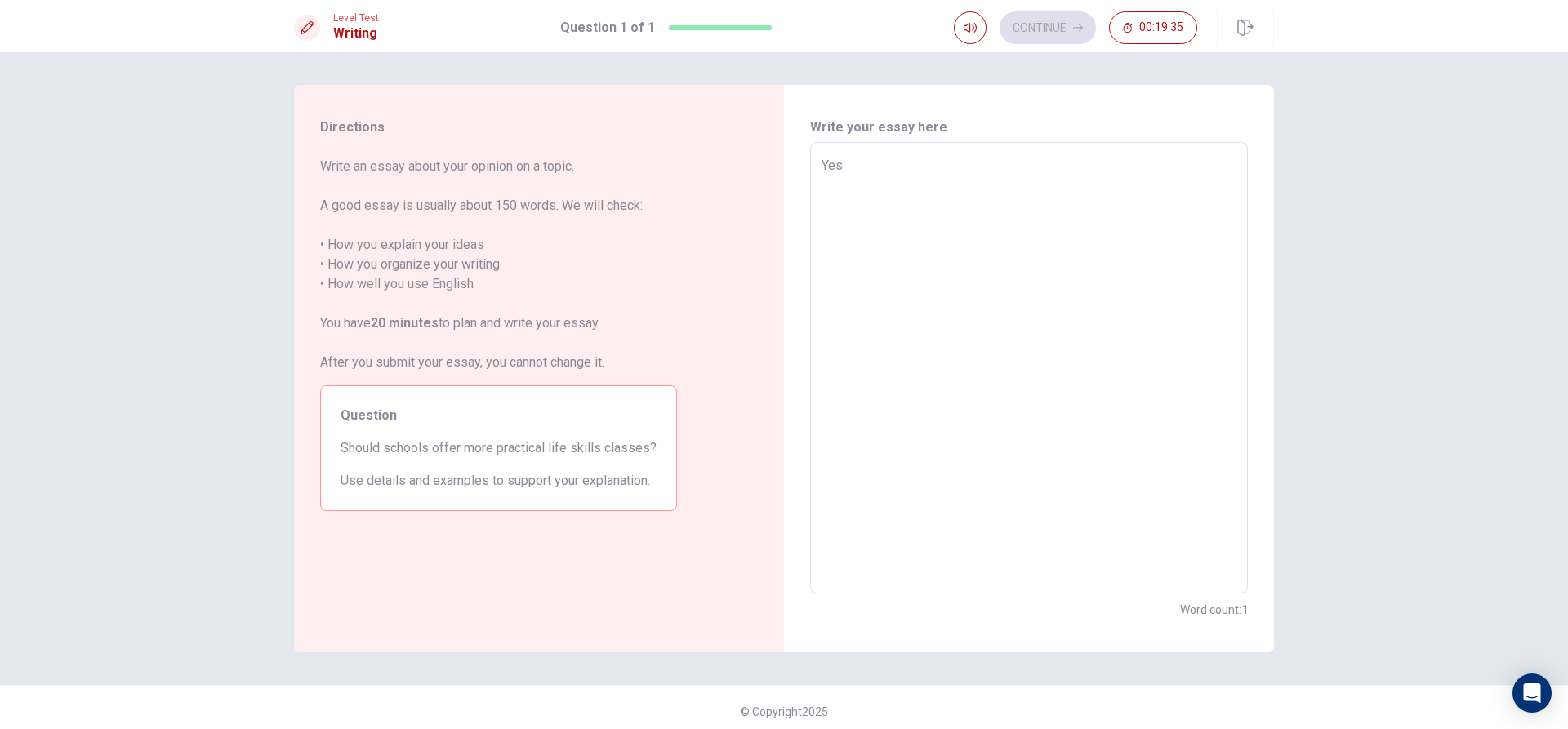
type textarea "x"
type textarea "Yes"
type textarea "x"
type textarea "Yes b"
type textarea "x"
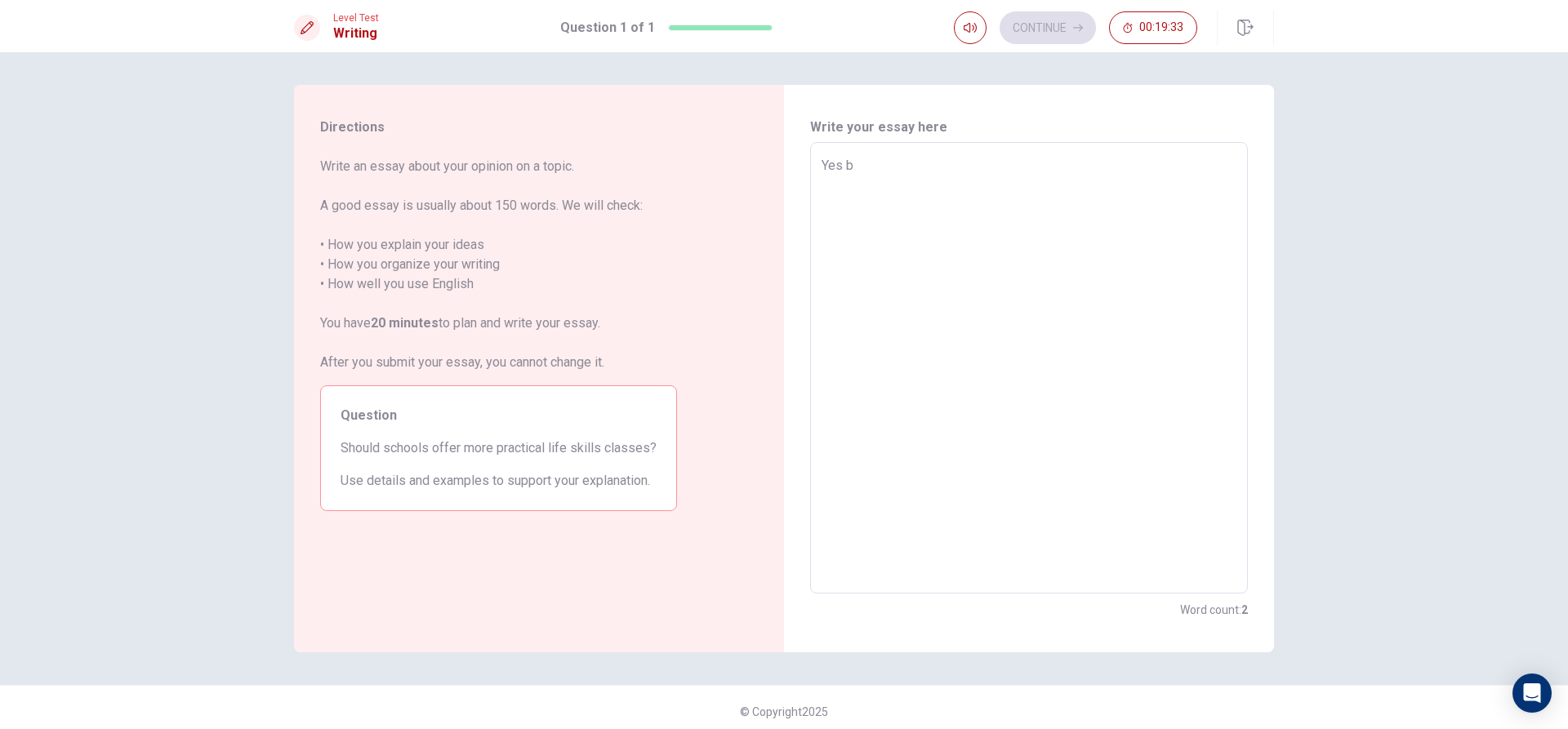
type textarea "Yes be"
type textarea "x"
type textarea "Yes bec"
type textarea "x"
type textarea "Yes beca"
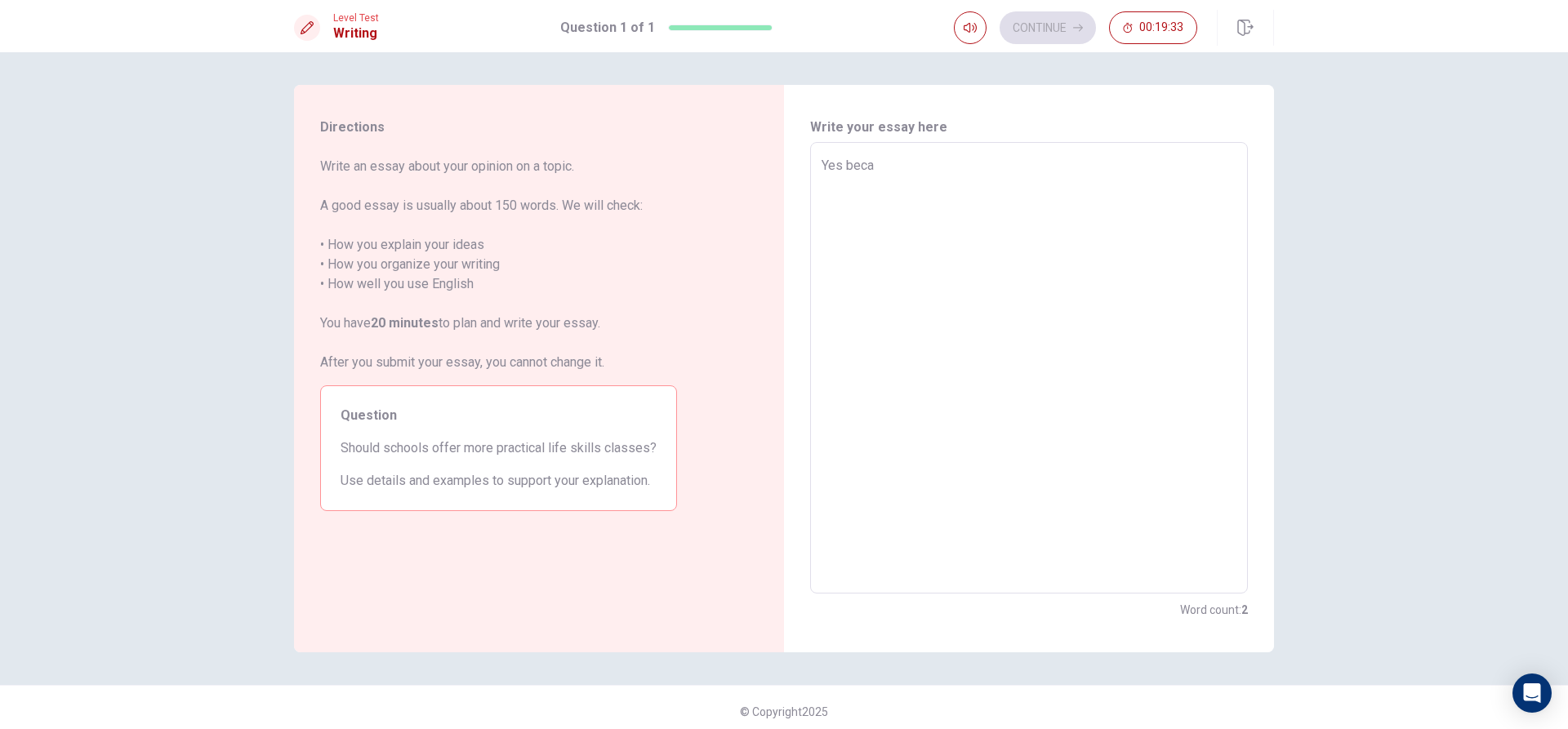
type textarea "x"
type textarea "Yes becay"
type textarea "x"
type textarea "Yes beca"
type textarea "x"
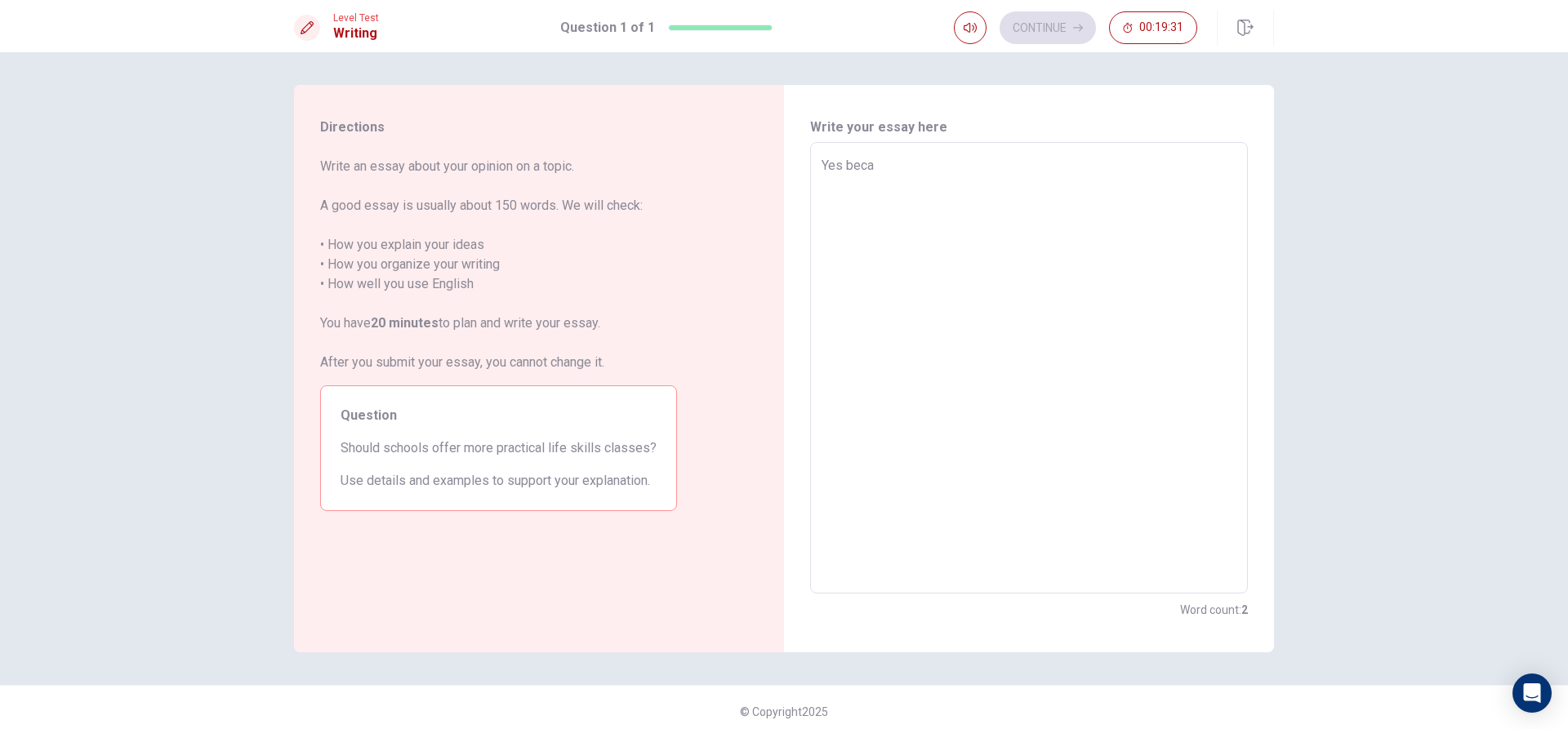
type textarea "Yes becau"
type textarea "x"
type textarea "Yes becaus"
type textarea "x"
type textarea "Yes because"
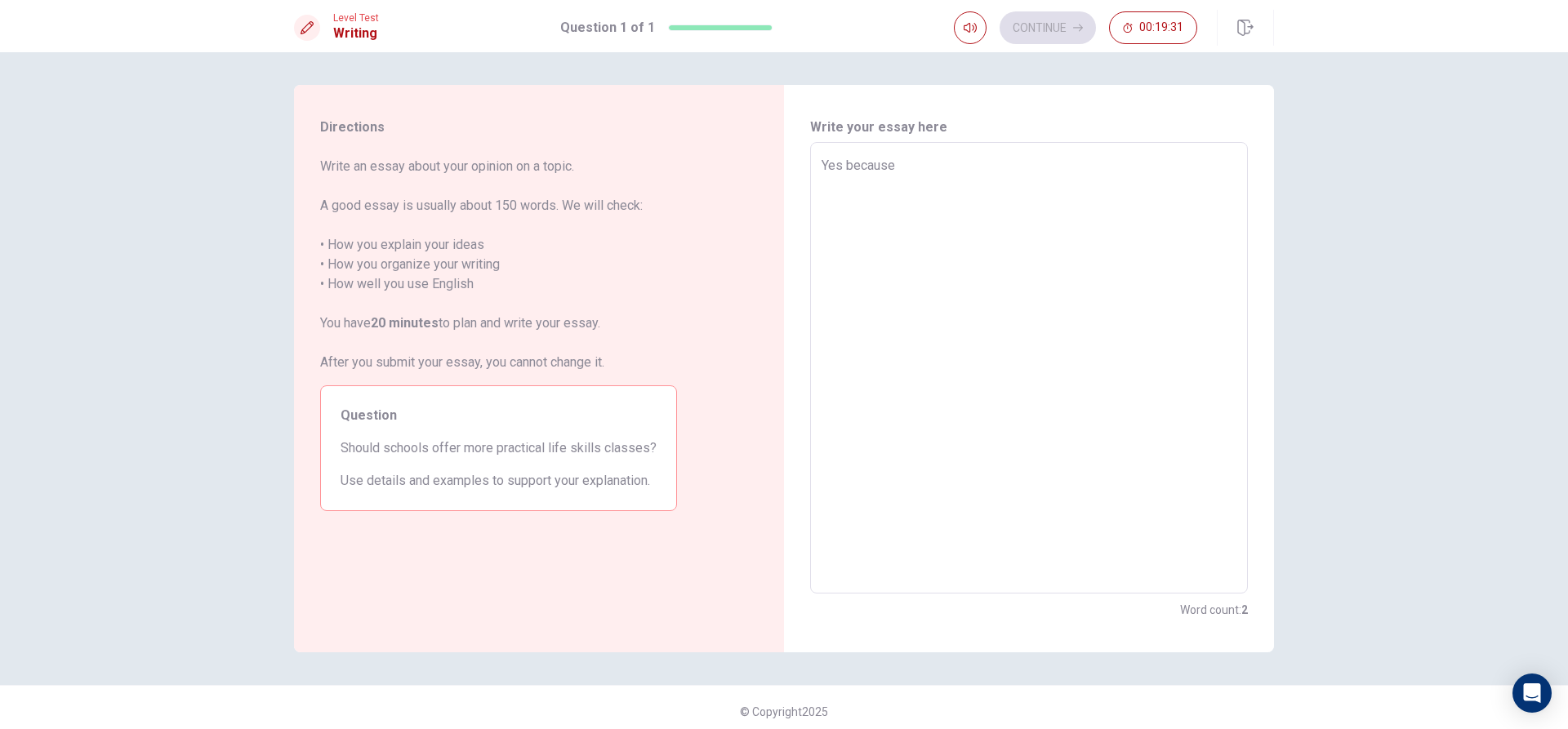
type textarea "x"
type textarea "Yes because"
type textarea "x"
type textarea "Yes because w"
type textarea "x"
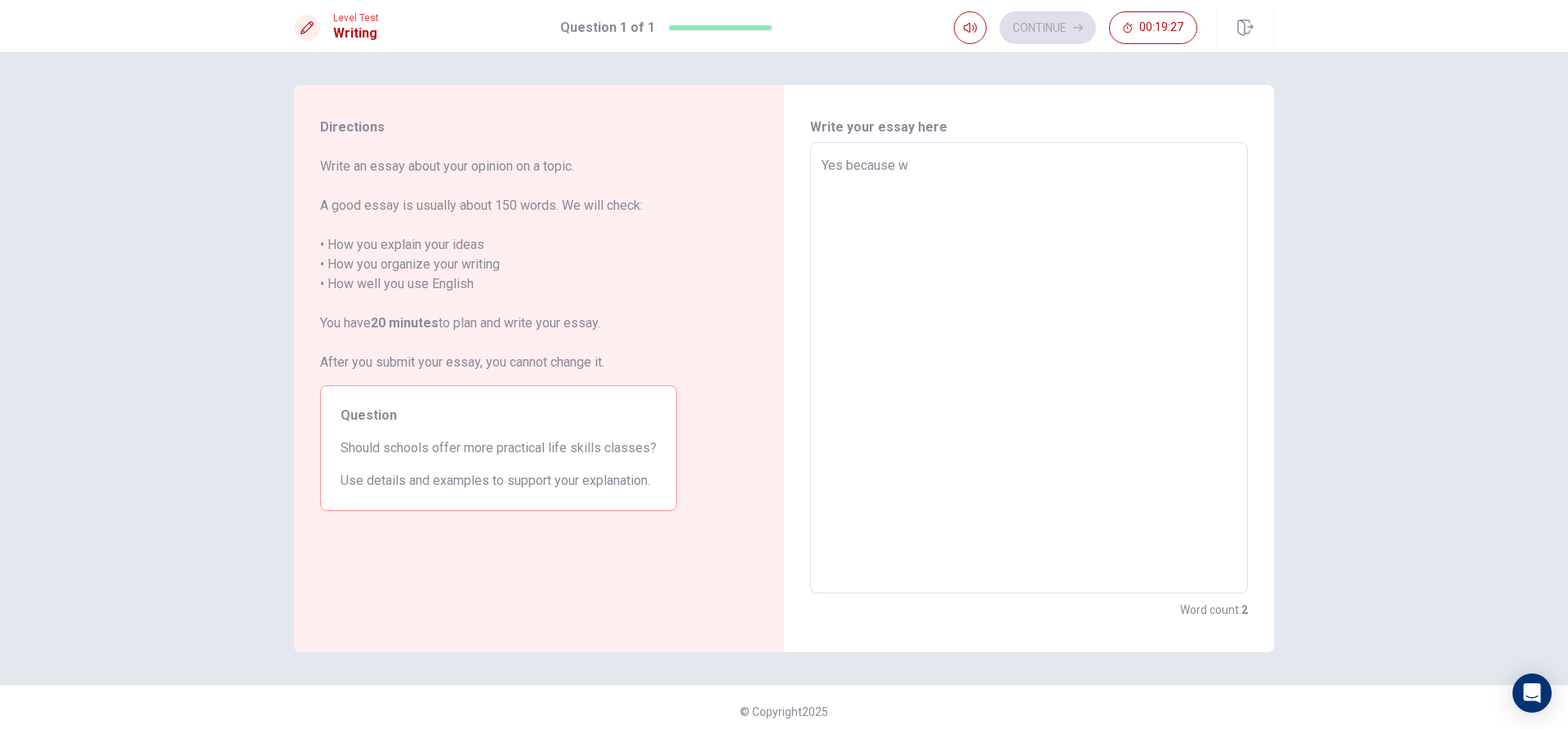
type textarea "Yes because wh"
type textarea "x"
type textarea "Yes because wha"
type textarea "x"
type textarea "Yes because whae"
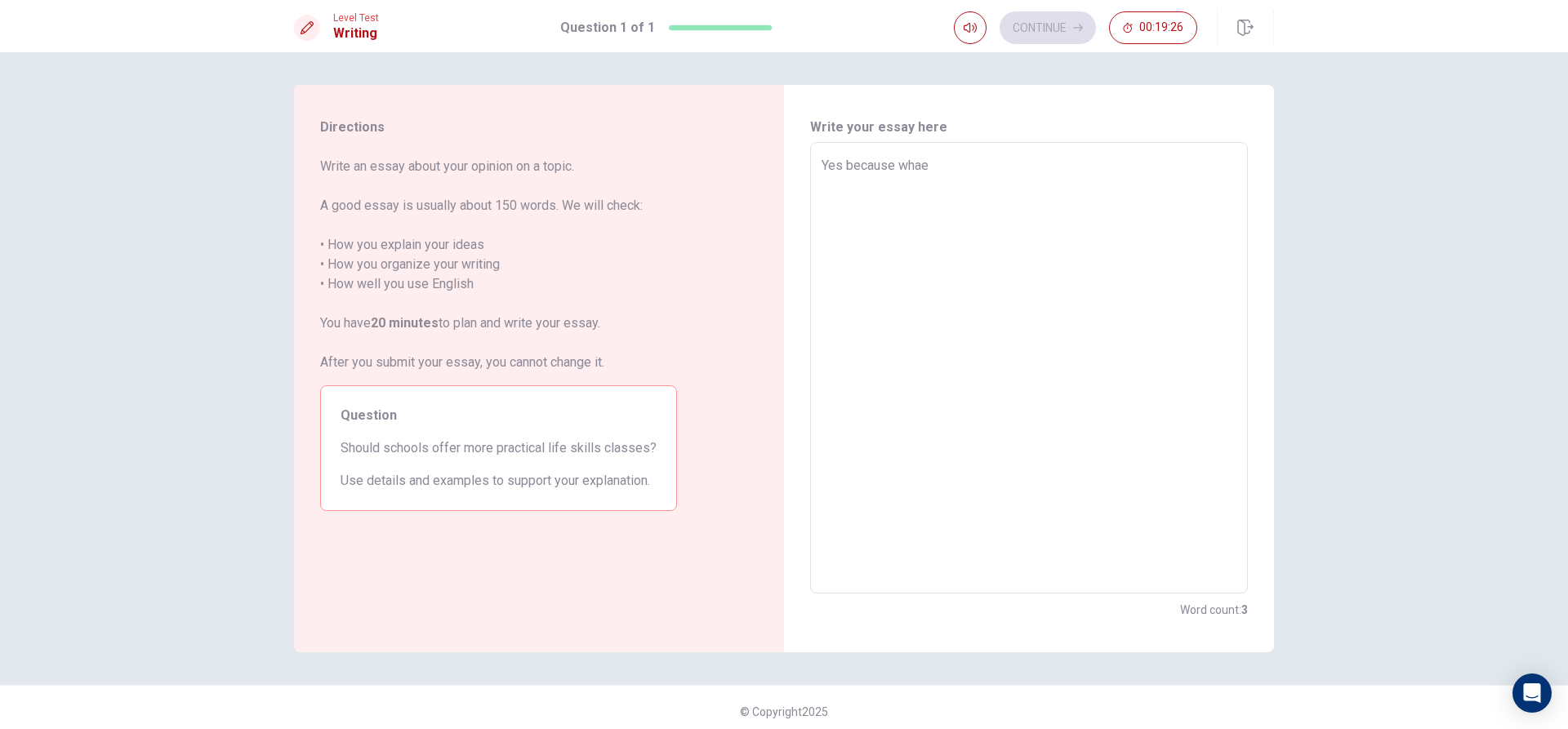
type textarea "x"
type textarea "Yes because whaen"
type textarea "x"
type textarea "Yes because whaene"
type textarea "x"
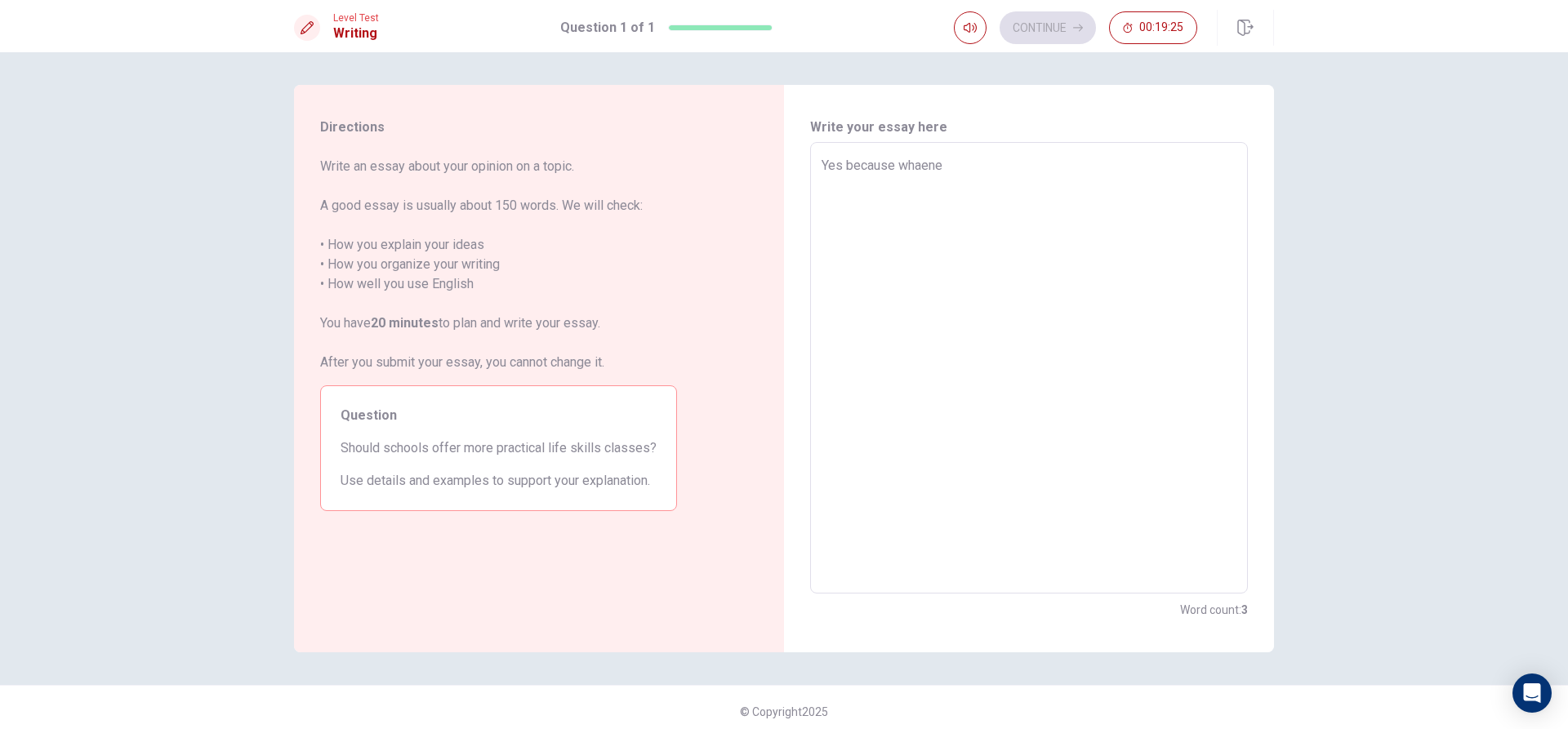
type textarea "Yes because whaen"
type textarea "x"
type textarea "Yes because whaenw"
type textarea "x"
type textarea "Yes because whaenwe"
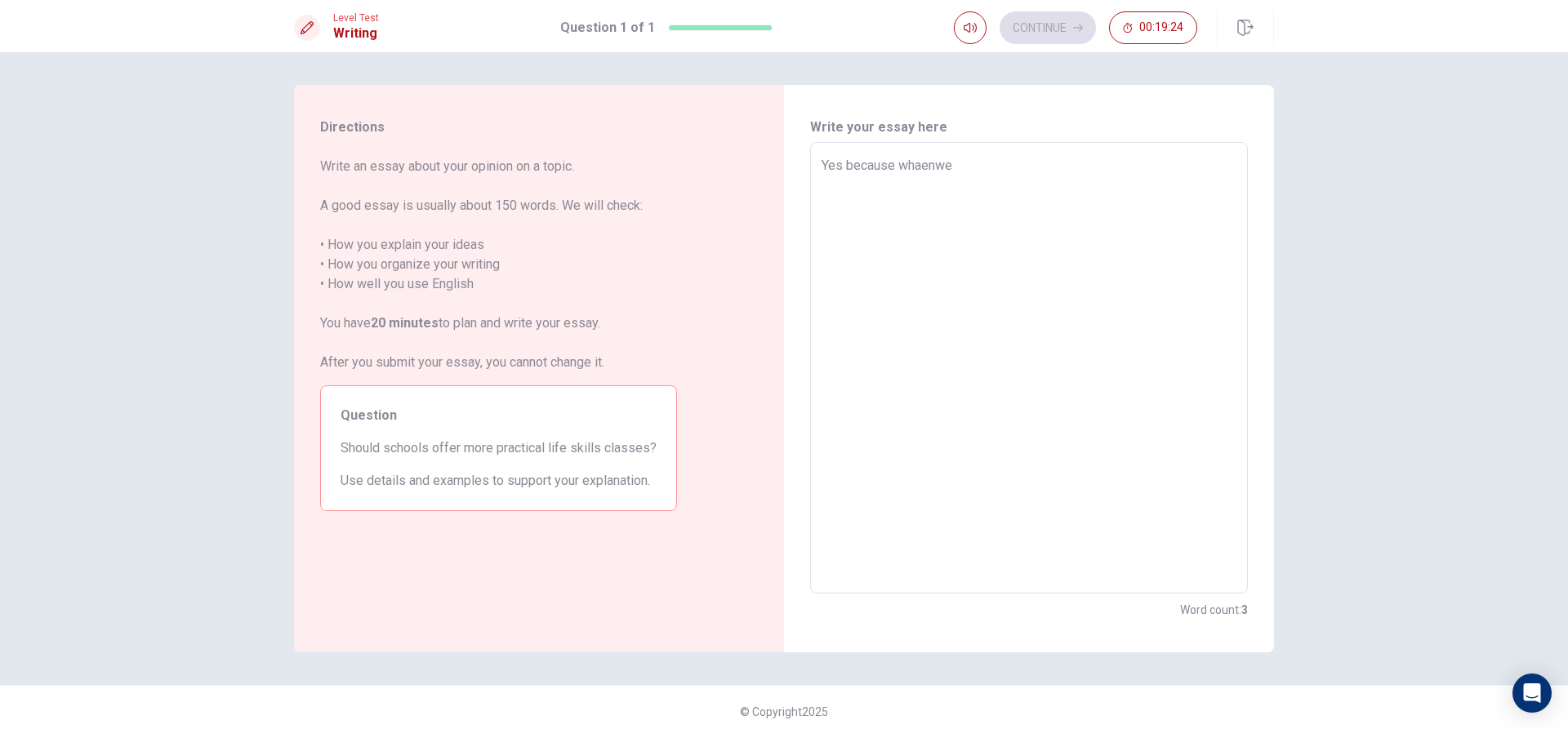
type textarea "x"
type textarea "Yes because whaenwe"
type textarea "x"
type textarea "Yes because whaenwe"
type textarea "x"
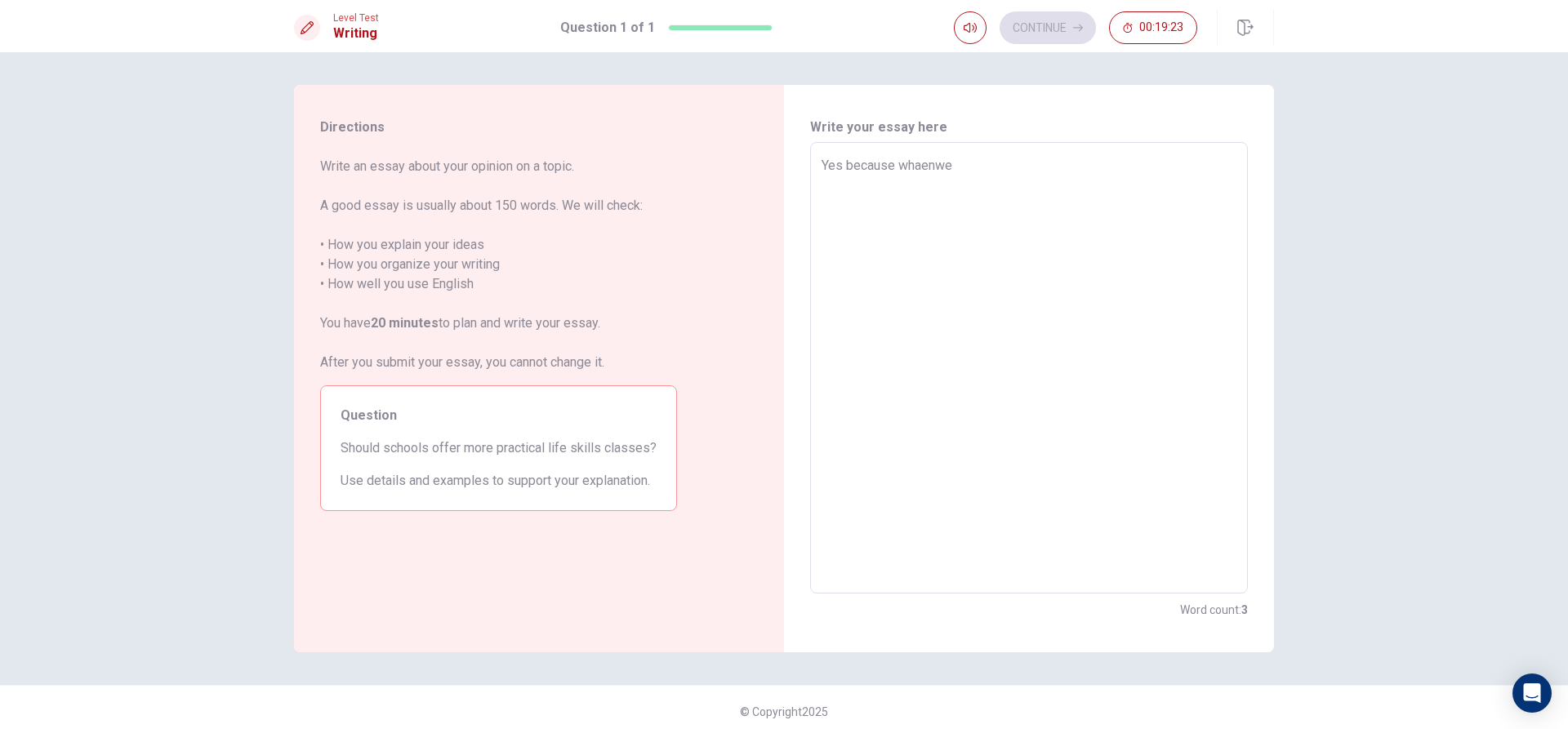
type textarea "Yes because whaenw"
type textarea "x"
type textarea "Yes because whaen"
type textarea "x"
type textarea "Yes because whae"
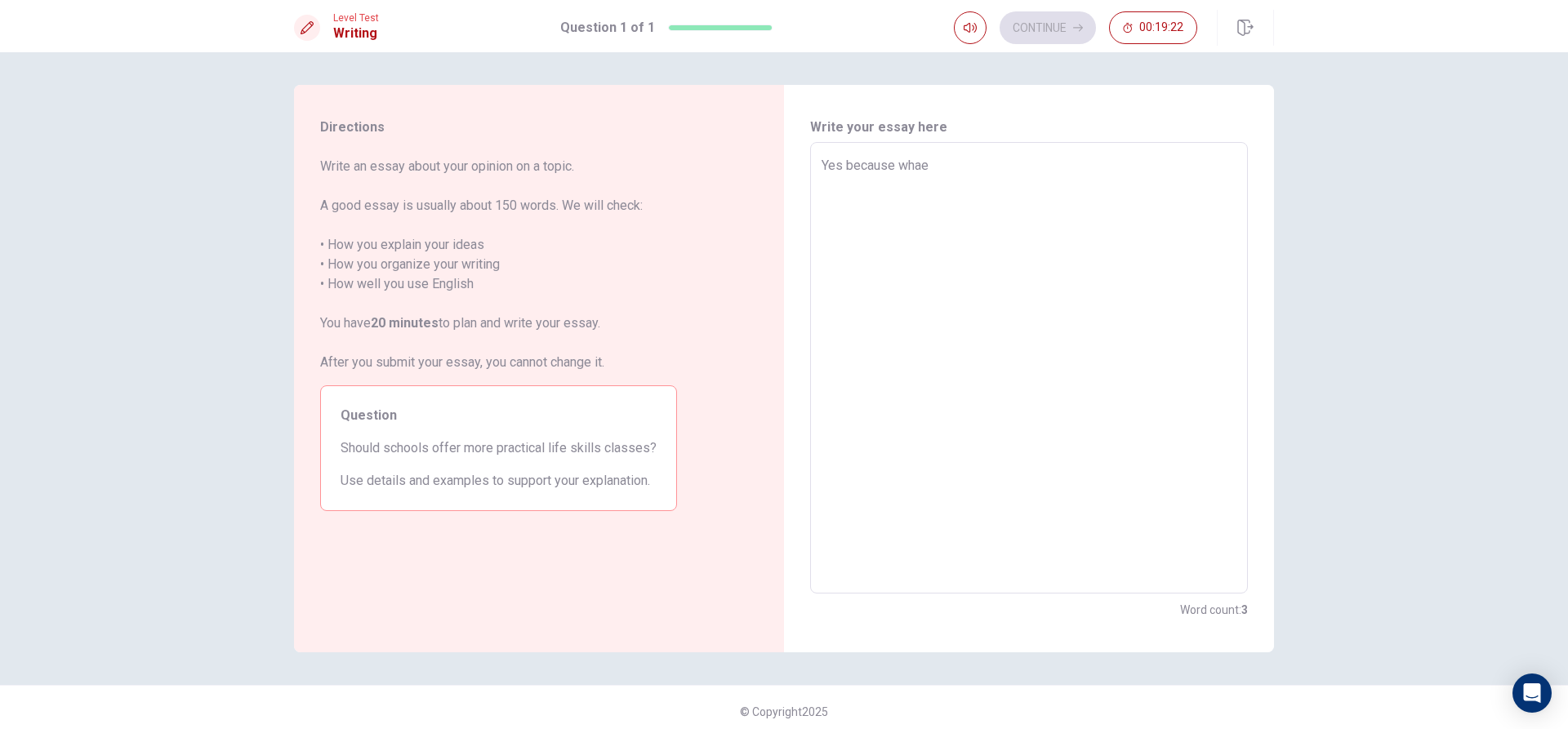
type textarea "x"
type textarea "Yes because wha"
type textarea "x"
type textarea "Yes because wh"
type textarea "x"
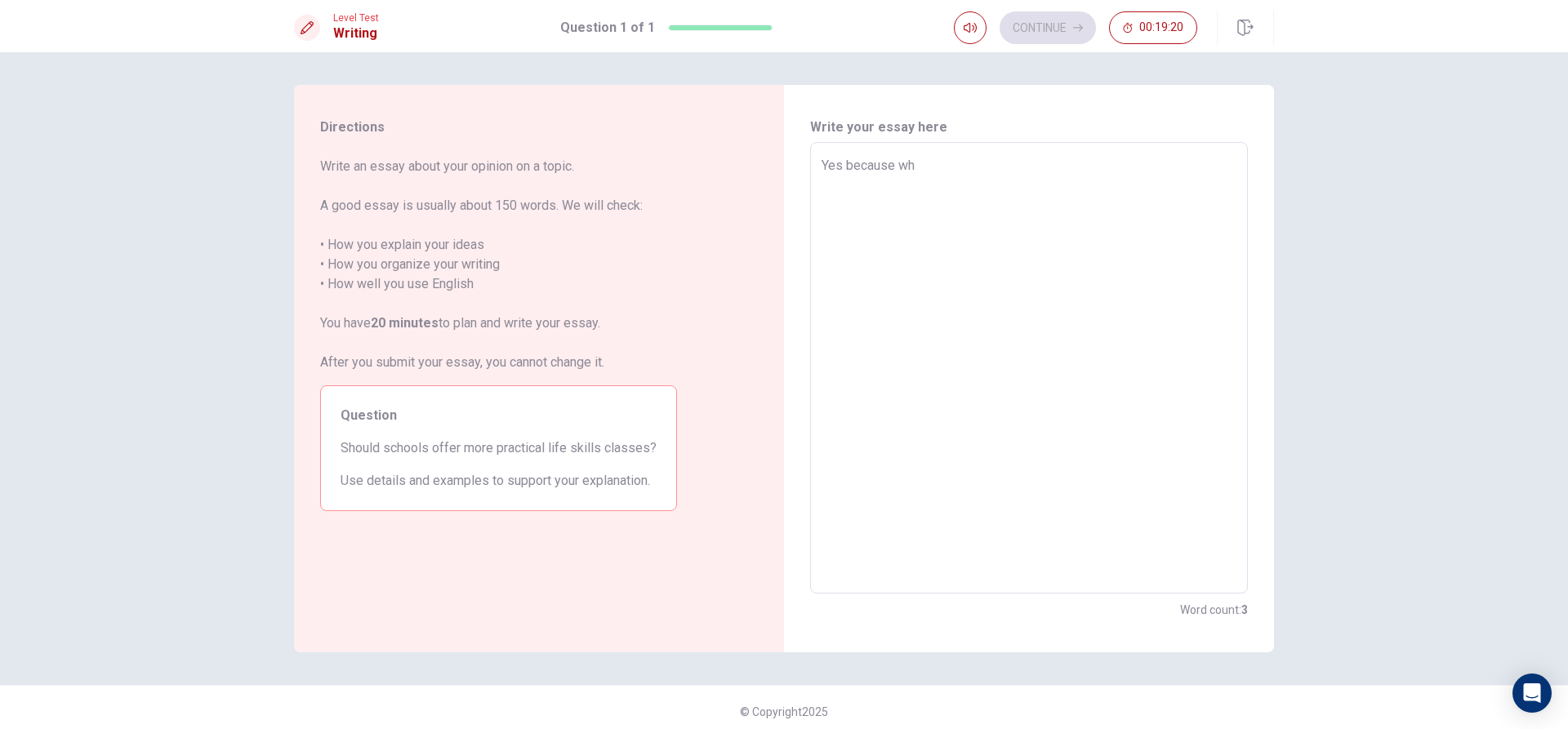
type textarea "Yes because whe"
type textarea "x"
type textarea "Yes because whem"
type textarea "x"
type textarea "Yes because whe"
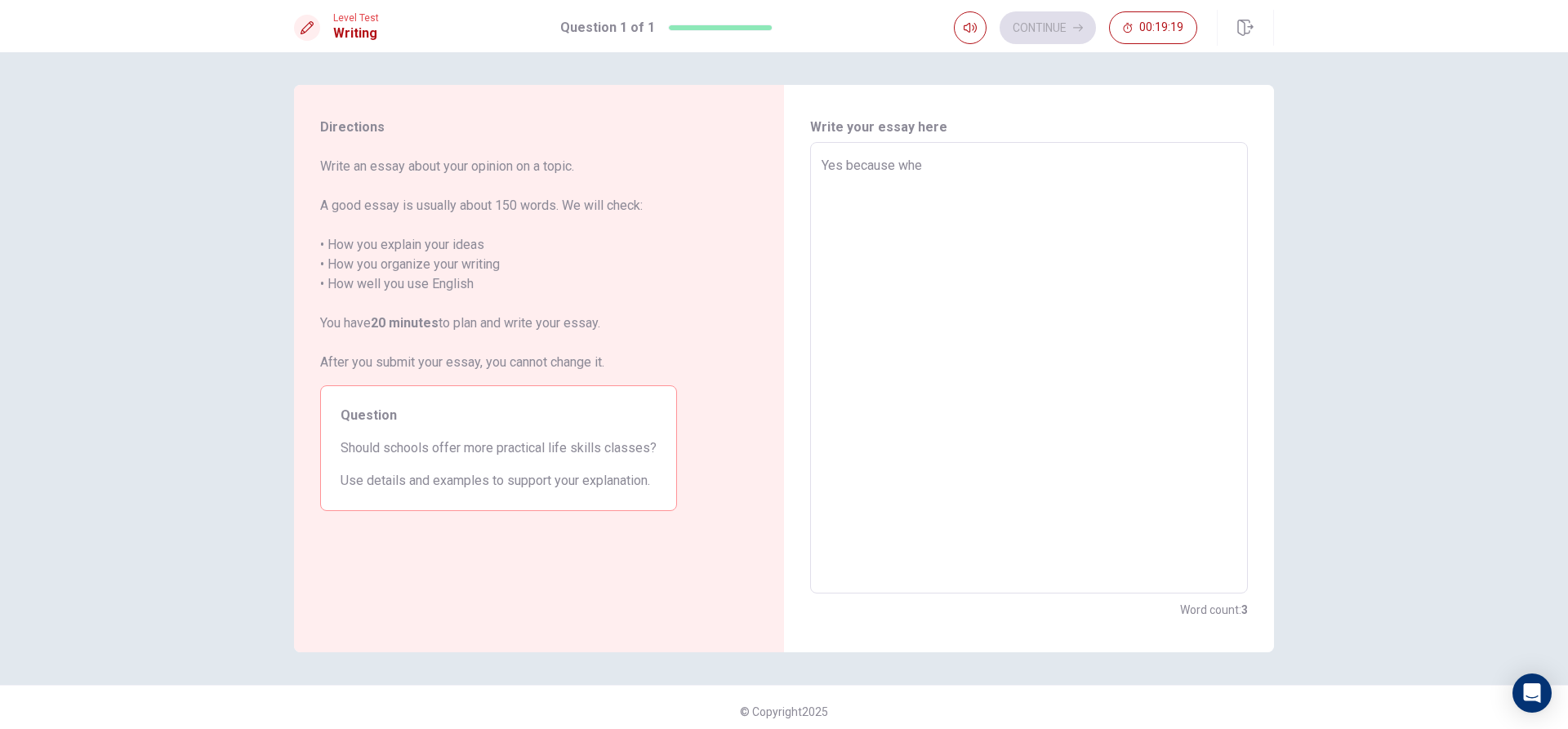
type textarea "x"
type textarea "Yes because when"
type textarea "x"
type textarea "Yes because when"
type textarea "x"
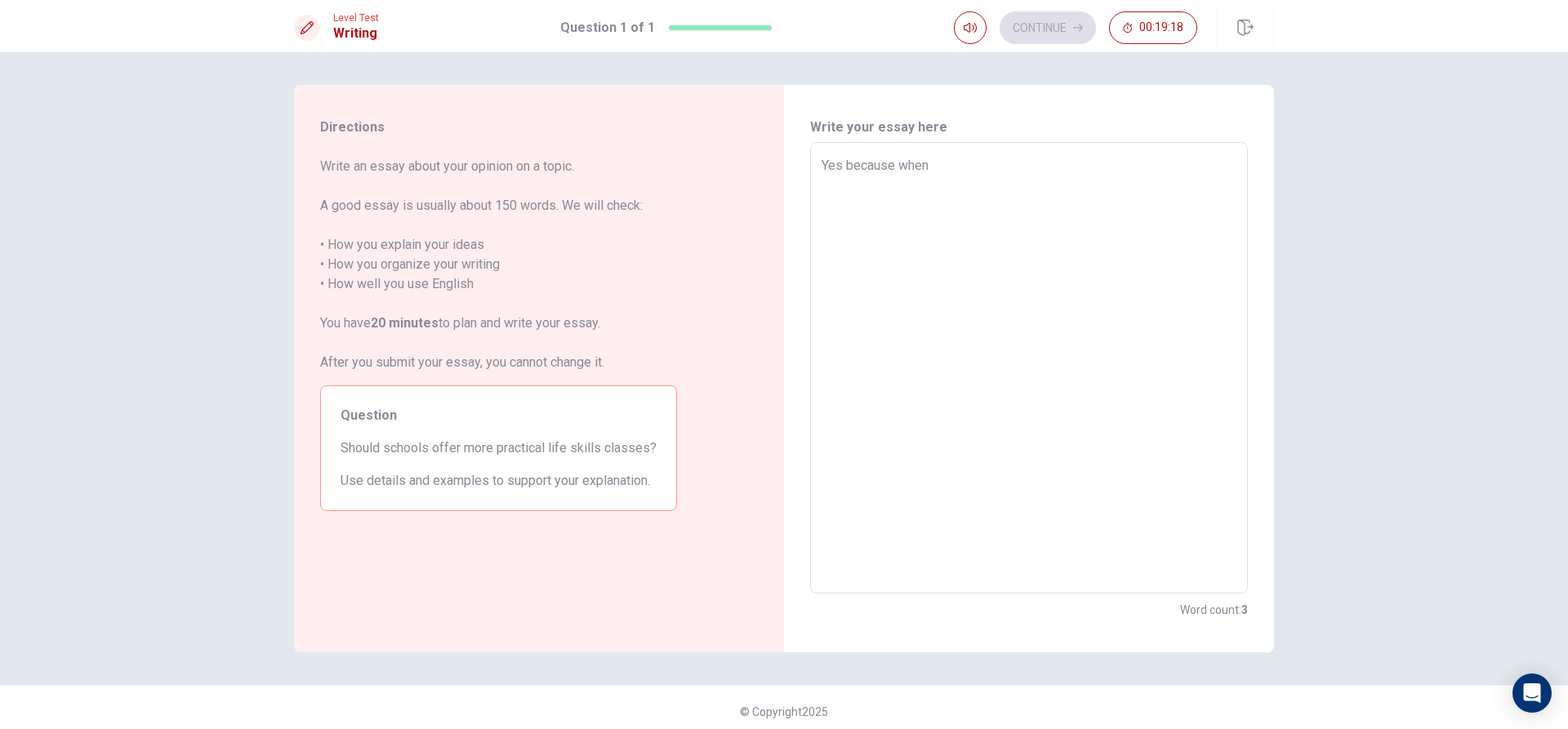
type textarea "Yes because when w"
type textarea "x"
type textarea "Yes because when we"
type textarea "x"
type textarea "Yes because when we"
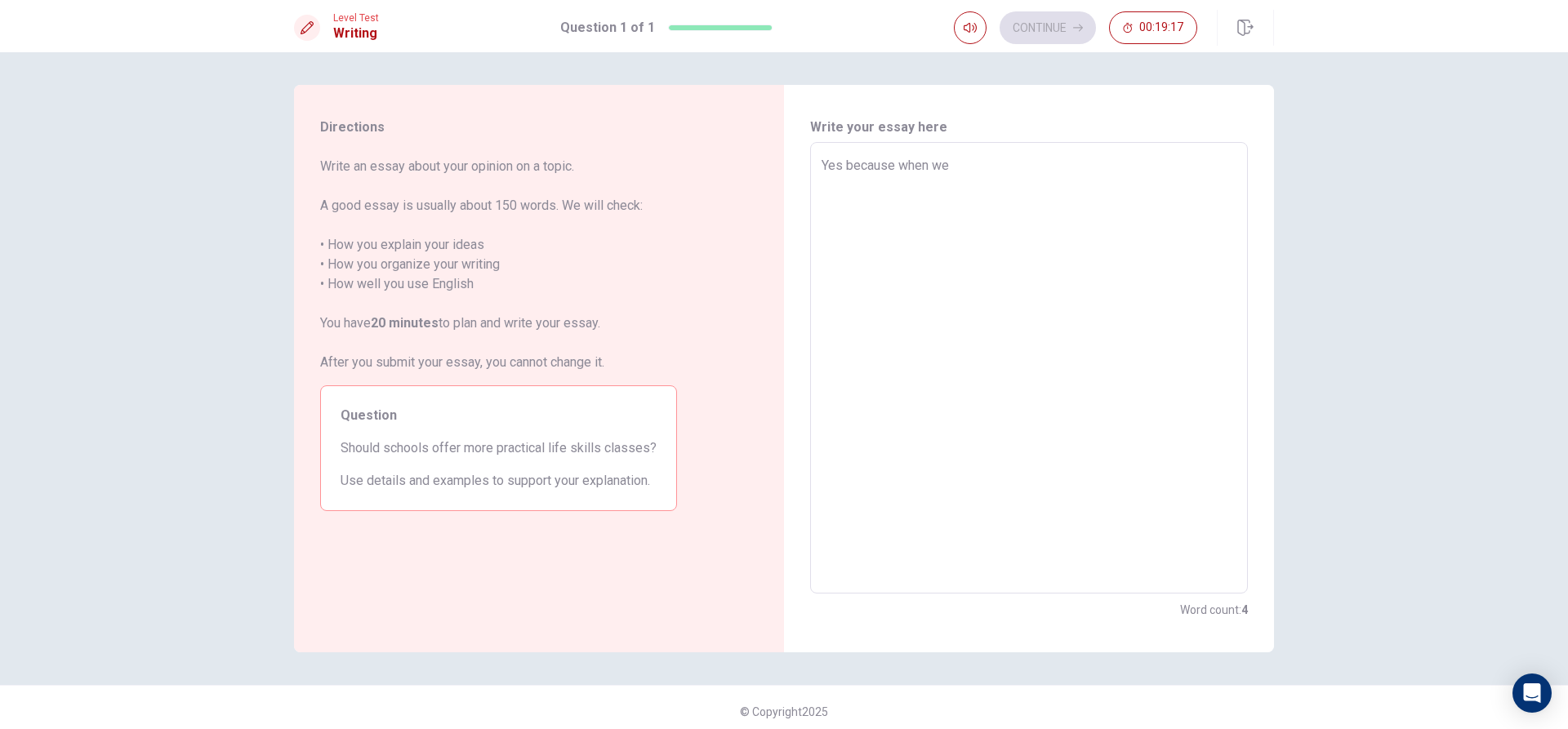
type textarea "x"
type textarea "Yes because when we d"
type textarea "x"
type textarea "Yes because when we do"
type textarea "x"
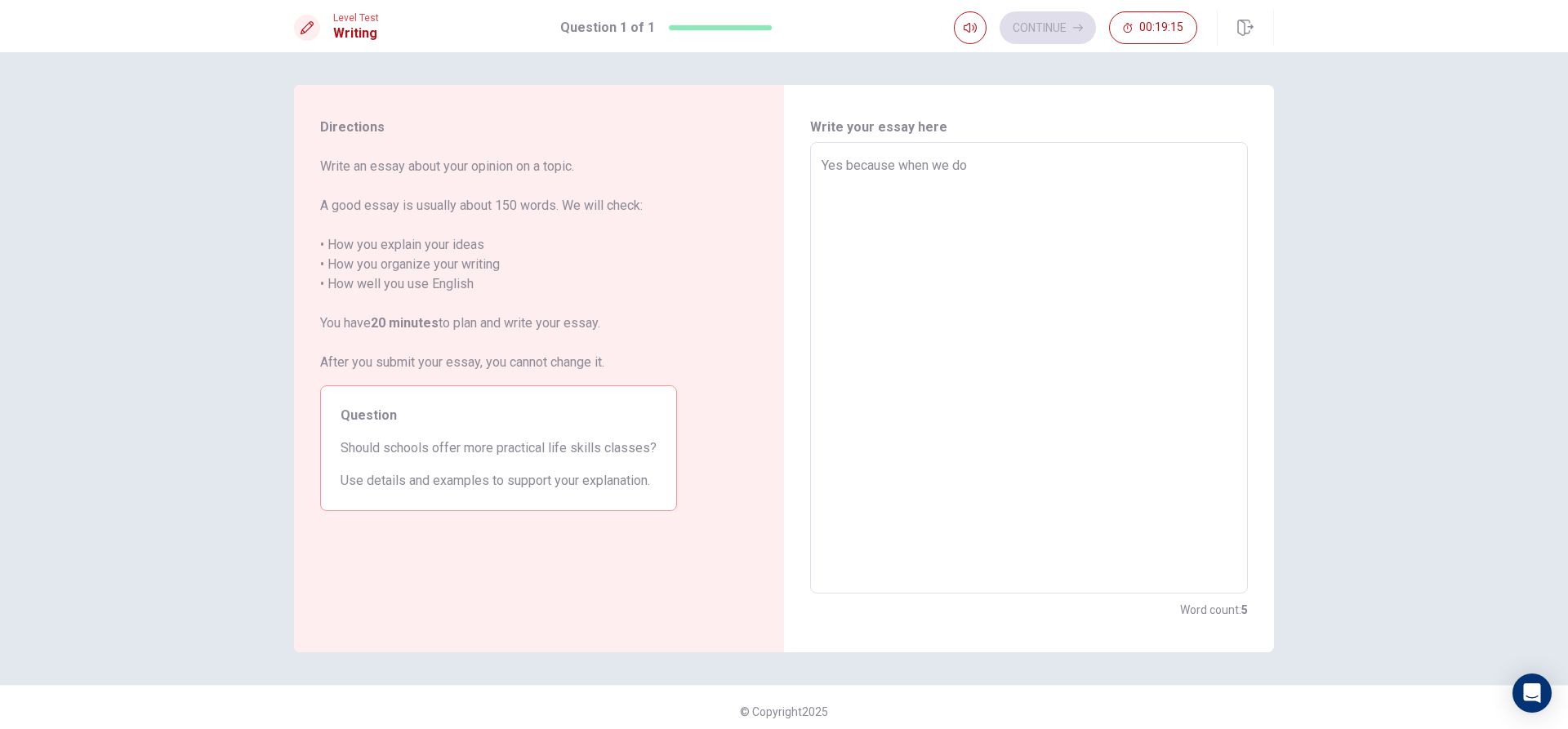
type textarea "Yes because when we do"
type textarea "x"
type textarea "Yes because when we do a"
type textarea "x"
type textarea "Yes because when we do al"
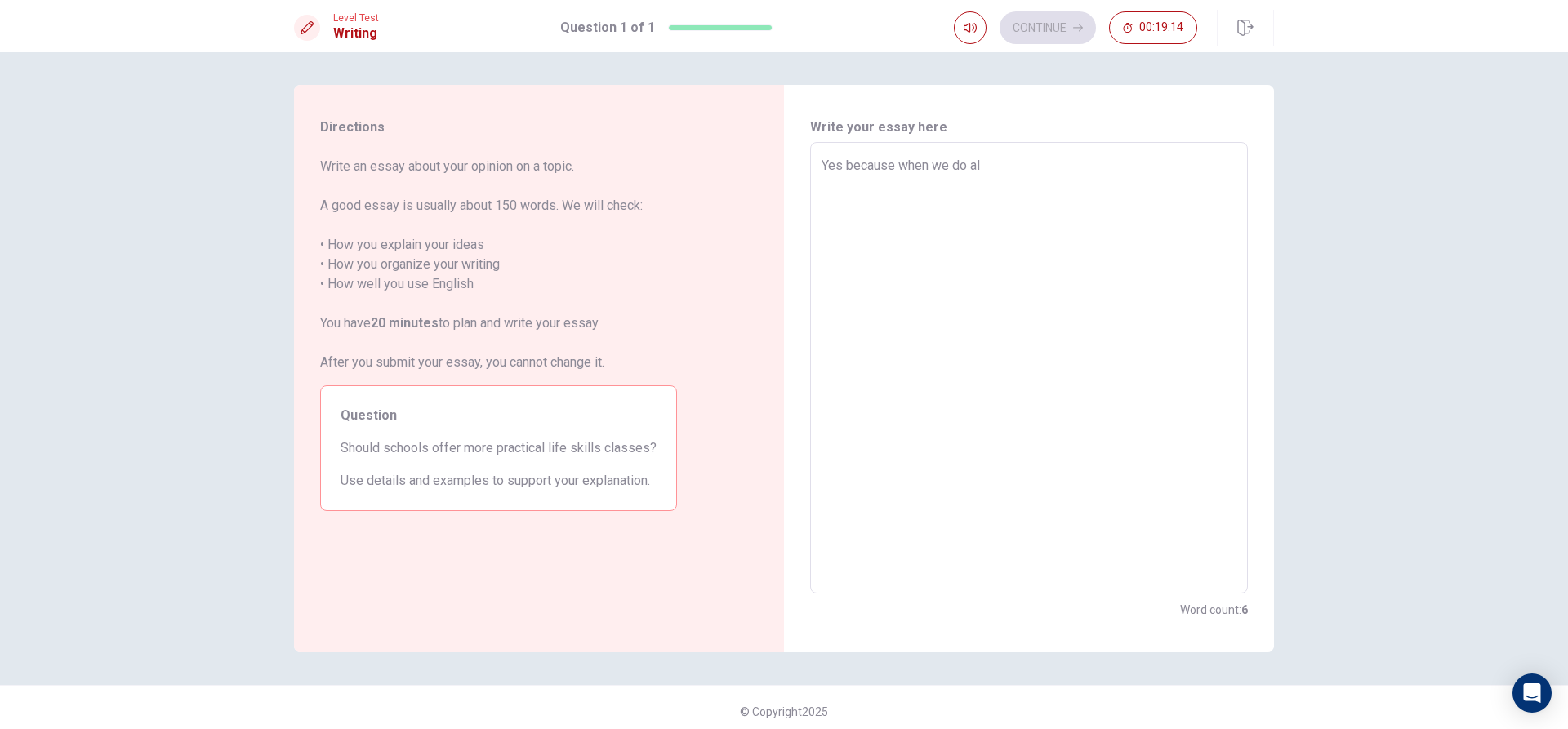
type textarea "x"
type textarea "Yes because when we do alo"
type textarea "x"
type textarea "Yes because when we do alot"
type textarea "x"
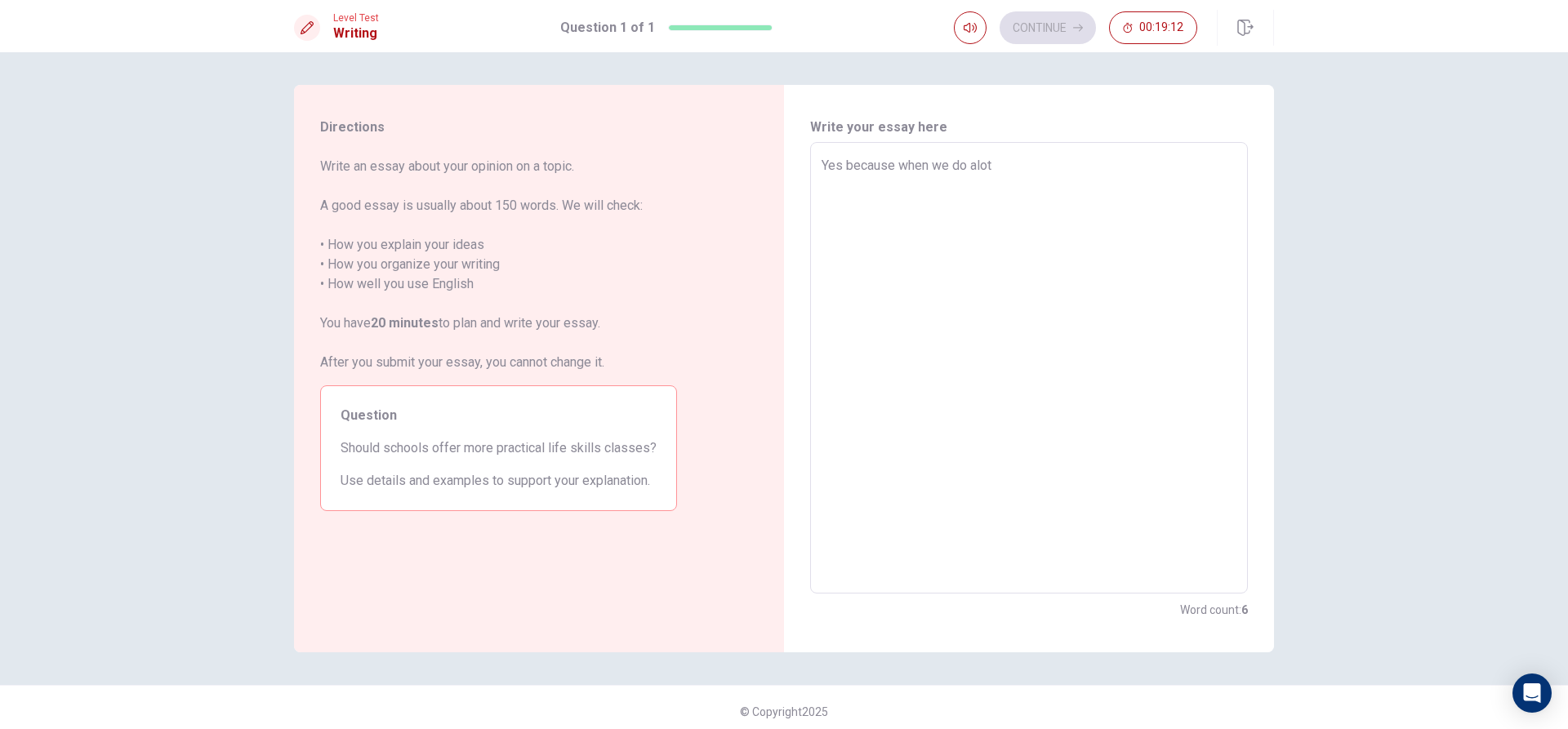
type textarea "Yes because when we do aloto"
type textarea "x"
type textarea "Yes because when we do alotof"
type textarea "x"
type textarea "Yes because when we do alotof"
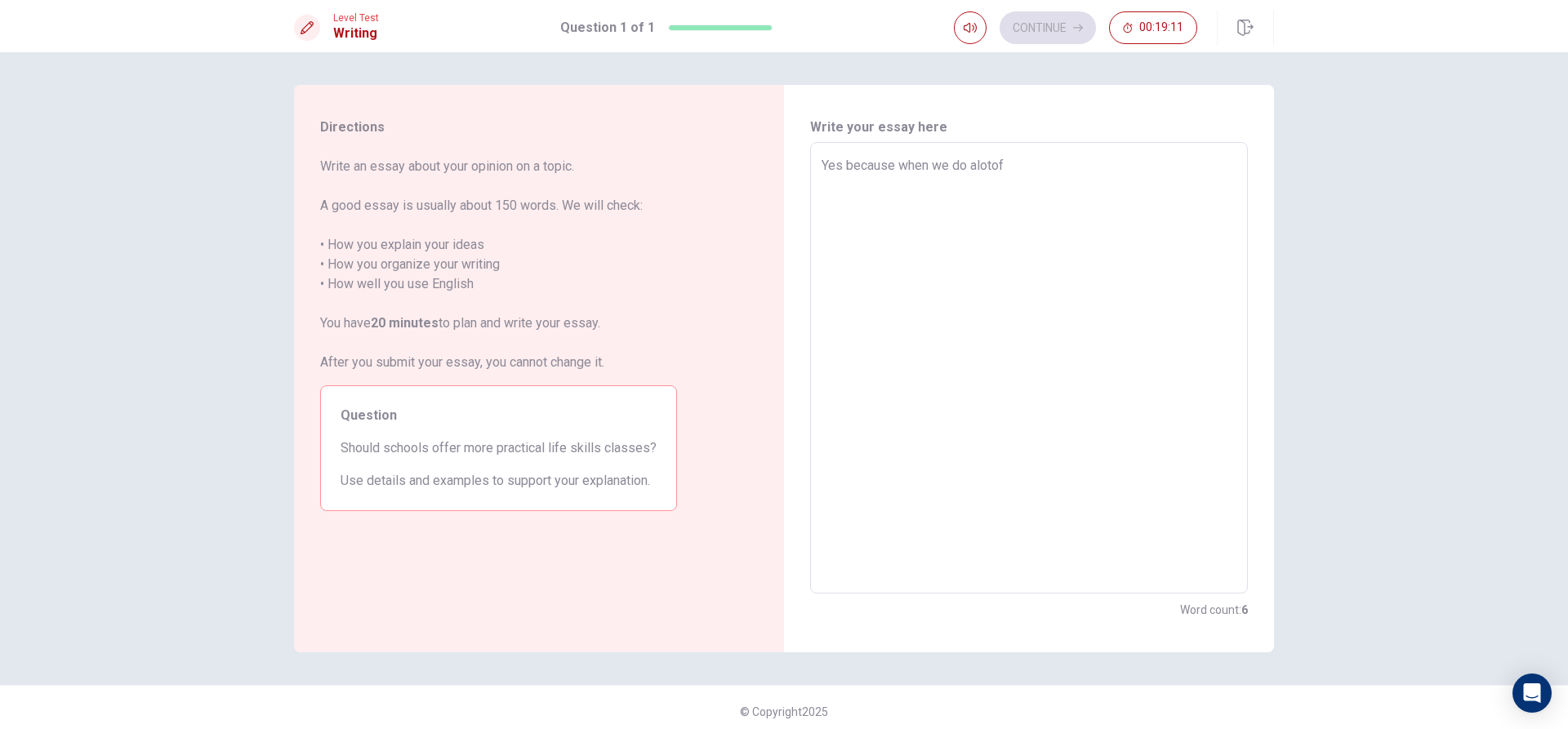
type textarea "x"
type textarea "Yes because when we do alotof p"
type textarea "x"
type textarea "Yes because when we do alotof pr"
type textarea "x"
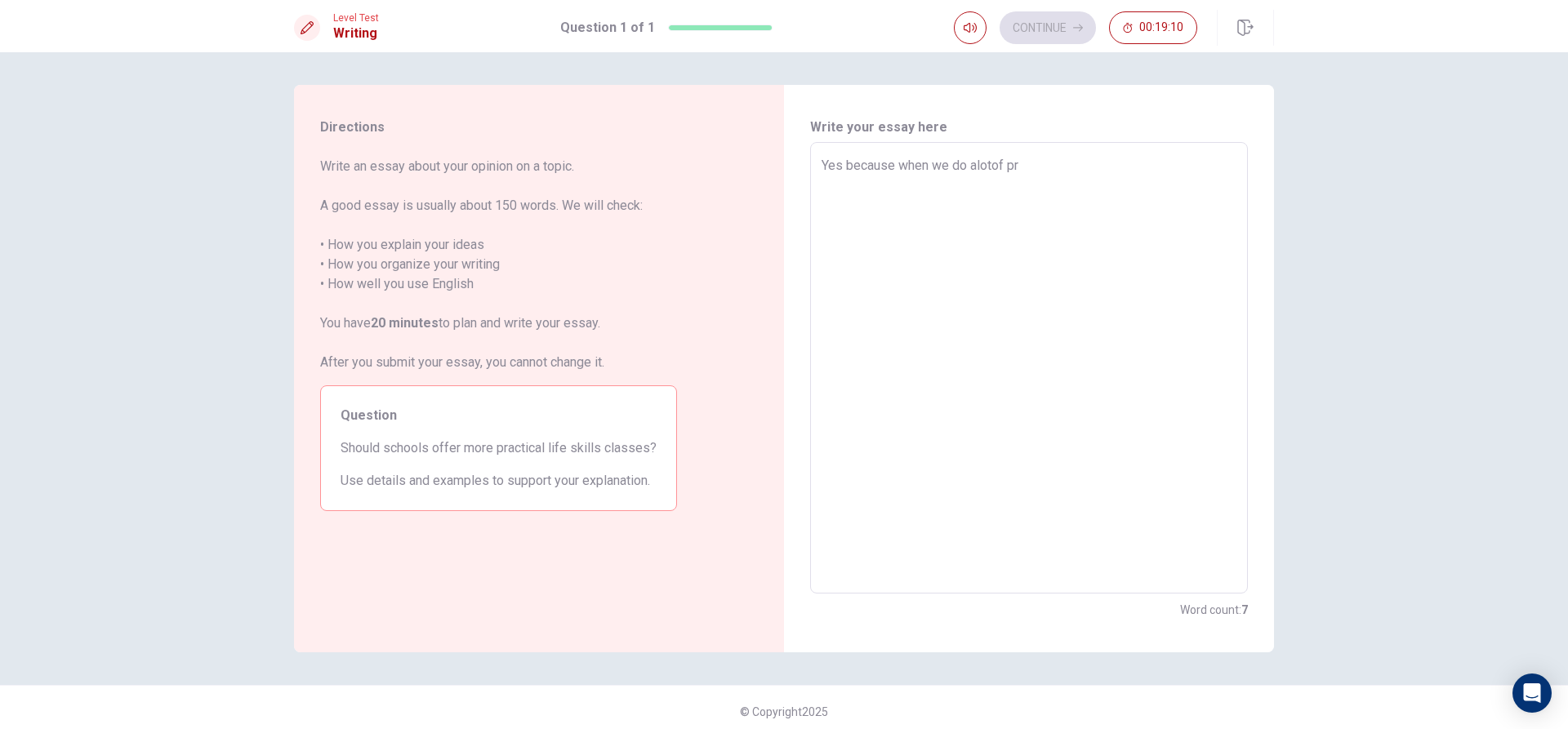
type textarea "Yes because when we do alotof pra"
type textarea "x"
type textarea "Yes because when we do alotof prac"
type textarea "x"
type textarea "Yes because when we do alotof pract"
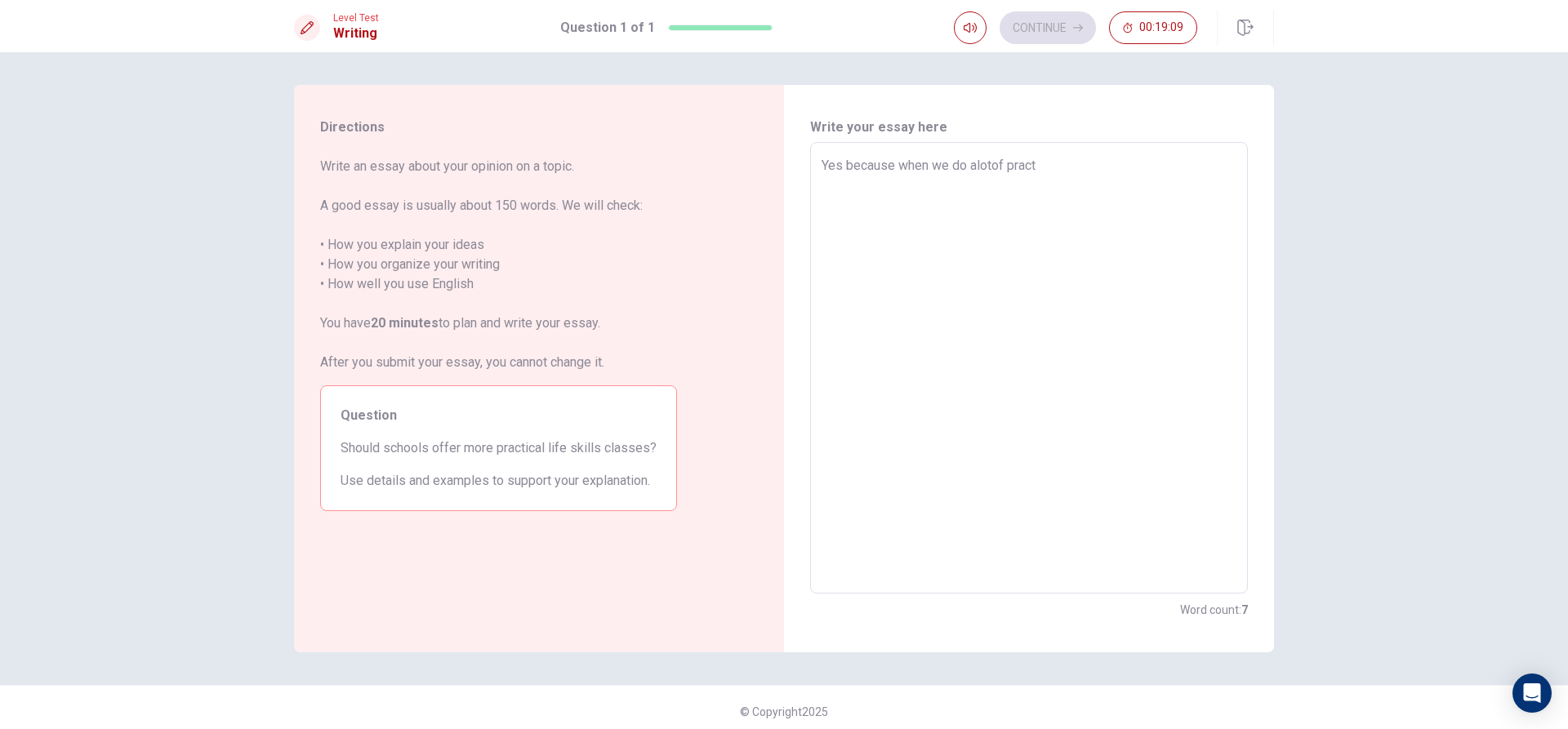
type textarea "x"
type textarea "Yes because when we do alotof practi"
type textarea "x"
type textarea "Yes because when we do alotof practic"
type textarea "x"
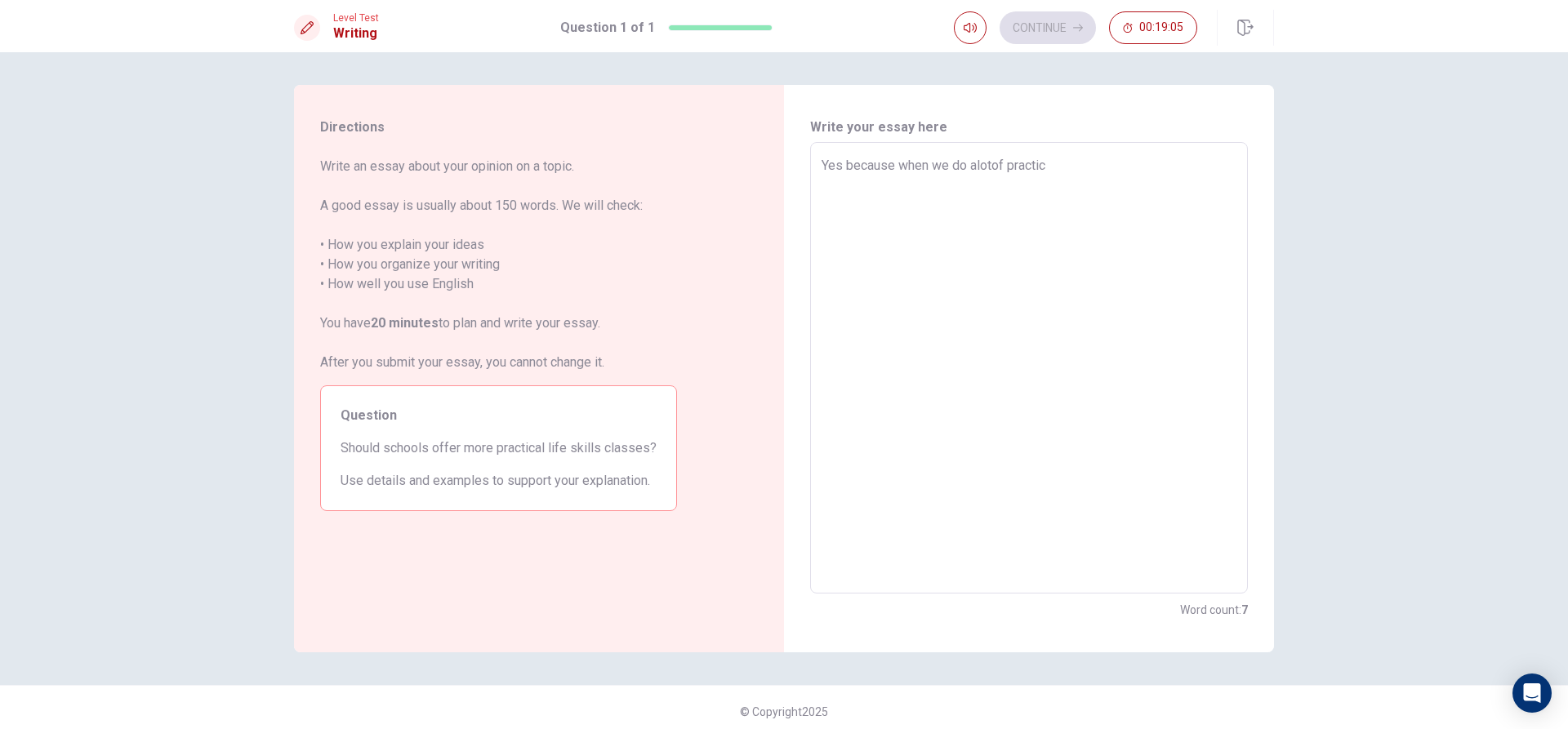
type textarea "Yes because when we do alotof practice"
type textarea "x"
type textarea "Yes because when we do alotof practice"
type textarea "x"
type textarea "Yes because when we do alotof practice o"
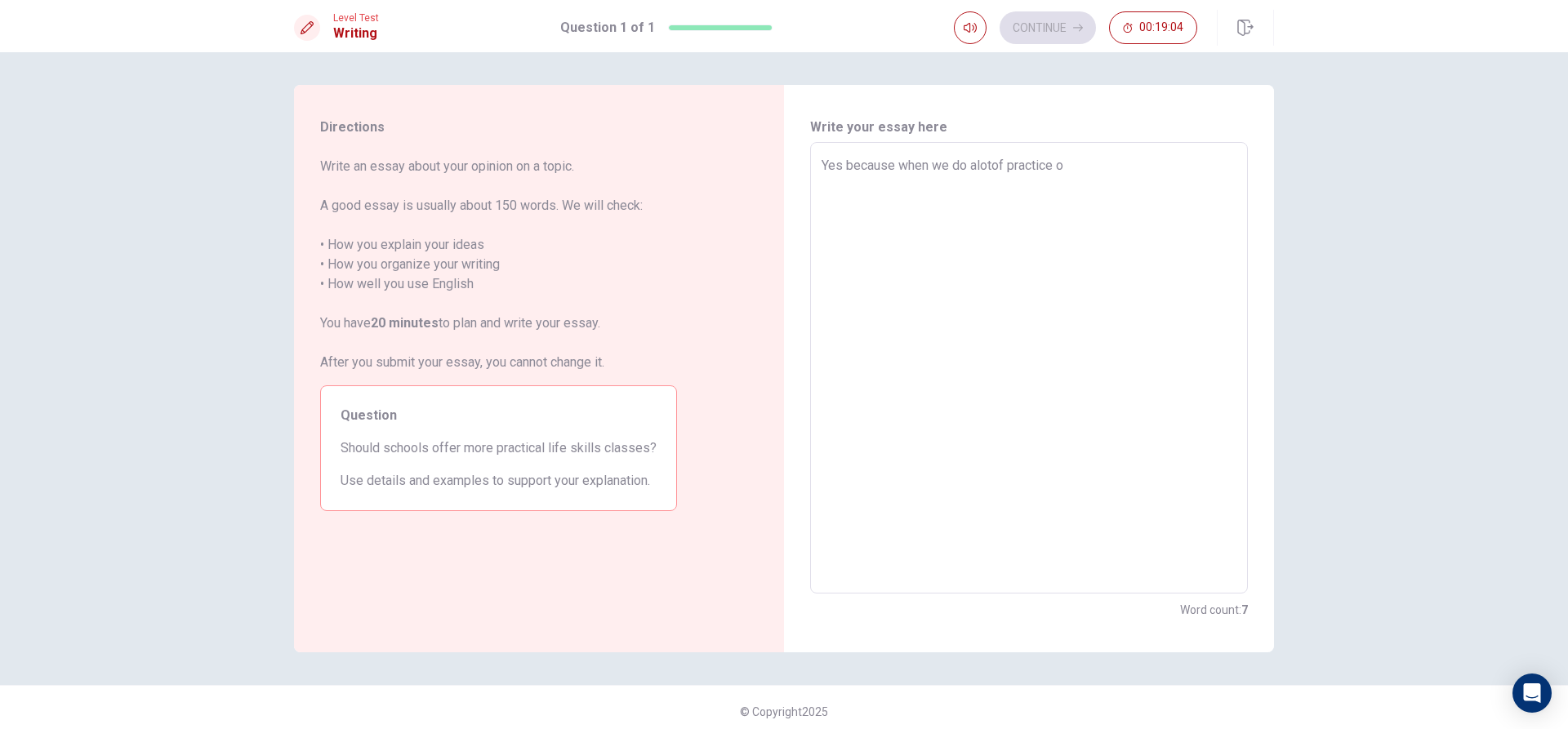
type textarea "x"
type textarea "Yes because when we do alotof practice or"
type textarea "x"
type textarea "Yes because when we do alotof practice or"
type textarea "x"
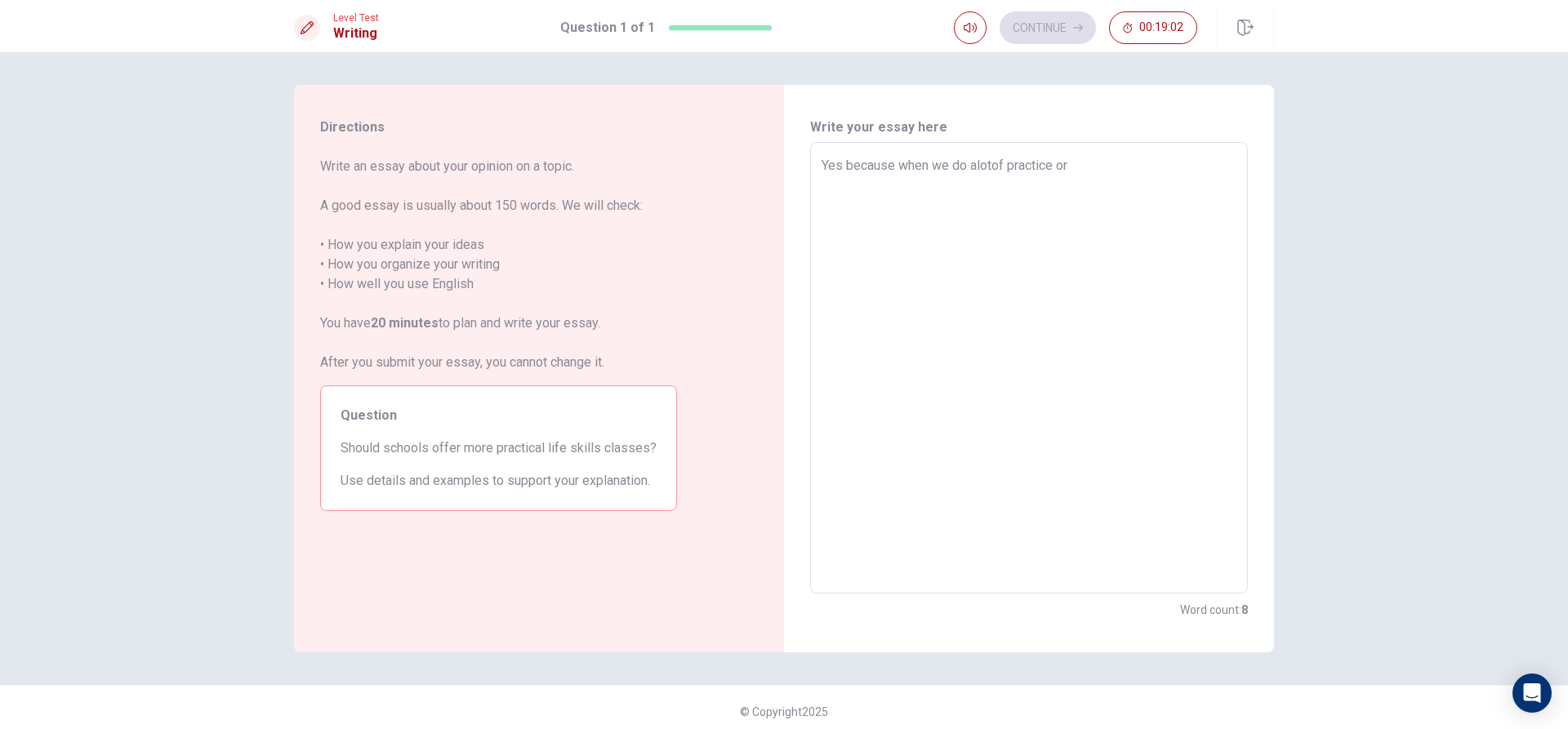
type textarea "Yes because when we do alotof practice or p"
type textarea "x"
type textarea "Yes because when we do alotof practice or pr"
type textarea "x"
type textarea "Yes because when we do alotof practice or pra"
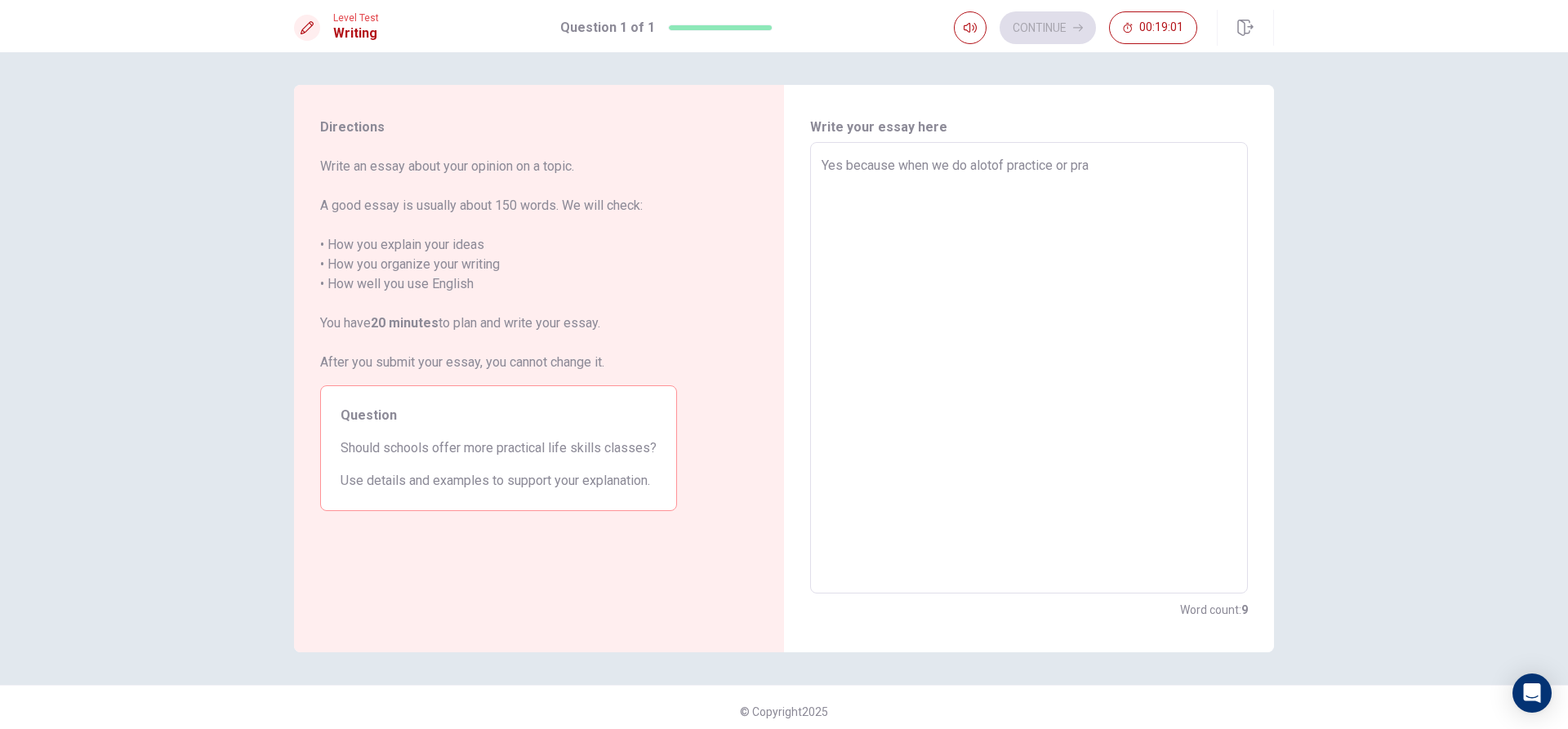
type textarea "x"
type textarea "Yes because when we do alotof practice or prac"
type textarea "x"
type textarea "Yes because when we do alotof practice or pract"
type textarea "x"
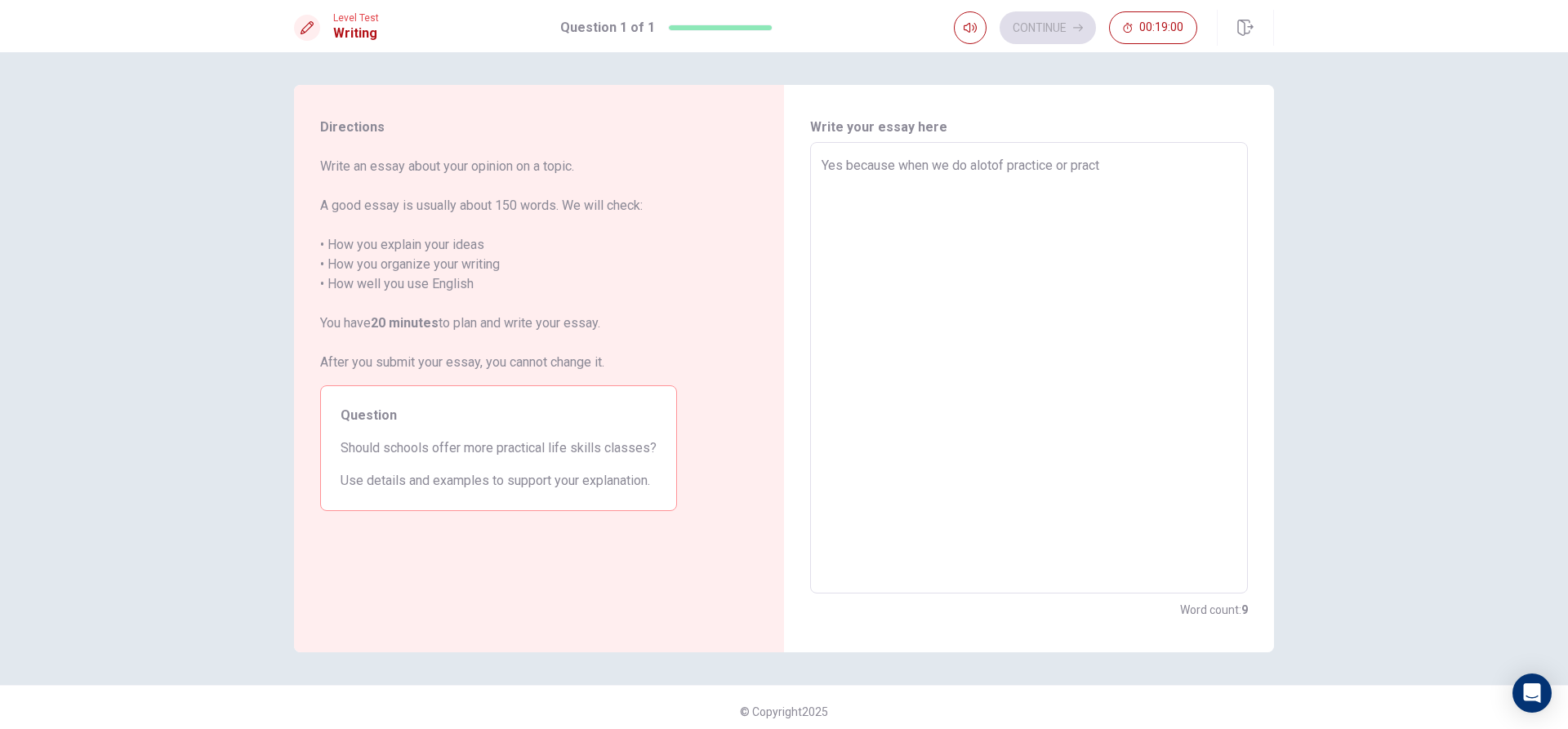
type textarea "Yes because when we do alotof practice or practi"
type textarea "x"
type textarea "Yes because when we do alotof practice or practiv"
type textarea "x"
type textarea "Yes because when we do alotof practice or practi"
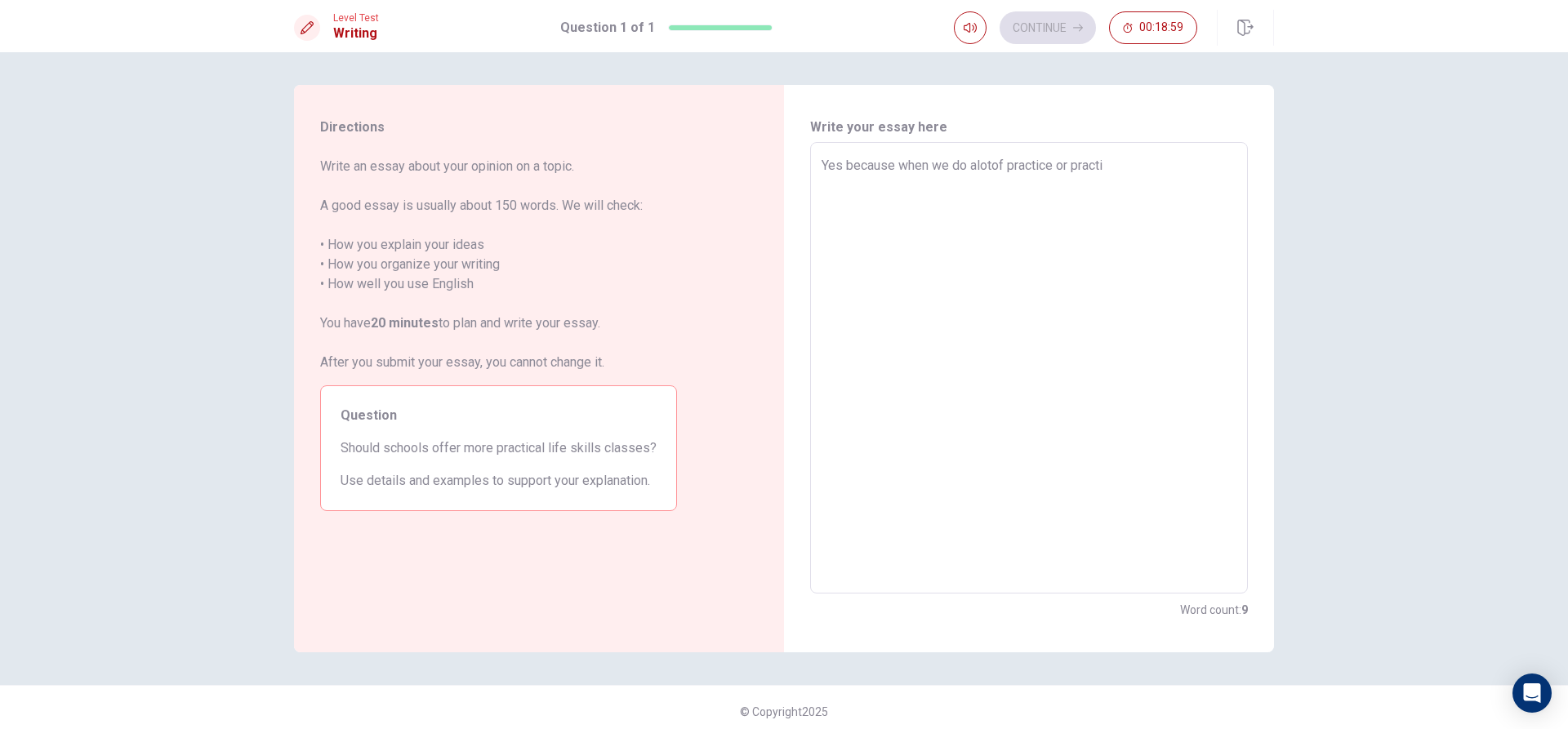
type textarea "x"
type textarea "Yes because when we do alotof practice or practic"
type textarea "x"
type textarea "Yes because when we do alotof practice or practica"
type textarea "x"
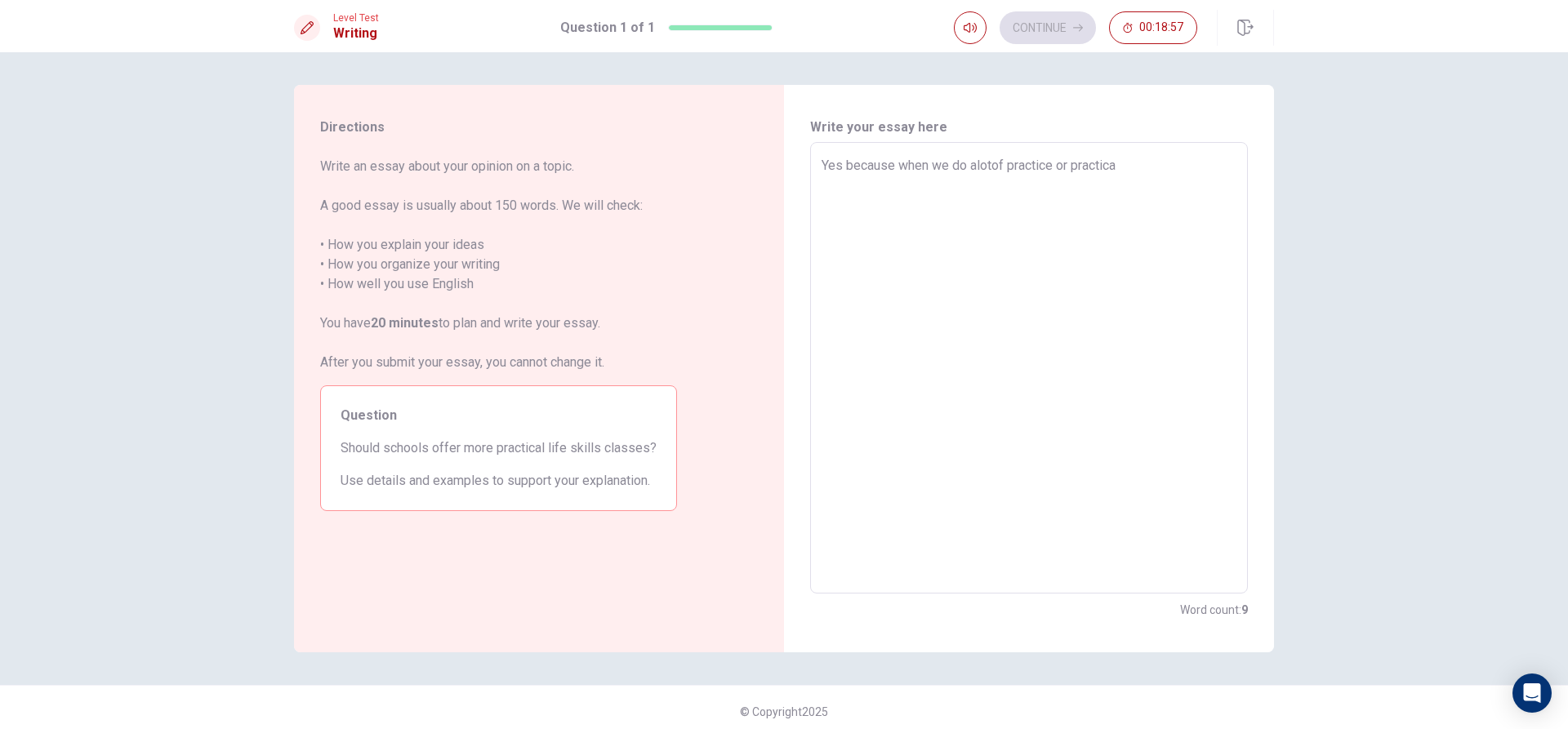
type textarea "Yes because when we do alotof practice or practical"
type textarea "x"
type textarea "Yes because when we do alotof practice or practical"
type textarea "x"
type textarea "Yes because when we do alotof practice or practical w"
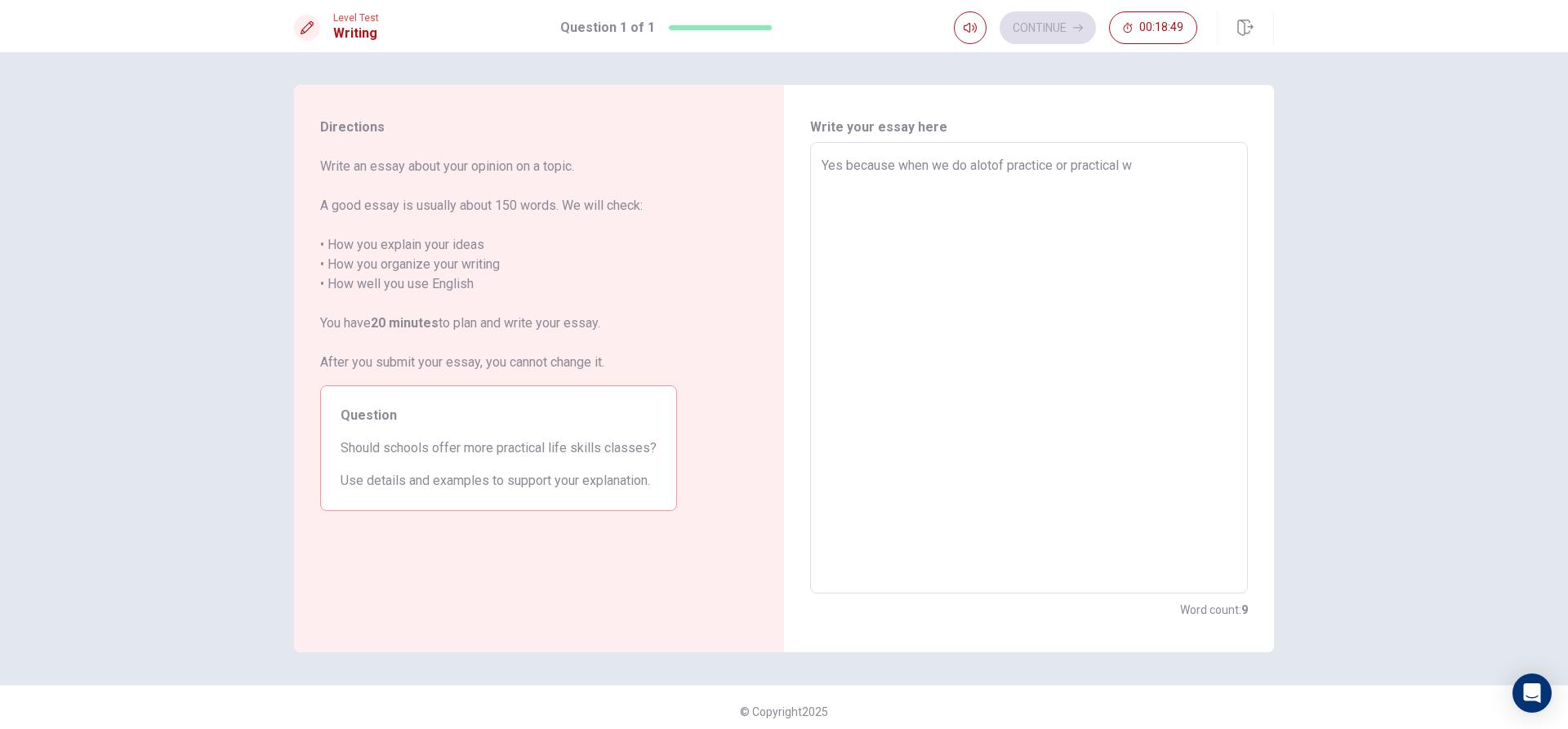
type textarea "x"
type textarea "Yes because when we do alotof practice or practical we"
type textarea "x"
type textarea "Yes because when we do alotof practice or practical wec"
type textarea "x"
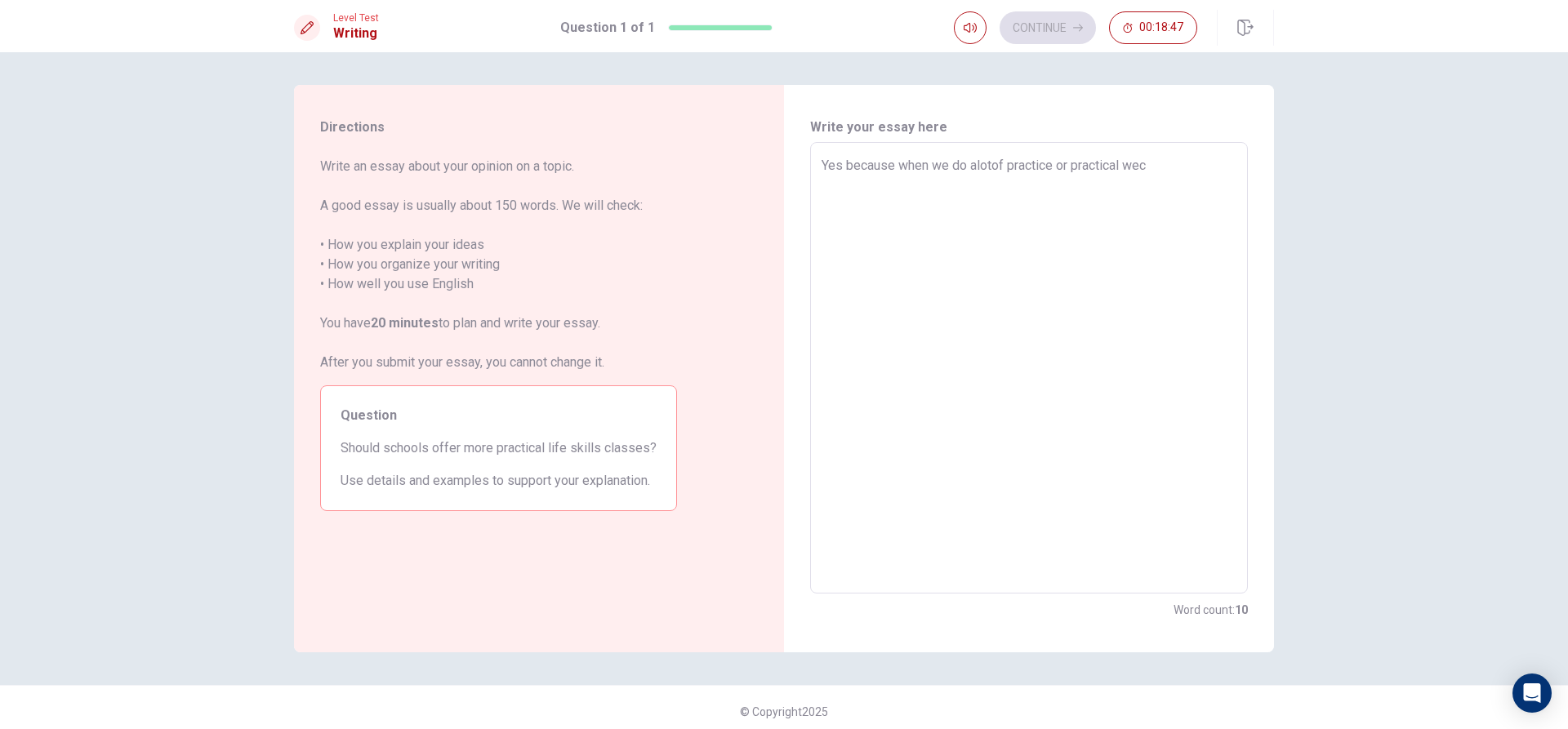
type textarea "Yes because when we do alotof practice or practical weca"
type textarea "x"
type textarea "Yes because when we do alotof practice or practical wecan"
type textarea "x"
type textarea "Yes because when we do alotof practice or practical wecan"
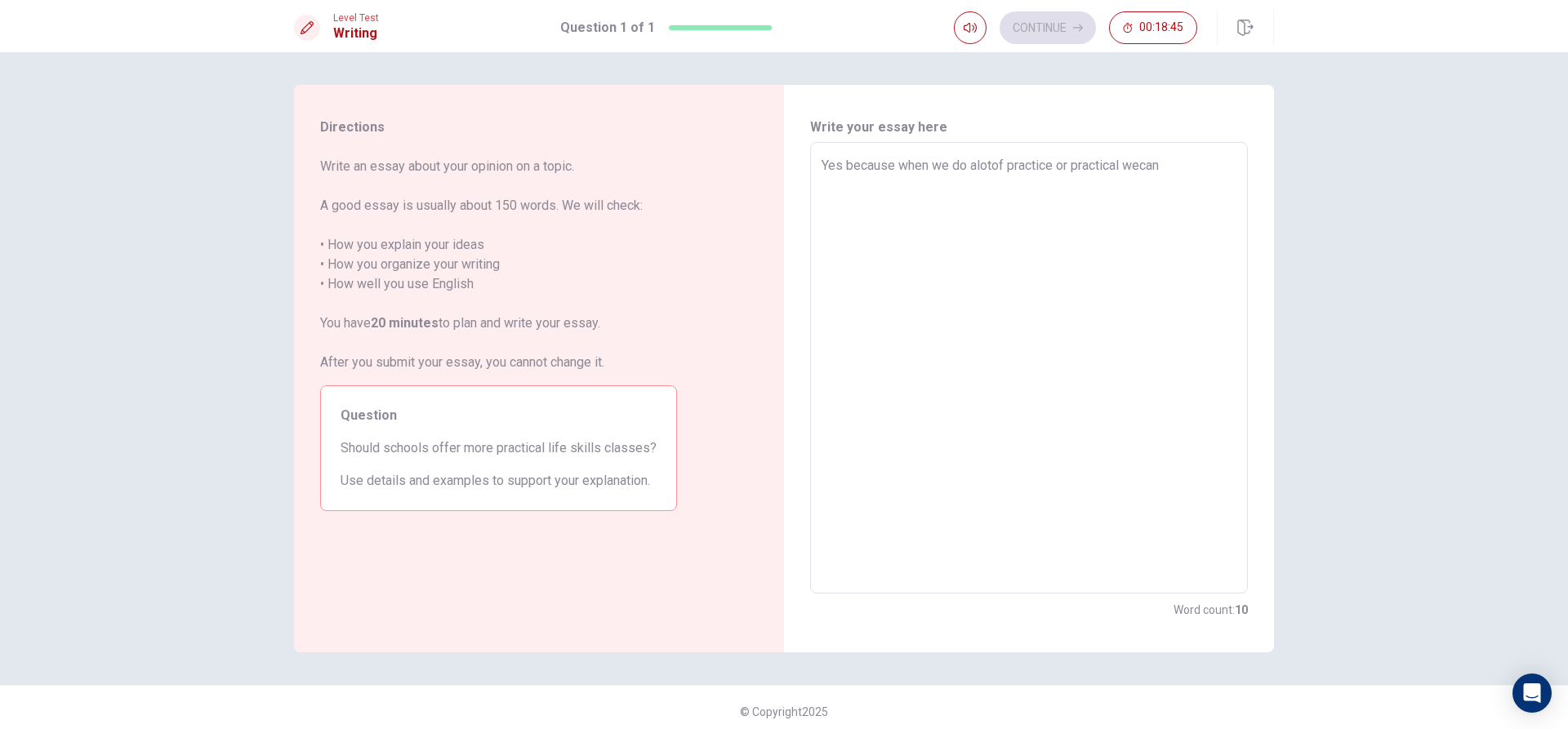
type textarea "x"
type textarea "Yes because when we do alotof practice or practical wecan"
type textarea "x"
type textarea "Yes because when we do alotof practice or practical weca"
type textarea "x"
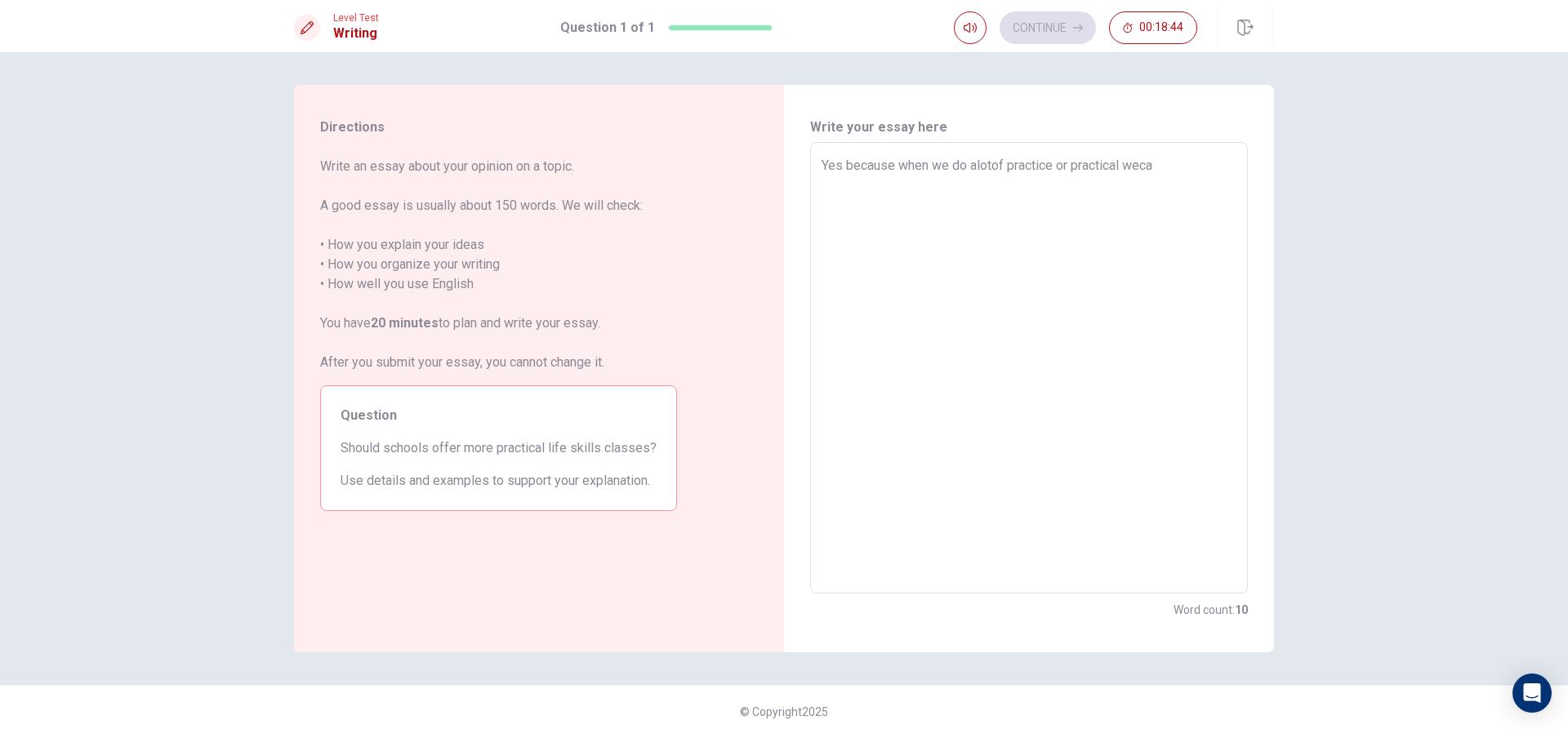
type textarea "Yes because when we do alotof practice or practical wec"
type textarea "x"
type textarea "Yes because when we do alotof practice or practical we"
type textarea "x"
type textarea "Yes because when we do alotof practice or practical we"
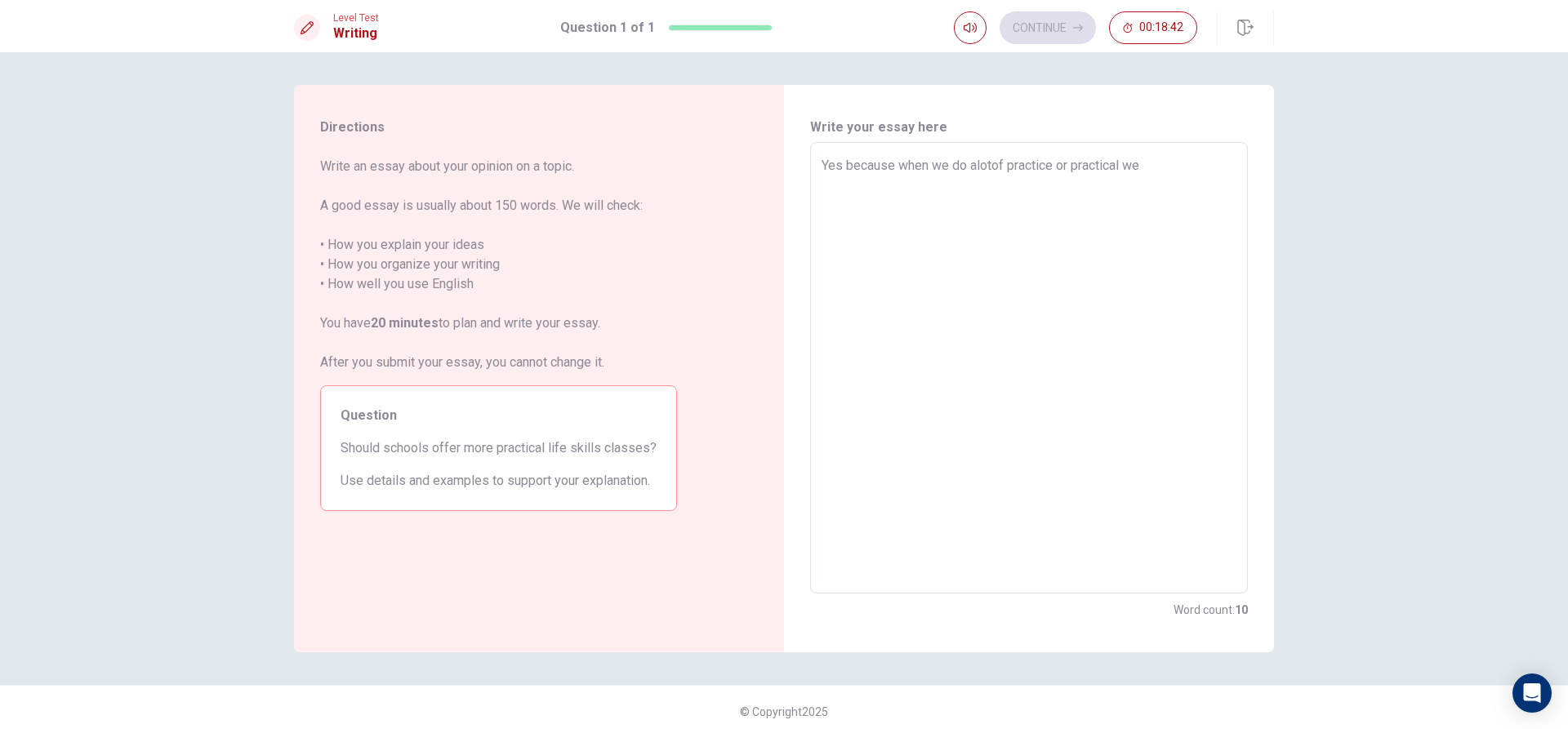
type textarea "x"
type textarea "Yes because when we do alotof practice or practical we c"
type textarea "x"
type textarea "Yes because when we do alotof practice or practical we ca"
type textarea "x"
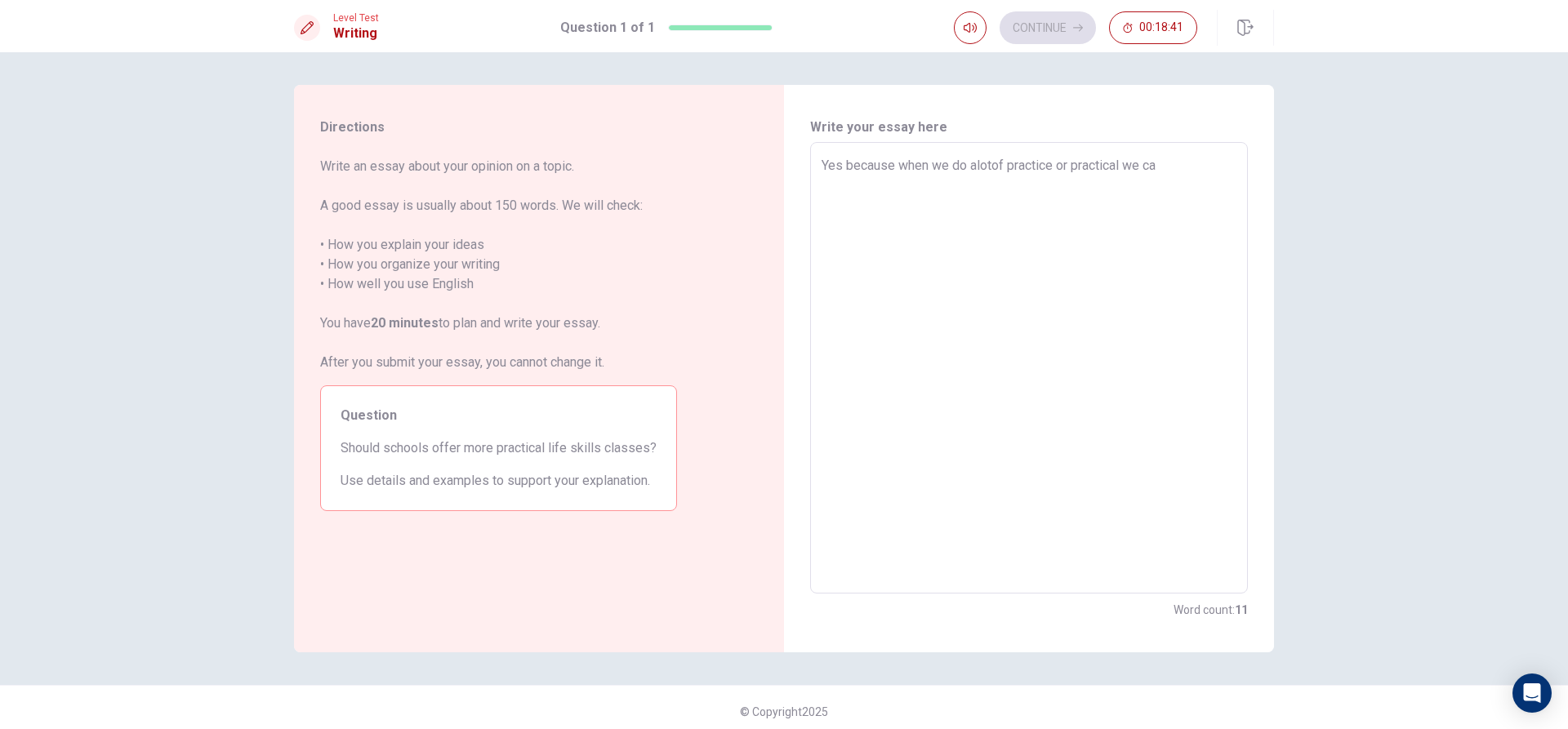
type textarea "Yes because when we do alotof practice or practical we can"
type textarea "x"
type textarea "Yes because when we do alotof practice or practical we can"
type textarea "x"
type textarea "Yes because when we do alotof practice or practical we can d"
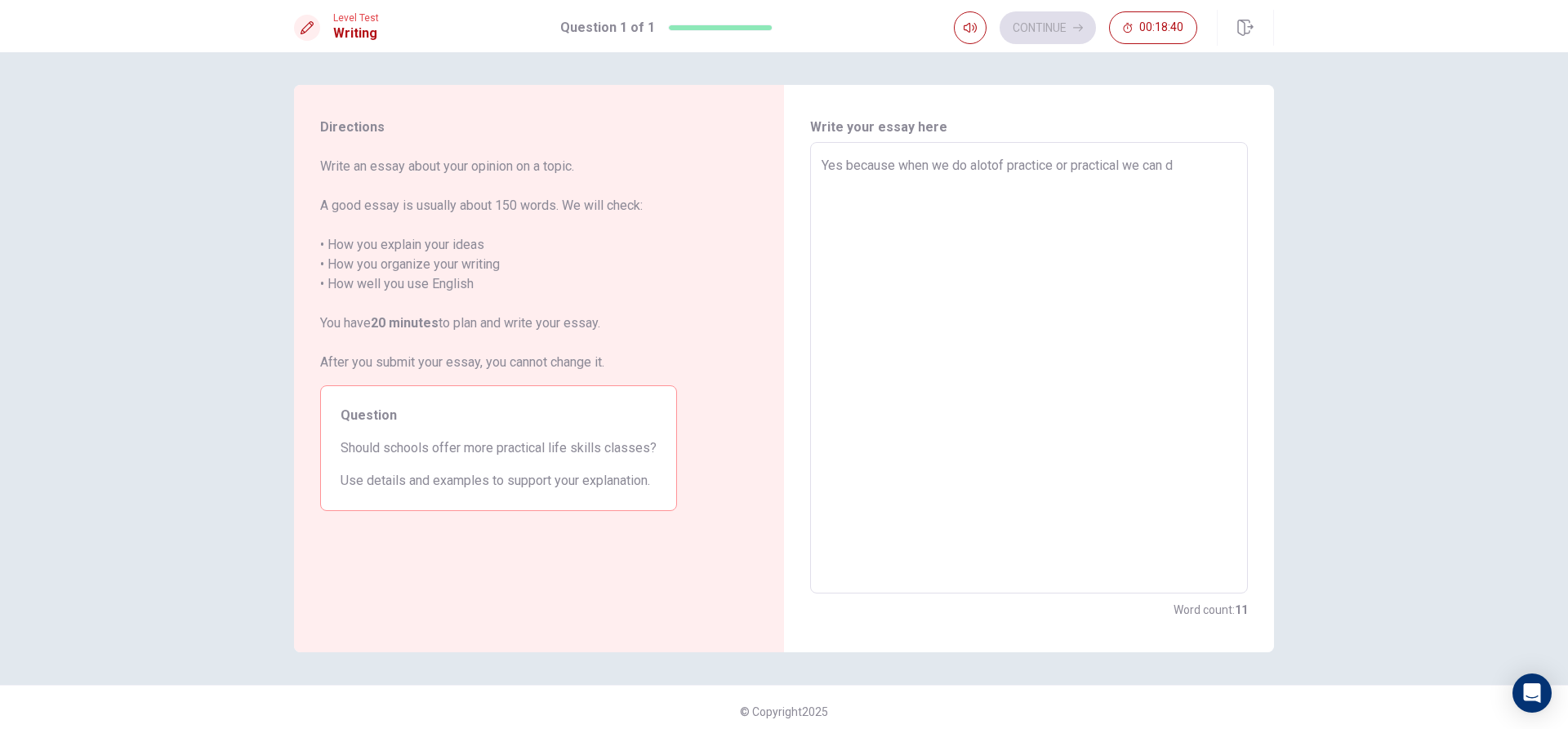
type textarea "x"
type textarea "Yes because when we do alotof practice or practical we can do"
type textarea "x"
type textarea "Yes because when we do alotof practice or practical we can doa"
type textarea "x"
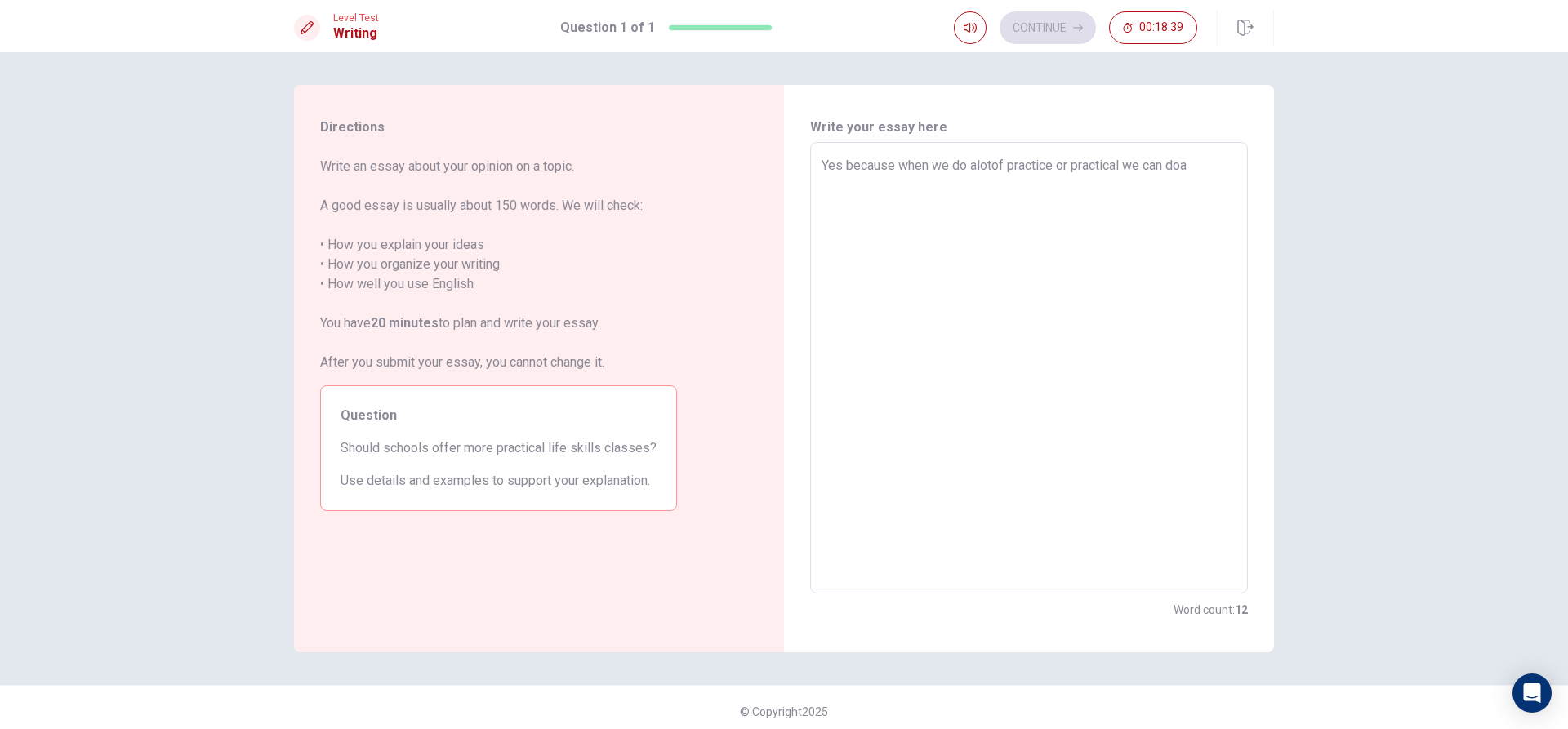
type textarea "Yes because when we do alotof practice or practical we can [PERSON_NAME]"
type textarea "x"
type textarea "Yes because when we do alotof practice or practical we can doa"
type textarea "x"
type textarea "Yes because when we do alotof practice or practical we can do"
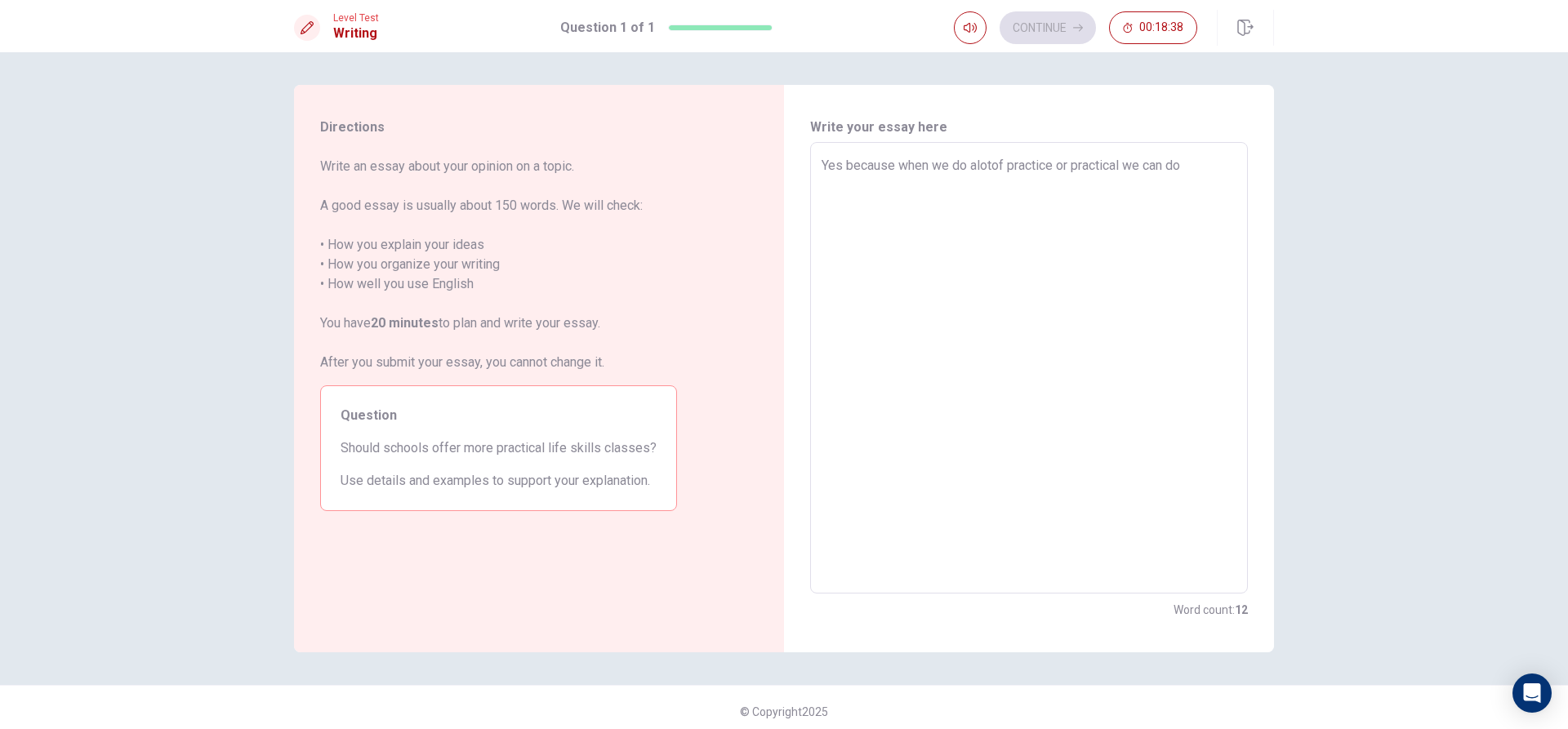
type textarea "x"
type textarea "Yes because when we do alotof practice or practical we can do"
type textarea "x"
type textarea "Yes because when we do alotof practice or practical we can do a"
type textarea "x"
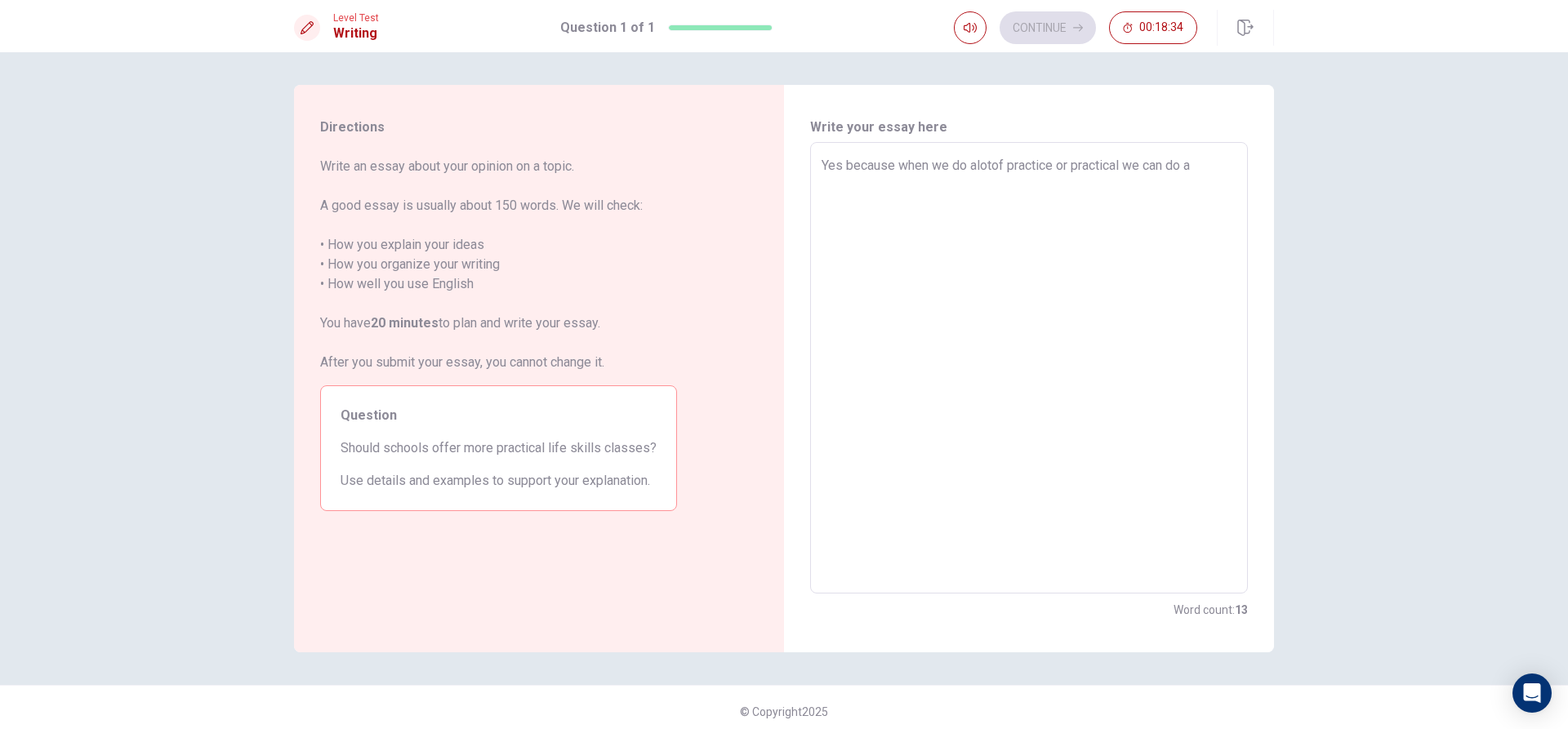
type textarea "Yes because when we do alotof practice or practical we can do an"
type textarea "x"
type textarea "Yes because when we do alotof practice or practical we can do any"
type textarea "x"
type textarea "Yes because when we do alotof practice or practical we can do any"
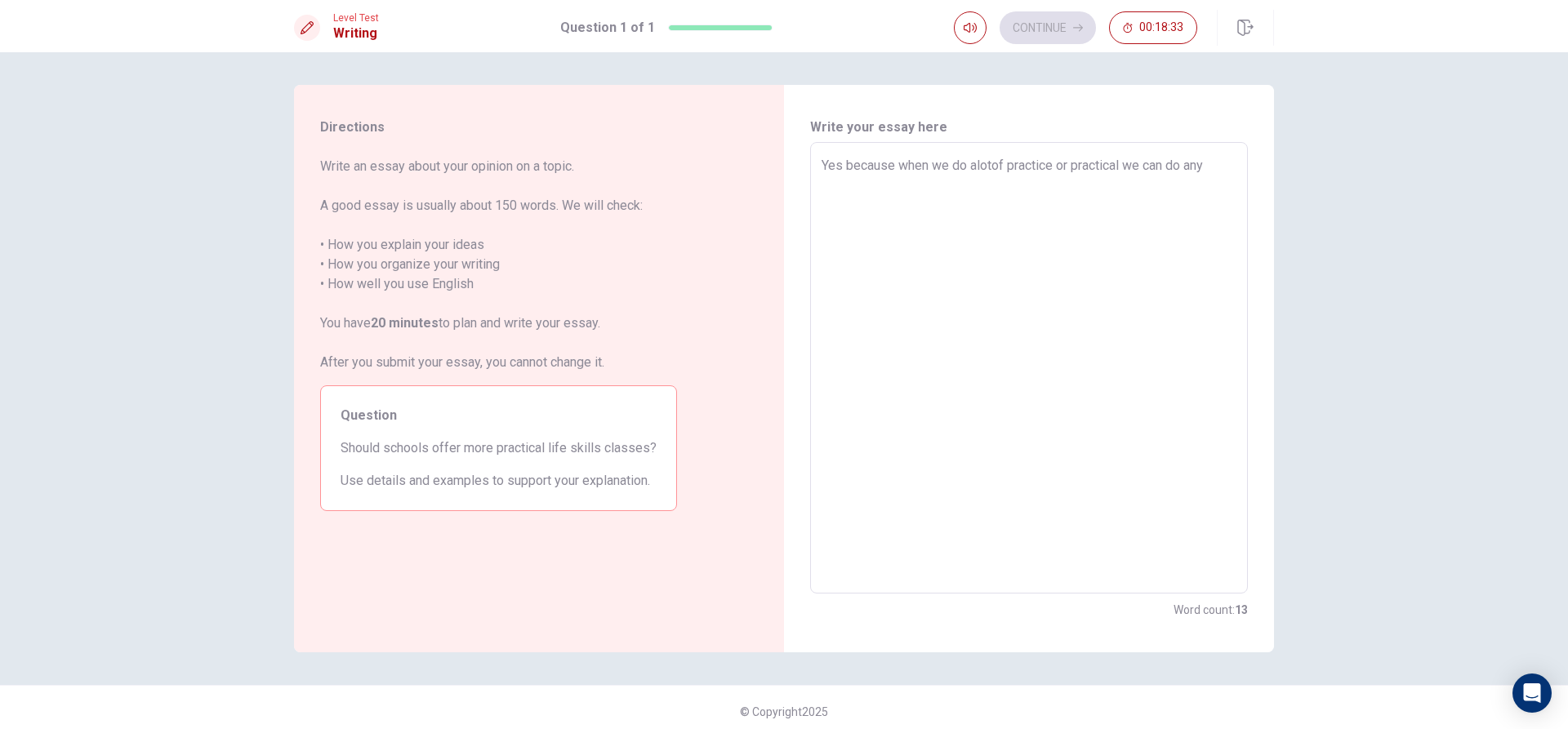
type textarea "x"
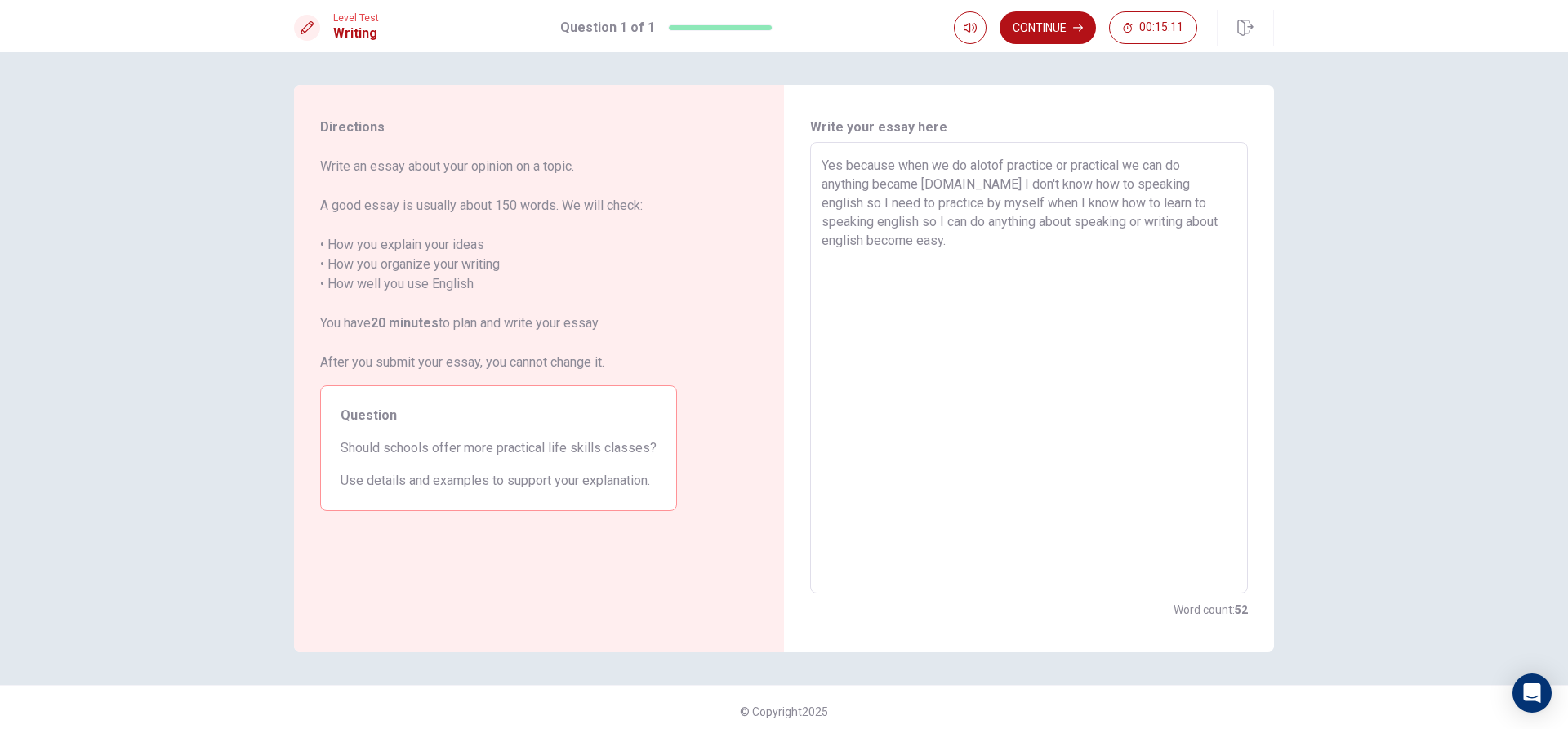
click at [971, 164] on textarea "Yes because when we do alotof practice or practical we can do anything became […" at bounding box center [1029, 368] width 415 height 425
click at [989, 168] on textarea "Yes because when we do a lotof practice or practical we can do anything became …" at bounding box center [1029, 368] width 415 height 425
click at [989, 165] on textarea "Yes because when we do a lotof practice or practical we can do anything became …" at bounding box center [1029, 368] width 415 height 425
click at [992, 165] on textarea "Yes because when we do a lotof practice or practical we can do anything became …" at bounding box center [1029, 368] width 415 height 425
click at [913, 246] on textarea "Yes because when we do a lot of practice or practical we can do anything became…" at bounding box center [1029, 368] width 415 height 425
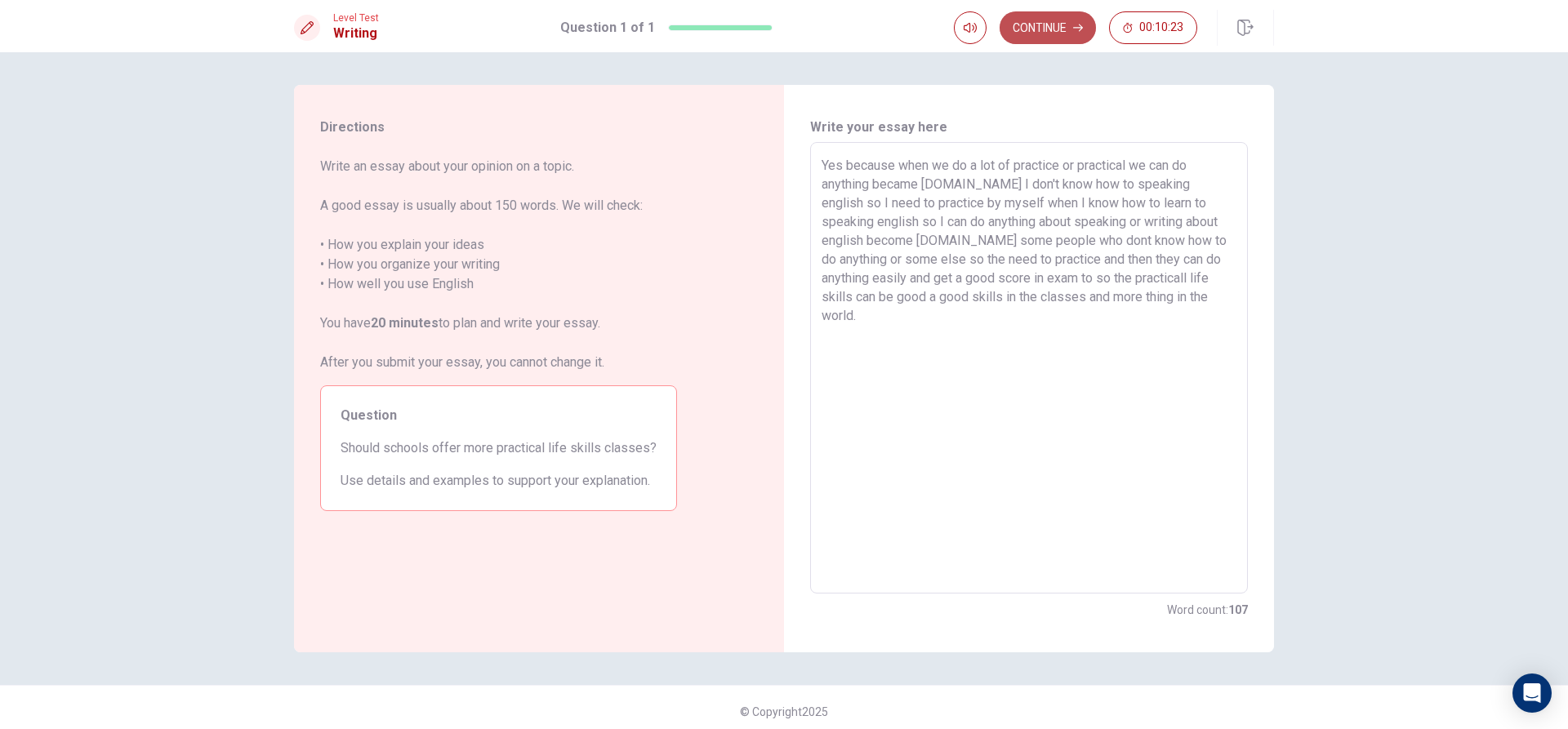
click at [1039, 25] on button "Continue" at bounding box center [1048, 27] width 97 height 32
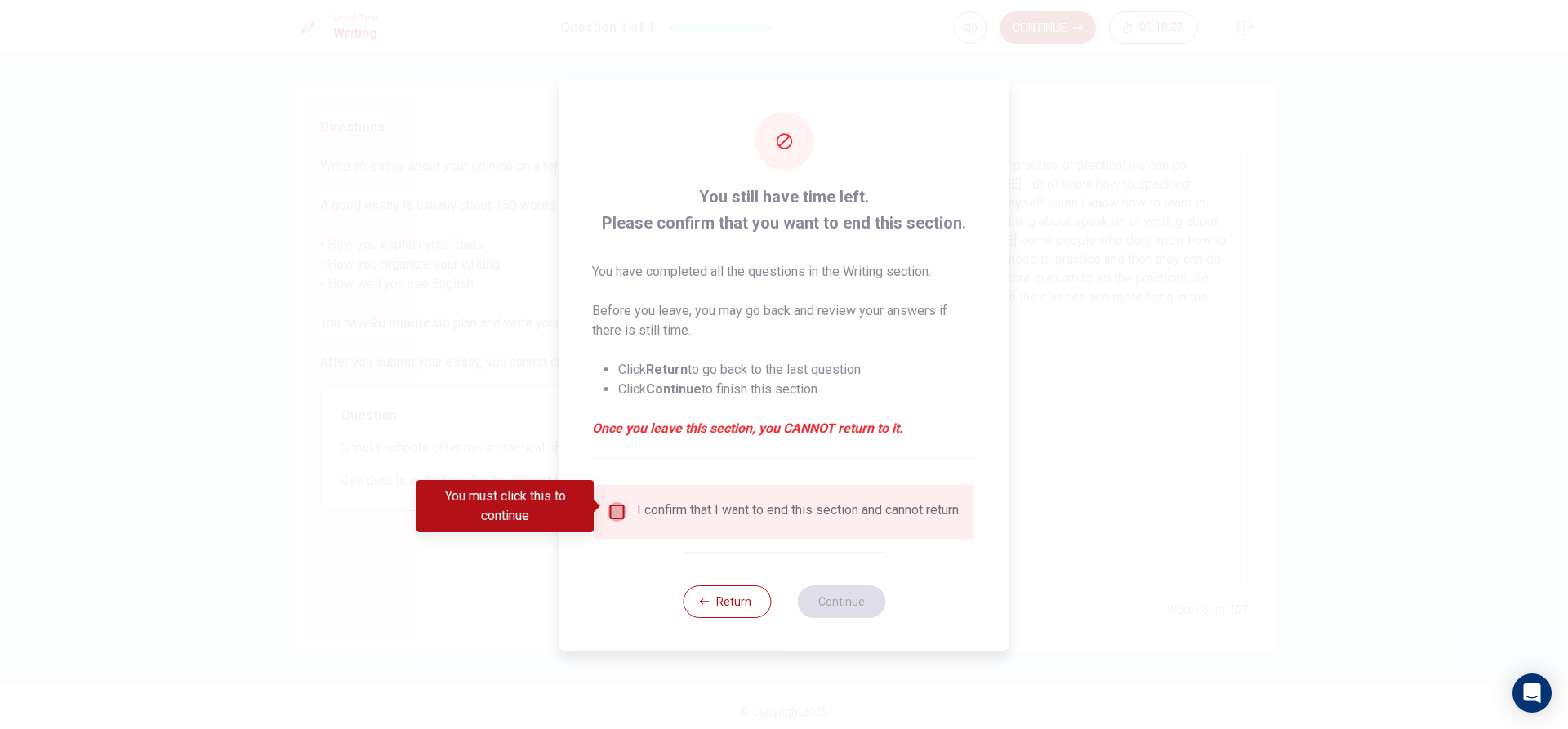
click at [612, 502] on input "You must click this to continue" at bounding box center [617, 511] width 19 height 19
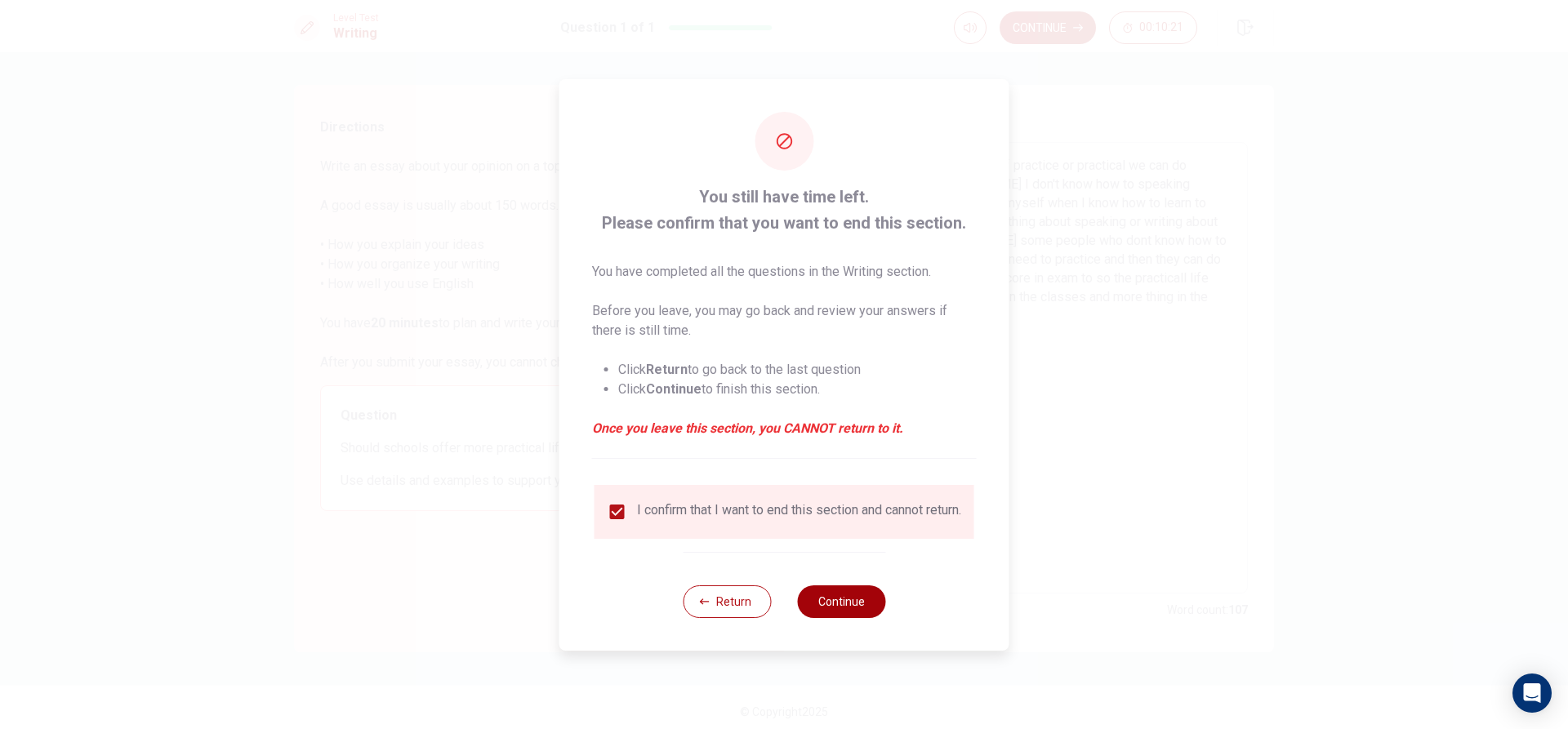
click at [848, 618] on button "Continue" at bounding box center [842, 601] width 88 height 32
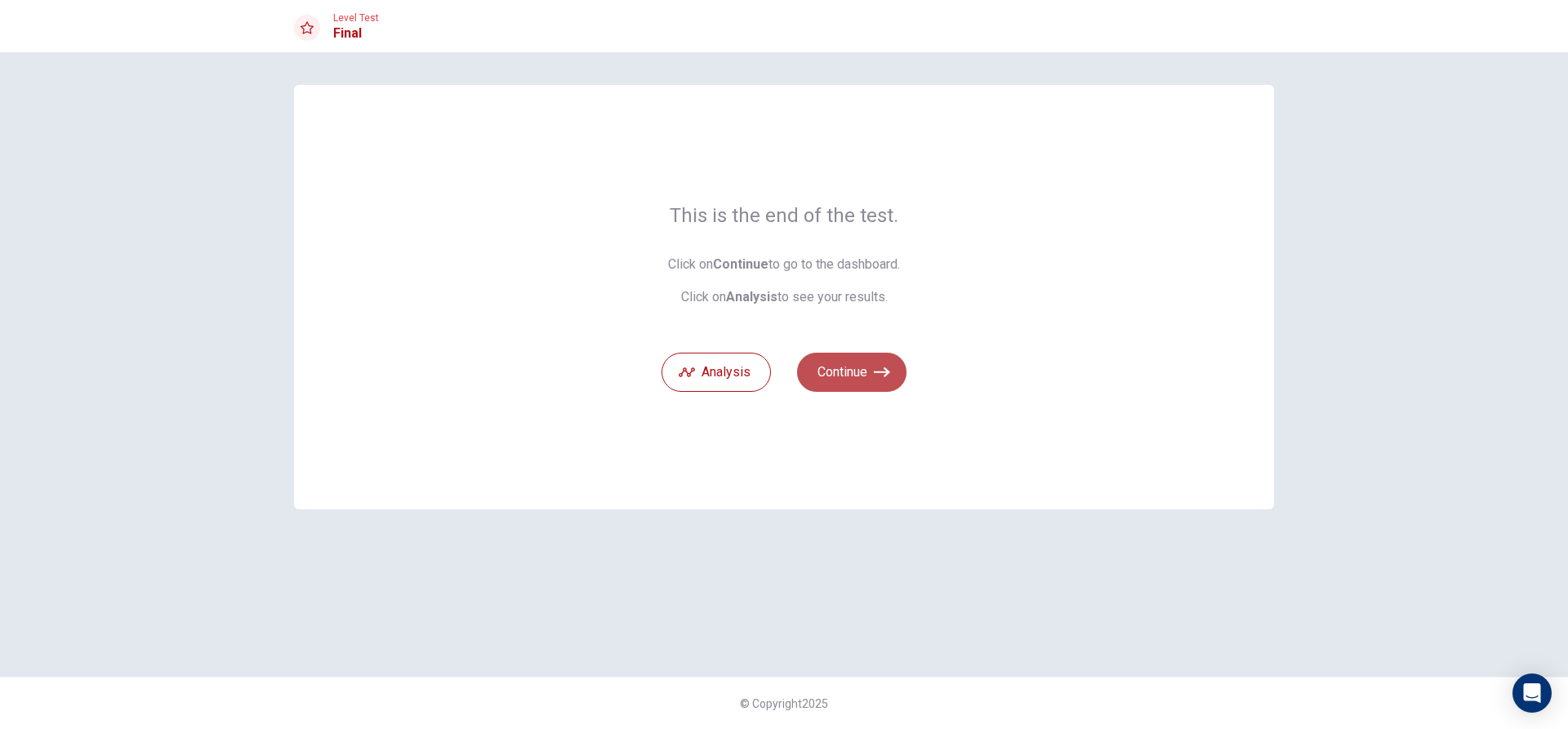
click at [831, 379] on button "Continue" at bounding box center [852, 372] width 110 height 40
